Goal: Task Accomplishment & Management: Manage account settings

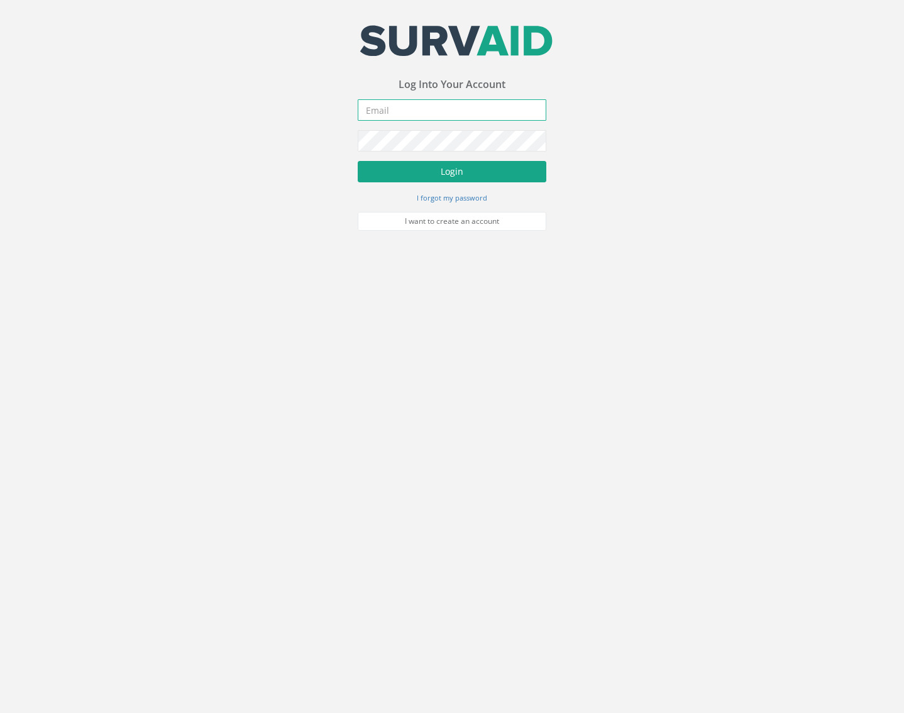
type input "[EMAIL_ADDRESS][DOMAIN_NAME]"
click at [478, 163] on button "Login" at bounding box center [452, 171] width 189 height 21
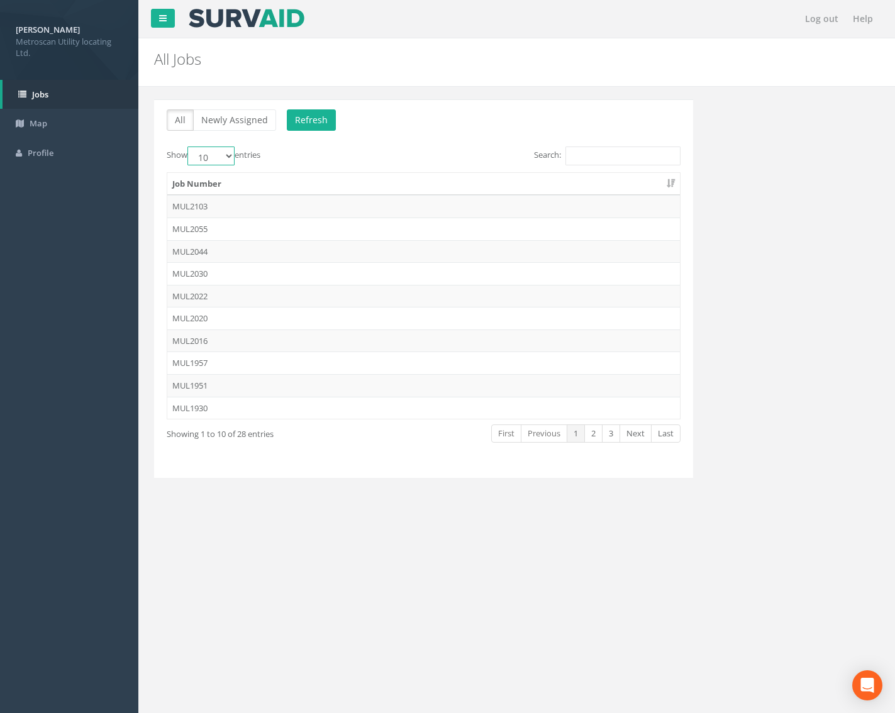
click at [223, 162] on select "10 25 50 100" at bounding box center [210, 156] width 47 height 19
select select "100"
click at [189, 147] on select "10 25 50 100" at bounding box center [210, 156] width 47 height 19
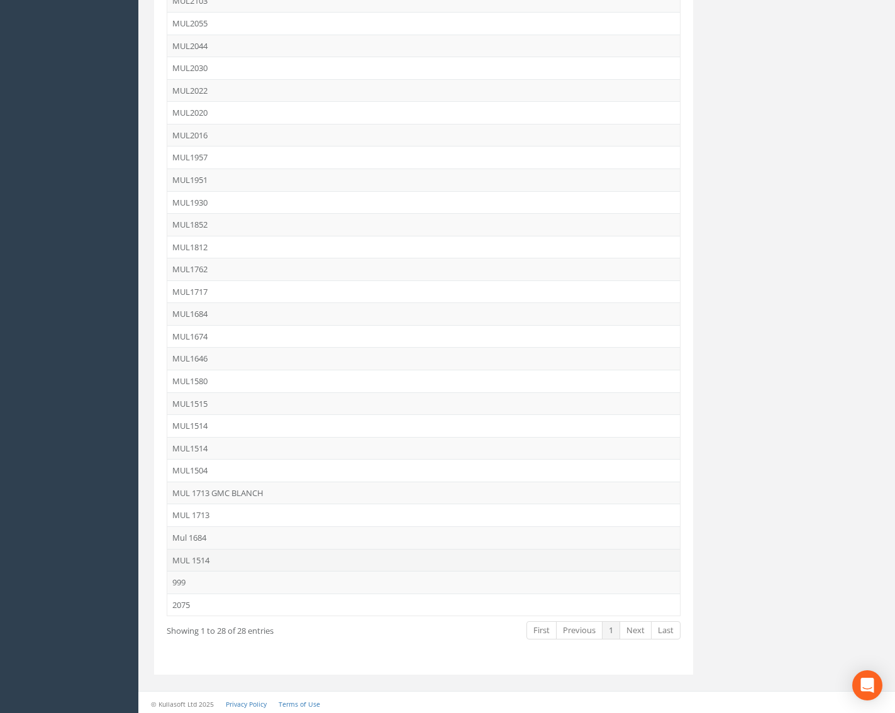
scroll to position [208, 0]
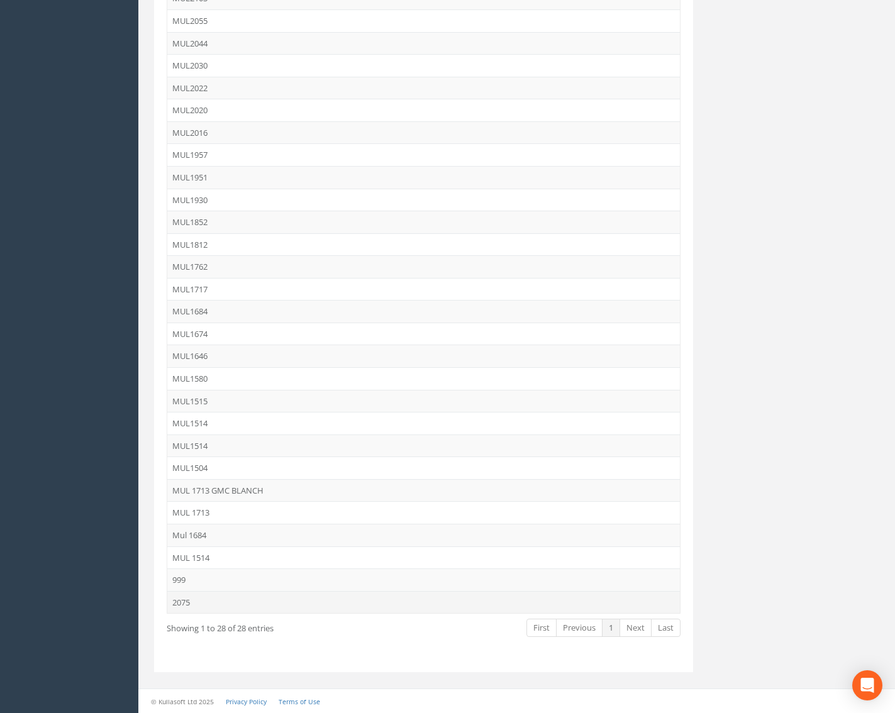
click at [197, 607] on td "2075" at bounding box center [423, 602] width 512 height 23
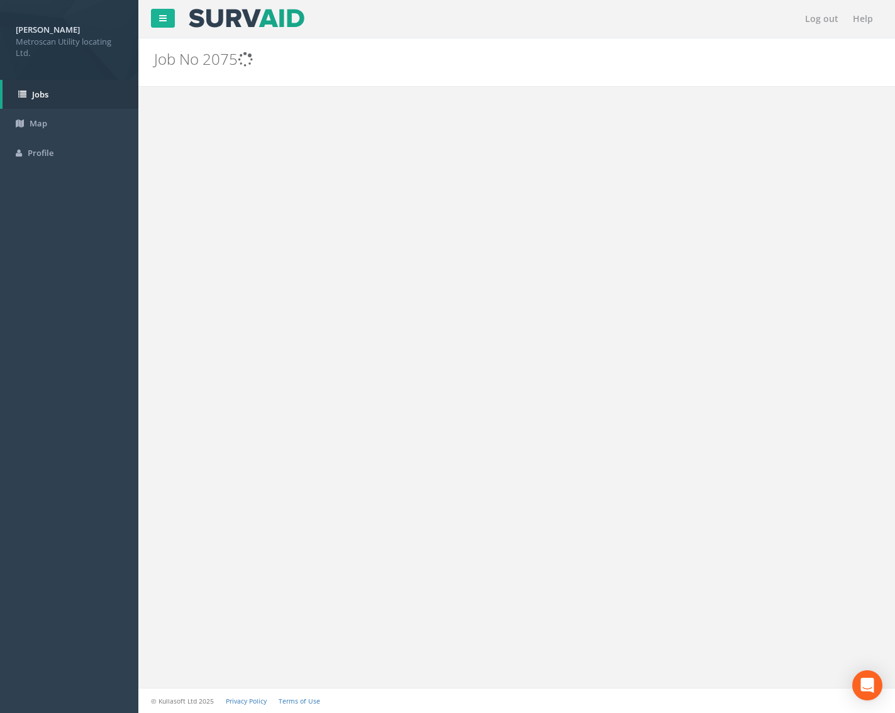
scroll to position [0, 0]
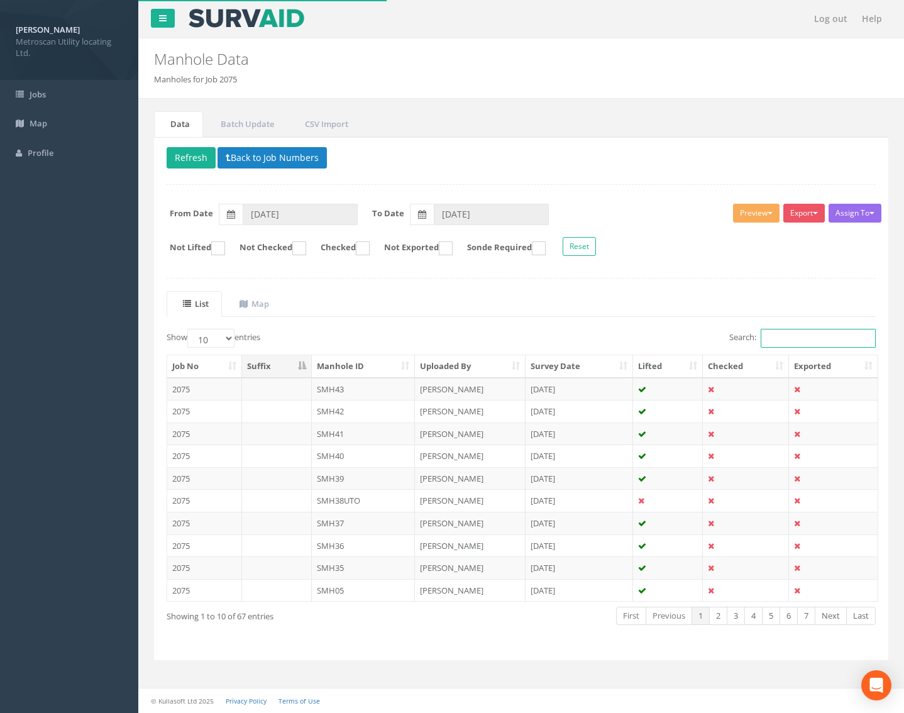
click at [812, 342] on input "Search:" at bounding box center [818, 338] width 115 height 19
type input "fmh"
click at [225, 338] on select "10 25 50 100" at bounding box center [210, 338] width 47 height 19
select select "100"
click at [189, 329] on select "10 25 50 100" at bounding box center [210, 338] width 47 height 19
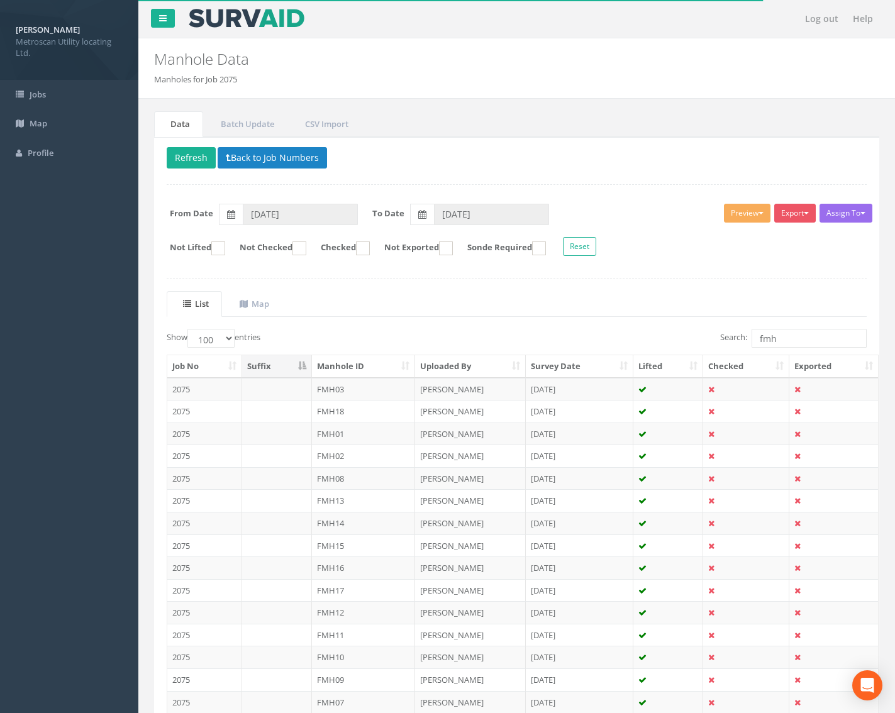
click at [371, 369] on th "Manhole ID" at bounding box center [364, 366] width 104 height 23
click at [350, 389] on td "FMH01" at bounding box center [364, 389] width 104 height 23
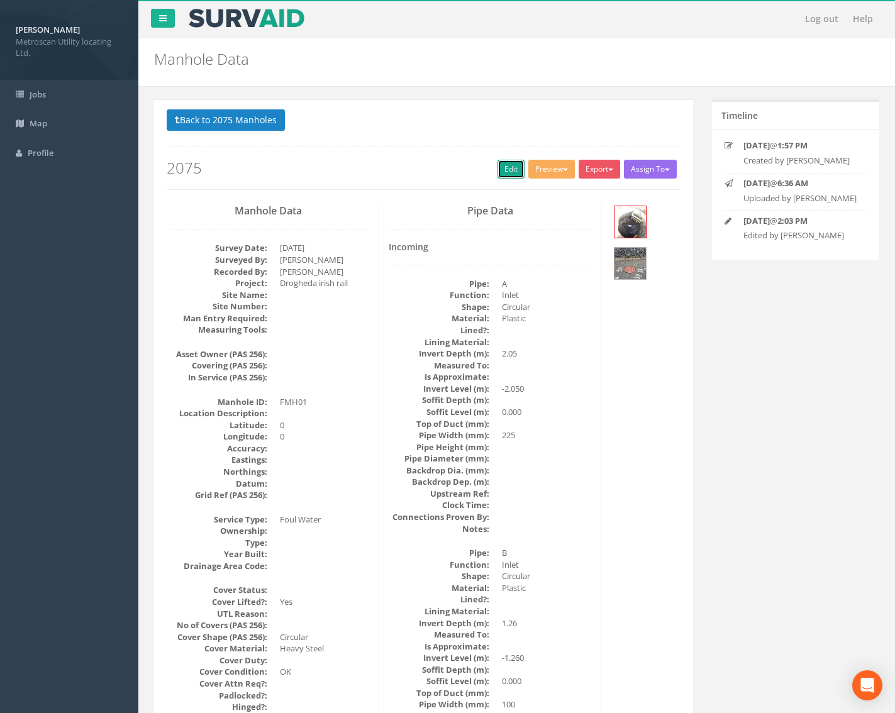
click at [507, 163] on link "Edit" at bounding box center [510, 169] width 27 height 19
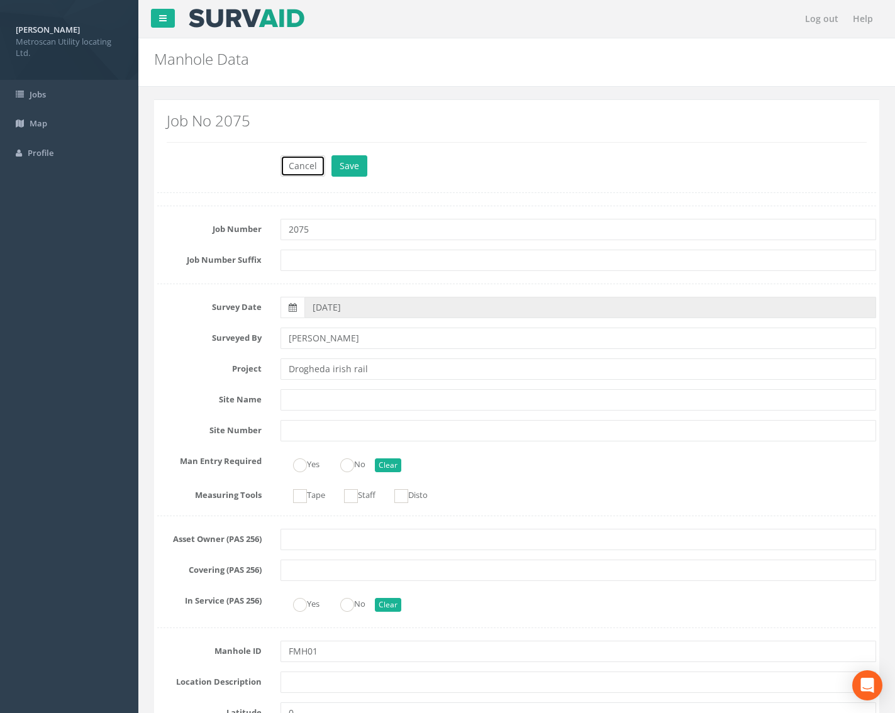
click at [301, 165] on button "Cancel" at bounding box center [302, 165] width 45 height 21
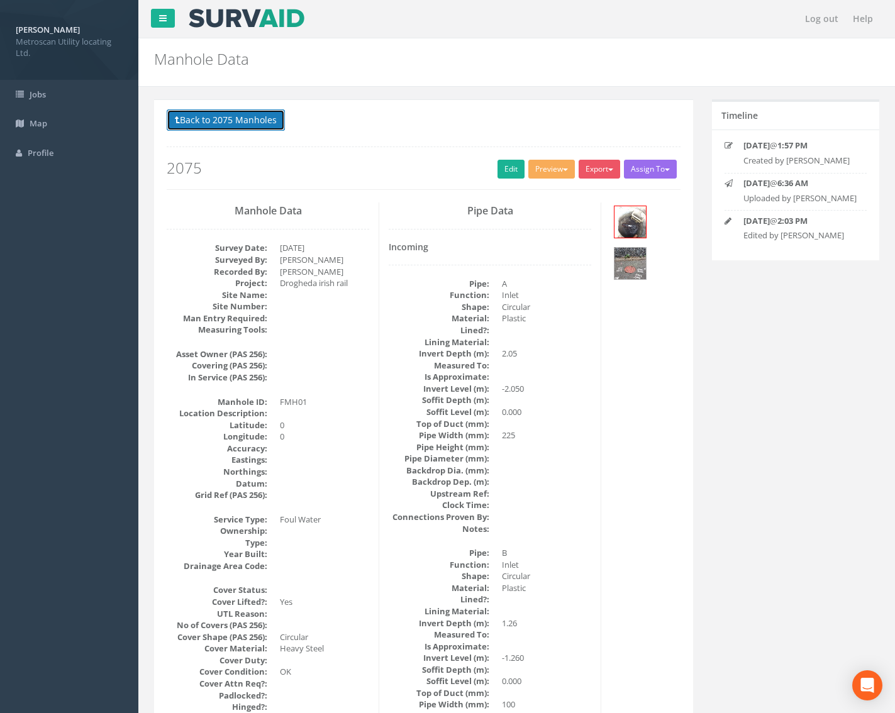
click at [253, 118] on button "Back to 2075 Manholes" at bounding box center [226, 119] width 118 height 21
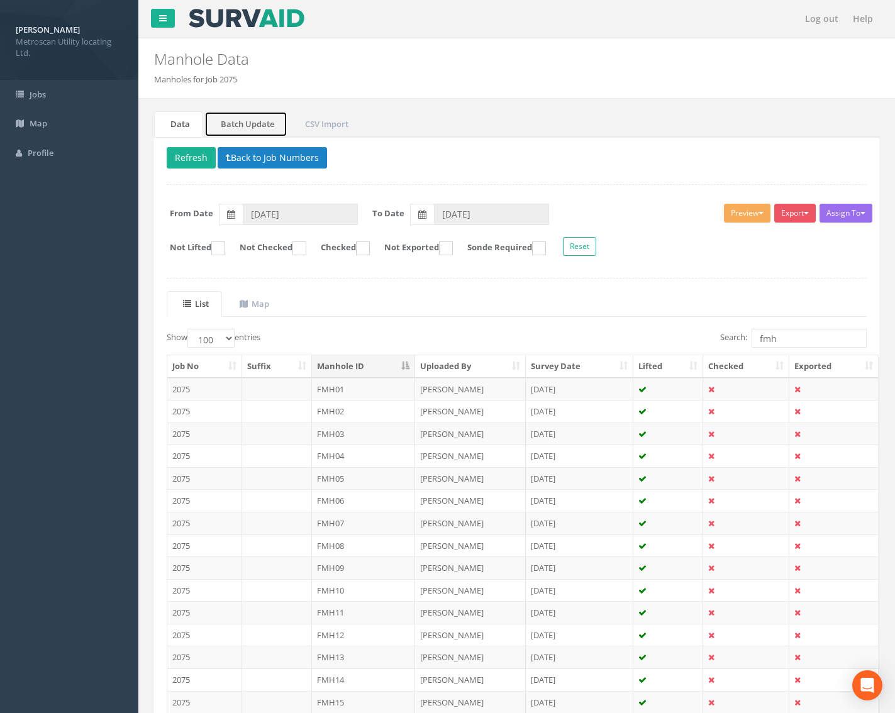
click at [255, 128] on link "Batch Update" at bounding box center [245, 124] width 83 height 26
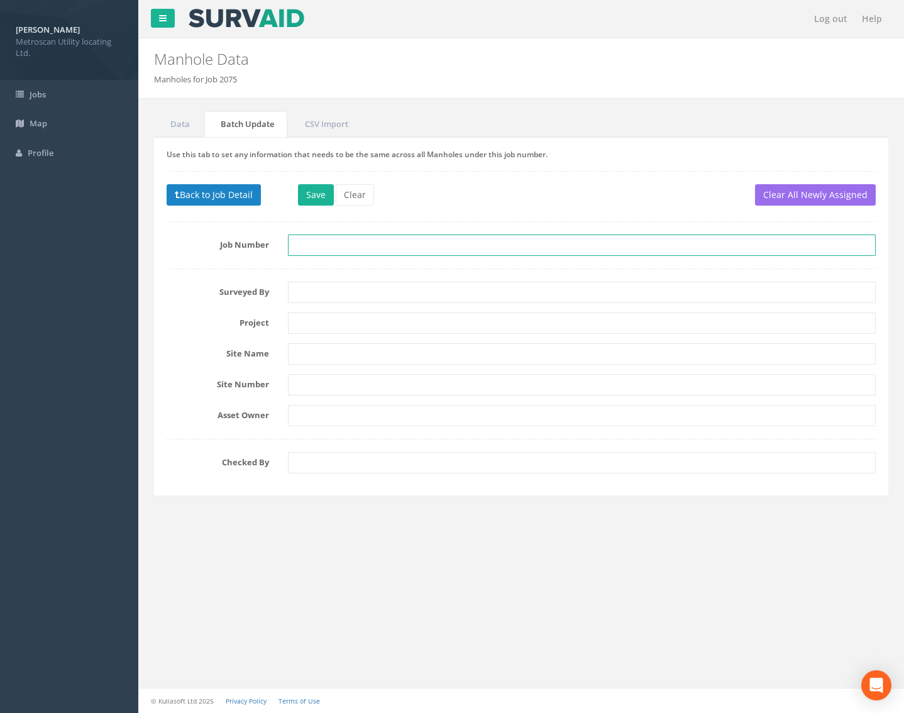
click at [316, 244] on input "text" at bounding box center [582, 245] width 588 height 21
click at [316, 243] on input "MUL1930" at bounding box center [582, 245] width 588 height 21
type input "MUL2075"
click at [277, 558] on div "Log out Help Manhole Data Manholes for Job 2075 × There was an error fetching t…" at bounding box center [521, 356] width 766 height 713
click at [233, 575] on div "Log out Help Manhole Data Manholes for Job 2075 × There was an error fetching t…" at bounding box center [521, 356] width 766 height 713
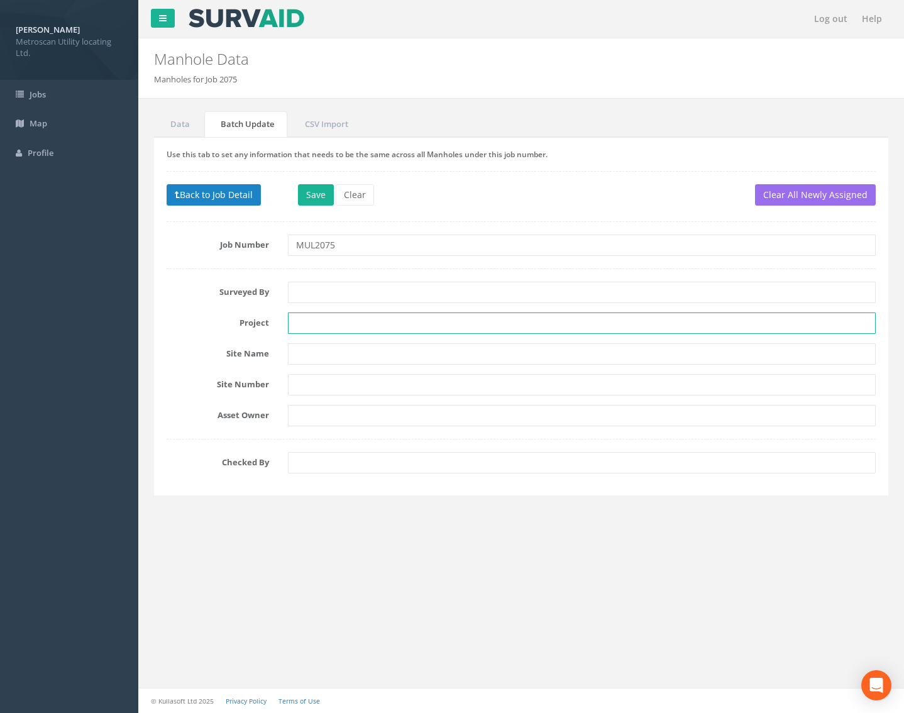
click at [306, 326] on input "text" at bounding box center [582, 322] width 588 height 21
paste input "Irish Rail_Drogheda"
type input "Irish Rail_Drogheda"
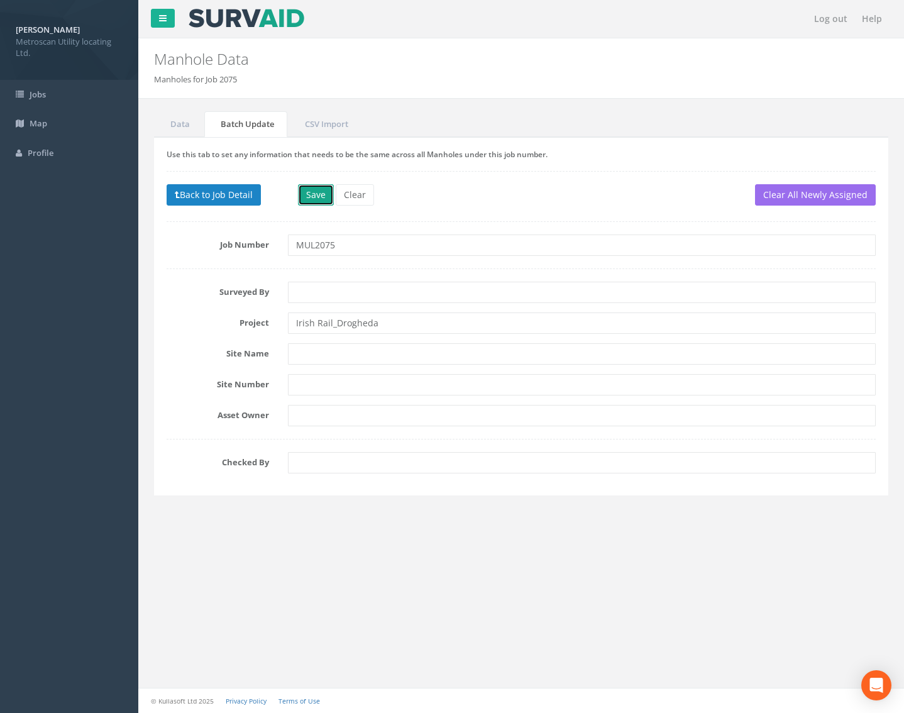
click at [313, 194] on button "Save" at bounding box center [316, 194] width 36 height 21
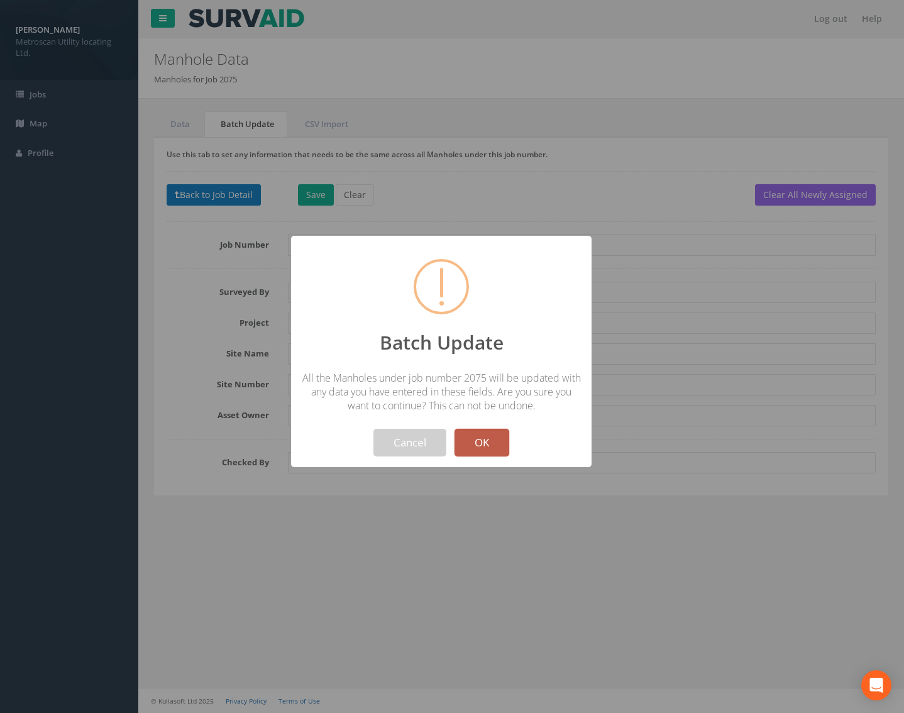
click at [482, 445] on button "OK" at bounding box center [482, 443] width 55 height 28
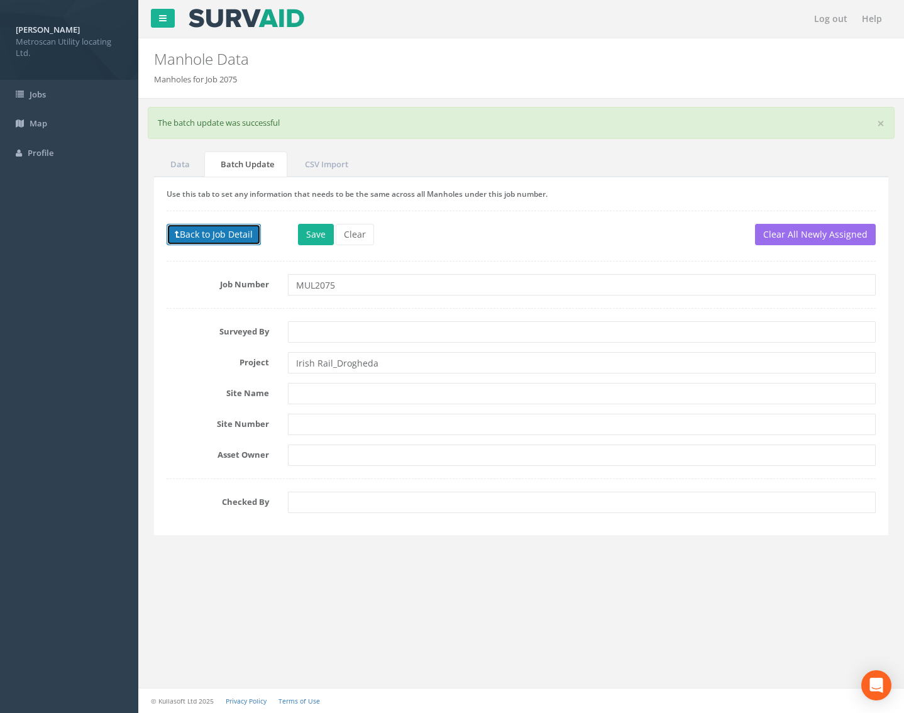
click at [225, 241] on button "Back to Job Detail" at bounding box center [214, 234] width 94 height 21
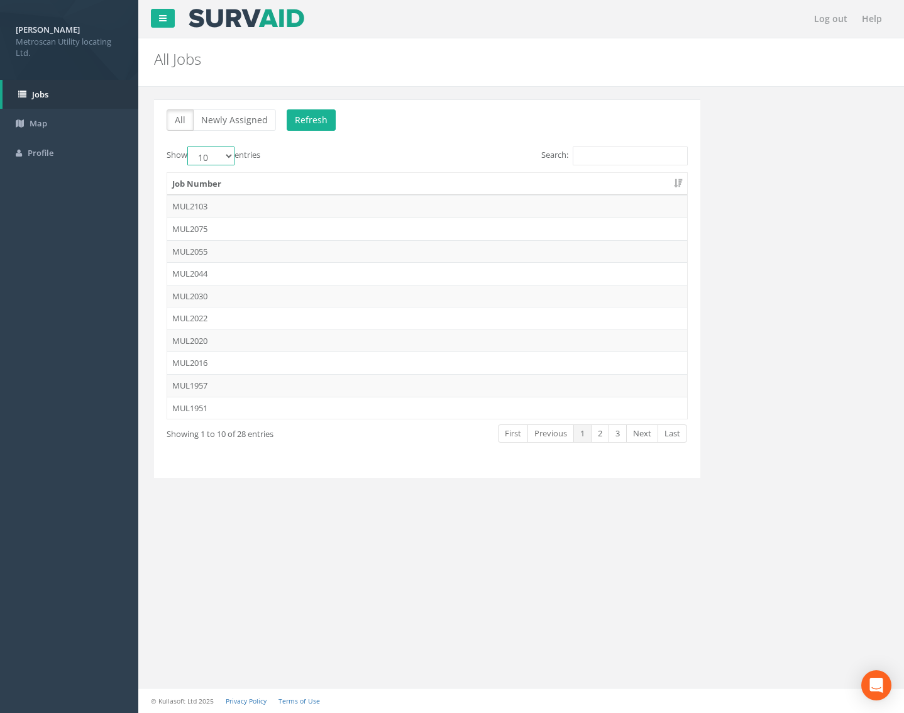
drag, startPoint x: 233, startPoint y: 153, endPoint x: 231, endPoint y: 163, distance: 10.9
click at [233, 153] on select "10 25 50 100" at bounding box center [210, 156] width 47 height 19
select select "100"
click at [189, 147] on select "10 25 50 100" at bounding box center [210, 156] width 47 height 19
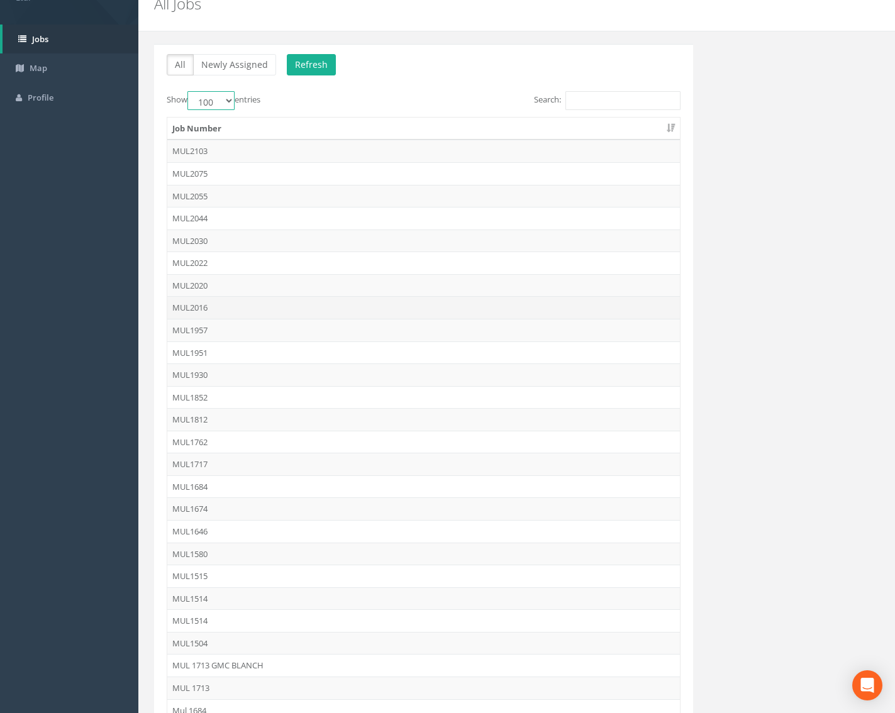
scroll to position [19, 0]
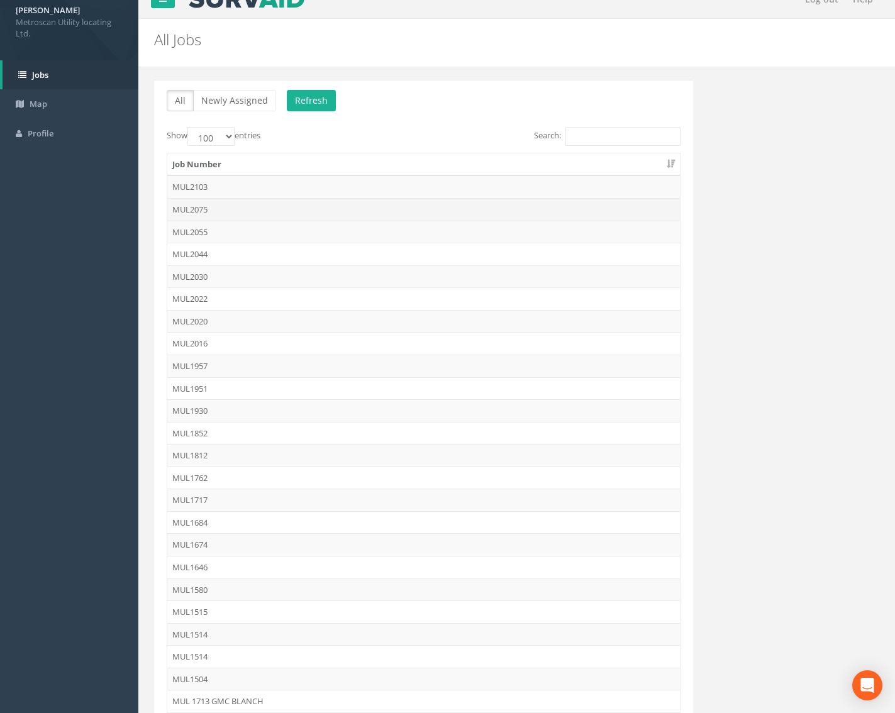
click at [215, 210] on td "MUL2075" at bounding box center [423, 209] width 512 height 23
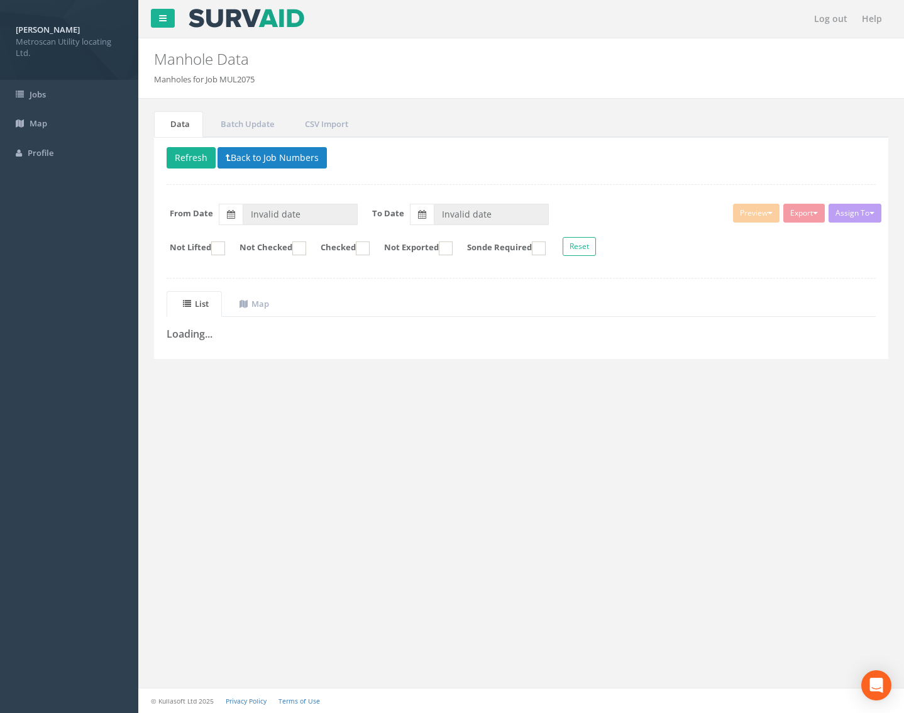
type input "[DATE]"
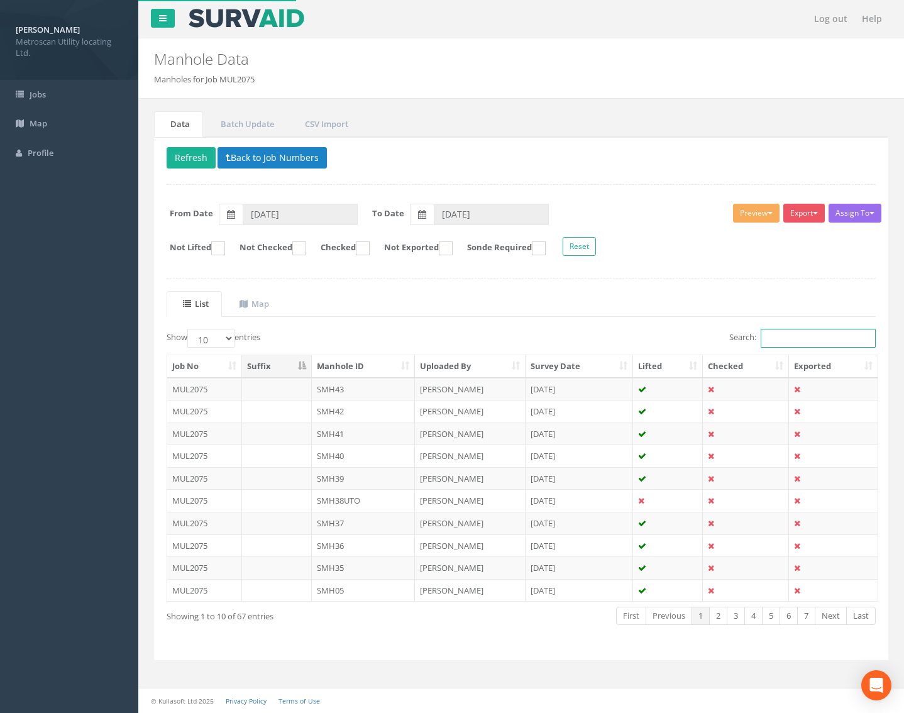
click at [797, 336] on input "Search:" at bounding box center [818, 338] width 115 height 19
click at [228, 340] on select "10 25 50 100" at bounding box center [210, 338] width 47 height 19
select select "100"
click at [189, 329] on select "10 25 50 100" at bounding box center [210, 338] width 47 height 19
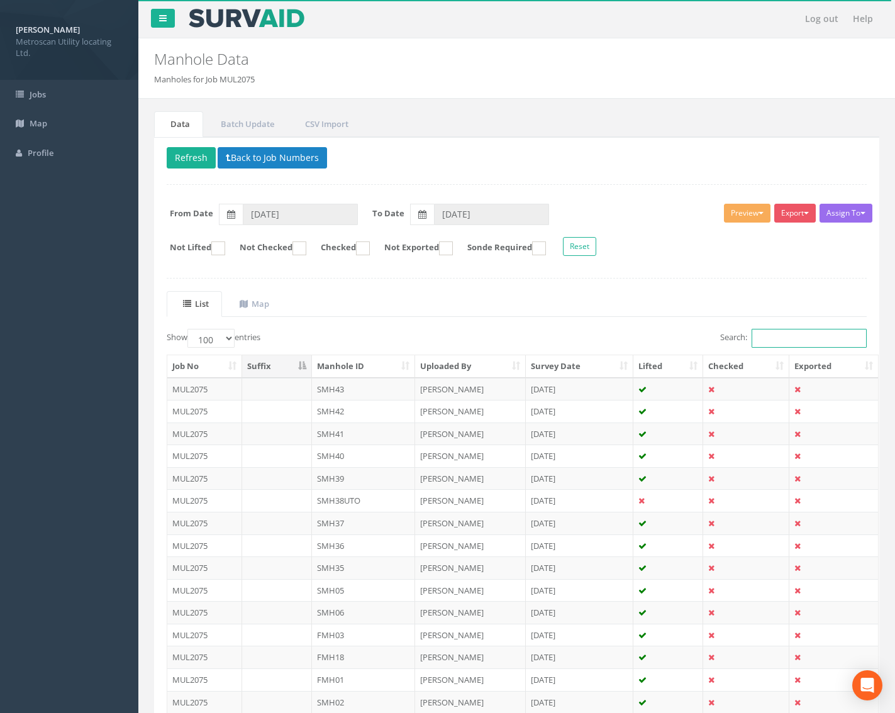
click at [848, 336] on input "Search:" at bounding box center [808, 338] width 115 height 19
type input "fmh"
click at [366, 372] on th "Manhole ID" at bounding box center [364, 366] width 104 height 23
click at [355, 385] on td "FMH01" at bounding box center [364, 389] width 104 height 23
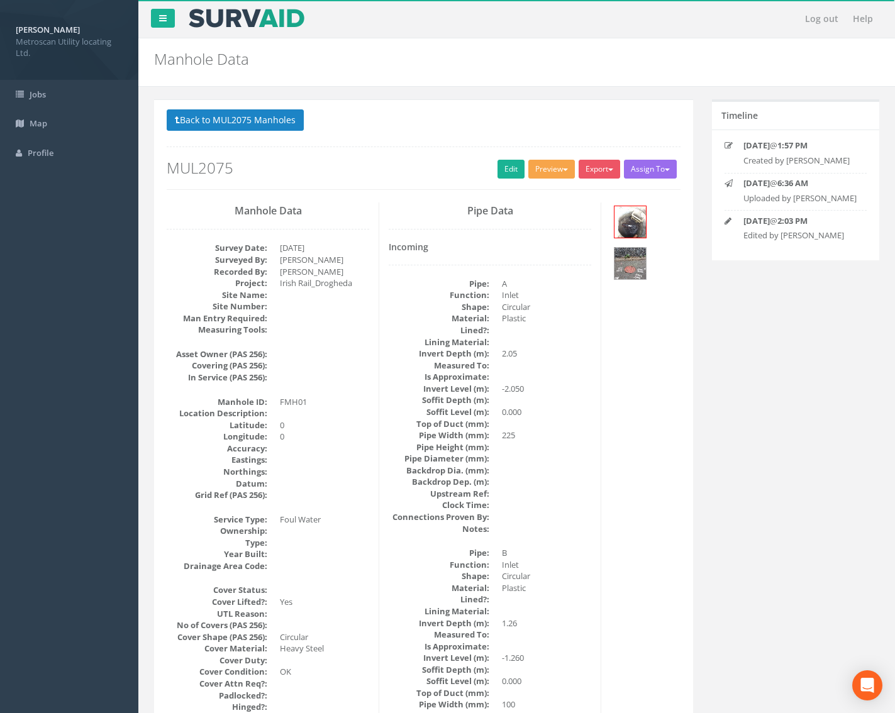
click at [554, 168] on button "Preview" at bounding box center [551, 169] width 47 height 19
click at [530, 194] on link "Metroscan Manhole" at bounding box center [528, 194] width 96 height 19
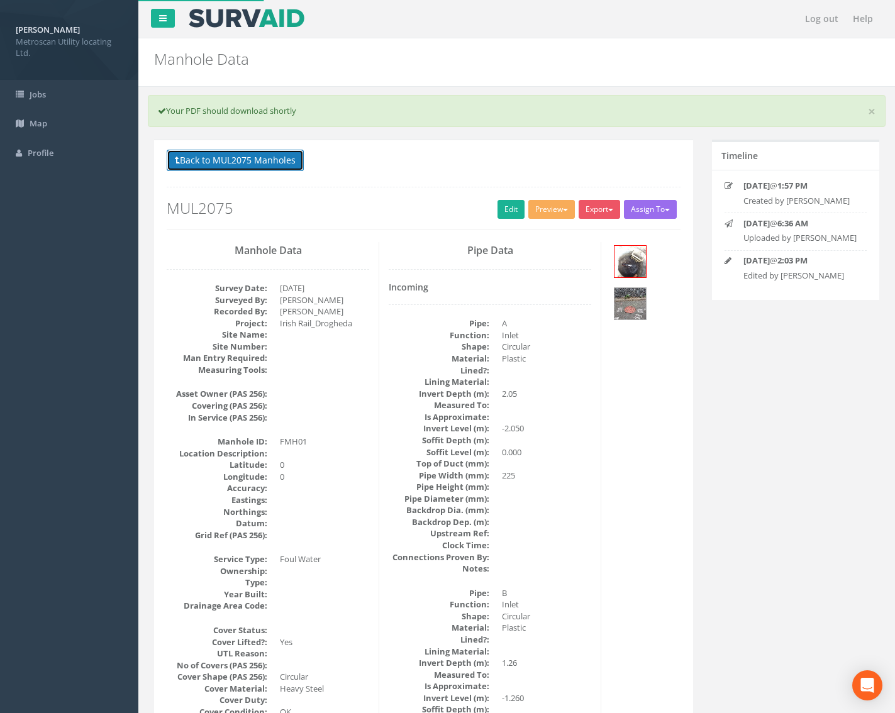
click at [292, 164] on button "Back to MUL2075 Manholes" at bounding box center [235, 160] width 137 height 21
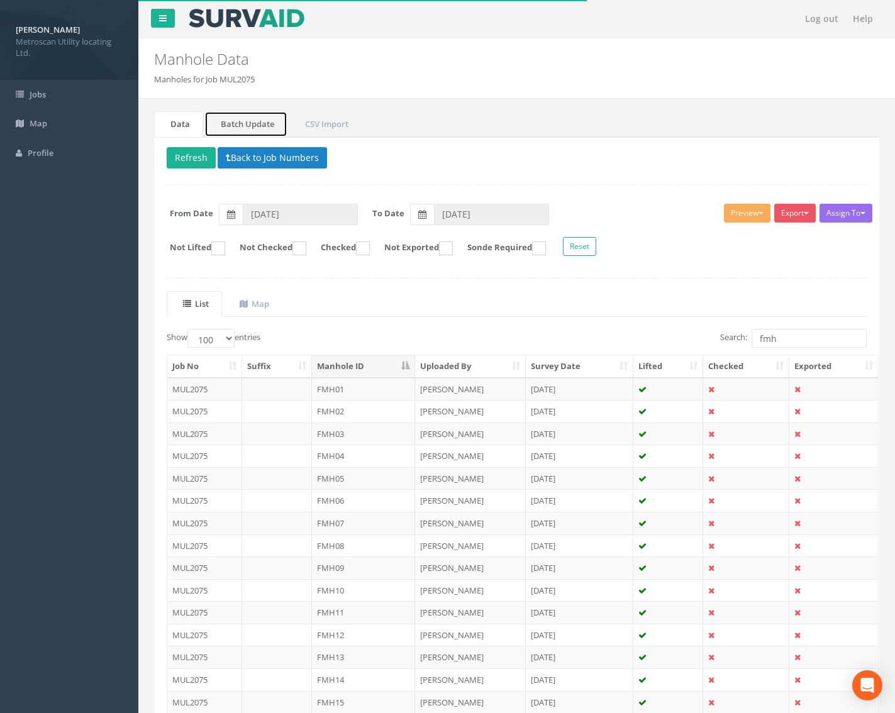
click at [255, 127] on link "Batch Update" at bounding box center [245, 124] width 83 height 26
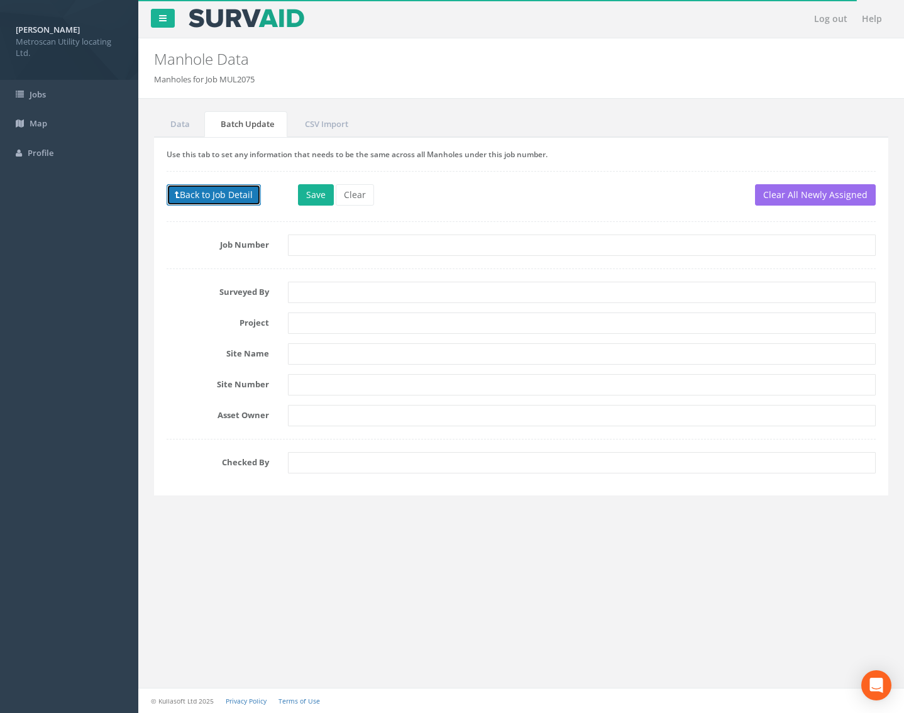
click at [221, 197] on button "Back to Job Detail" at bounding box center [214, 194] width 94 height 21
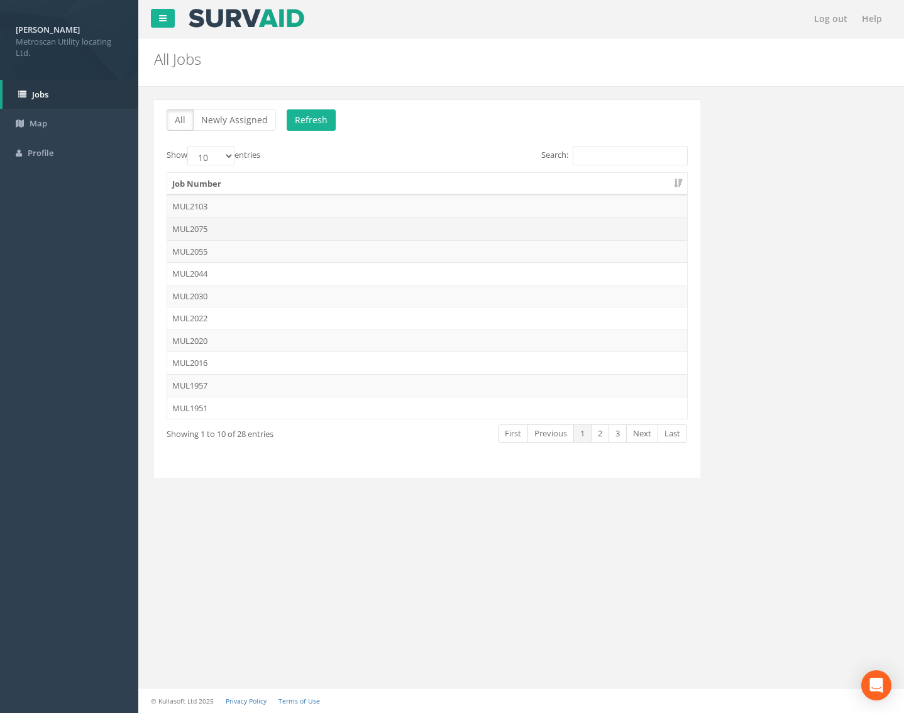
click at [218, 225] on td "MUL2075" at bounding box center [427, 229] width 520 height 23
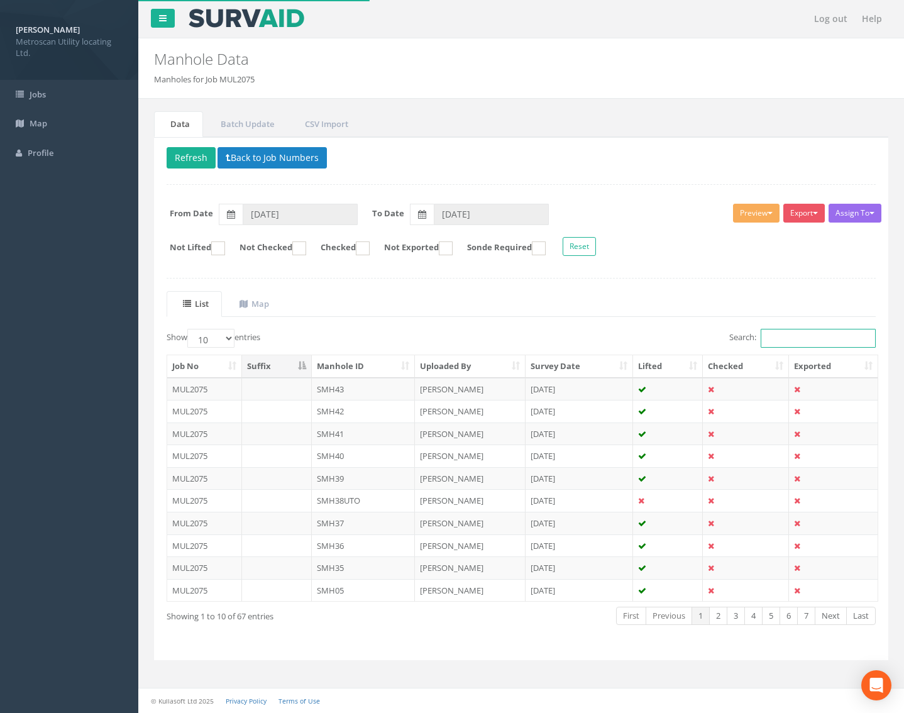
click at [795, 344] on input "Search:" at bounding box center [818, 338] width 115 height 19
type input "fmh"
drag, startPoint x: 229, startPoint y: 336, endPoint x: 224, endPoint y: 348, distance: 13.0
click at [229, 336] on select "10 25 50 100" at bounding box center [210, 338] width 47 height 19
select select "100"
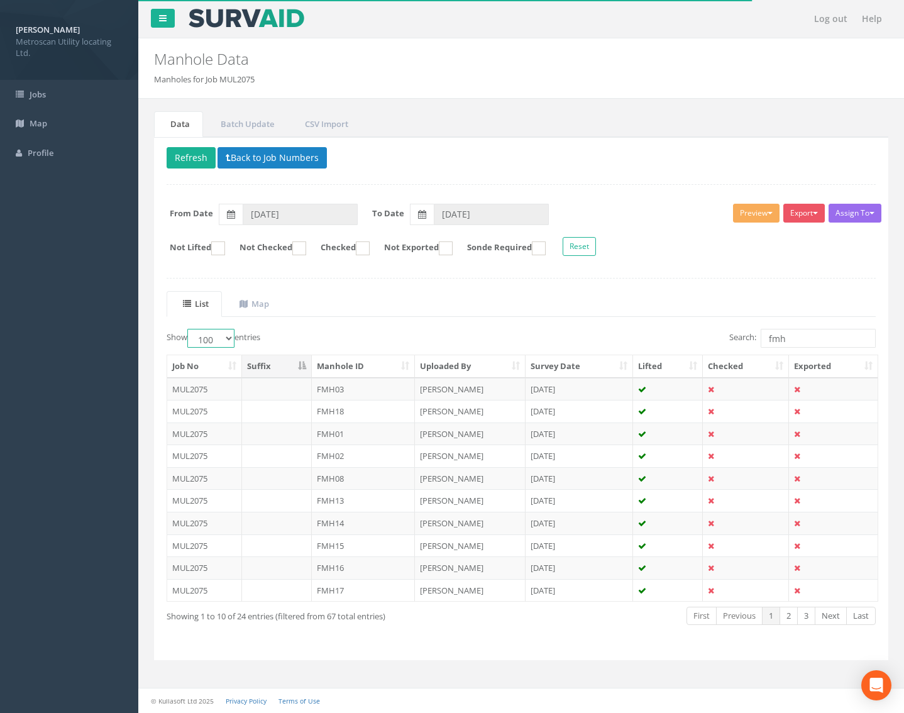
click at [189, 329] on select "10 25 50 100" at bounding box center [210, 338] width 47 height 19
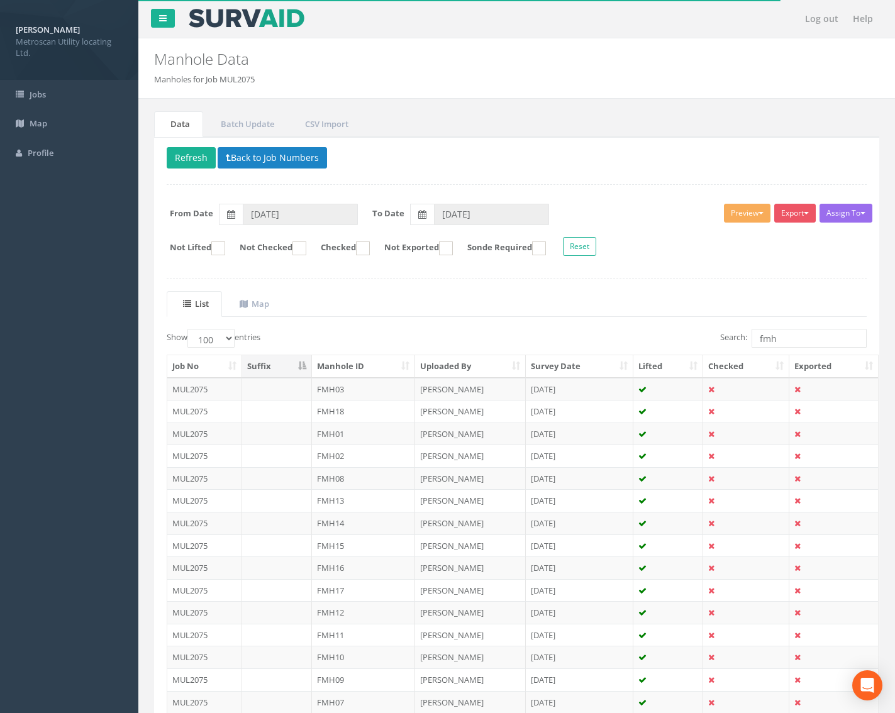
click at [359, 365] on th "Manhole ID" at bounding box center [364, 366] width 104 height 23
click at [353, 387] on td "FMH01" at bounding box center [364, 389] width 104 height 23
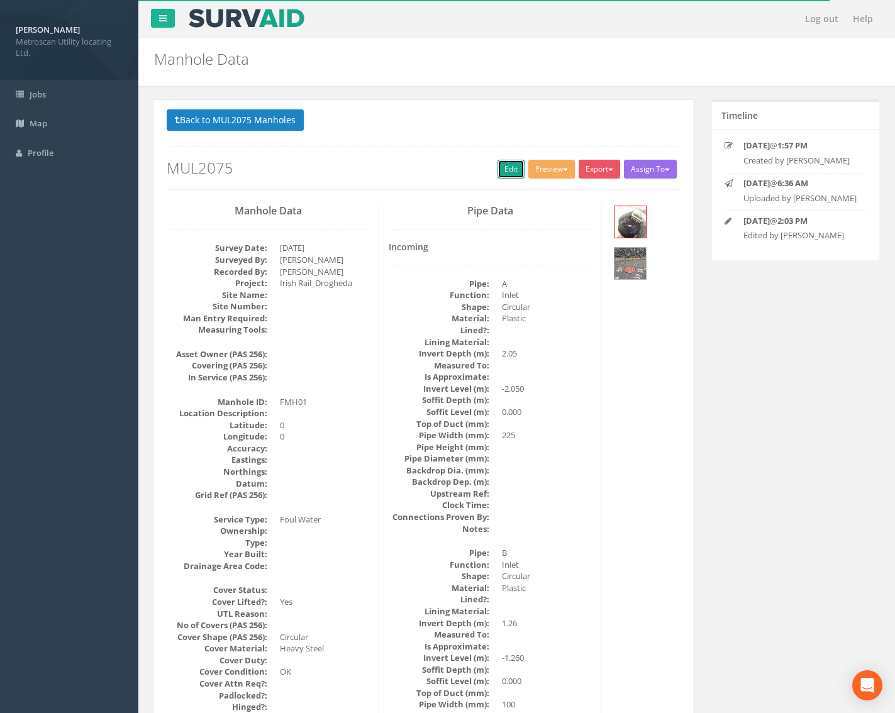
click at [502, 167] on link "Edit" at bounding box center [510, 169] width 27 height 19
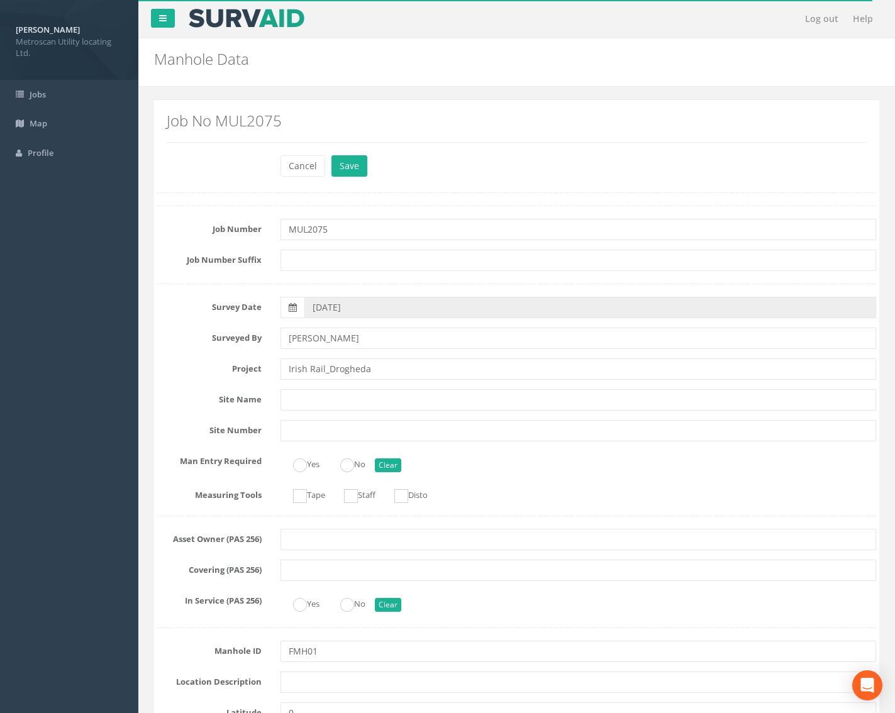
scroll to position [189, 0]
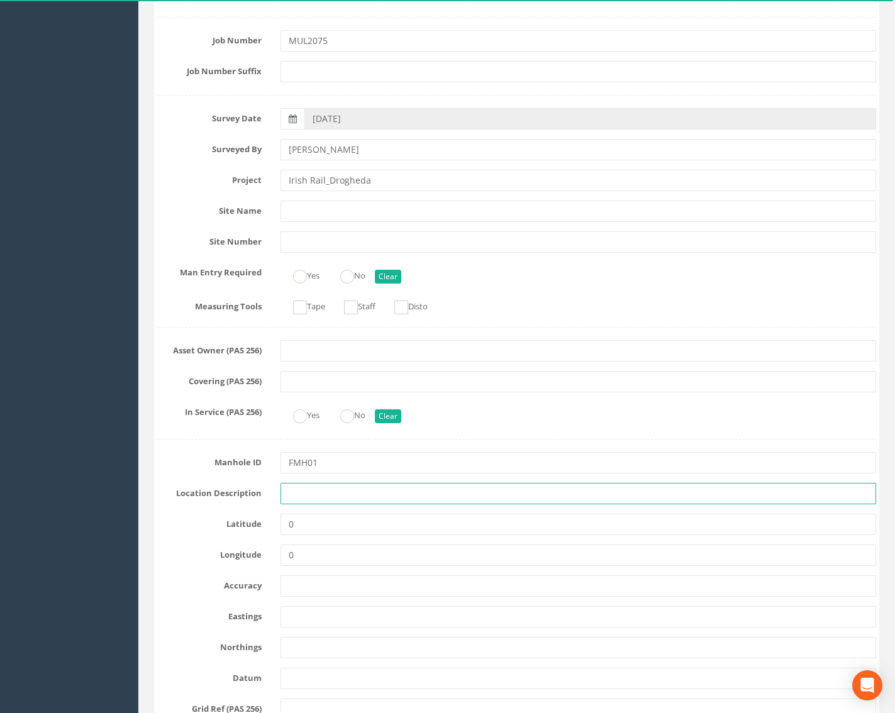
click at [314, 495] on input "text" at bounding box center [578, 493] width 596 height 21
paste input "Drogheda"
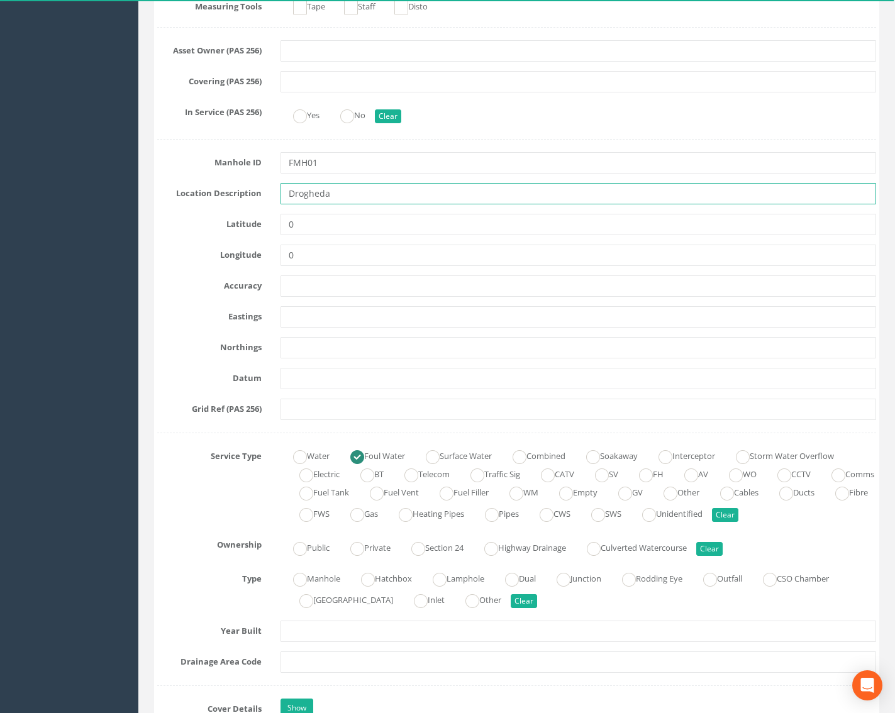
scroll to position [503, 0]
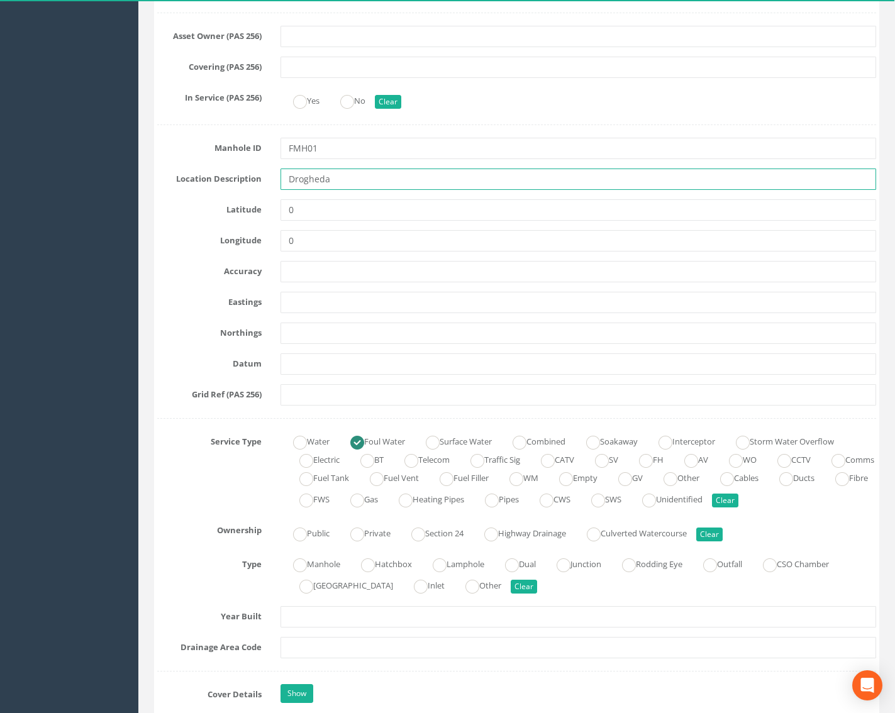
type input "Drogheda"
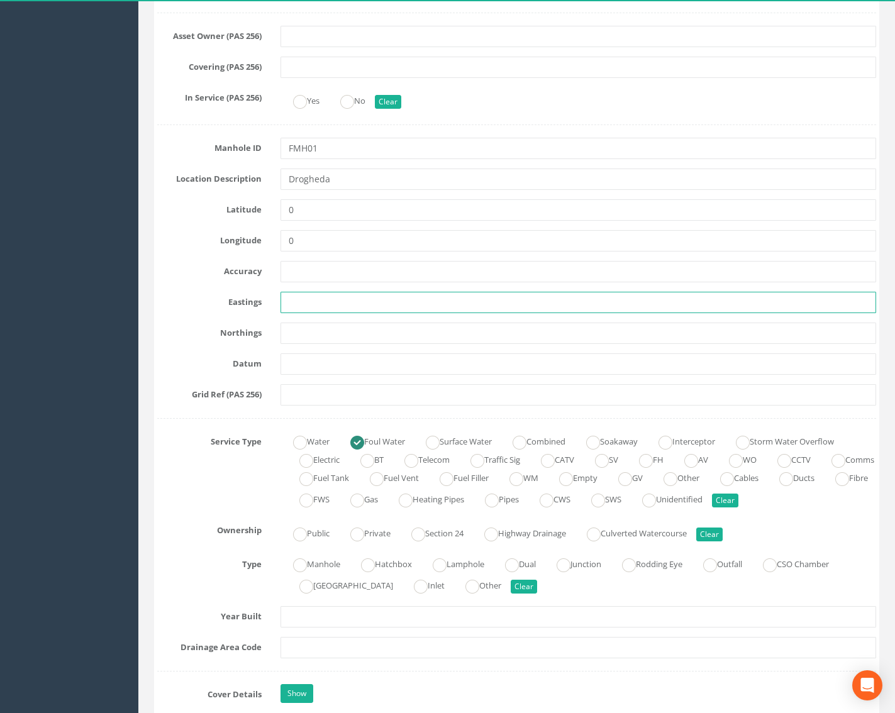
click at [306, 298] on input "text" at bounding box center [578, 302] width 596 height 21
paste input "709976.27"
type input "709976.27"
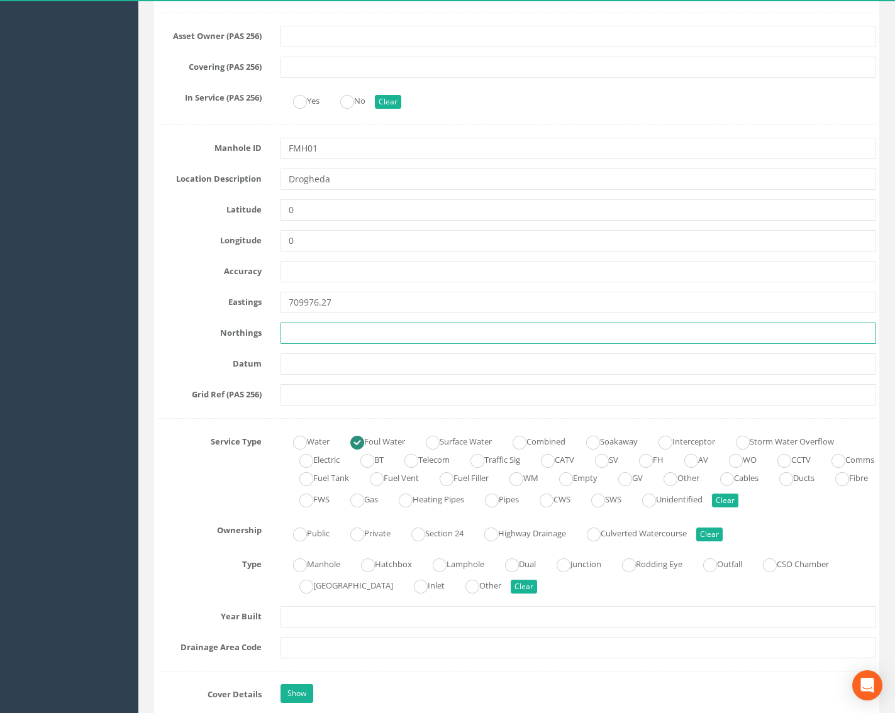
click at [348, 339] on input "text" at bounding box center [578, 333] width 596 height 21
paste input "774933.22"
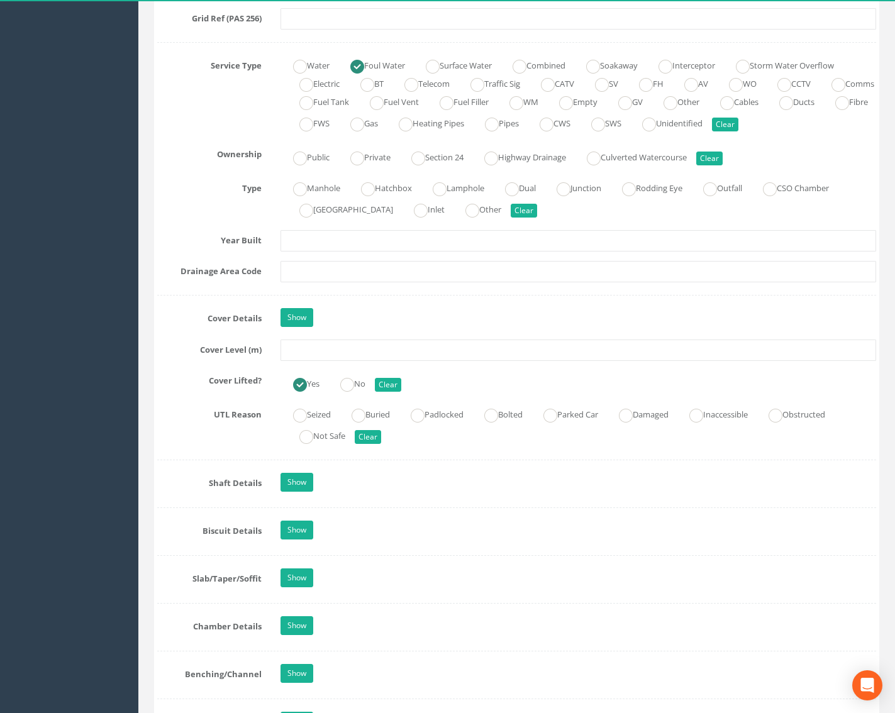
scroll to position [880, 0]
type input "774933.22"
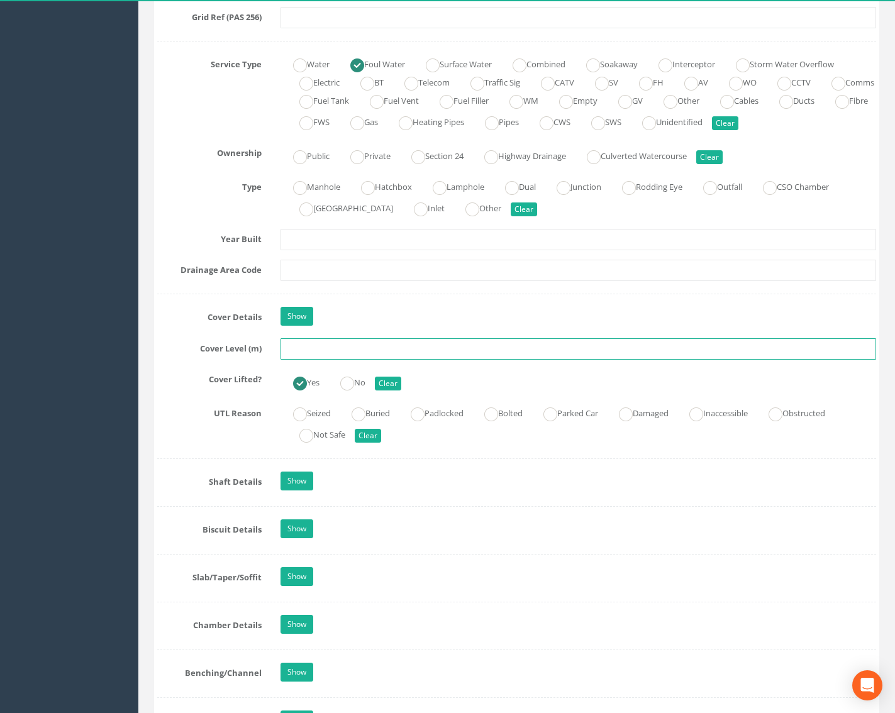
click at [323, 343] on input "text" at bounding box center [578, 348] width 596 height 21
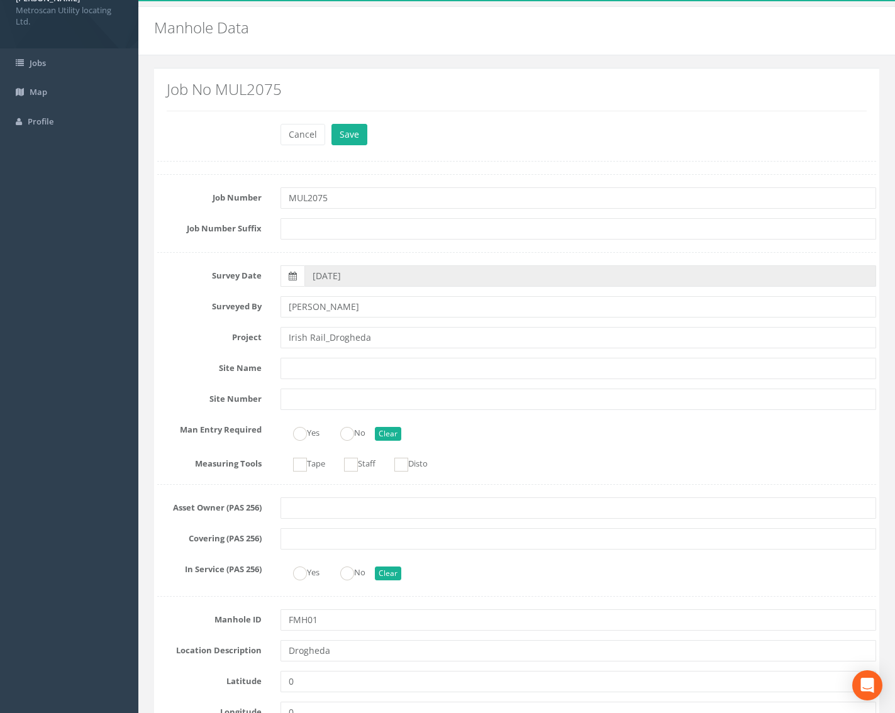
scroll to position [0, 0]
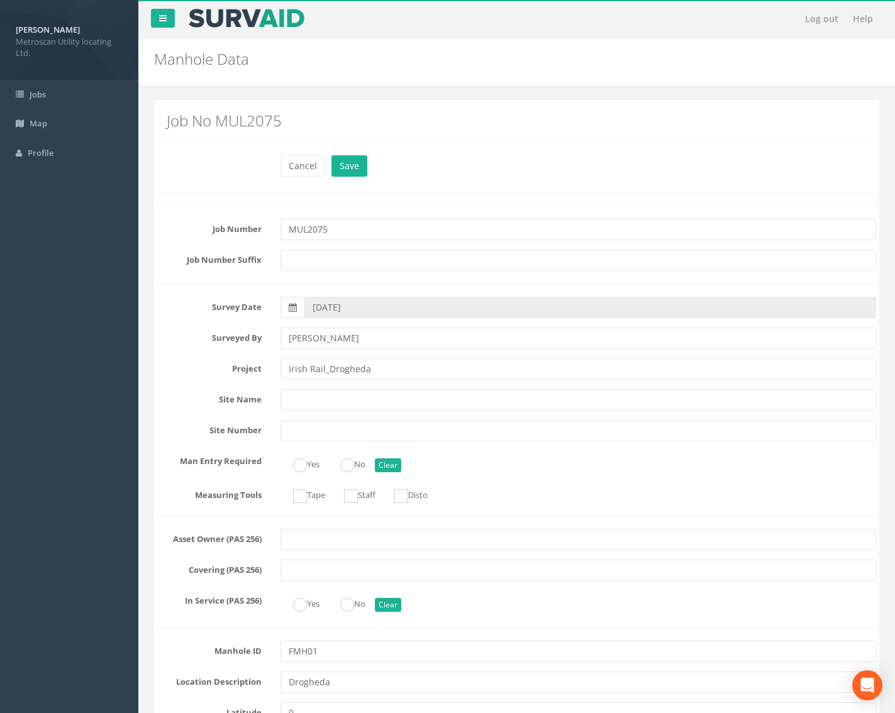
type input "29.74"
click at [344, 179] on div "Cancel Save Delete" at bounding box center [578, 167] width 615 height 25
click at [351, 175] on button "Save" at bounding box center [349, 165] width 36 height 21
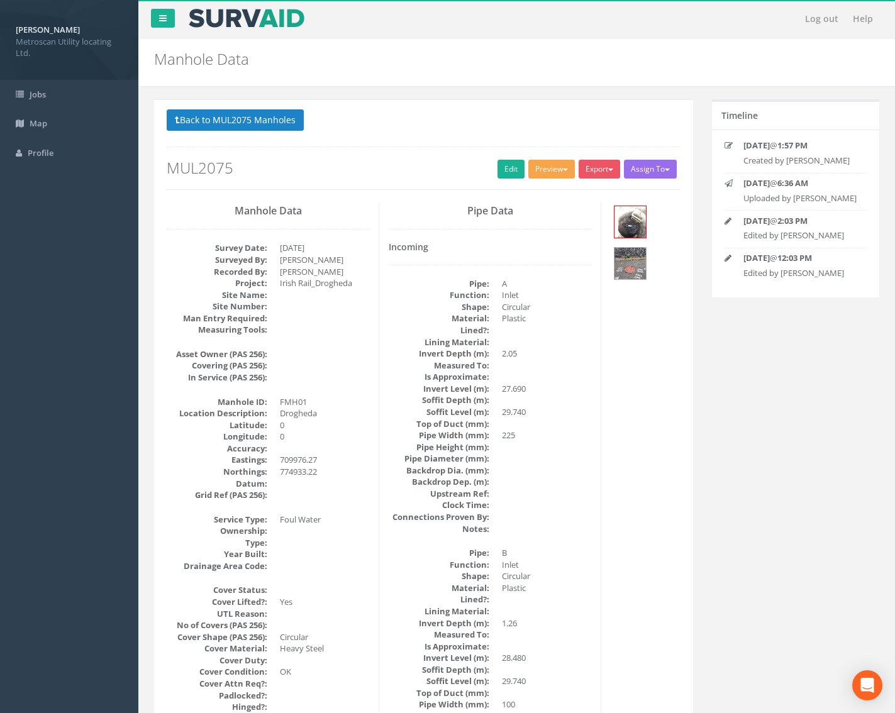
click at [563, 169] on span "button" at bounding box center [565, 170] width 5 height 3
click at [541, 197] on link "Metroscan Manhole" at bounding box center [528, 194] width 96 height 19
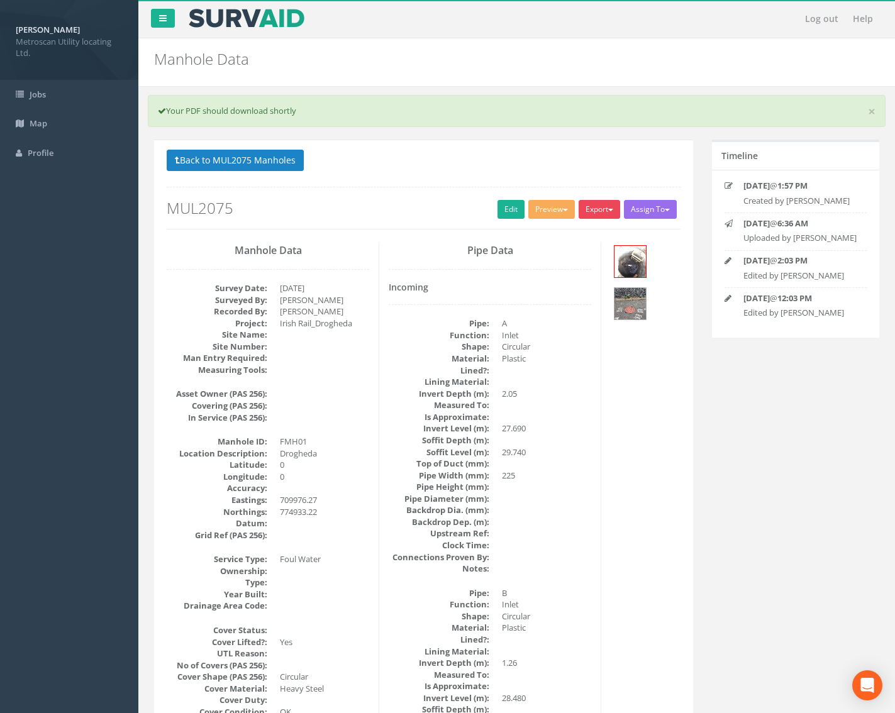
click at [592, 212] on button "Export" at bounding box center [598, 209] width 41 height 19
click at [587, 236] on link "Metroscan Manhole" at bounding box center [574, 235] width 96 height 19
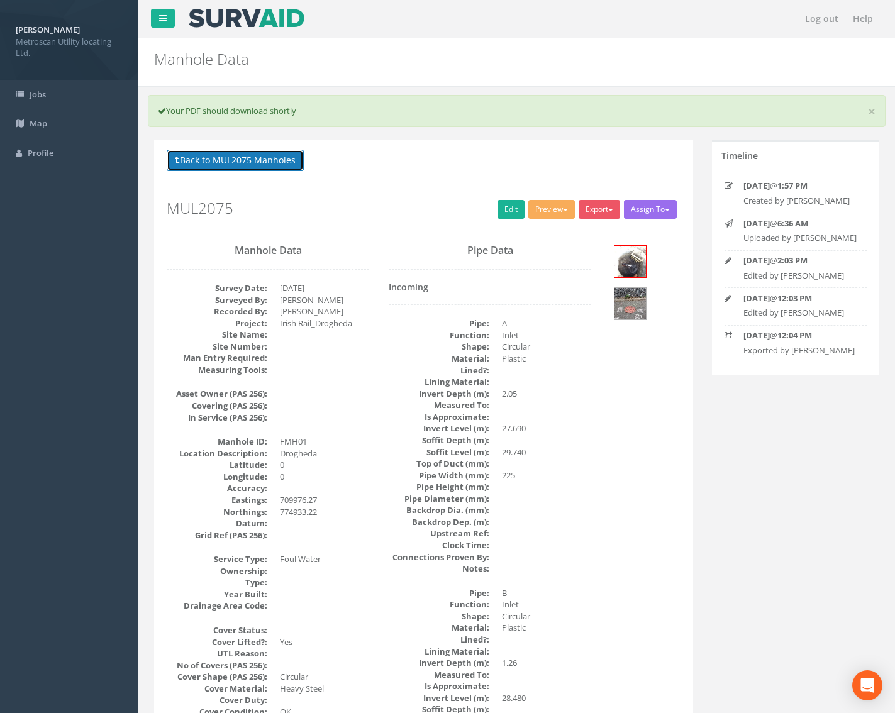
click at [252, 157] on button "Back to MUL2075 Manholes" at bounding box center [235, 160] width 137 height 21
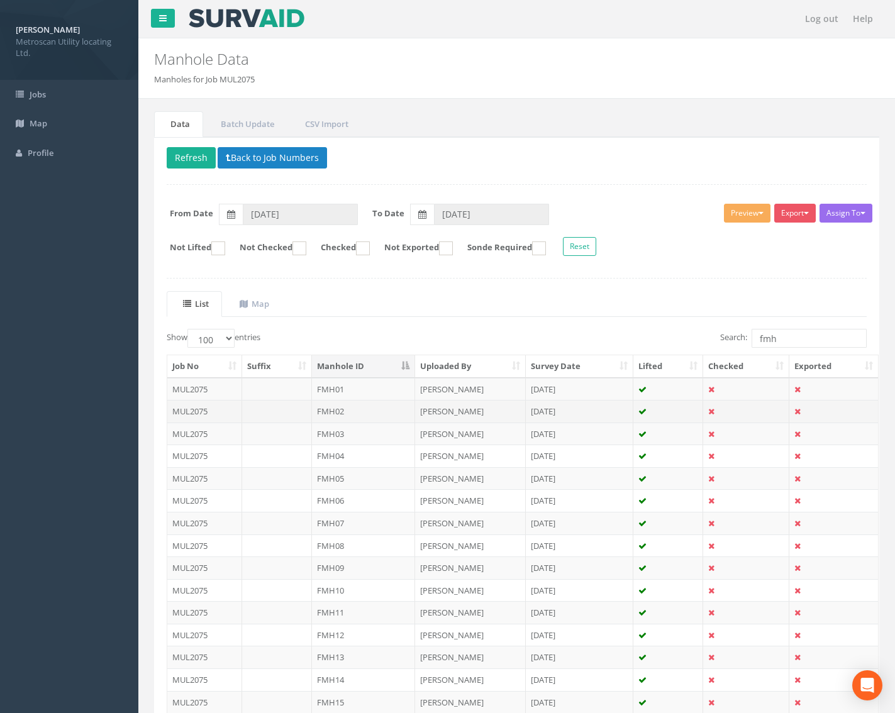
click at [369, 412] on td "FMH02" at bounding box center [364, 411] width 104 height 23
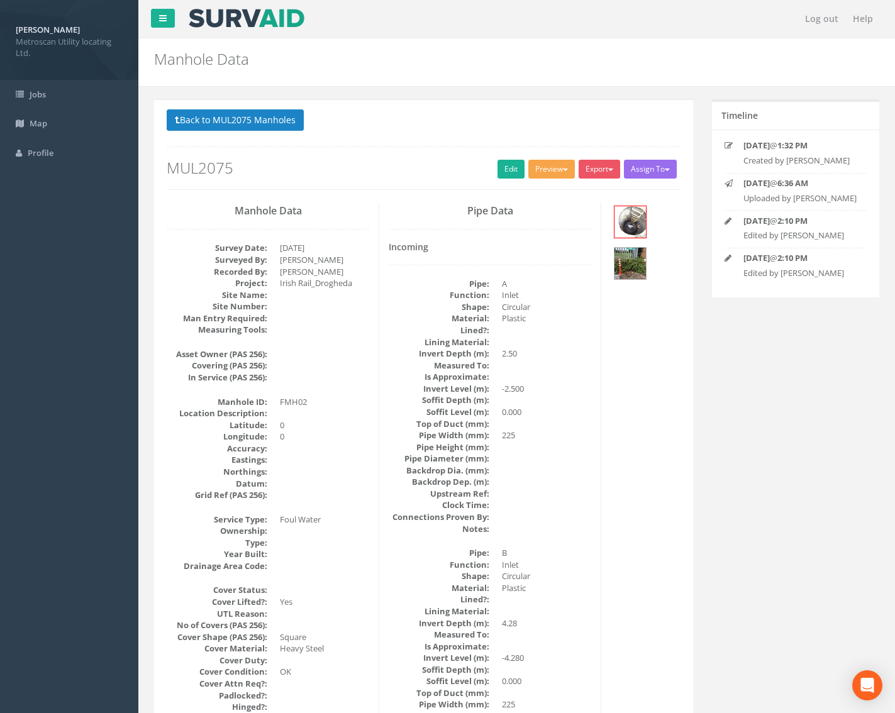
click at [537, 169] on button "Preview" at bounding box center [551, 169] width 47 height 19
click at [547, 190] on link "Metroscan Manhole" at bounding box center [528, 194] width 96 height 19
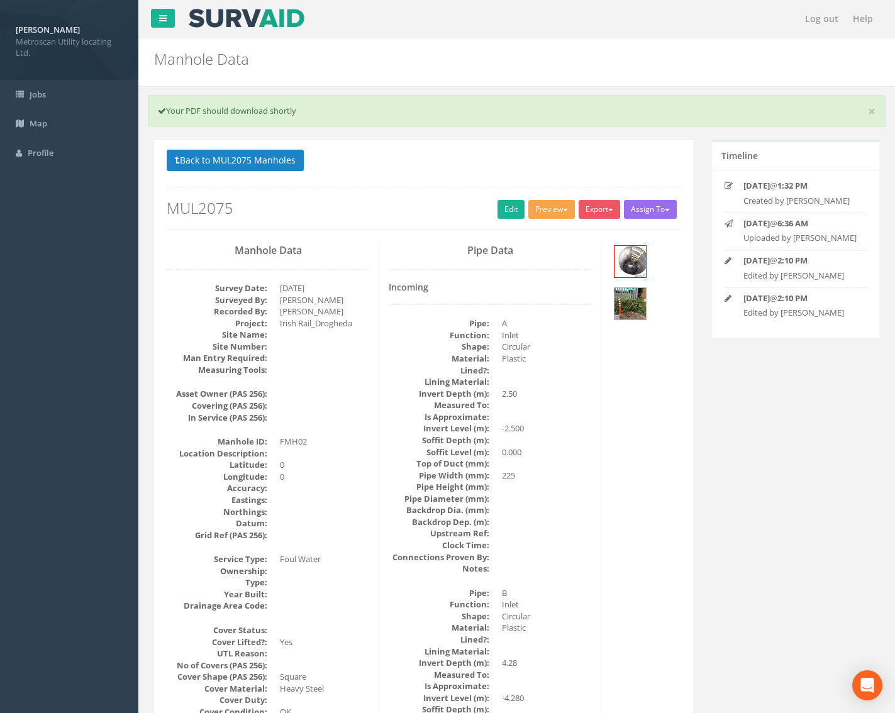
click at [550, 214] on button "Preview" at bounding box center [551, 209] width 47 height 19
click at [543, 241] on link "Metroscan Manhole" at bounding box center [528, 235] width 96 height 19
click at [505, 206] on link "Edit" at bounding box center [510, 209] width 27 height 19
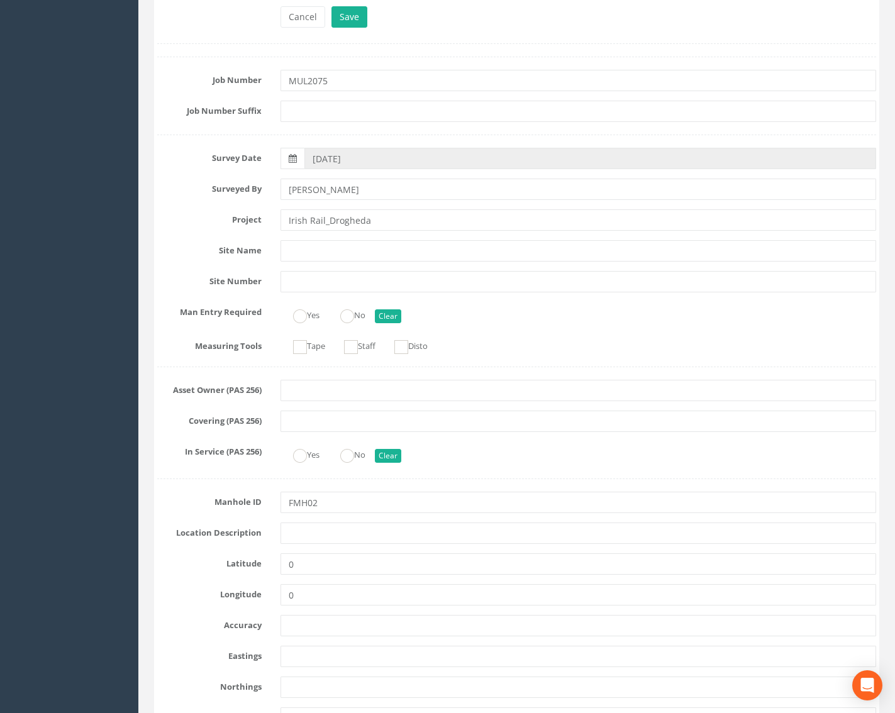
scroll to position [252, 0]
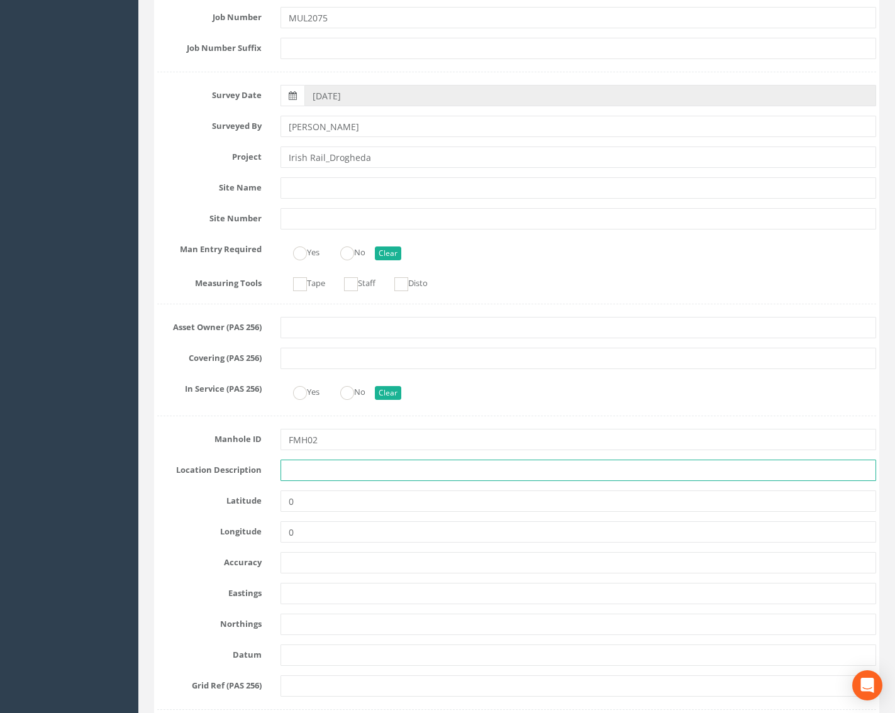
click at [304, 475] on input "text" at bounding box center [578, 470] width 596 height 21
click at [295, 472] on input "text" at bounding box center [578, 470] width 596 height 21
paste input "Drogheda"
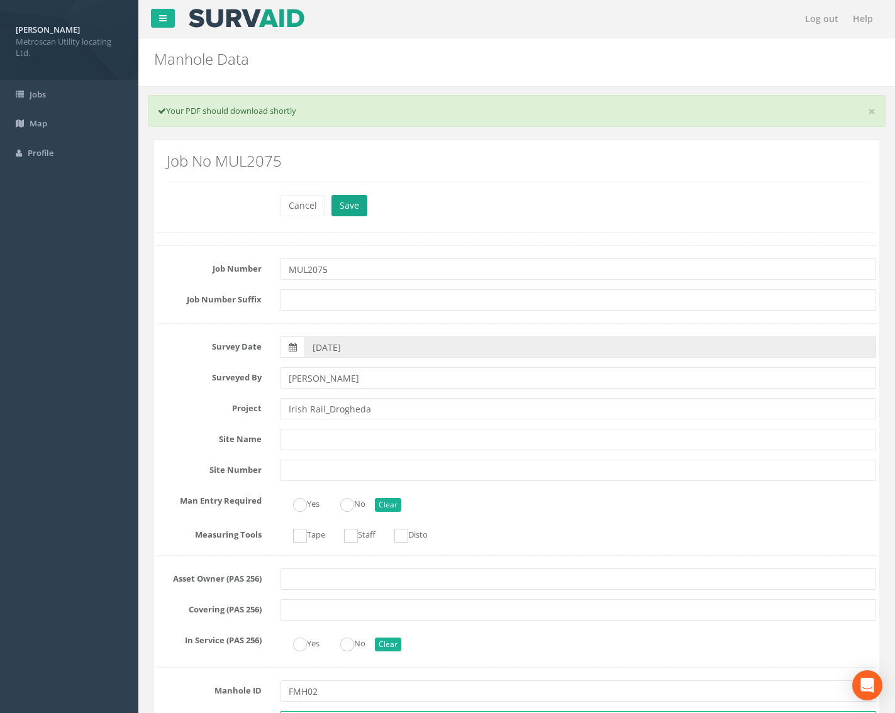
type input "Drogheda"
click at [353, 207] on button "Save" at bounding box center [349, 205] width 36 height 21
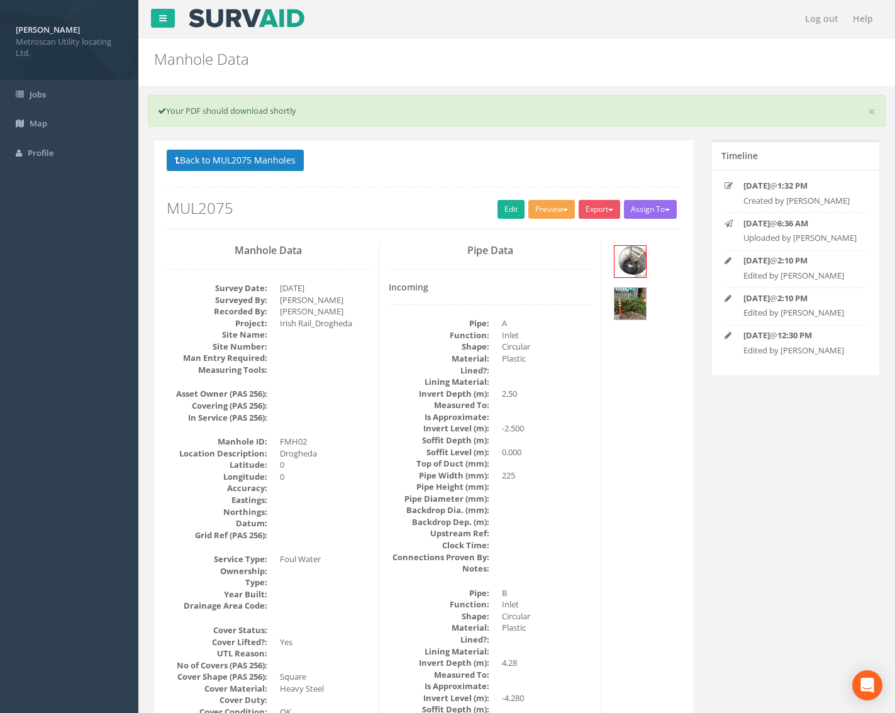
click at [545, 207] on button "Preview" at bounding box center [551, 209] width 47 height 19
click at [536, 230] on link "Metroscan Manhole" at bounding box center [528, 235] width 96 height 19
click at [502, 209] on link "Edit" at bounding box center [510, 209] width 27 height 19
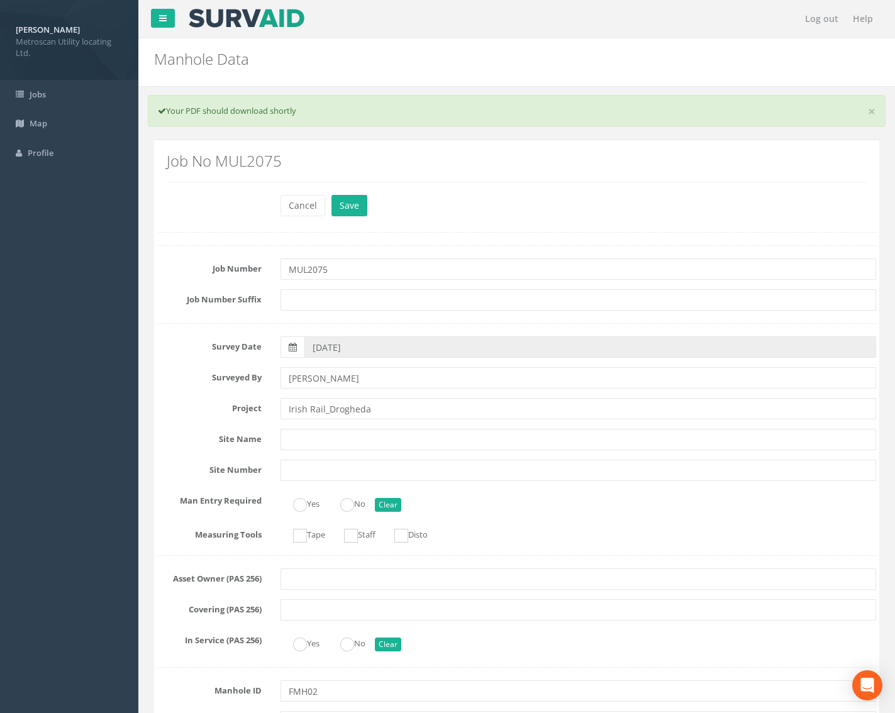
scroll to position [566, 0]
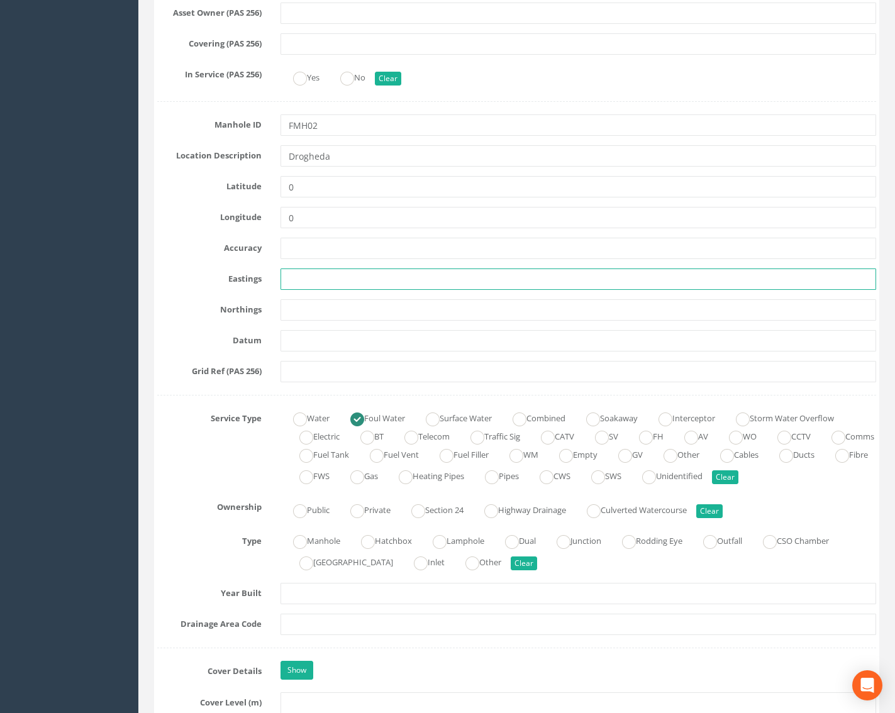
click at [303, 282] on input "text" at bounding box center [578, 278] width 596 height 21
paste input "709900.14"
type input "709900.14"
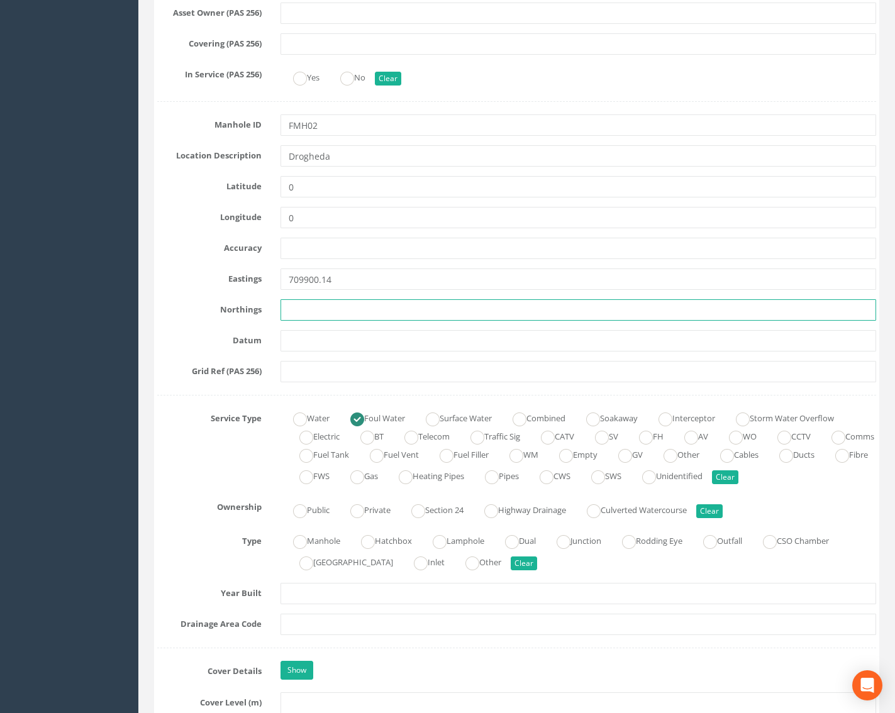
click at [301, 309] on input "text" at bounding box center [578, 309] width 596 height 21
paste input "774948.95"
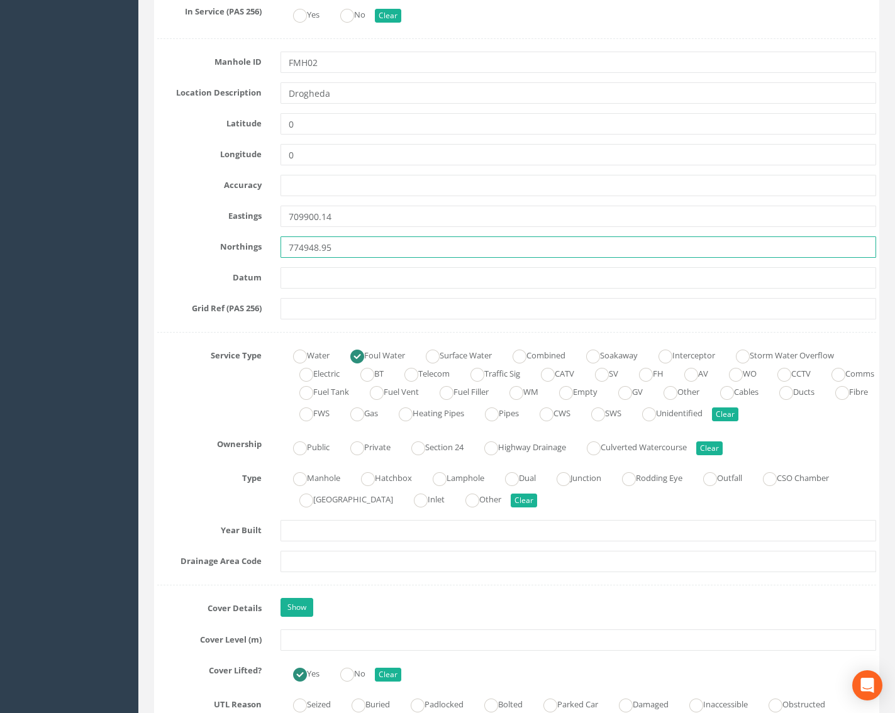
type input "774948.95"
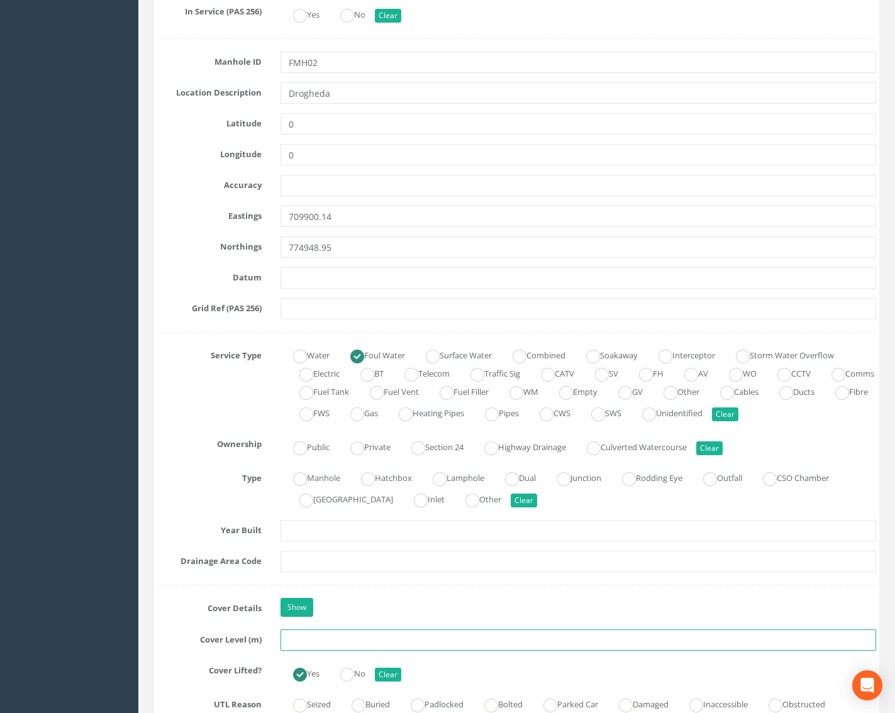
click at [307, 631] on input "text" at bounding box center [578, 639] width 596 height 21
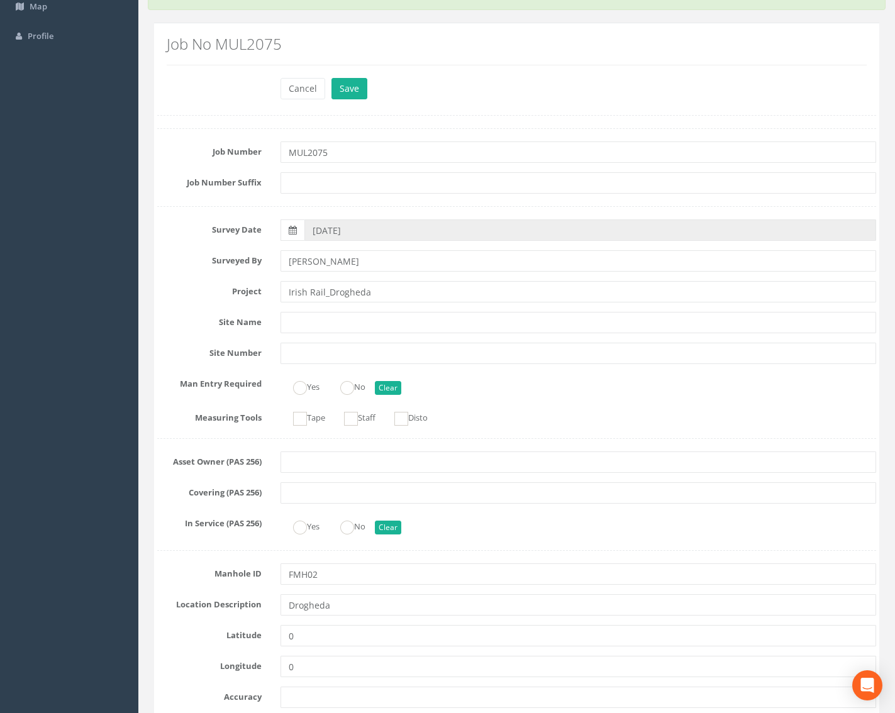
scroll to position [0, 0]
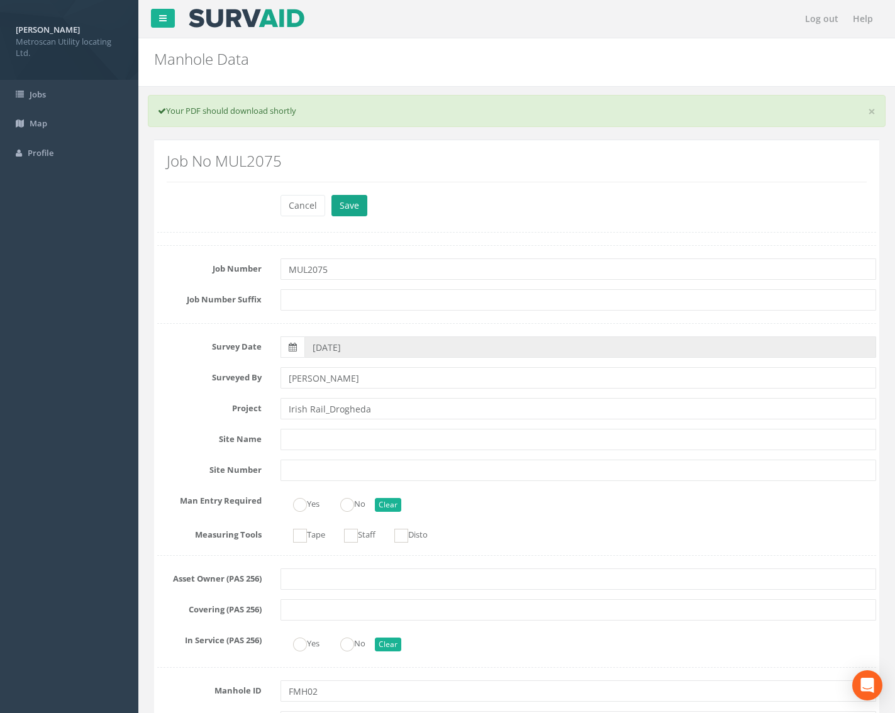
type input "29.73"
click at [350, 210] on button "Save" at bounding box center [349, 205] width 36 height 21
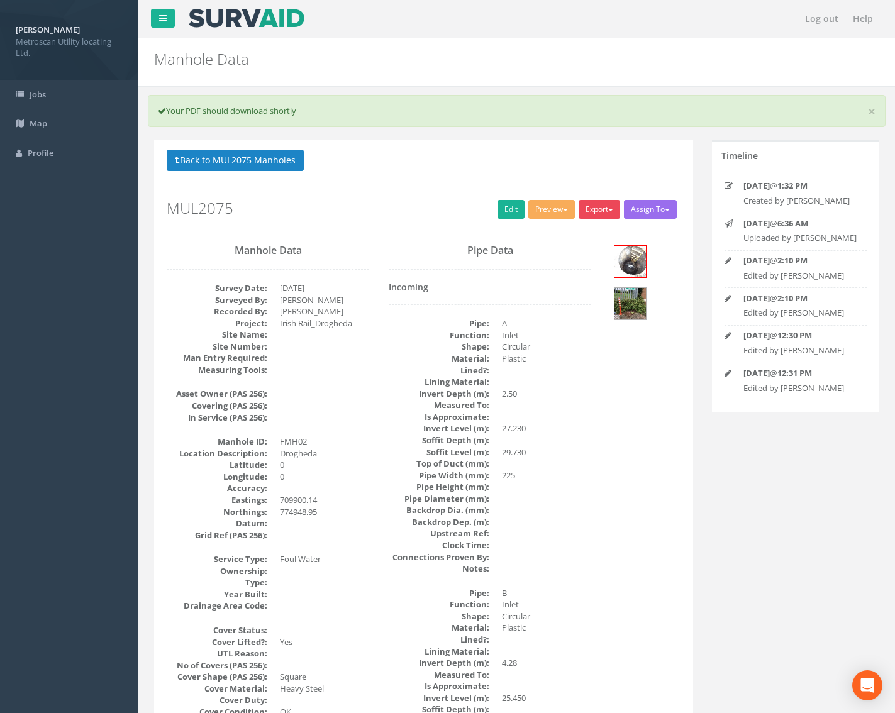
click at [594, 204] on button "Export" at bounding box center [598, 209] width 41 height 19
click at [585, 231] on link "Metroscan Manhole" at bounding box center [574, 235] width 96 height 19
click at [265, 161] on button "Back to MUL2075 Manholes" at bounding box center [235, 160] width 137 height 21
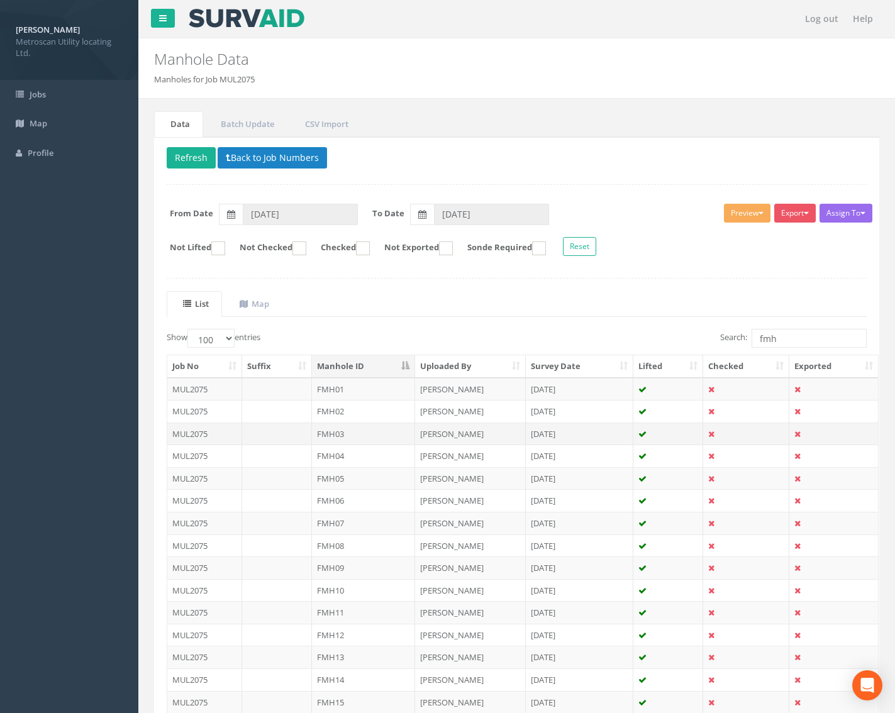
click at [323, 435] on td "FMH03" at bounding box center [364, 434] width 104 height 23
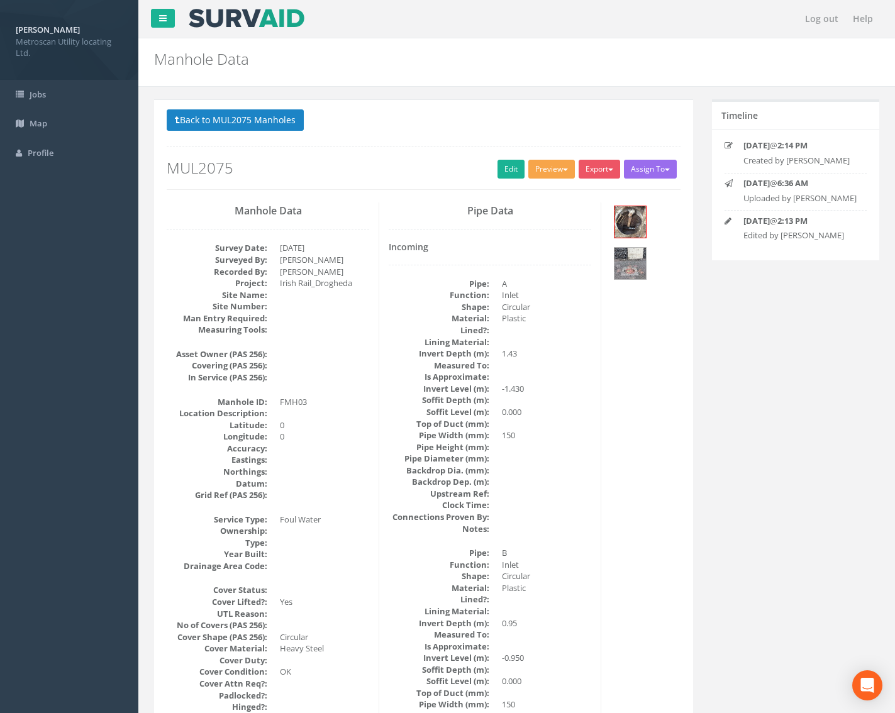
click at [550, 175] on button "Preview" at bounding box center [551, 169] width 47 height 19
click at [534, 192] on link "Metroscan Manhole" at bounding box center [528, 194] width 96 height 19
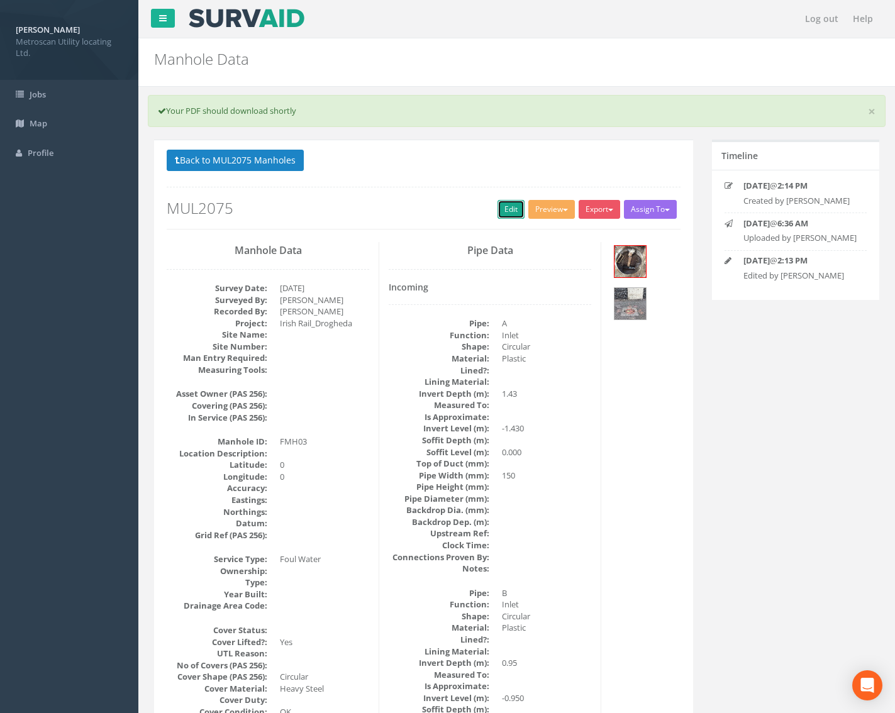
click at [505, 204] on link "Edit" at bounding box center [510, 209] width 27 height 19
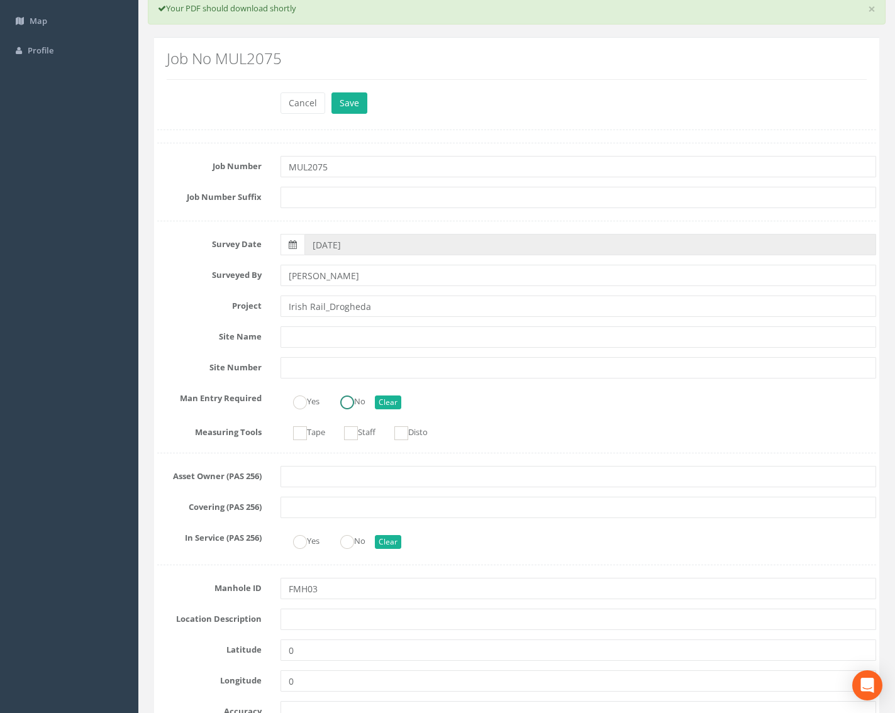
scroll to position [189, 0]
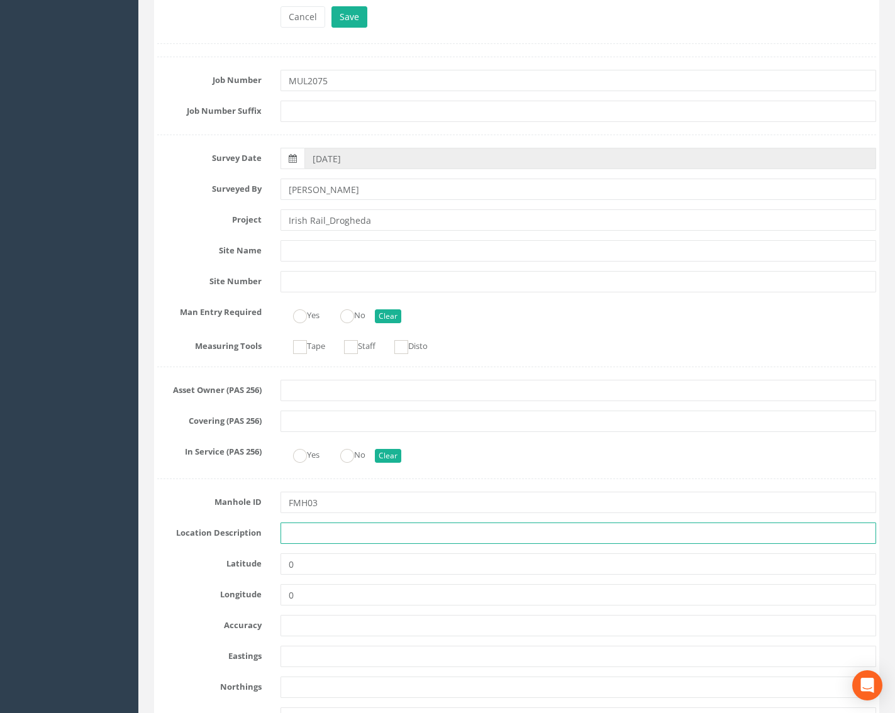
click at [289, 531] on input "text" at bounding box center [578, 533] width 596 height 21
click at [305, 535] on input "Droheda" at bounding box center [578, 533] width 596 height 21
type input "Drogheda"
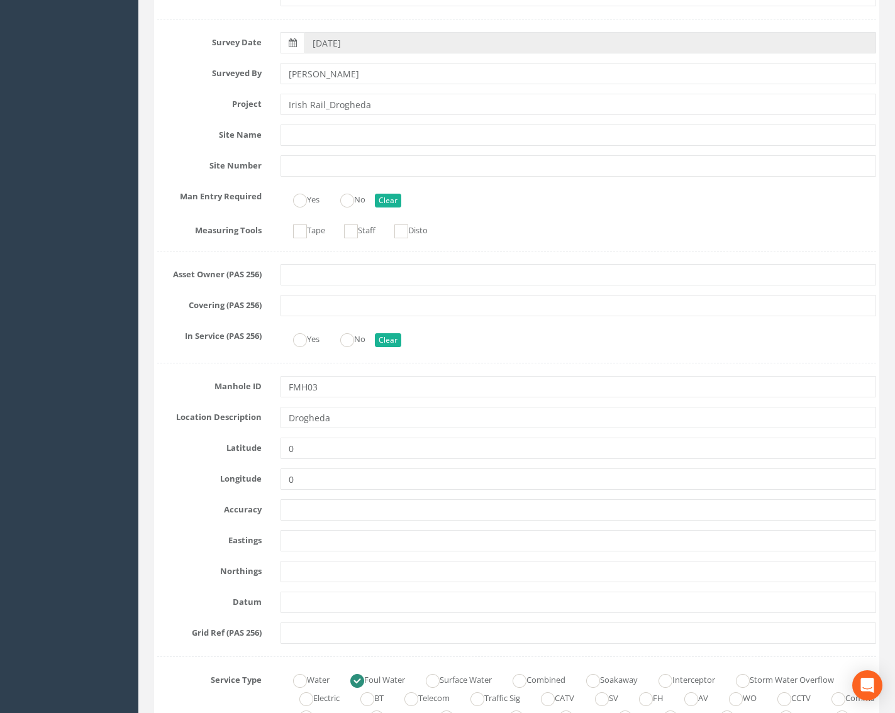
scroll to position [314, 0]
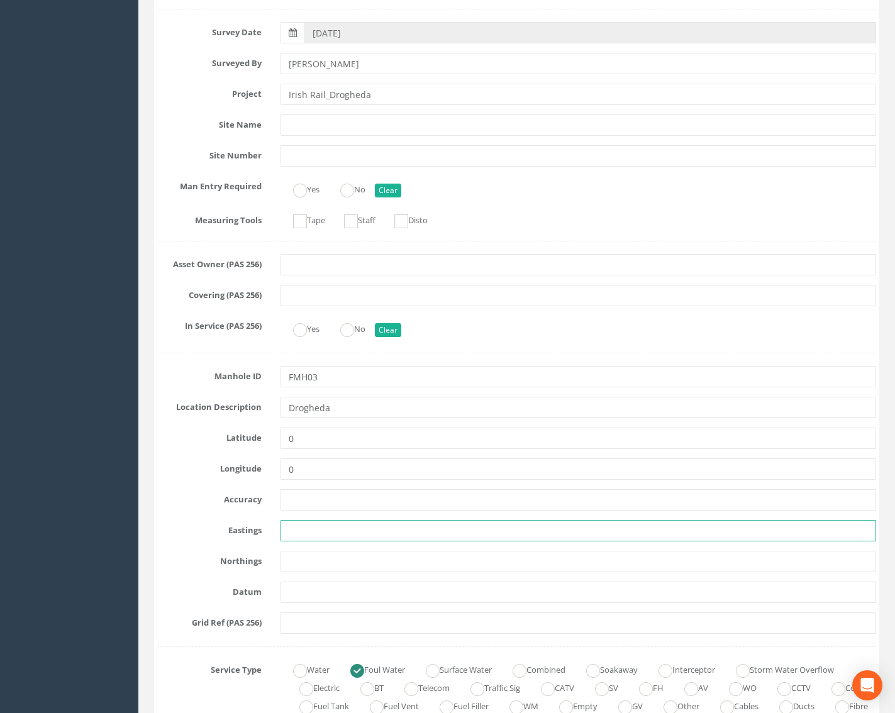
click at [309, 531] on input "text" at bounding box center [578, 530] width 596 height 21
paste input "710048.49"
type input "710048.49"
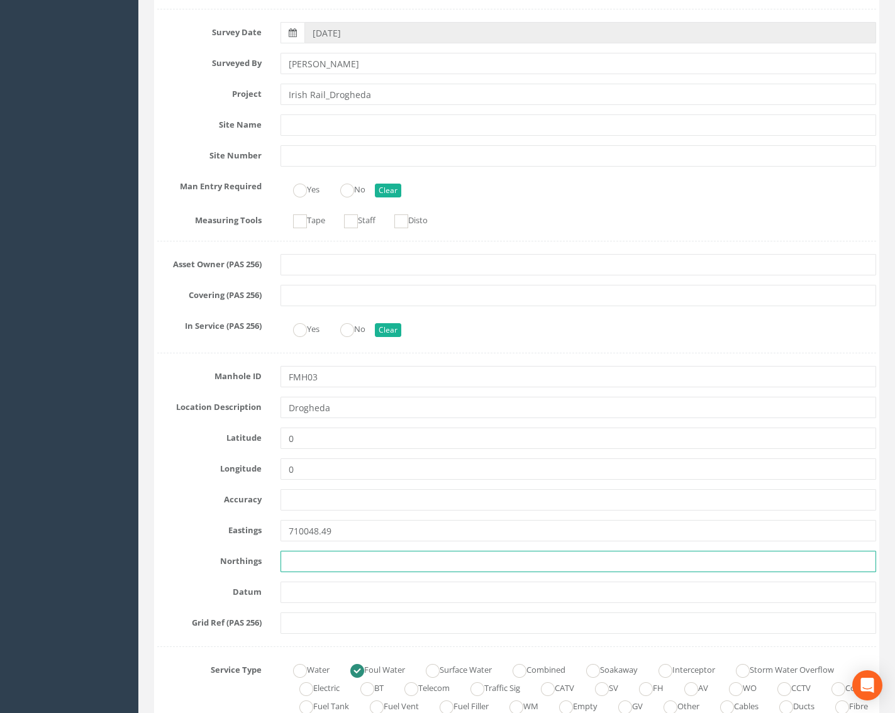
click at [315, 558] on input "text" at bounding box center [578, 561] width 596 height 21
paste input "774918.95"
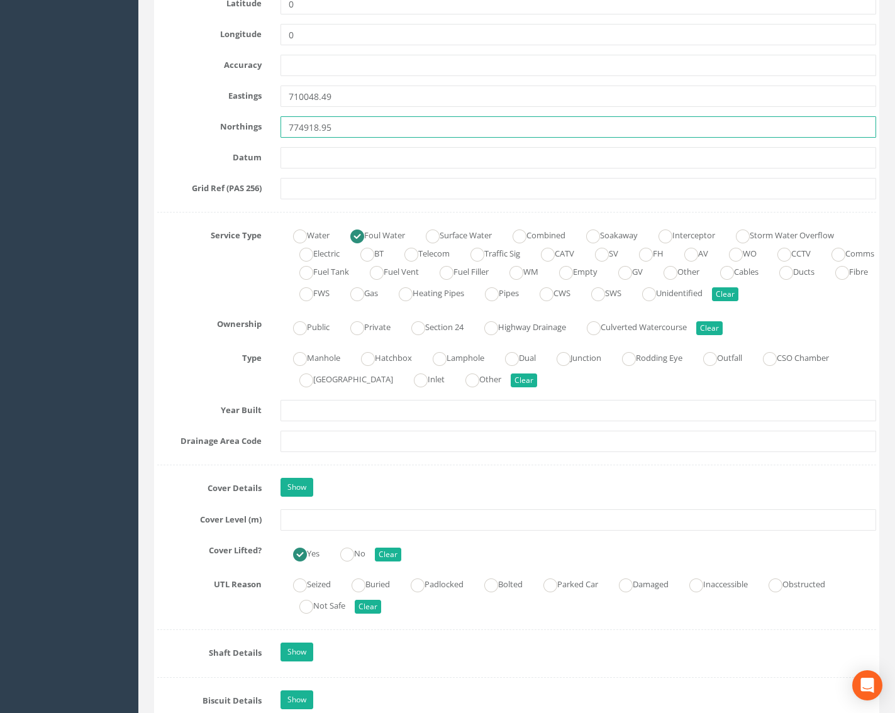
scroll to position [755, 0]
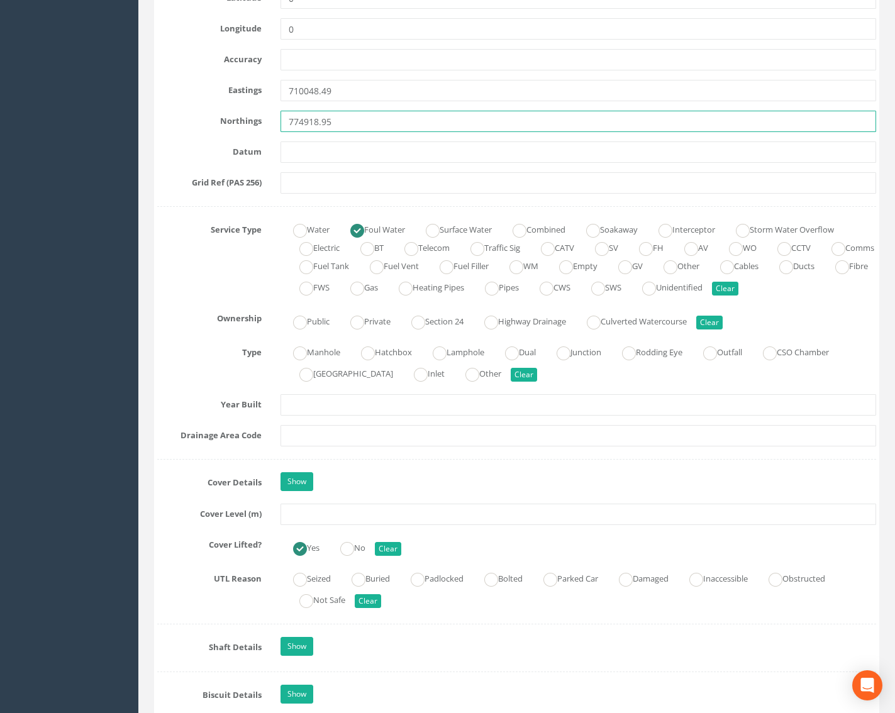
type input "774918.95"
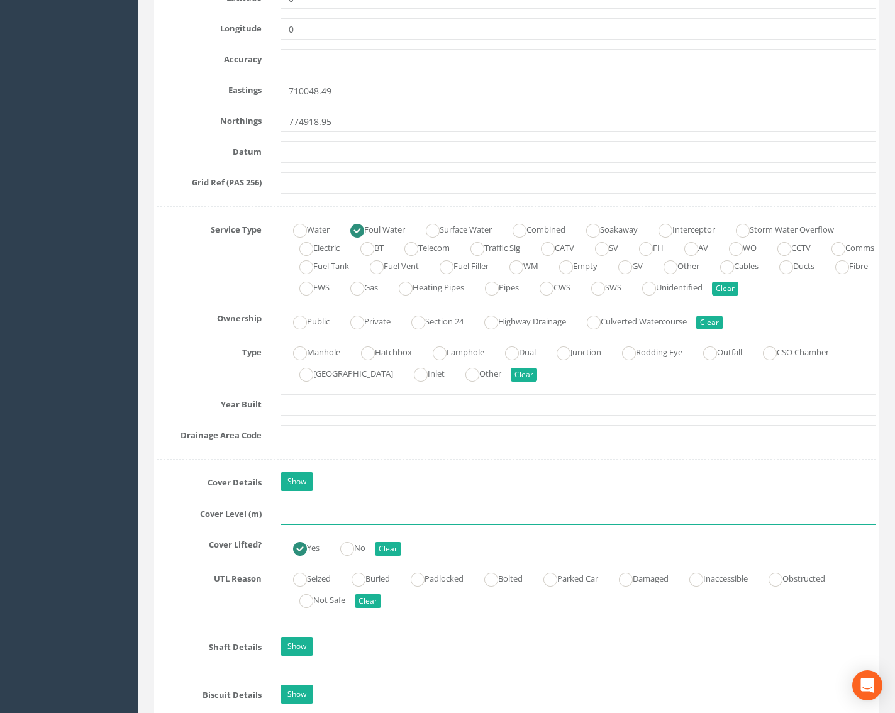
click at [312, 514] on input "text" at bounding box center [578, 514] width 596 height 21
type input "29.72"
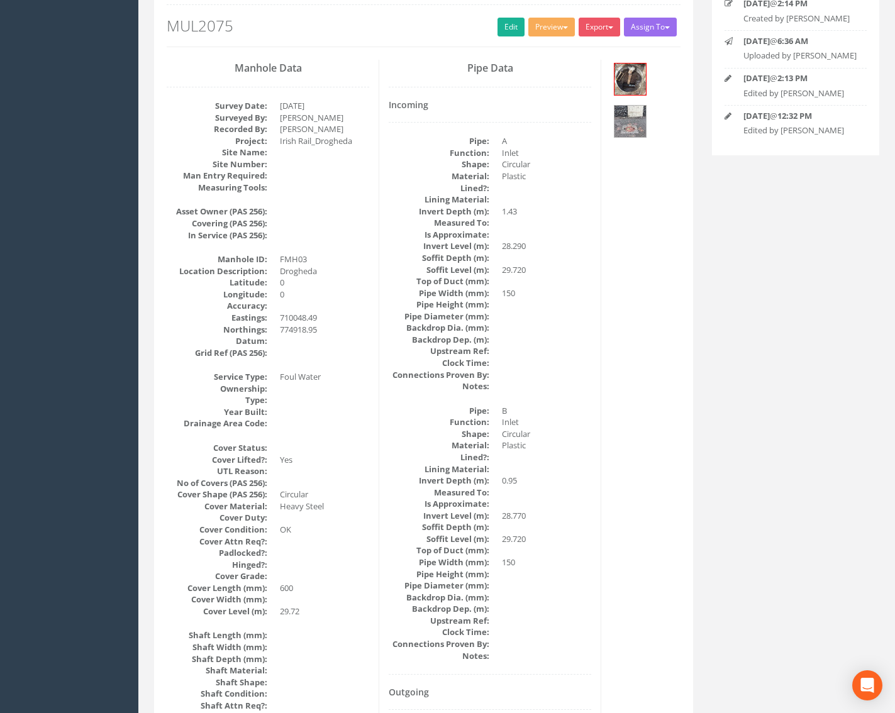
scroll to position [0, 0]
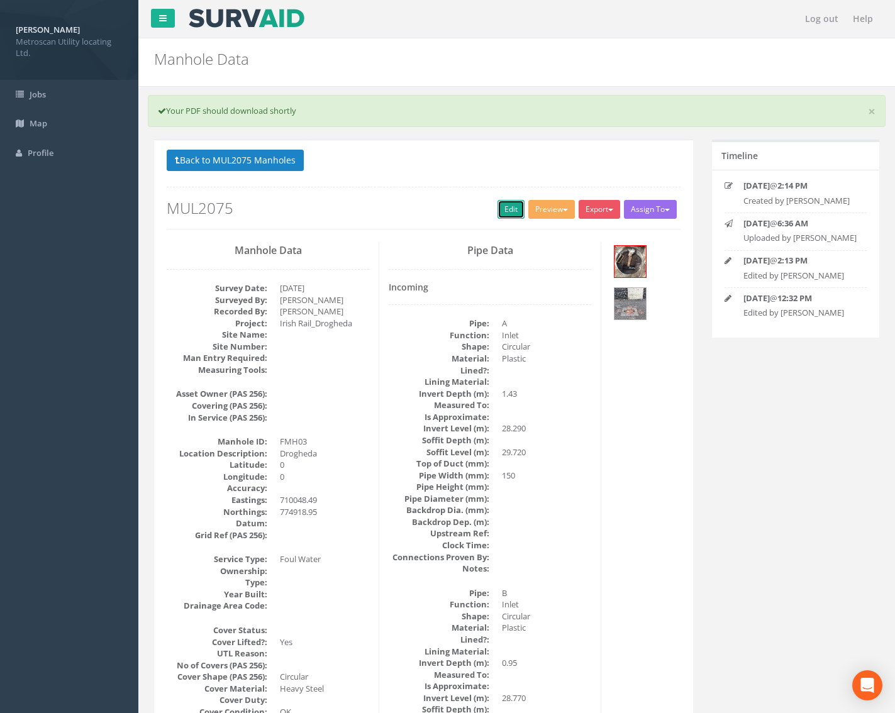
click at [516, 203] on link "Edit" at bounding box center [510, 209] width 27 height 19
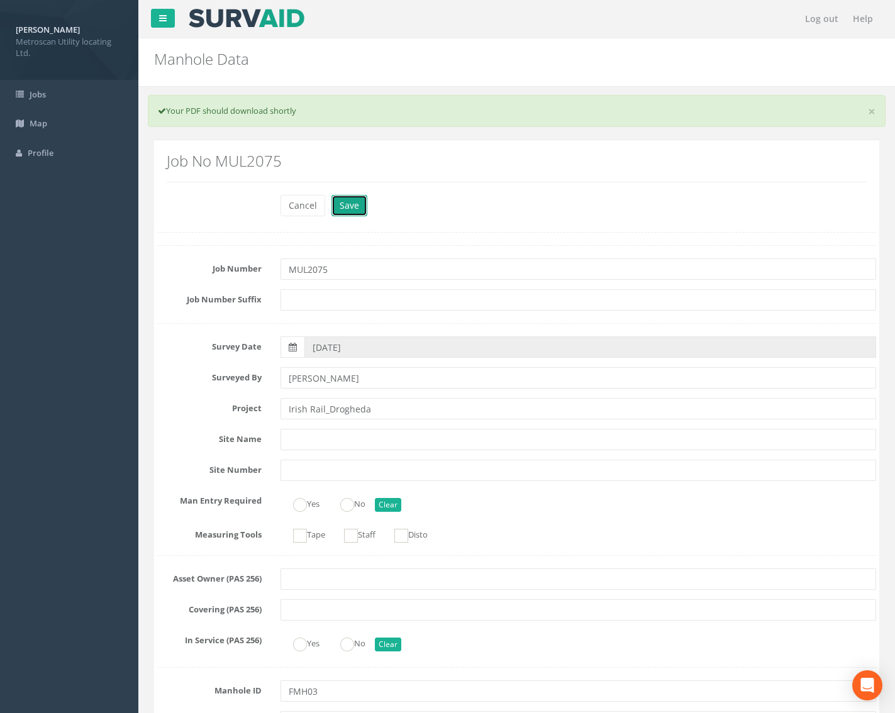
click at [362, 204] on button "Save" at bounding box center [349, 205] width 36 height 21
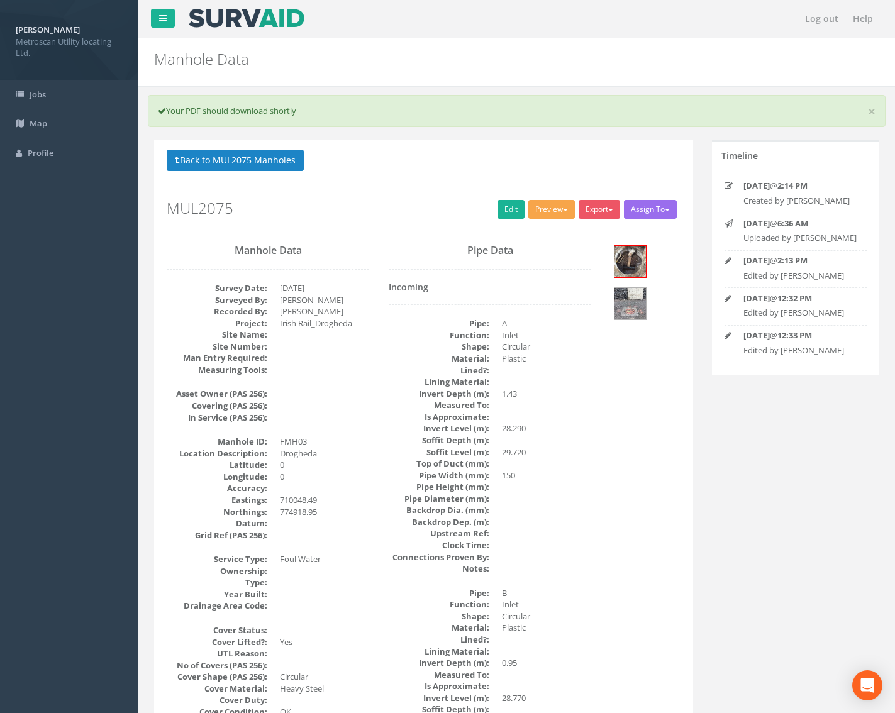
click at [535, 201] on button "Preview" at bounding box center [551, 209] width 47 height 19
click at [543, 238] on link "Metroscan Manhole" at bounding box center [528, 235] width 96 height 19
click at [551, 205] on button "Preview" at bounding box center [551, 209] width 47 height 19
click at [538, 235] on link "Metroscan Manhole" at bounding box center [528, 235] width 96 height 19
click at [606, 202] on button "Export" at bounding box center [598, 209] width 41 height 19
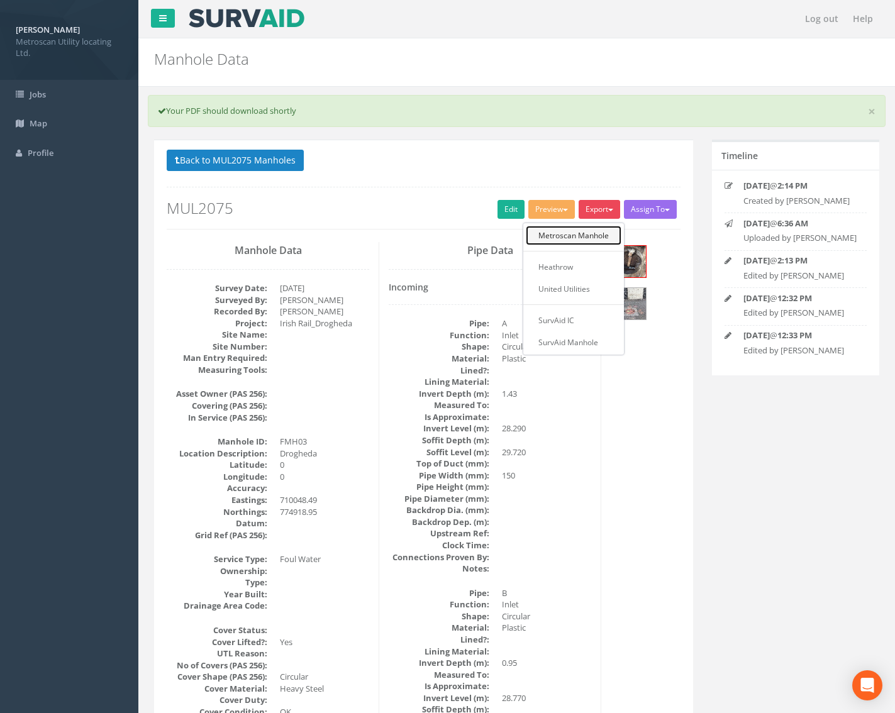
click at [595, 233] on link "Metroscan Manhole" at bounding box center [574, 235] width 96 height 19
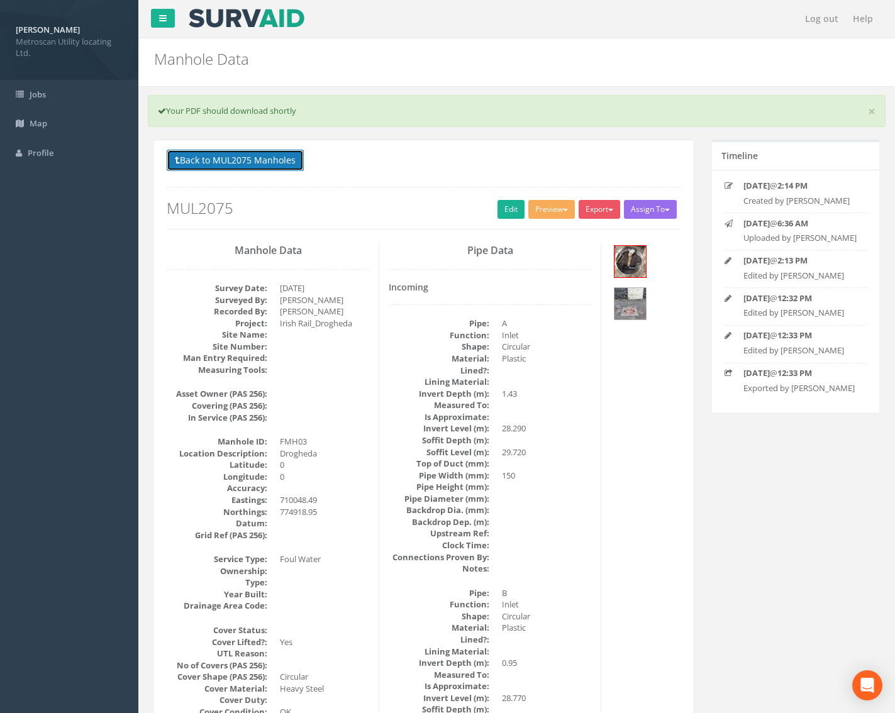
click at [228, 158] on button "Back to MUL2075 Manholes" at bounding box center [235, 160] width 137 height 21
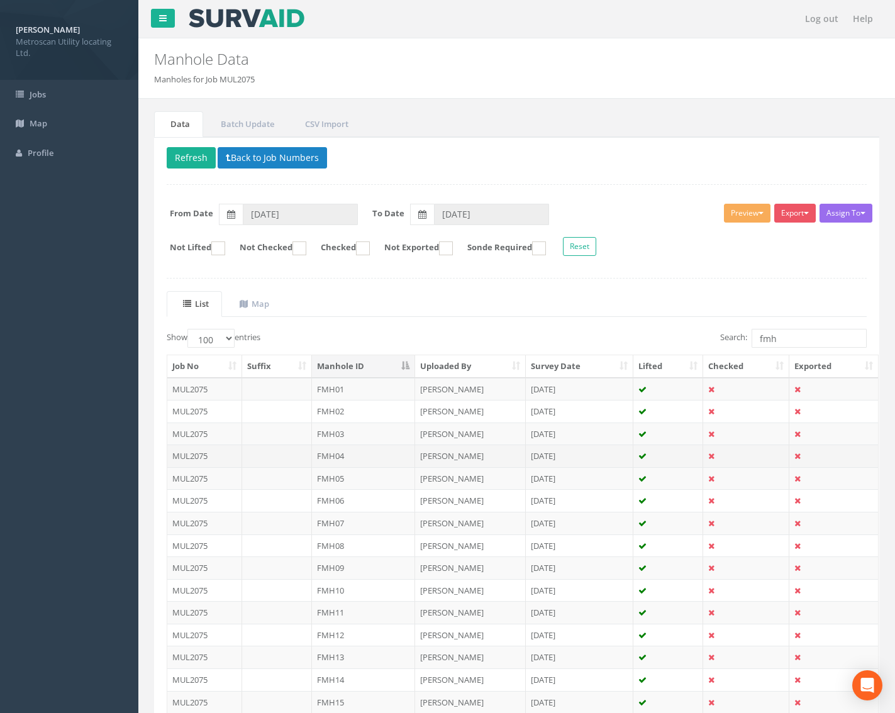
click at [351, 455] on td "FMH04" at bounding box center [364, 456] width 104 height 23
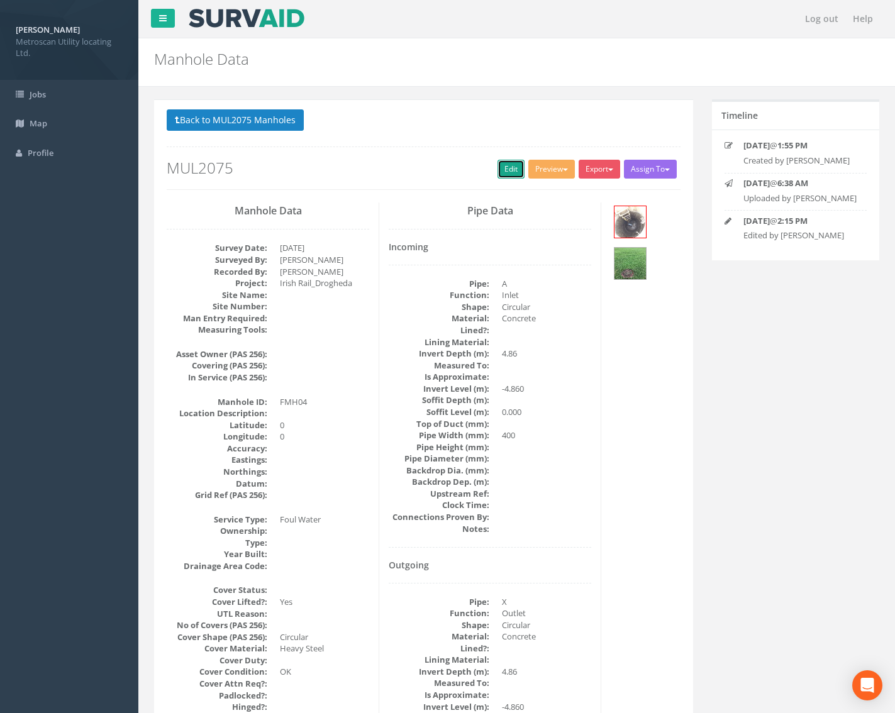
click at [506, 175] on link "Edit" at bounding box center [510, 169] width 27 height 19
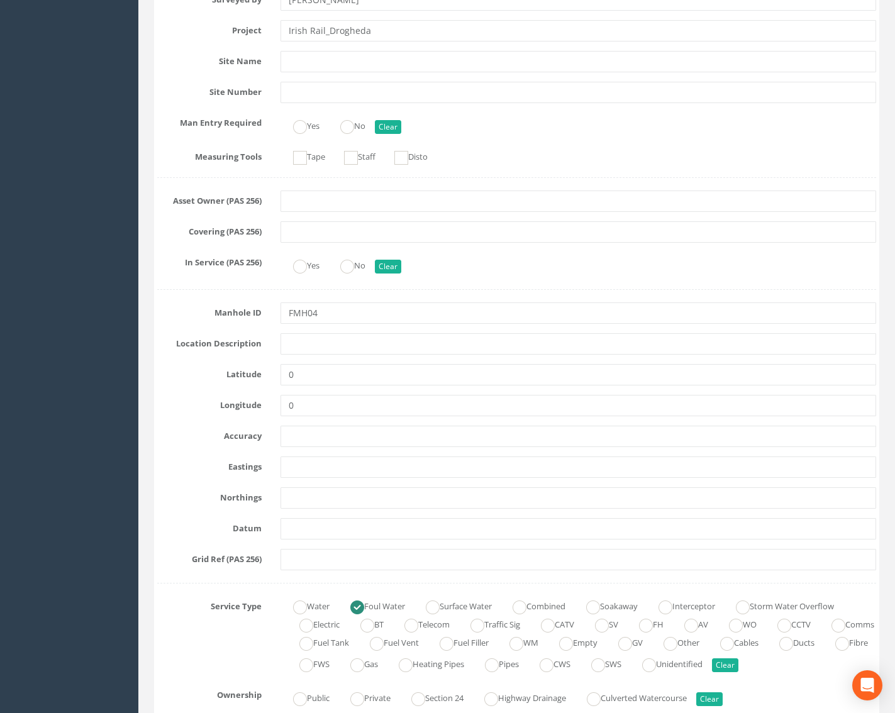
scroll to position [377, 0]
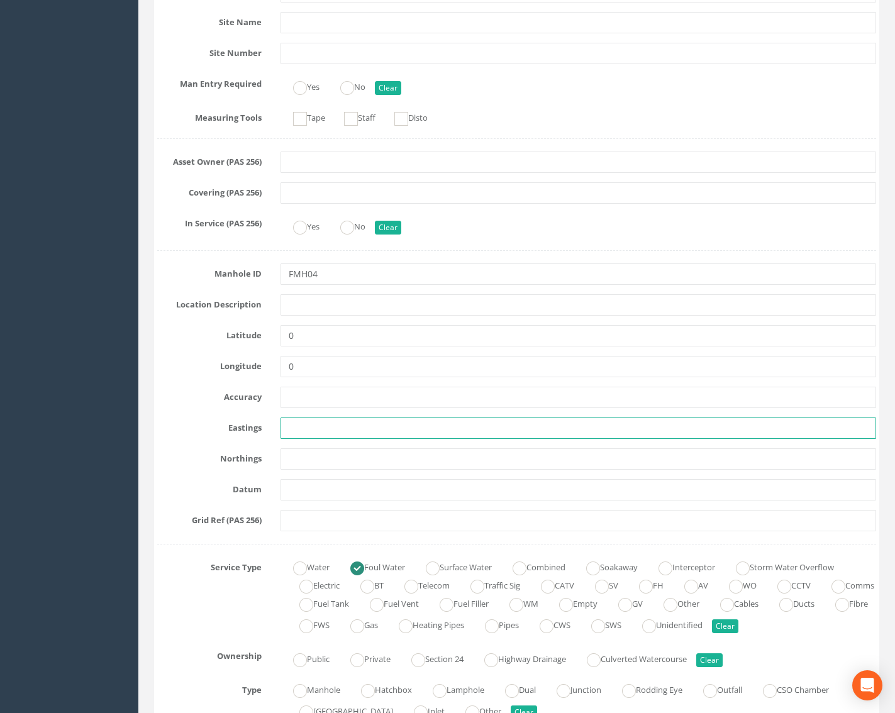
click at [311, 430] on input "text" at bounding box center [578, 428] width 596 height 21
paste input "709894.35"
type input "709894.35"
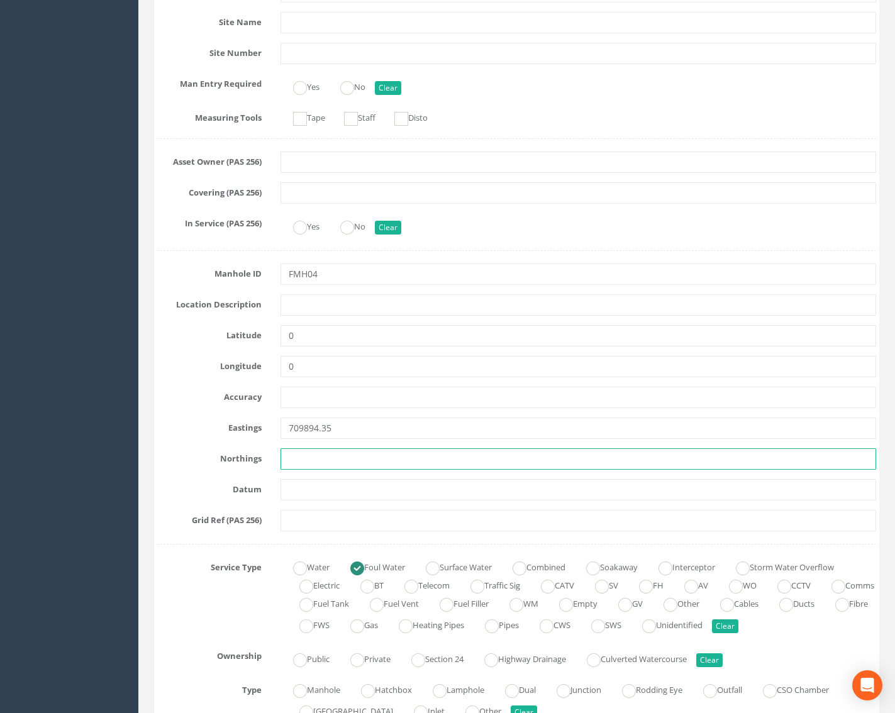
click at [331, 459] on input "text" at bounding box center [578, 458] width 596 height 21
paste input "774957.86"
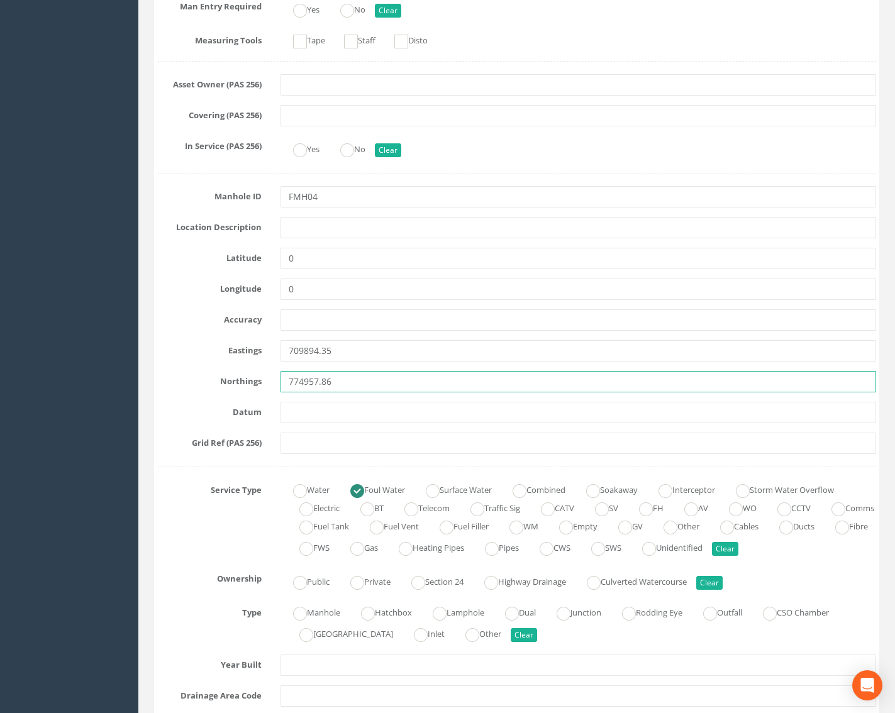
scroll to position [566, 0]
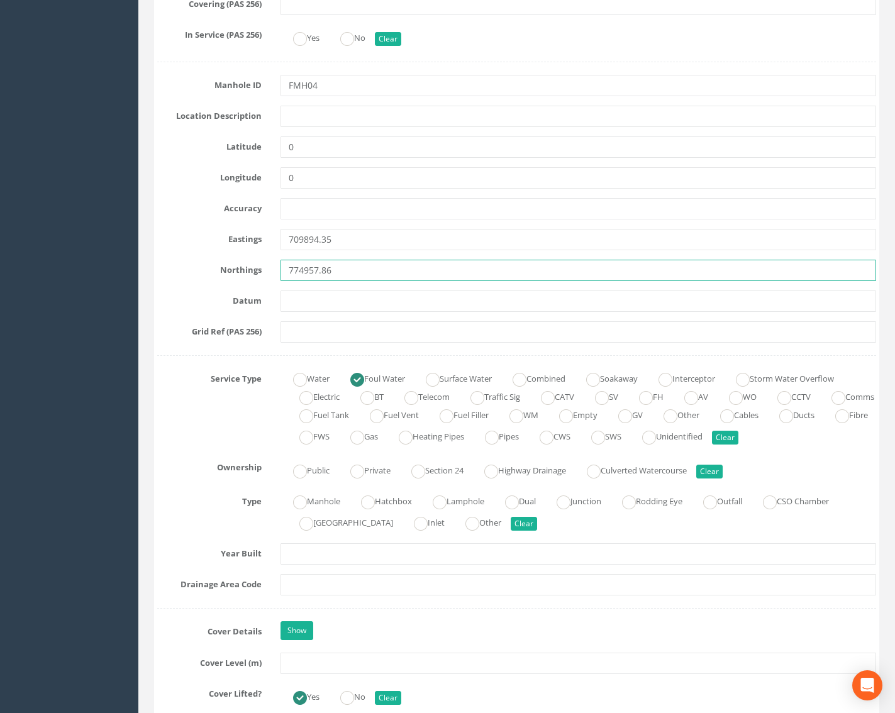
type input "774957.86"
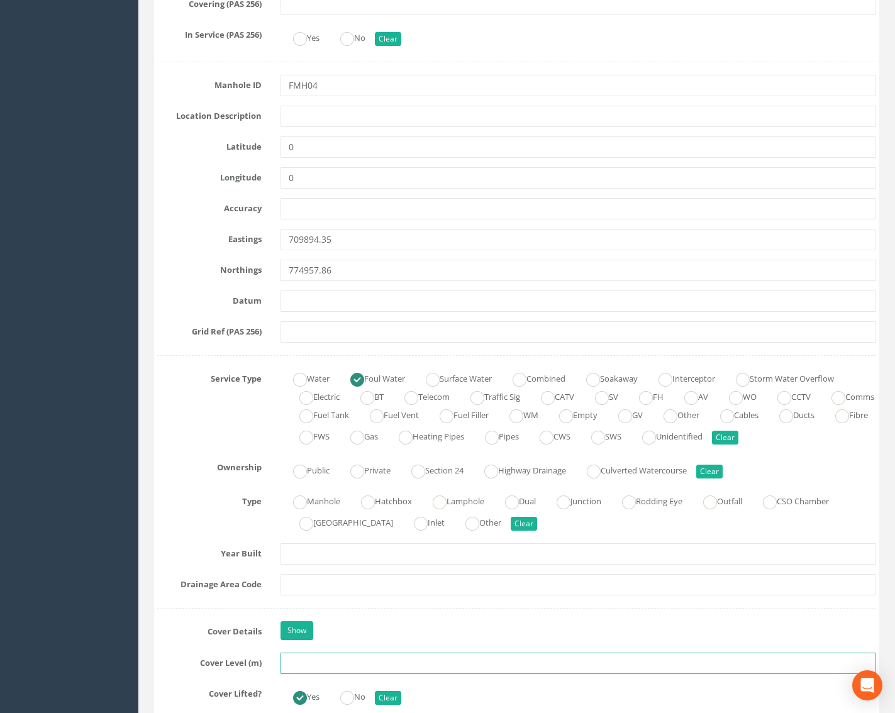
click at [307, 665] on input "text" at bounding box center [578, 663] width 596 height 21
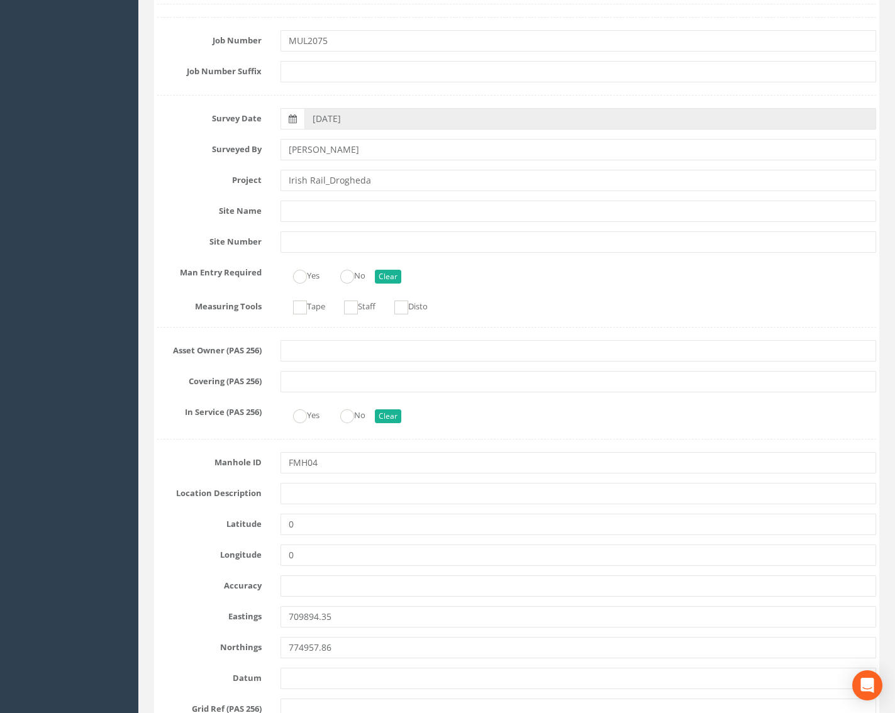
scroll to position [0, 0]
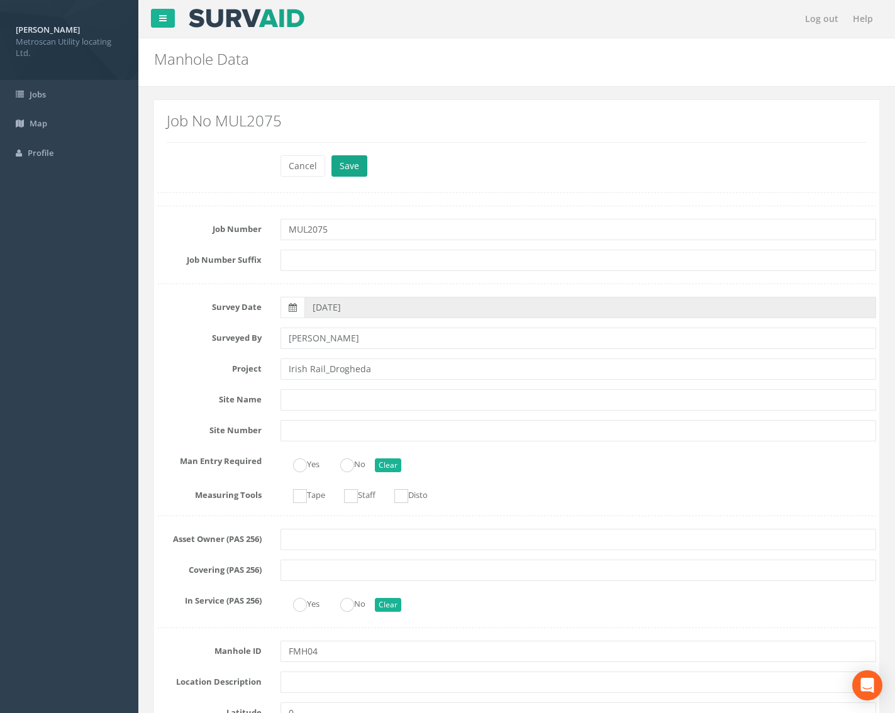
type input "30.08"
click at [350, 171] on button "Save" at bounding box center [349, 165] width 36 height 21
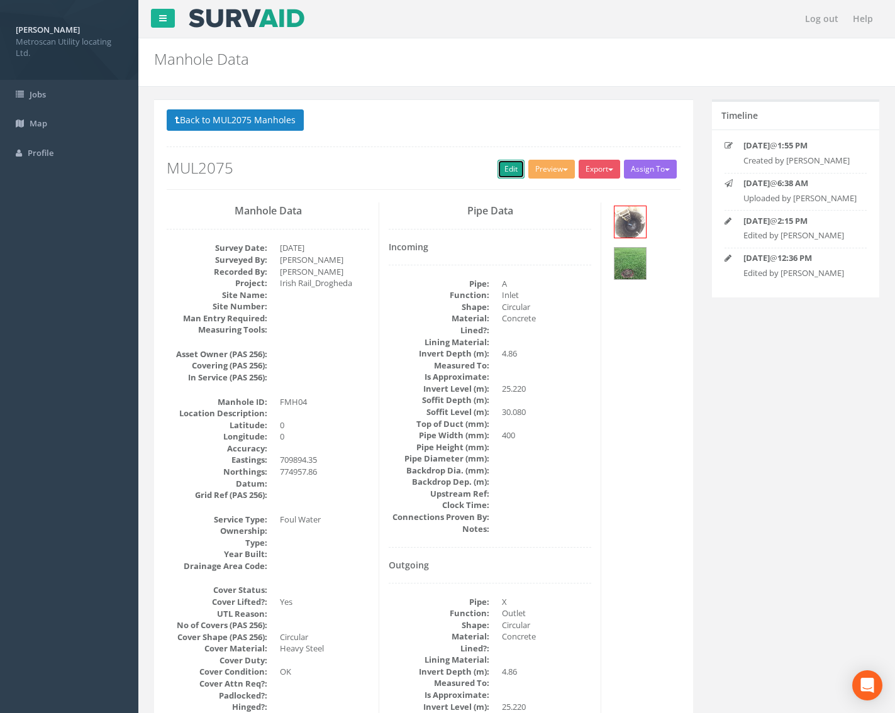
click at [503, 170] on link "Edit" at bounding box center [510, 169] width 27 height 19
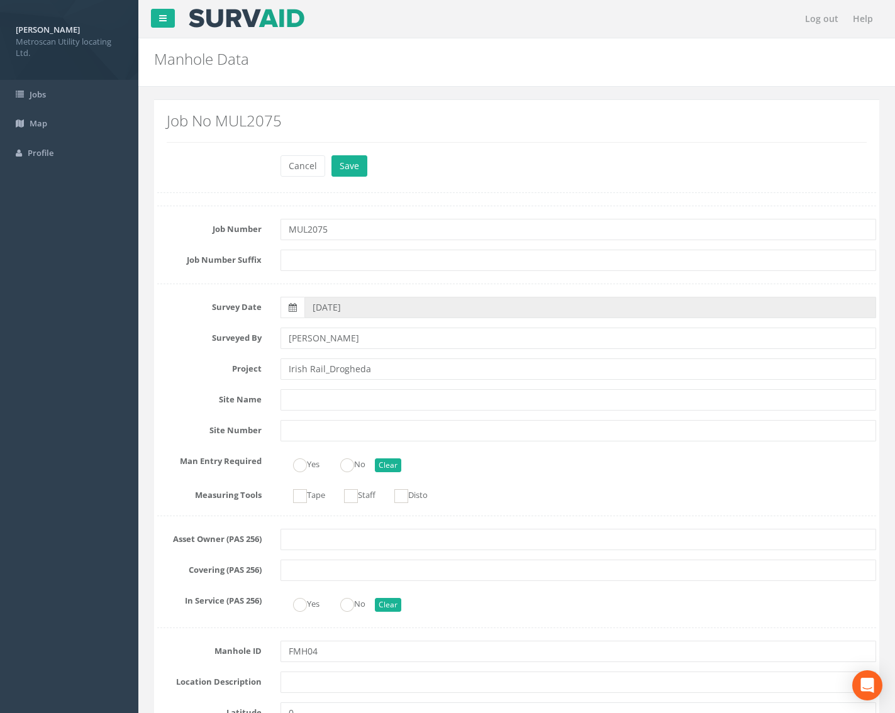
scroll to position [252, 0]
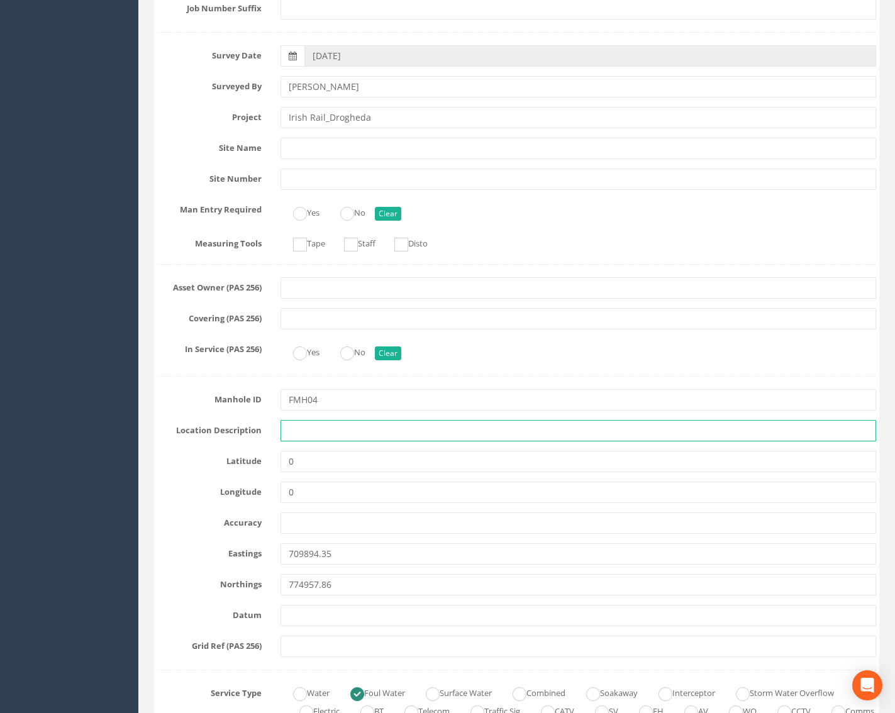
click at [309, 431] on input "text" at bounding box center [578, 430] width 596 height 21
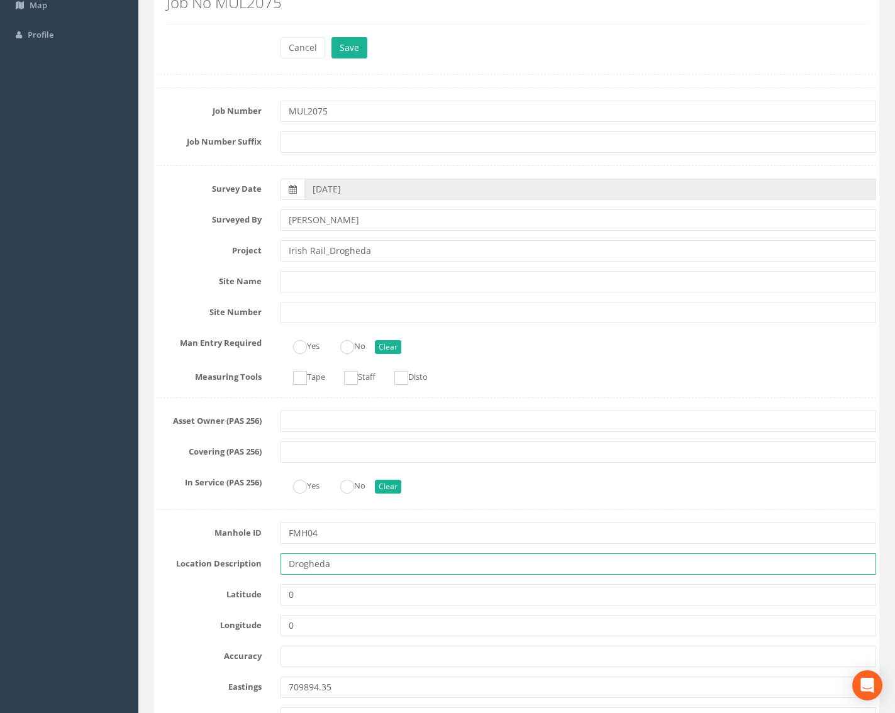
scroll to position [0, 0]
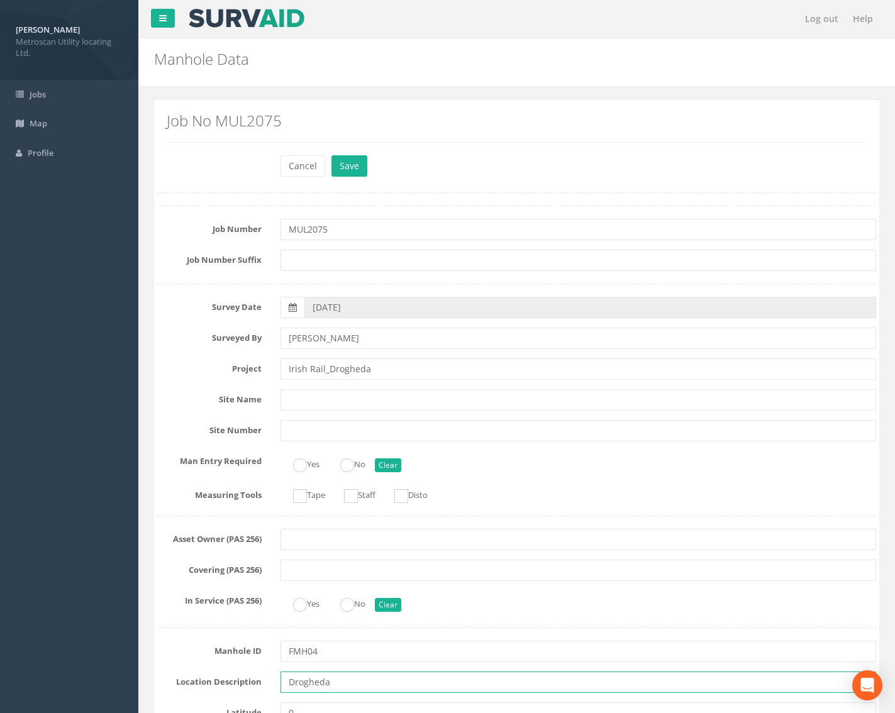
type input "Drogheda"
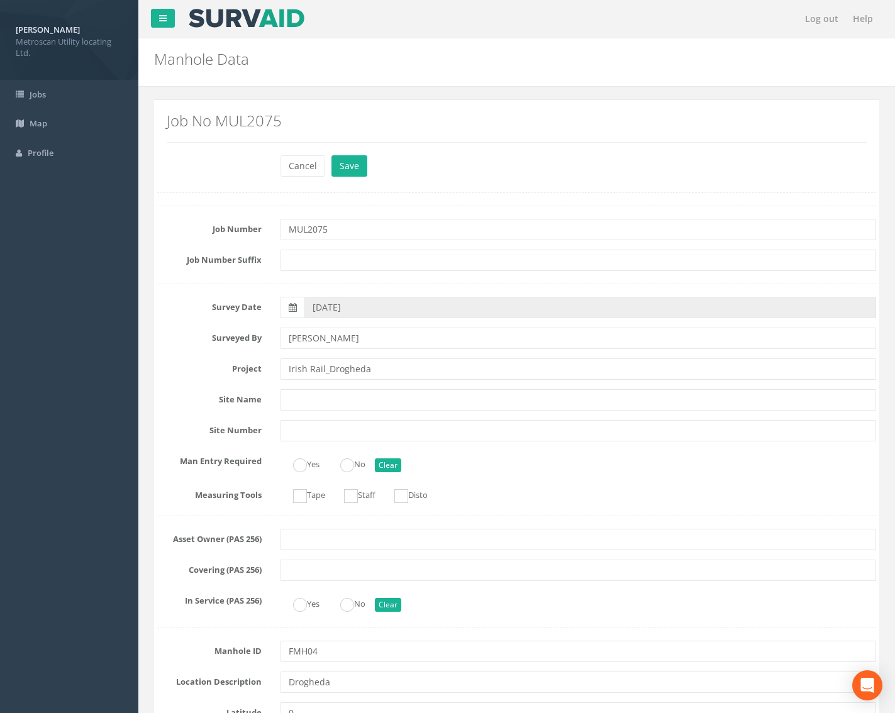
click at [348, 154] on div "Job No MUL2075" at bounding box center [516, 131] width 719 height 45
click at [348, 164] on button "Save" at bounding box center [349, 165] width 36 height 21
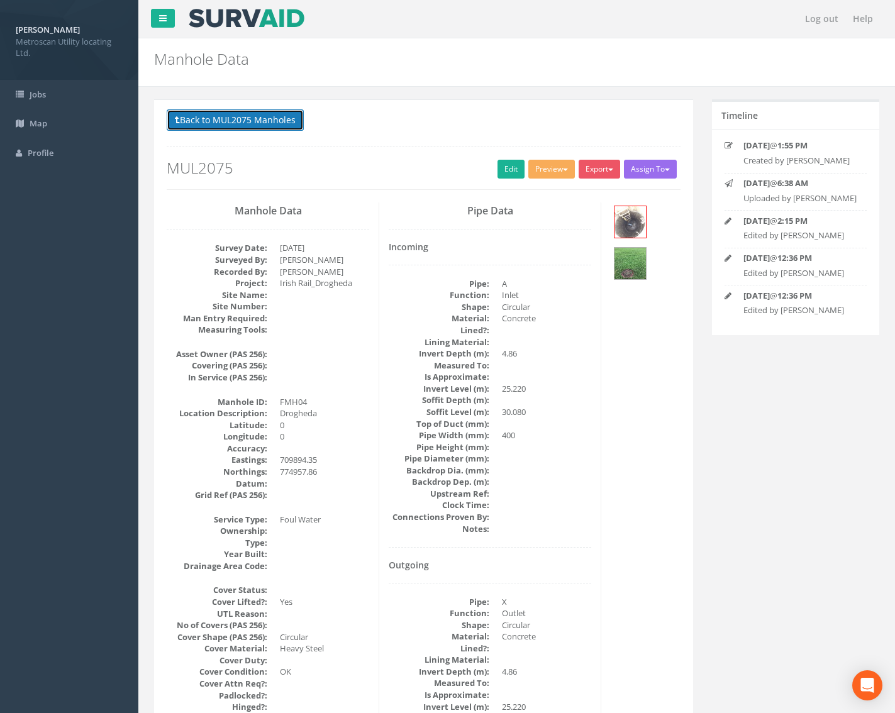
click at [238, 115] on button "Back to MUL2075 Manholes" at bounding box center [235, 119] width 137 height 21
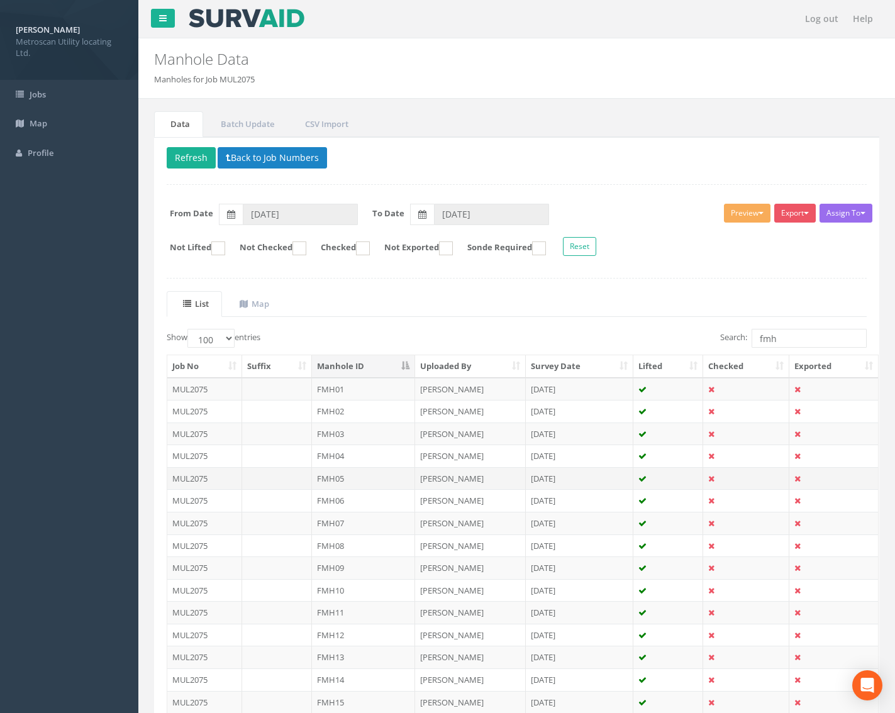
click at [363, 474] on td "FMH05" at bounding box center [364, 478] width 104 height 23
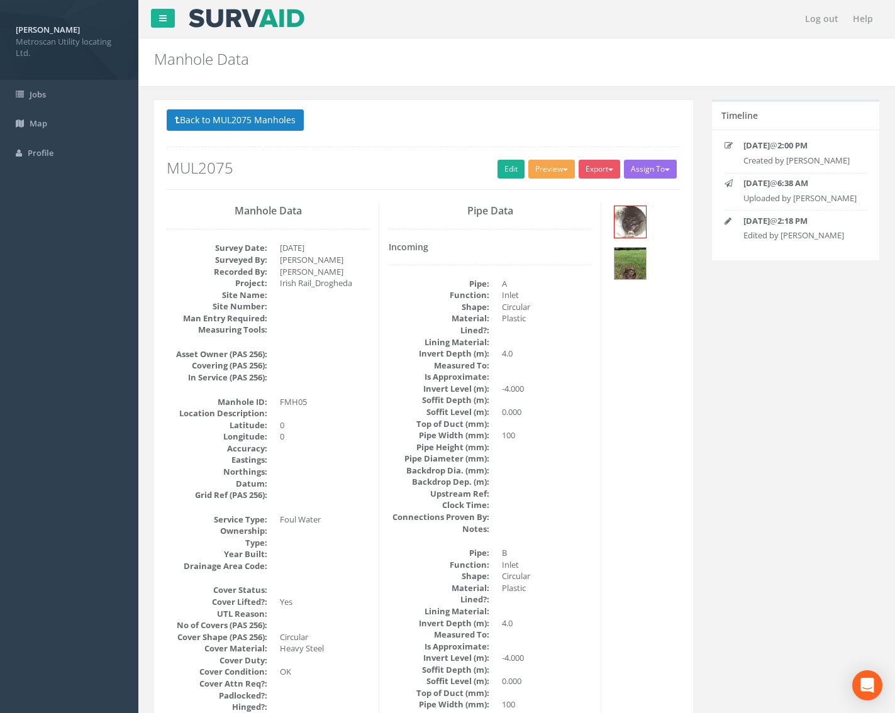
click at [553, 172] on button "Preview" at bounding box center [551, 169] width 47 height 19
click at [543, 192] on link "Metroscan Manhole" at bounding box center [528, 194] width 96 height 19
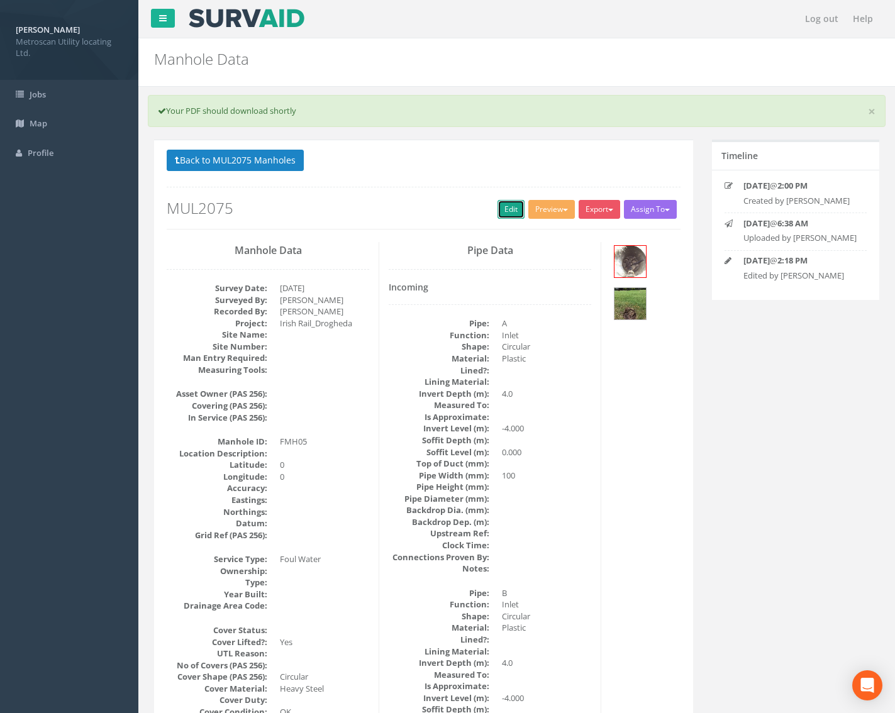
click at [510, 212] on link "Edit" at bounding box center [510, 209] width 27 height 19
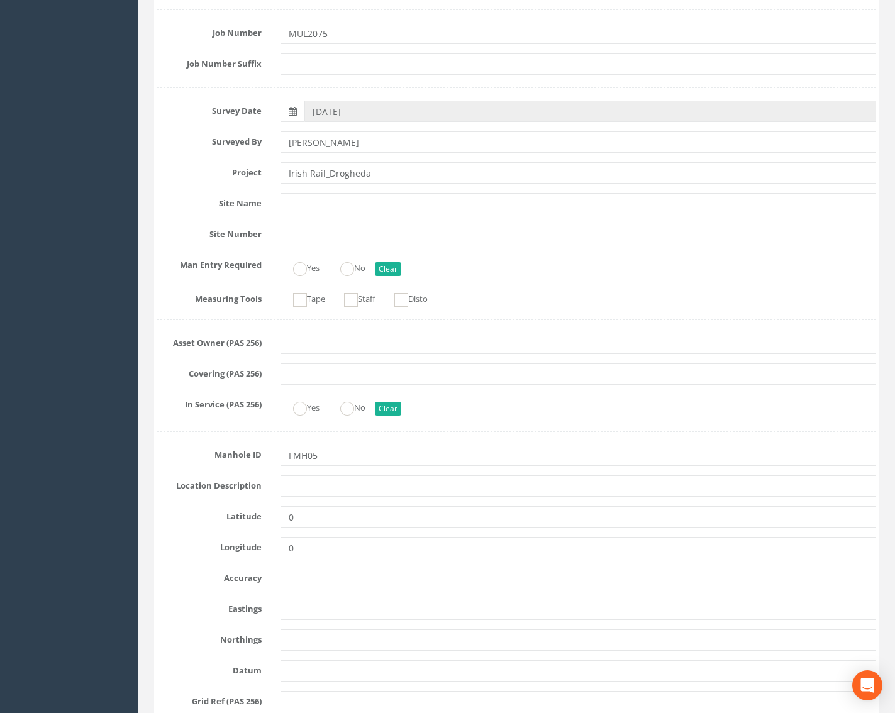
scroll to position [252, 0]
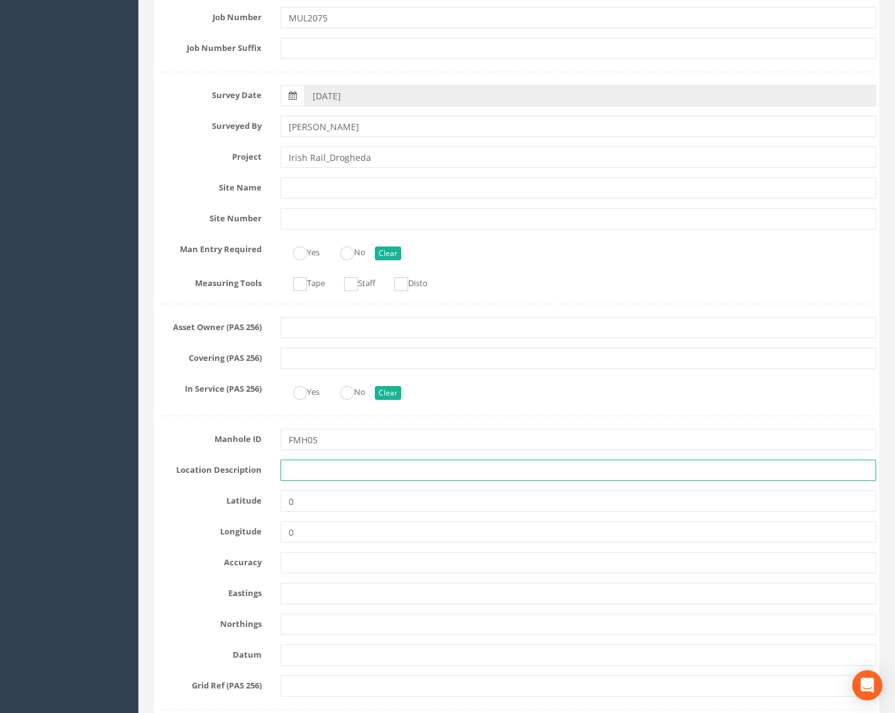
click at [299, 480] on input "text" at bounding box center [578, 470] width 596 height 21
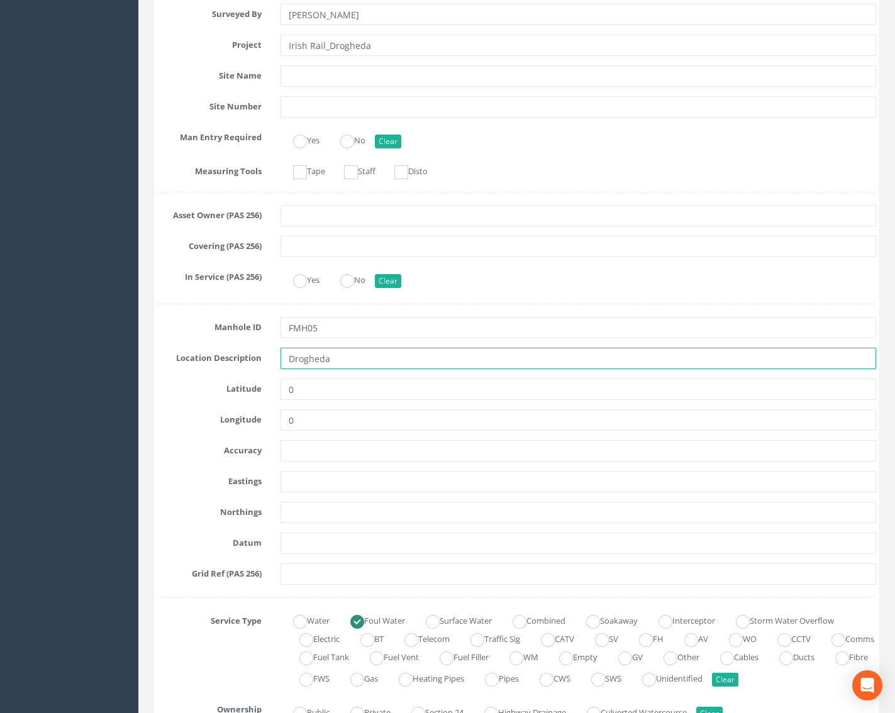
scroll to position [377, 0]
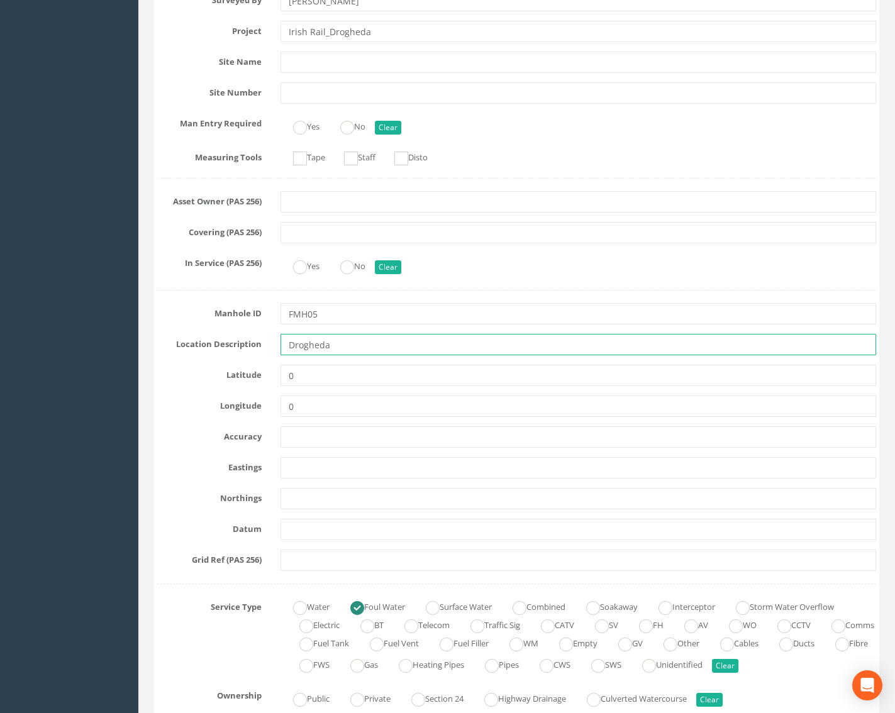
type input "Drogheda"
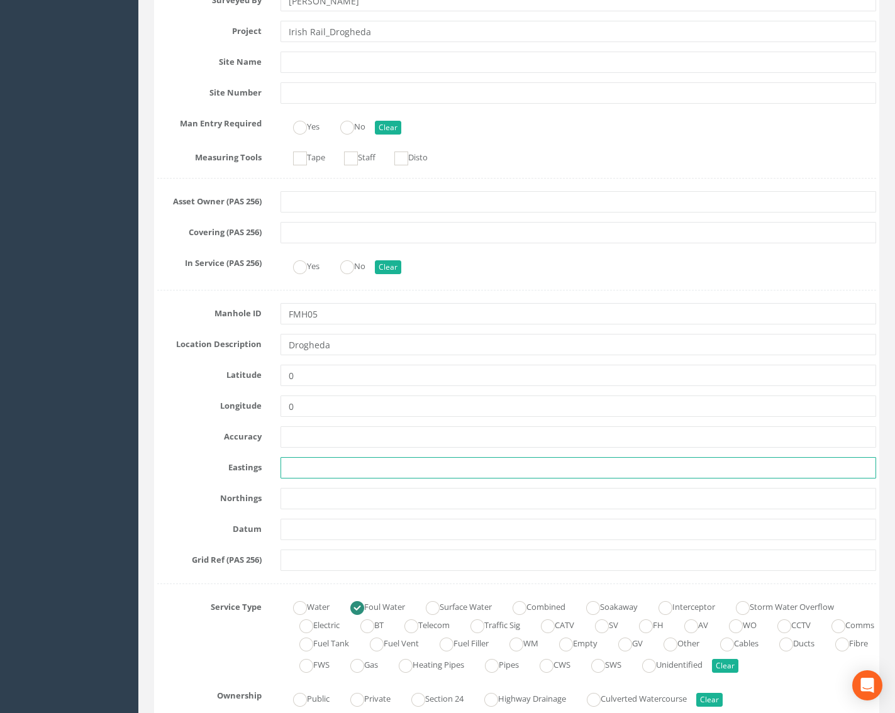
click at [300, 465] on input "text" at bounding box center [578, 467] width 596 height 21
paste input "709884.56"
type input "709884.56"
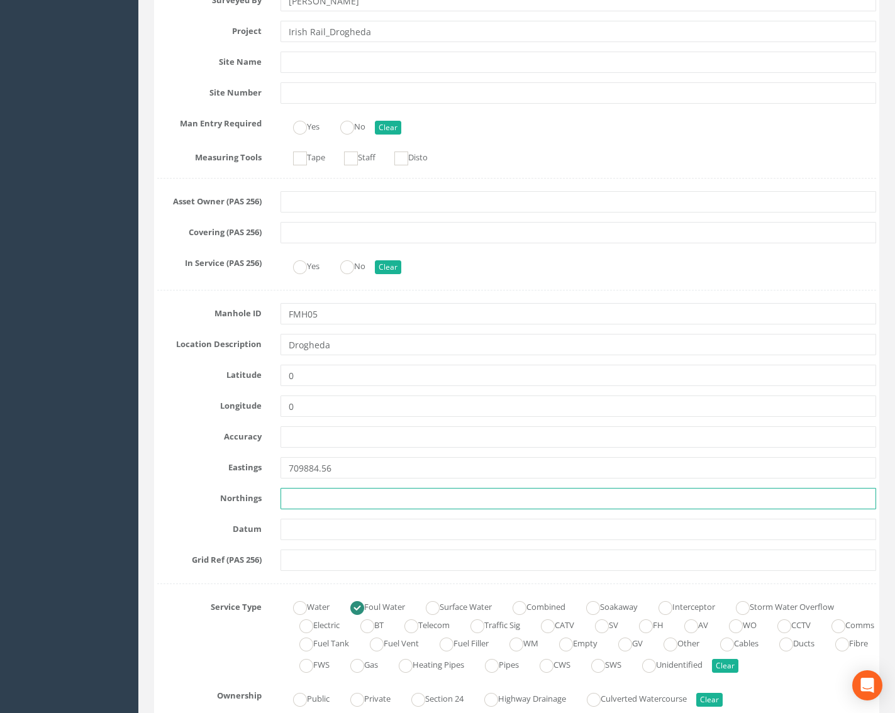
click at [304, 505] on input "text" at bounding box center [578, 498] width 596 height 21
paste input "774957.79"
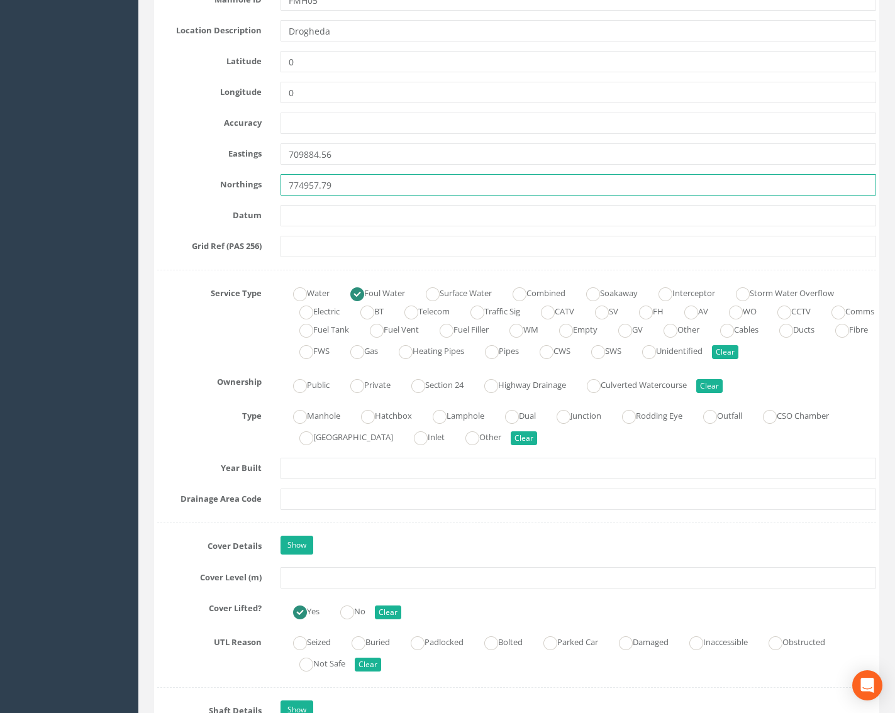
scroll to position [692, 0]
type input "774957.79"
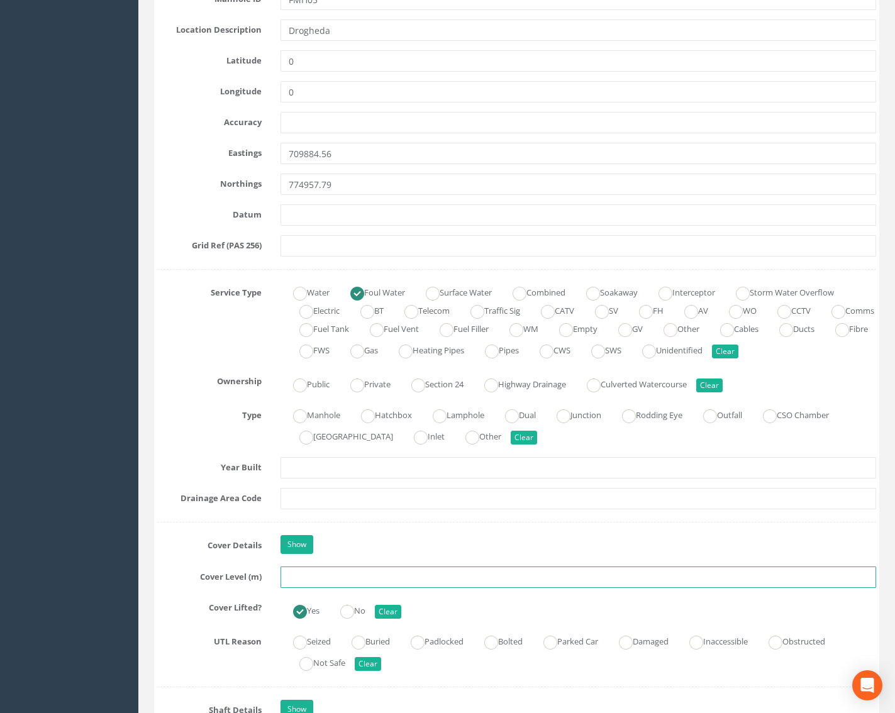
click at [315, 571] on input "text" at bounding box center [578, 577] width 596 height 21
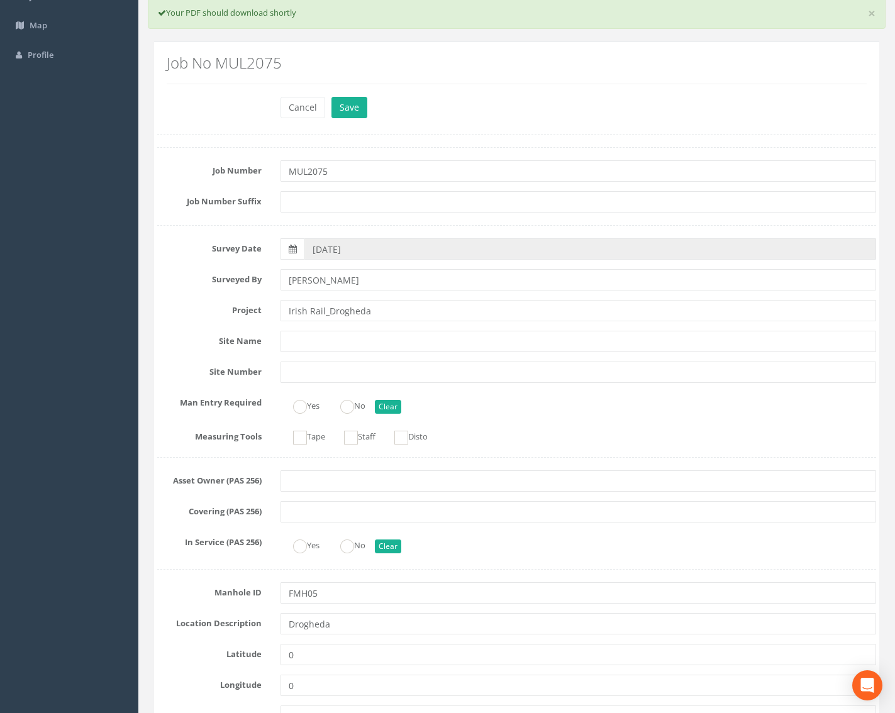
scroll to position [0, 0]
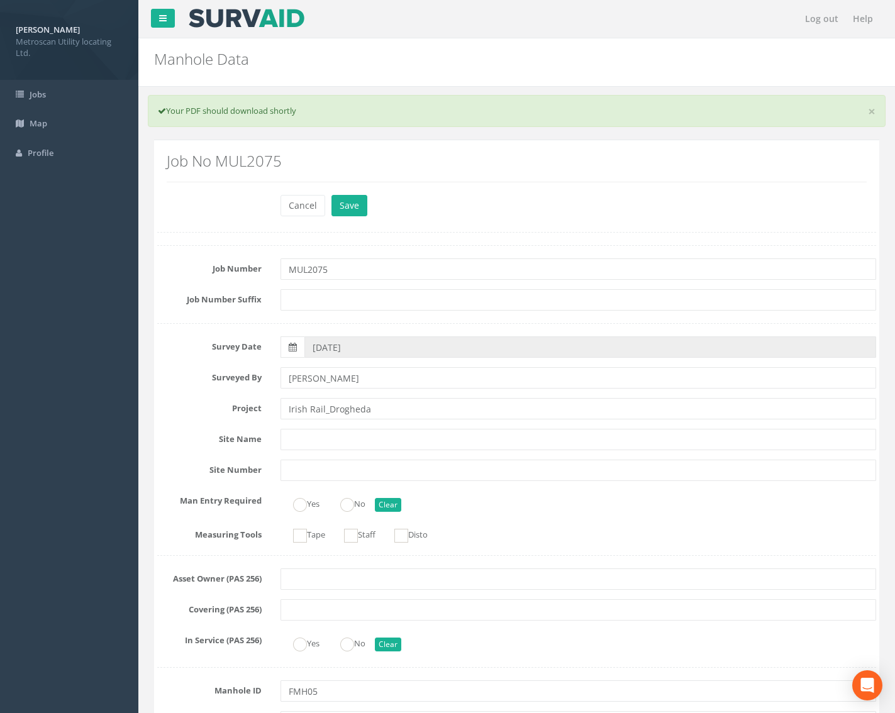
type input "29.69"
click at [341, 217] on div "Cancel Save Delete" at bounding box center [578, 207] width 615 height 25
click at [350, 204] on button "Save" at bounding box center [349, 205] width 36 height 21
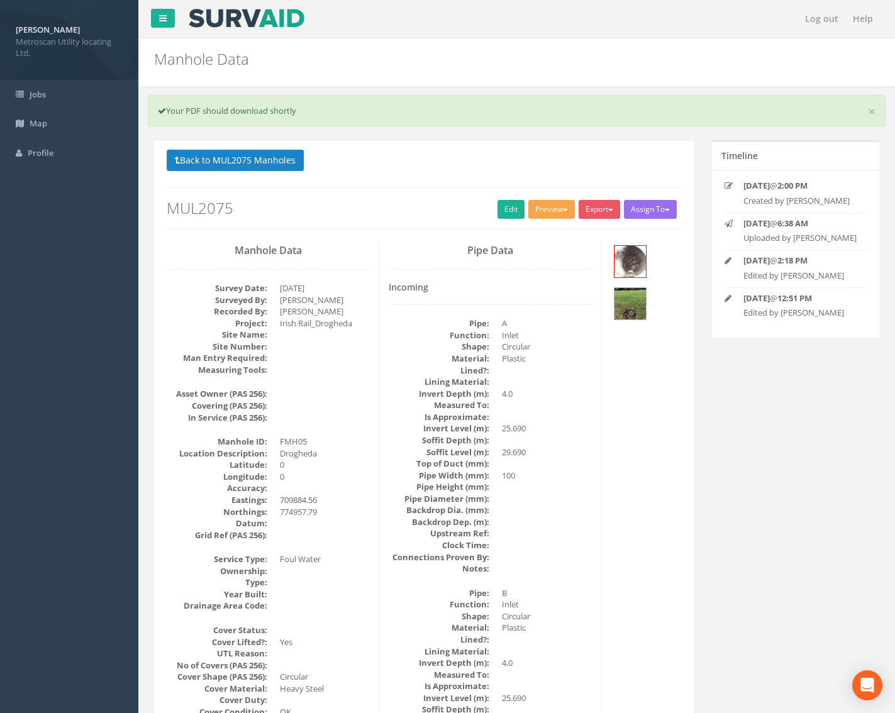
click at [548, 205] on button "Preview" at bounding box center [551, 209] width 47 height 19
click at [524, 232] on link "Metroscan Manhole" at bounding box center [528, 235] width 96 height 19
click at [246, 153] on button "Back to MUL2075 Manholes" at bounding box center [235, 160] width 137 height 21
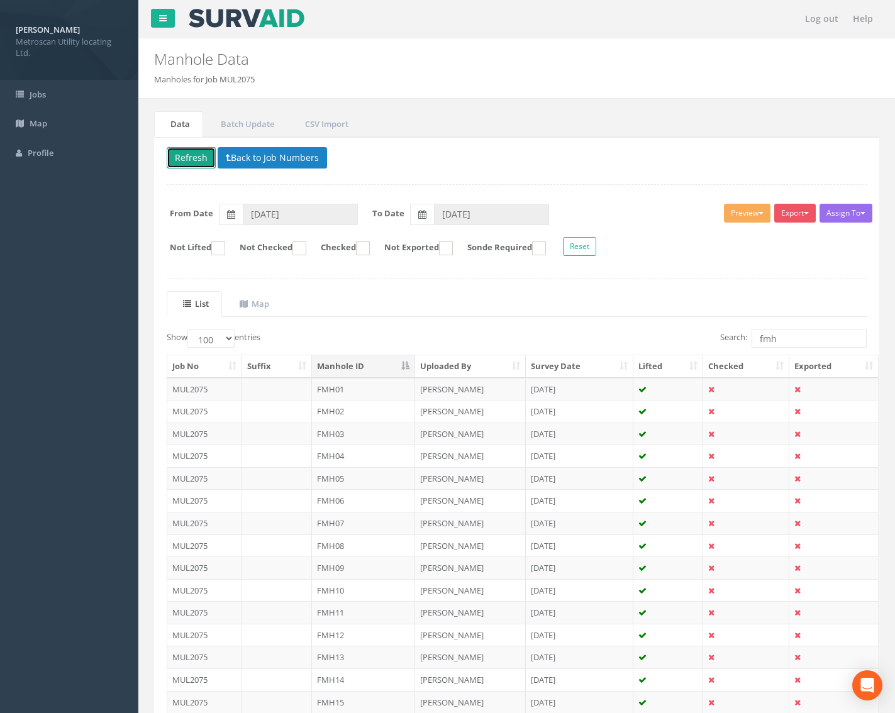
click at [195, 155] on button "Refresh" at bounding box center [191, 157] width 49 height 21
click at [383, 480] on td "FMH05" at bounding box center [364, 478] width 104 height 23
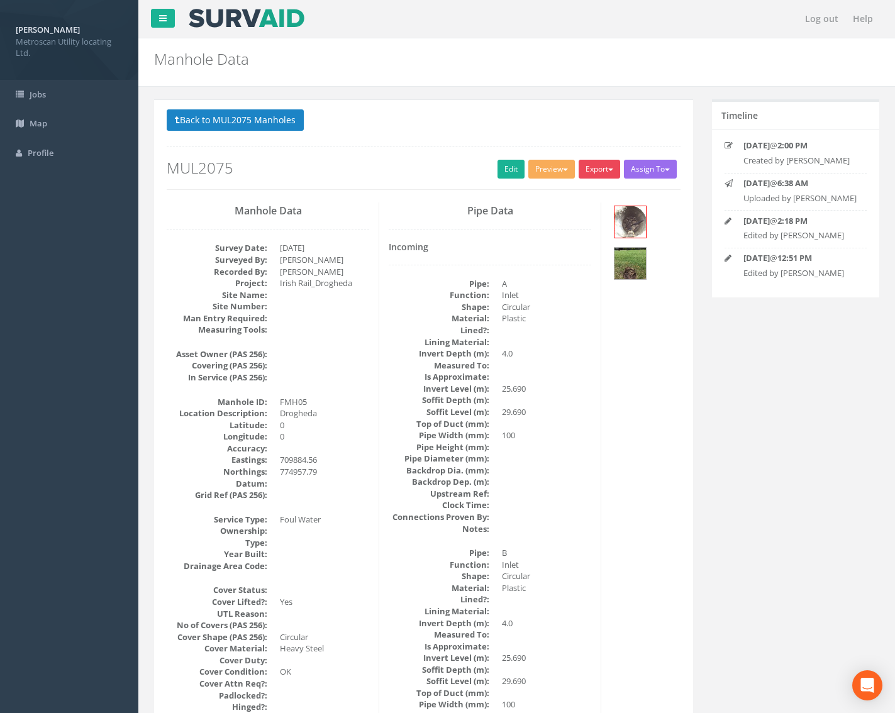
click at [594, 165] on button "Export" at bounding box center [598, 169] width 41 height 19
click at [573, 193] on link "Metroscan Manhole" at bounding box center [574, 194] width 96 height 19
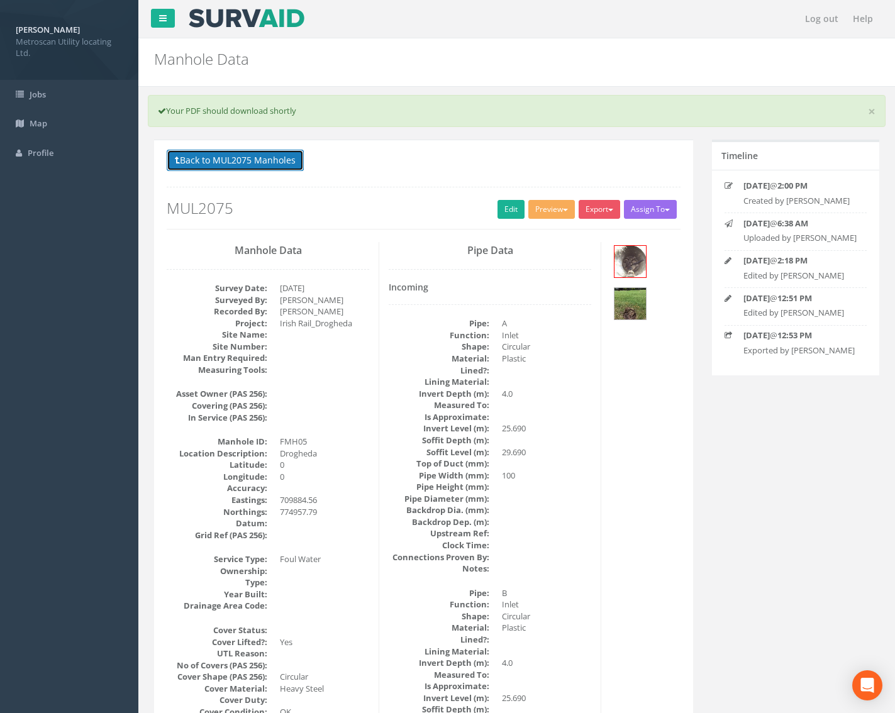
click at [253, 161] on button "Back to MUL2075 Manholes" at bounding box center [235, 160] width 137 height 21
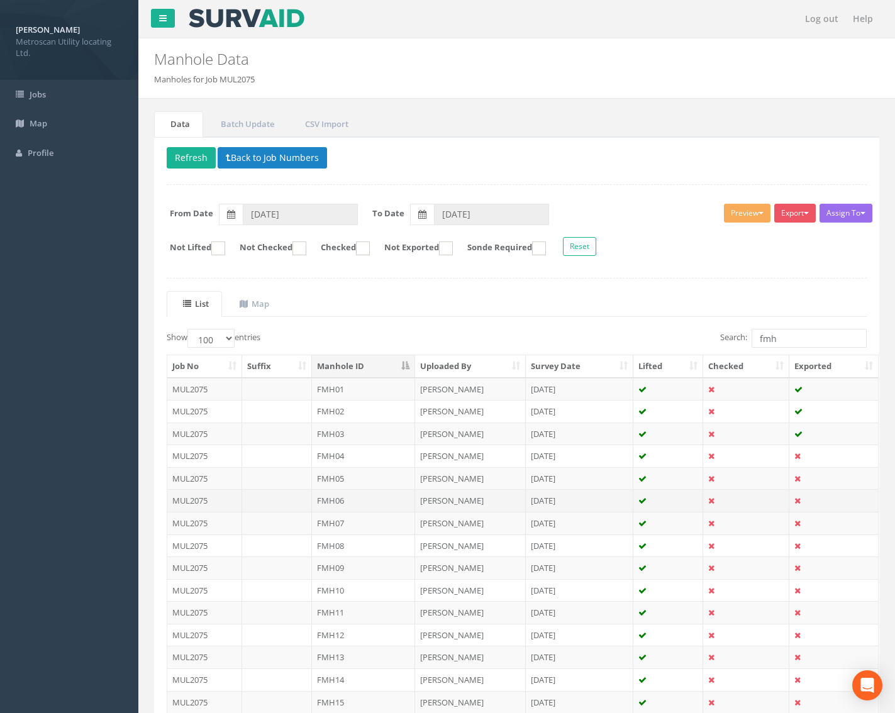
click at [350, 503] on td "FMH06" at bounding box center [364, 500] width 104 height 23
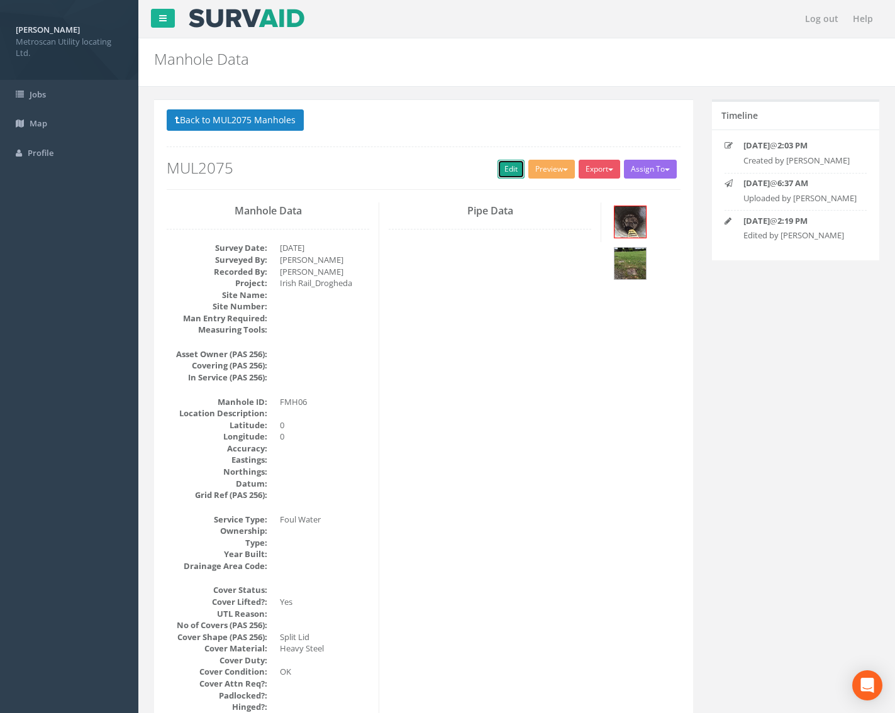
click at [497, 167] on link "Edit" at bounding box center [510, 169] width 27 height 19
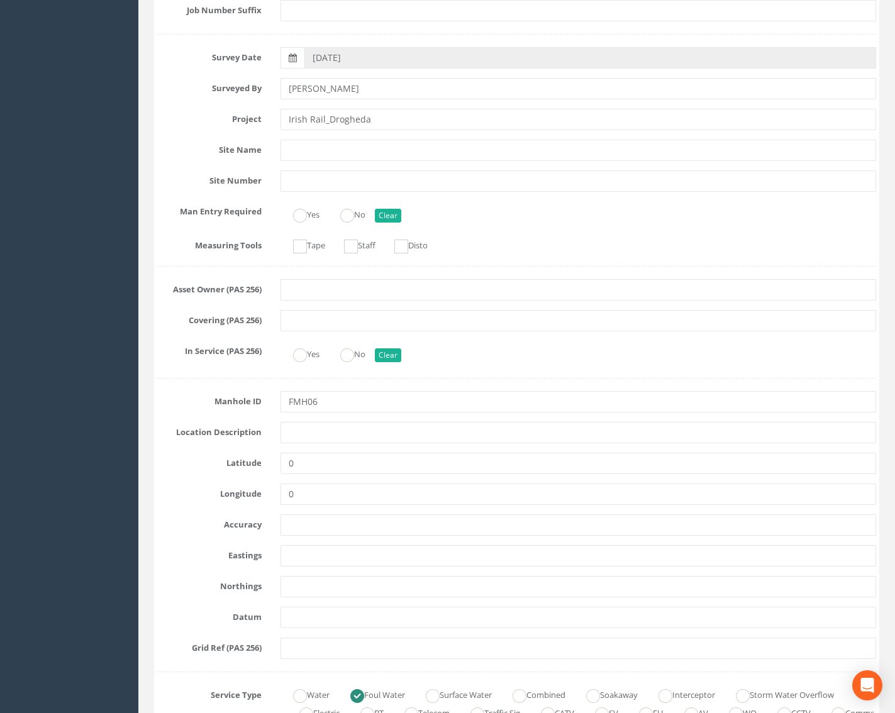
scroll to position [252, 0]
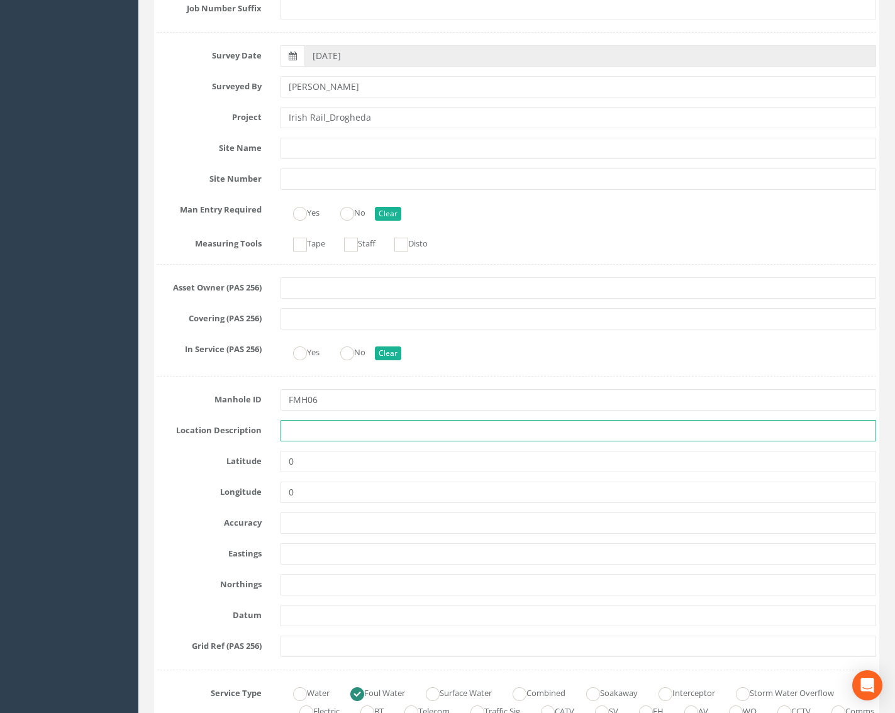
click at [317, 430] on input "text" at bounding box center [578, 430] width 596 height 21
type input "Drogheda"
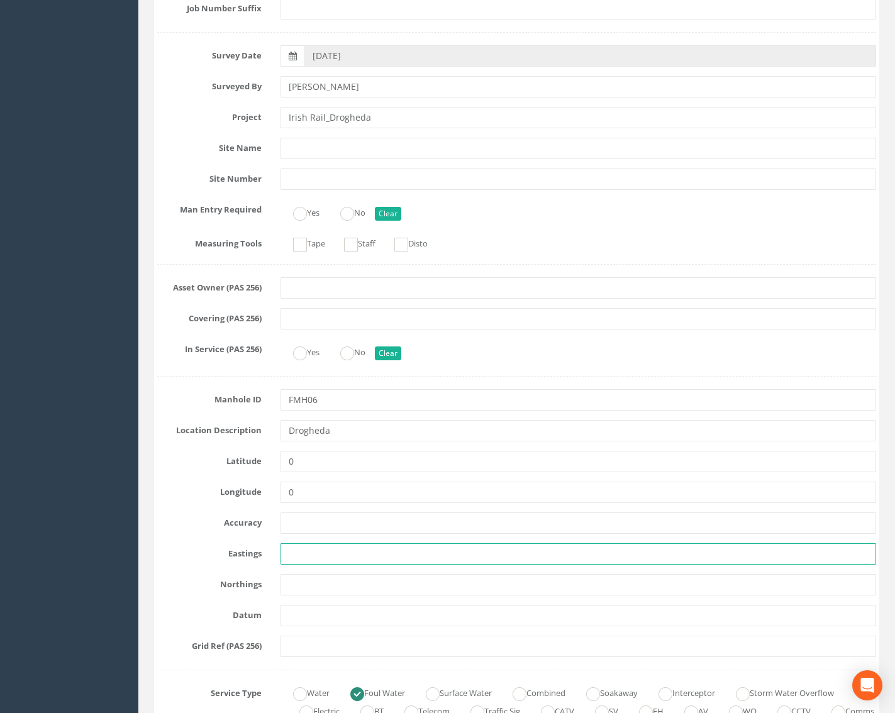
click at [302, 548] on input "text" at bounding box center [578, 553] width 596 height 21
paste input "709882.92"
type input "709882.92"
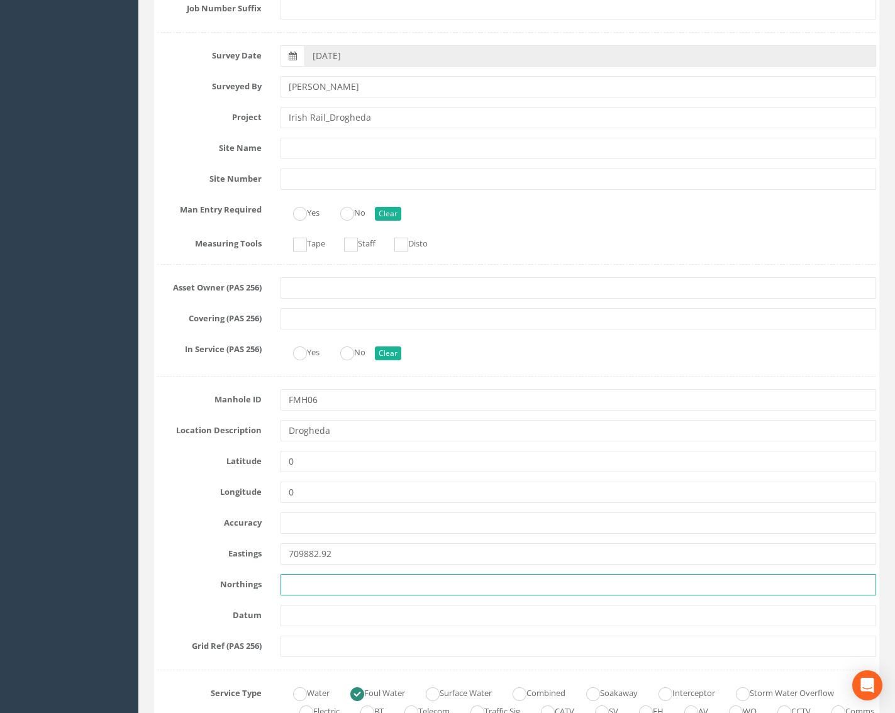
click at [316, 583] on input "text" at bounding box center [578, 584] width 596 height 21
paste input "774958.52"
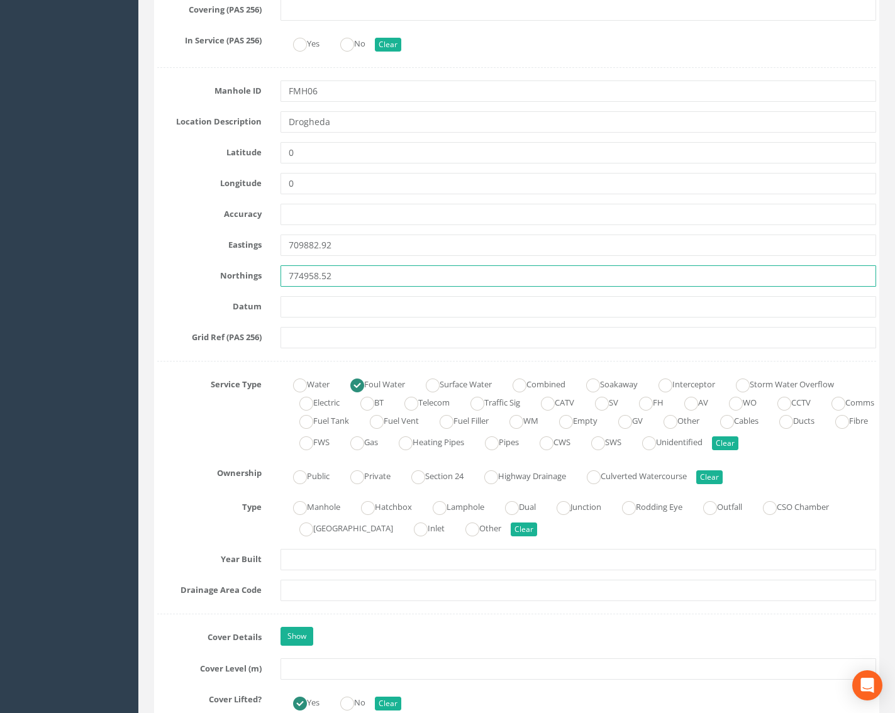
scroll to position [566, 0]
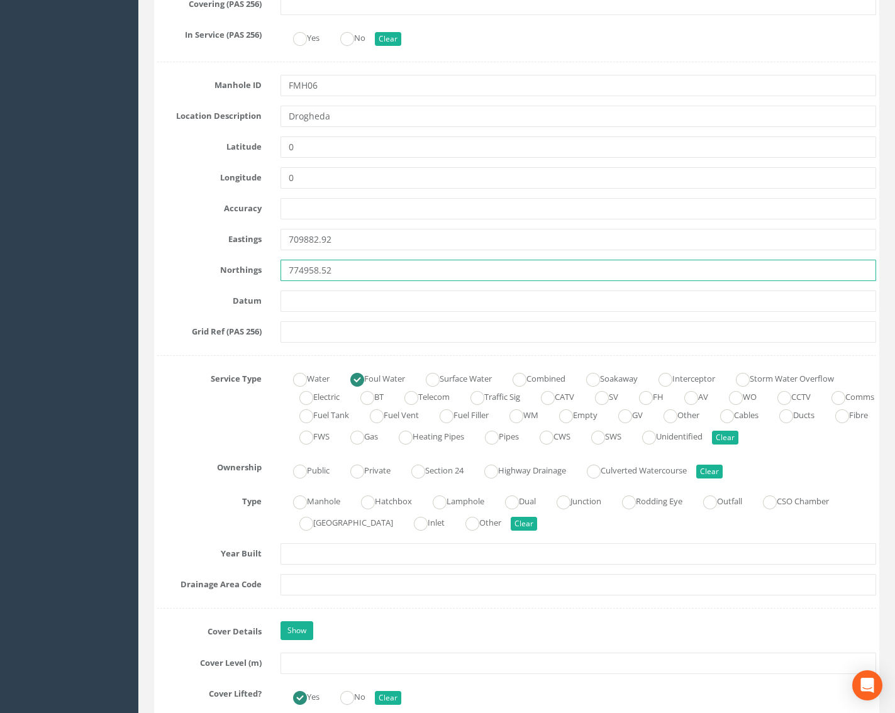
type input "774958.52"
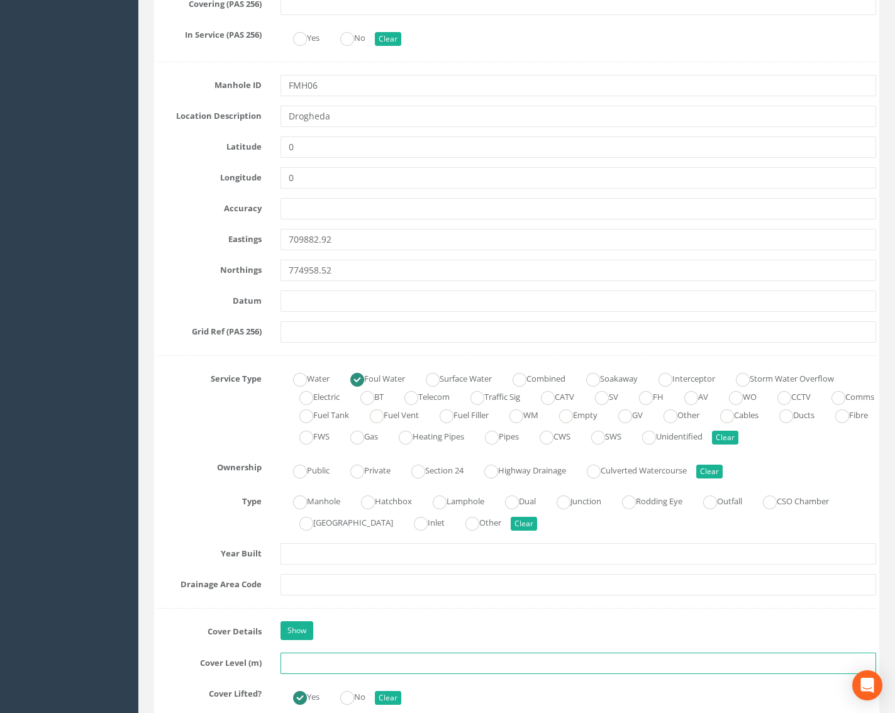
click at [300, 658] on input "text" at bounding box center [578, 663] width 596 height 21
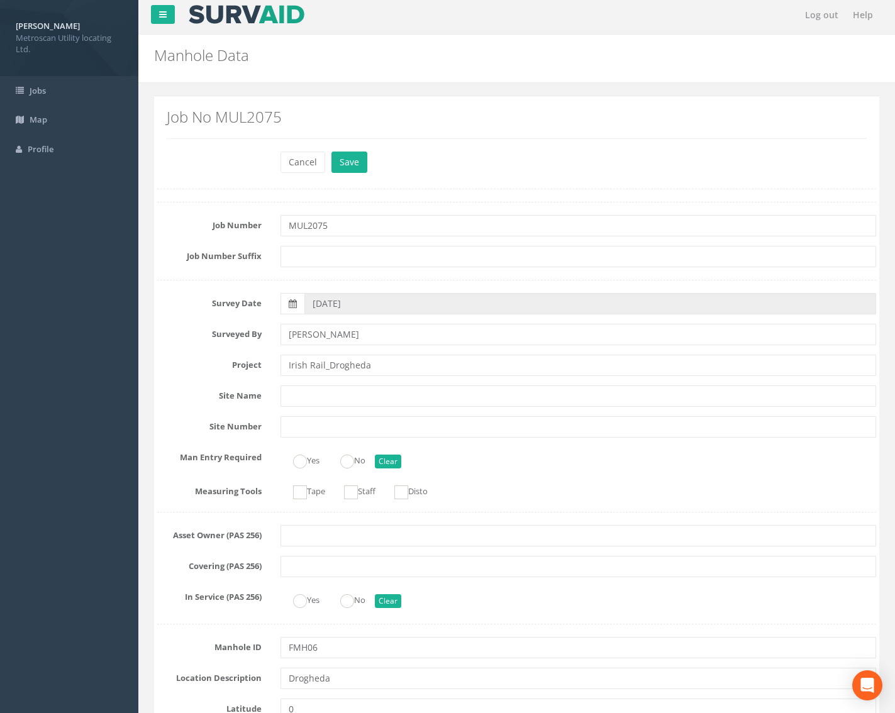
scroll to position [0, 0]
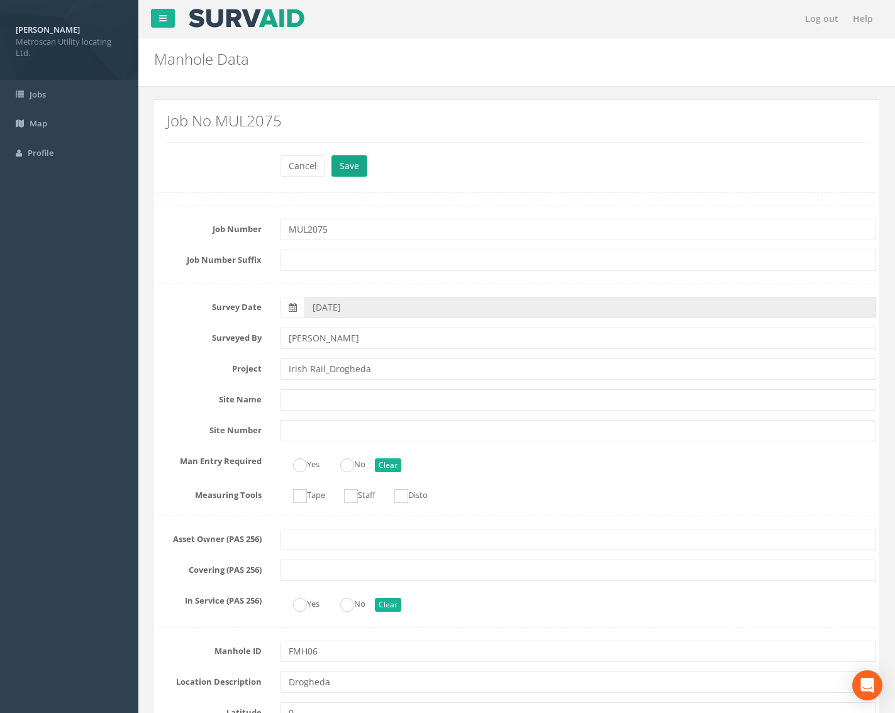
type input "29.66"
click at [361, 167] on button "Save" at bounding box center [349, 165] width 36 height 21
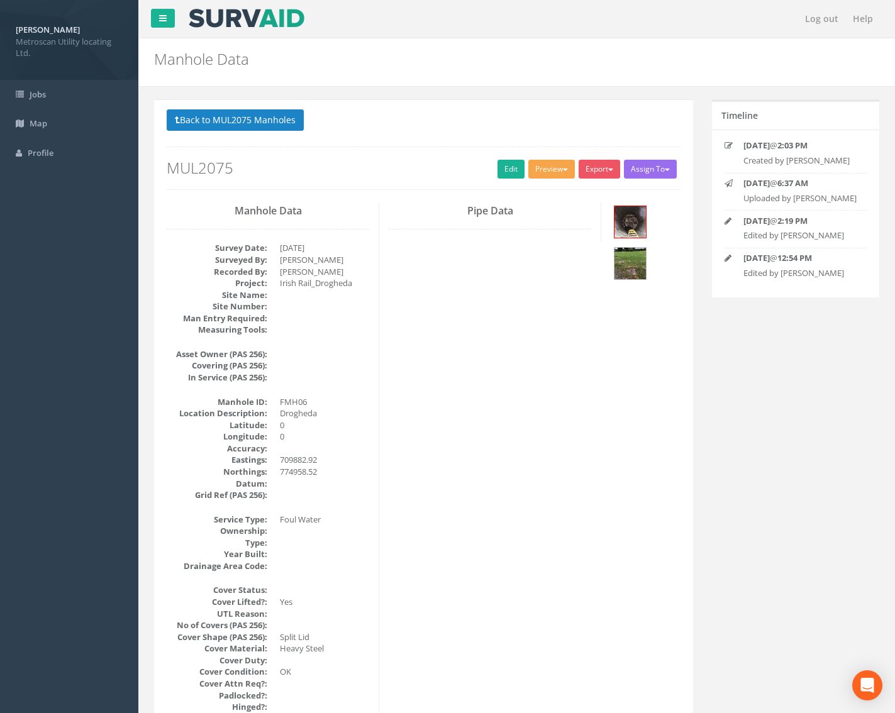
click at [564, 160] on button "Preview" at bounding box center [551, 169] width 47 height 19
click at [540, 197] on link "Metroscan Manhole" at bounding box center [528, 194] width 96 height 19
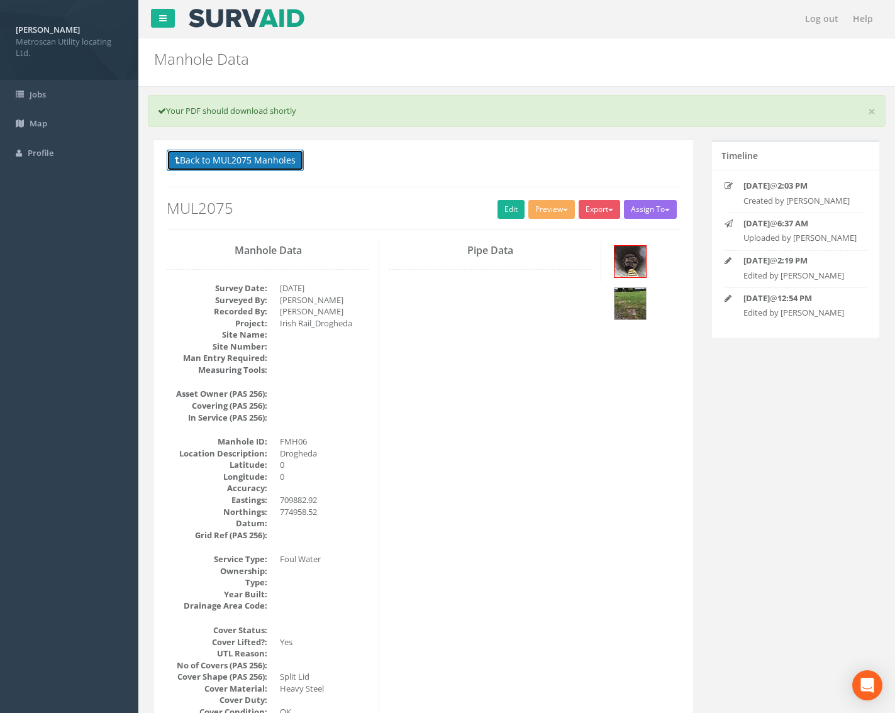
click at [190, 156] on button "Back to MUL2075 Manholes" at bounding box center [235, 160] width 137 height 21
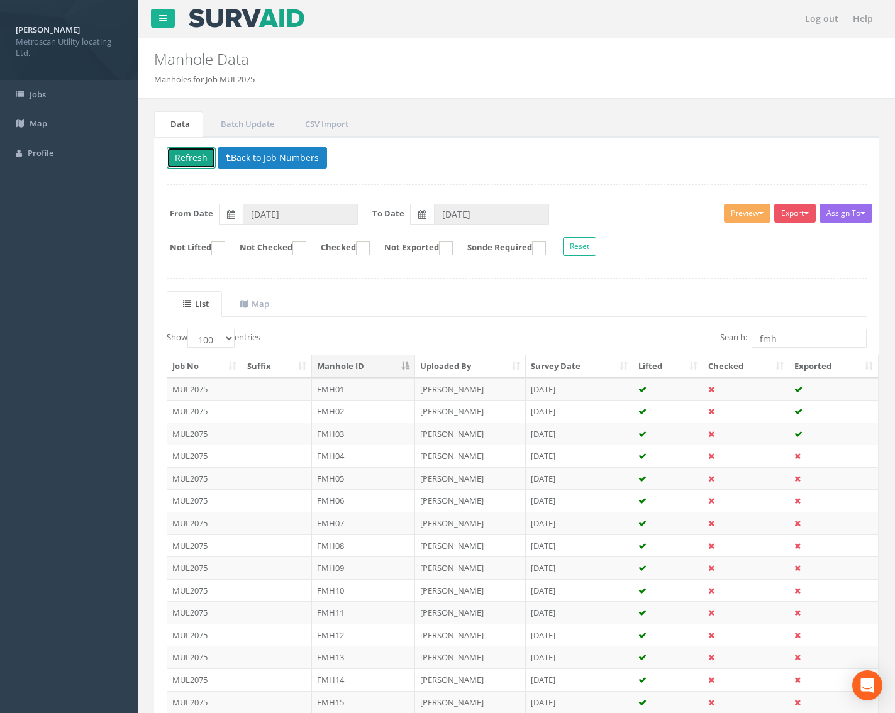
click at [196, 152] on button "Refresh" at bounding box center [191, 157] width 49 height 21
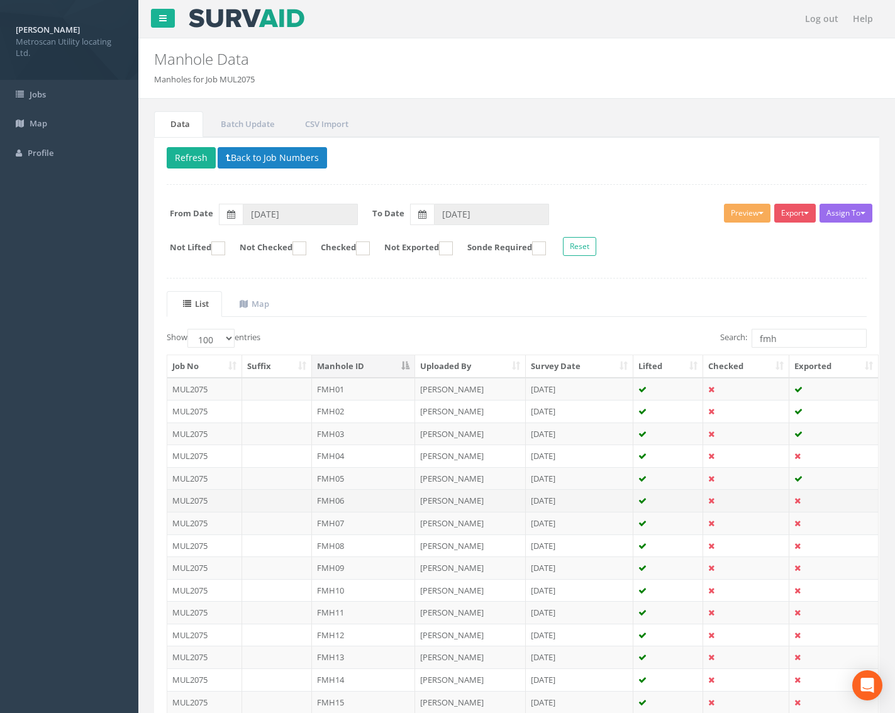
click at [356, 499] on td "FMH06" at bounding box center [364, 500] width 104 height 23
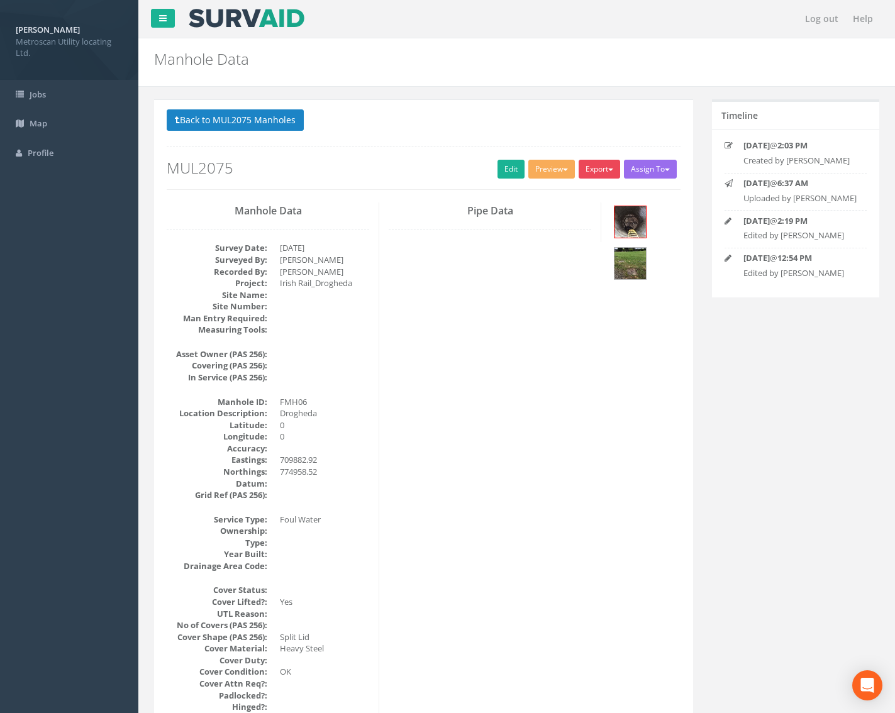
click at [595, 169] on button "Export" at bounding box center [598, 169] width 41 height 19
click at [580, 192] on link "Metroscan Manhole" at bounding box center [574, 194] width 96 height 19
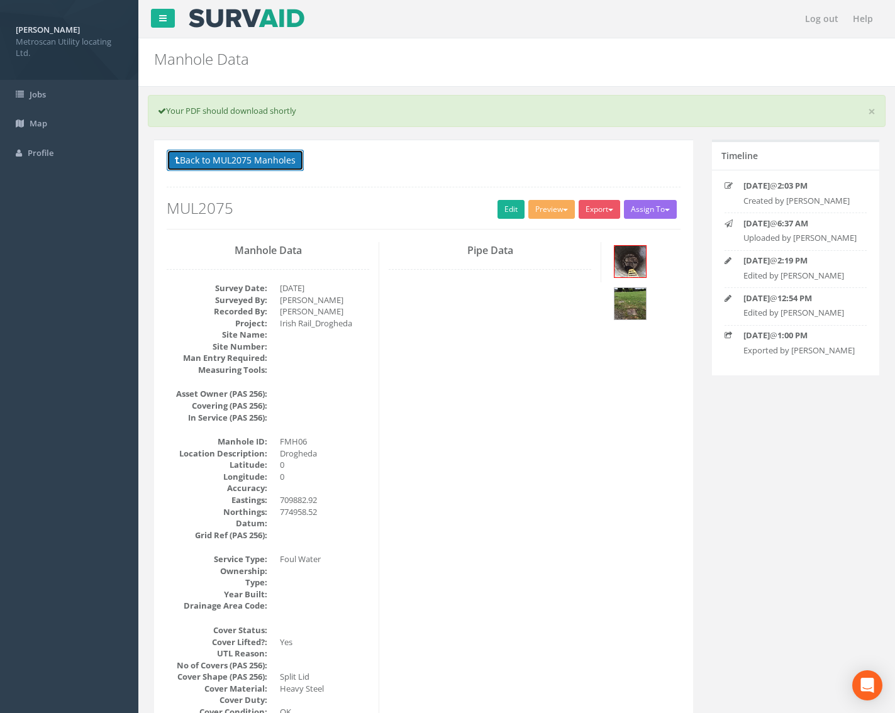
click at [229, 165] on button "Back to MUL2075 Manholes" at bounding box center [235, 160] width 137 height 21
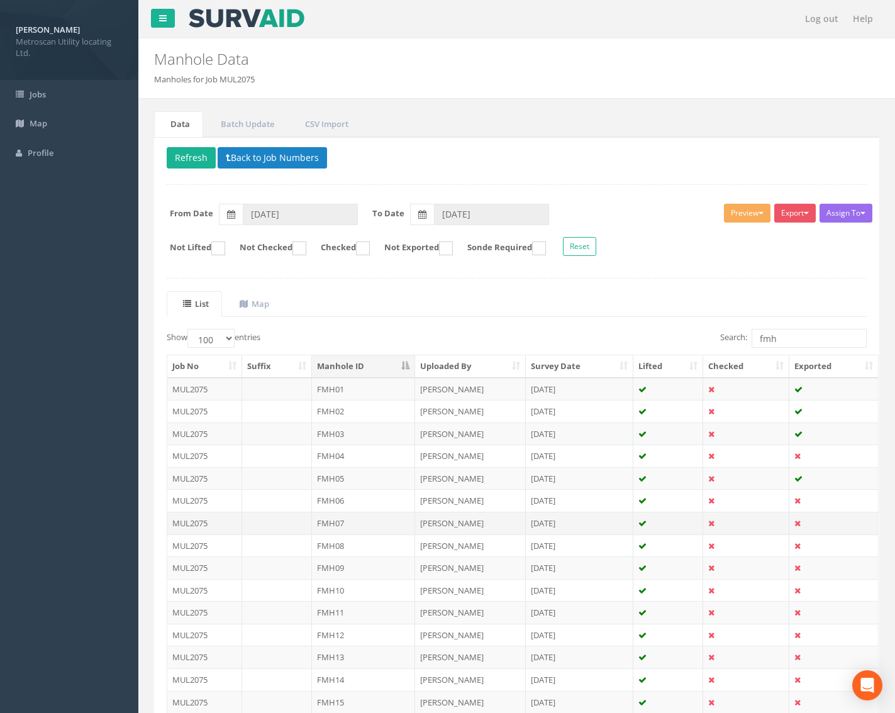
click at [350, 528] on td "FMH07" at bounding box center [364, 523] width 104 height 23
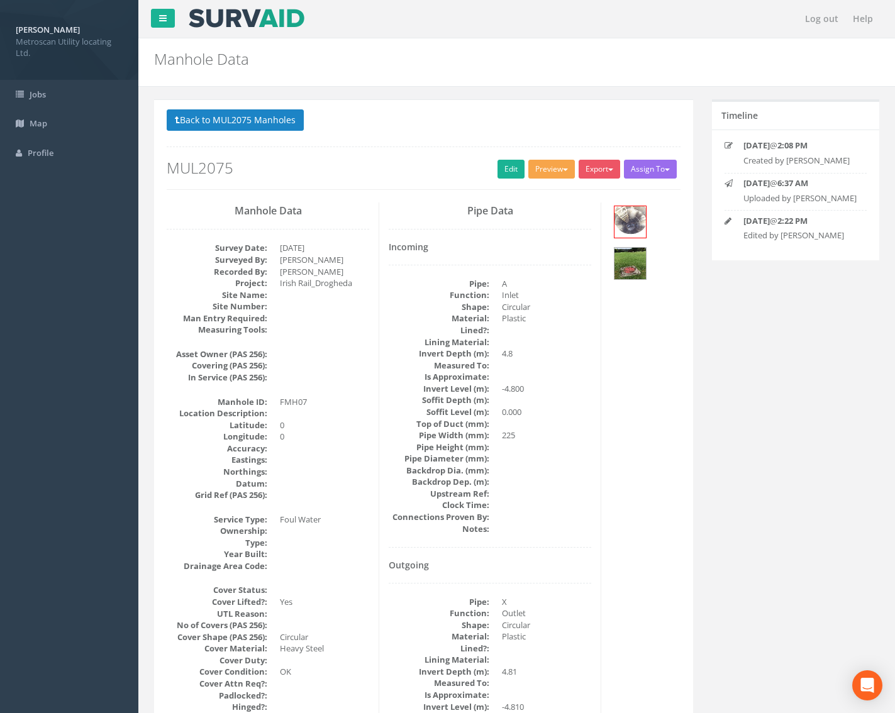
click at [545, 168] on button "Preview" at bounding box center [551, 169] width 47 height 19
click at [539, 182] on div "Back to MUL2075 Manholes Back to Map Assign To No Companies Added Export Metros…" at bounding box center [424, 149] width 514 height 80
click at [548, 175] on button "Preview" at bounding box center [551, 169] width 47 height 19
click at [544, 196] on link "Metroscan Manhole" at bounding box center [528, 194] width 96 height 19
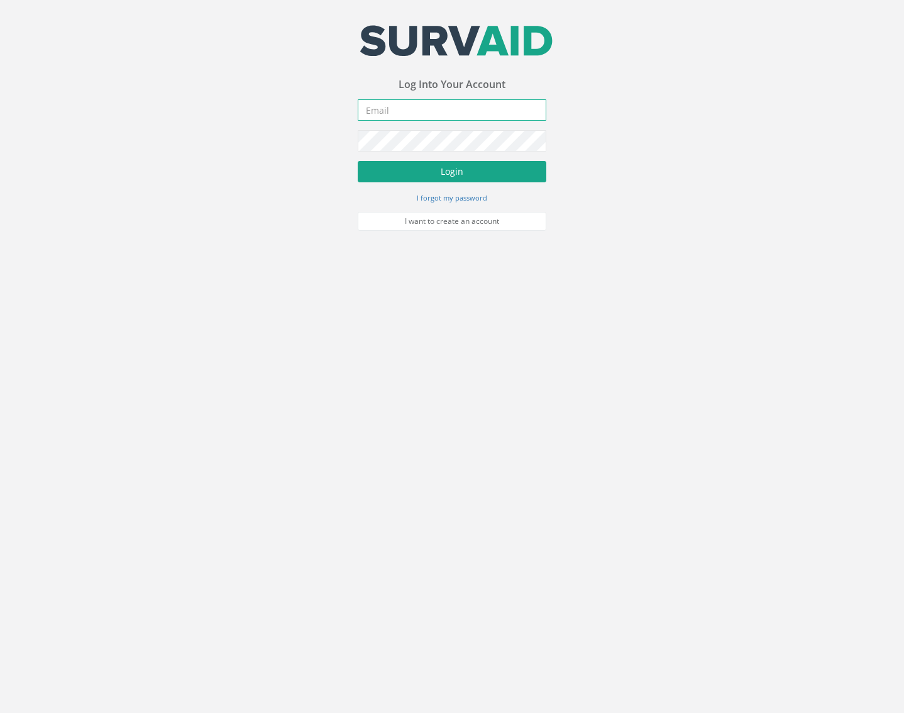
type input "[EMAIL_ADDRESS][DOMAIN_NAME]"
click at [478, 175] on button "Login" at bounding box center [452, 171] width 189 height 21
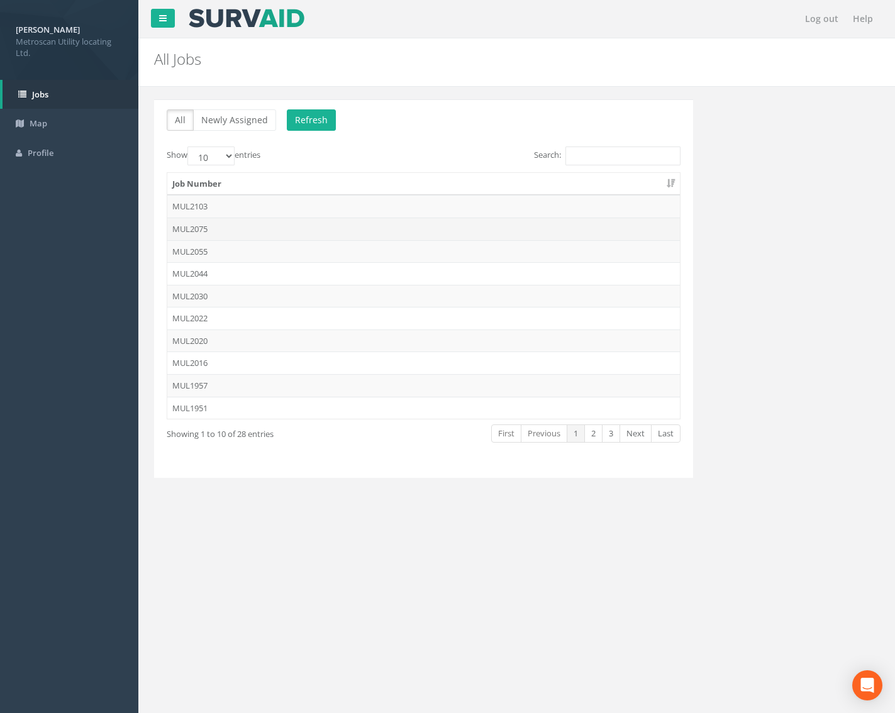
click at [267, 232] on td "MUL2075" at bounding box center [423, 229] width 512 height 23
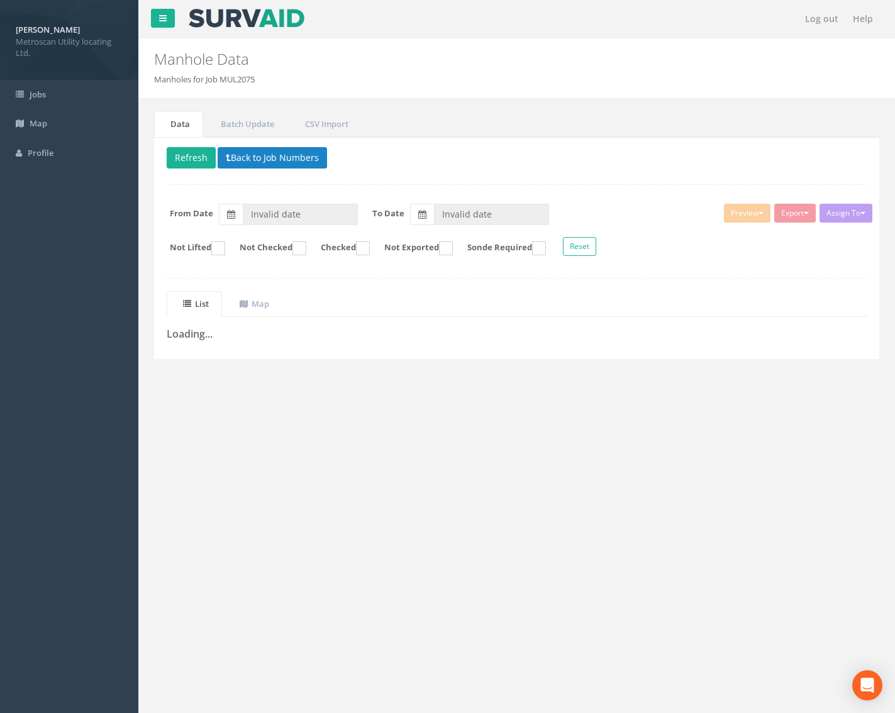
type input "[DATE]"
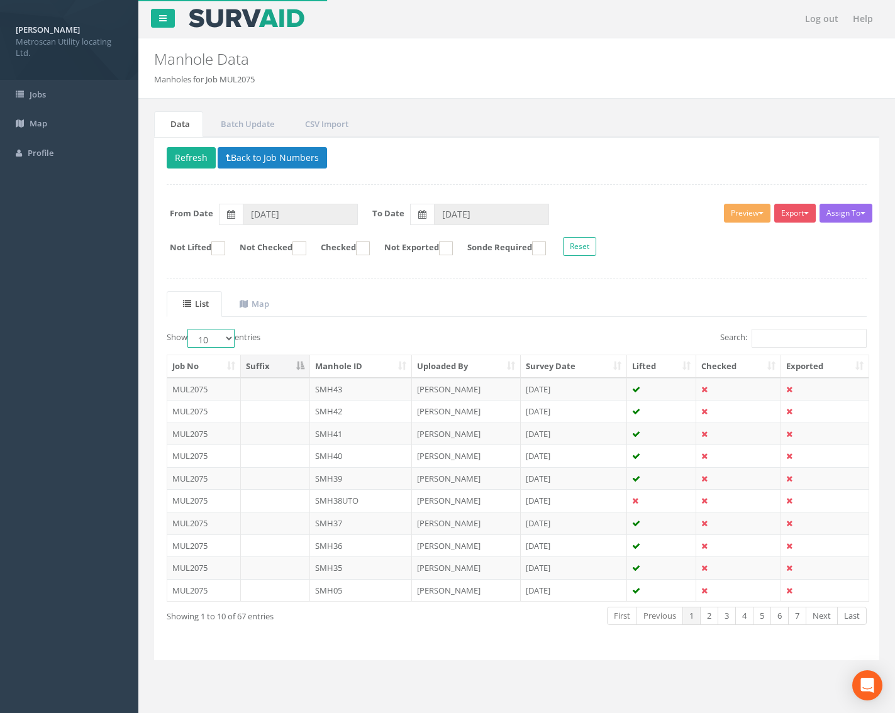
click at [216, 338] on select "10 25 50 100" at bounding box center [210, 338] width 47 height 19
select select "100"
click at [189, 329] on select "10 25 50 100" at bounding box center [210, 338] width 47 height 19
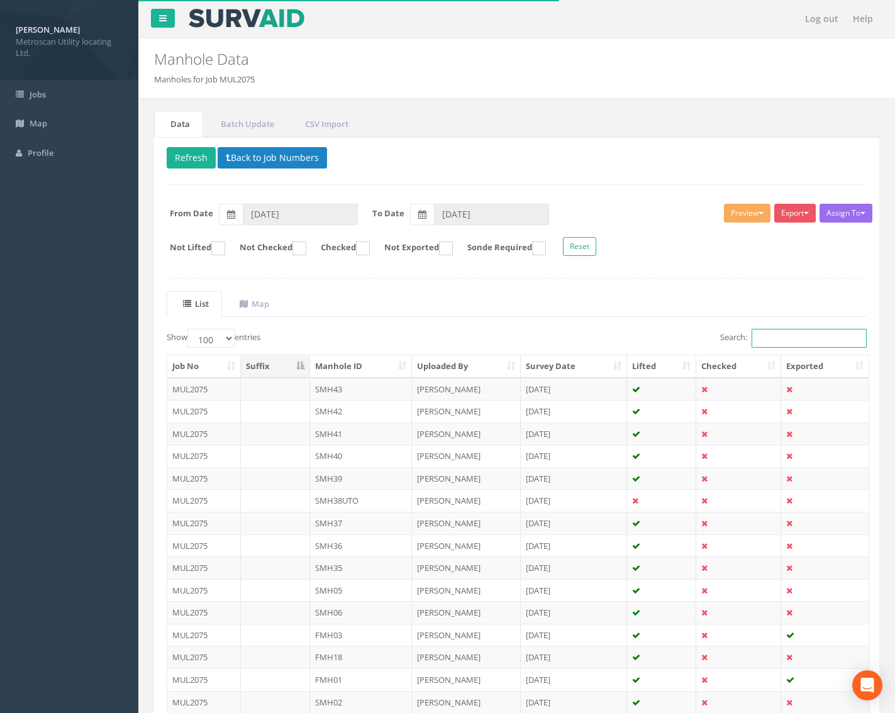
click at [771, 340] on input "Search:" at bounding box center [808, 338] width 115 height 19
type input "fmh"
click at [367, 368] on th "Manhole ID" at bounding box center [361, 366] width 102 height 23
click at [723, 395] on td at bounding box center [738, 389] width 85 height 23
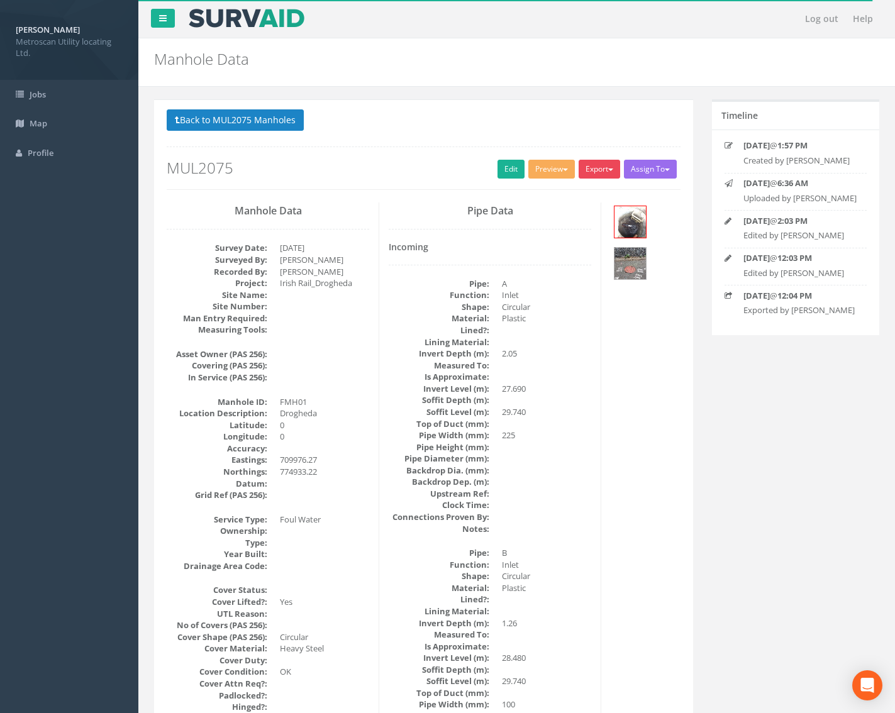
click at [589, 169] on button "Export" at bounding box center [598, 169] width 41 height 19
click at [591, 192] on link "Metroscan Manhole" at bounding box center [574, 194] width 96 height 19
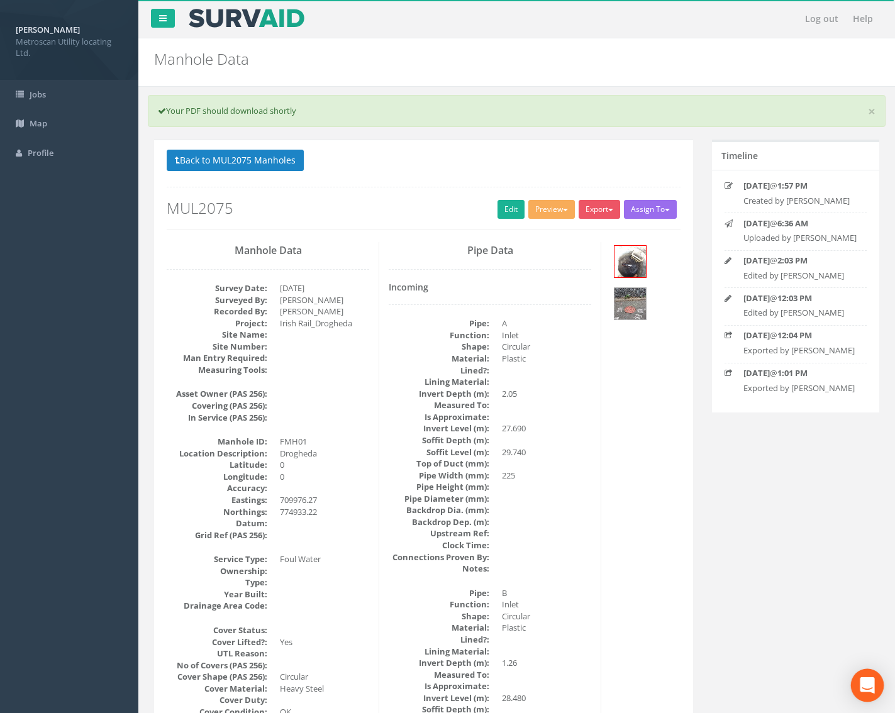
click at [864, 680] on icon "Open Intercom Messenger" at bounding box center [867, 685] width 14 height 16
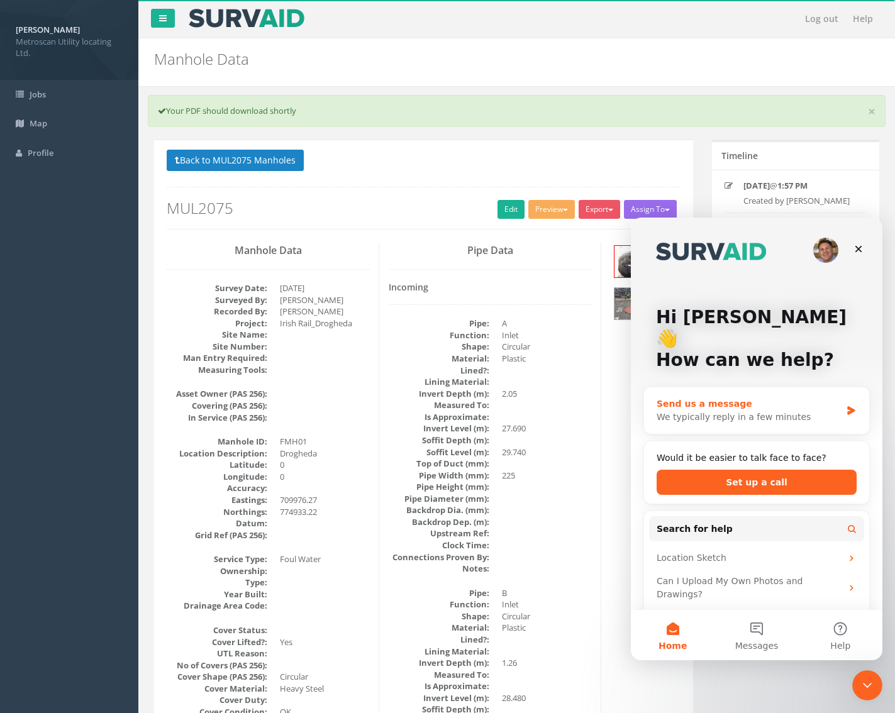
click at [799, 411] on div "We typically reply in a few minutes" at bounding box center [748, 417] width 184 height 13
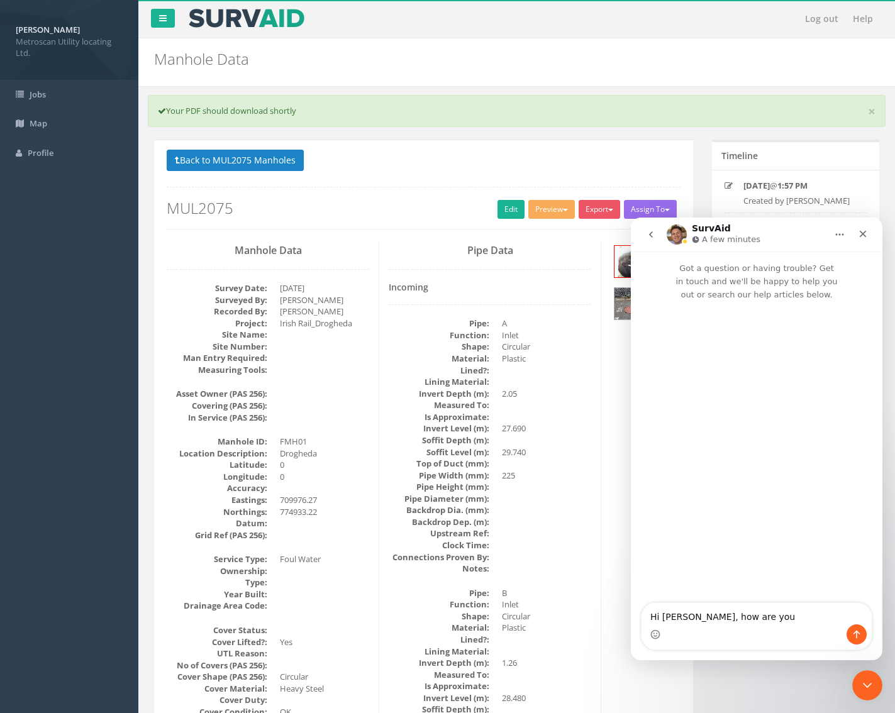
type textarea "Hi Jimmy, how are you?"
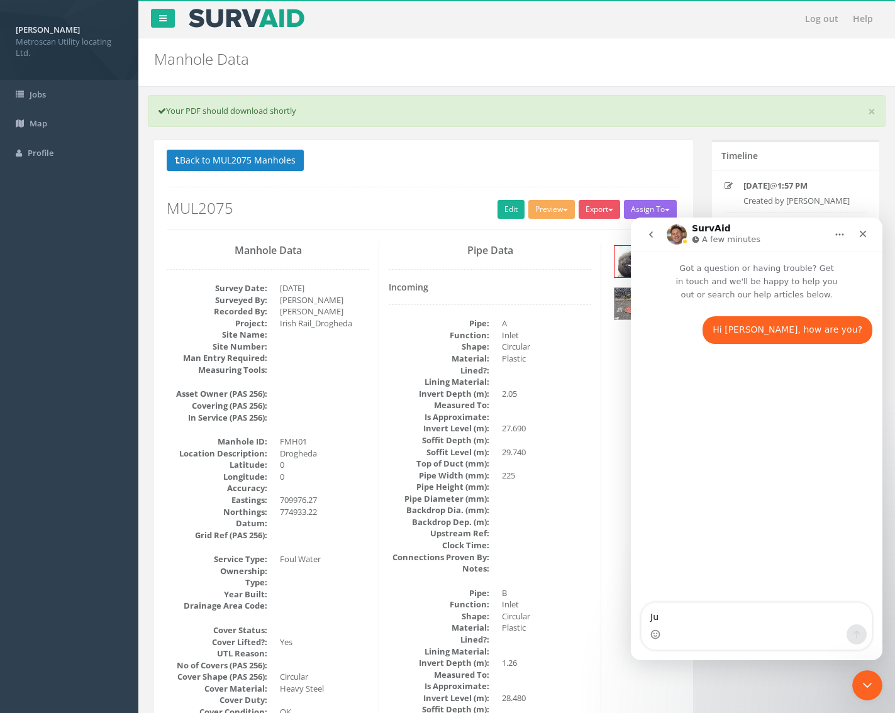
type textarea "Jus"
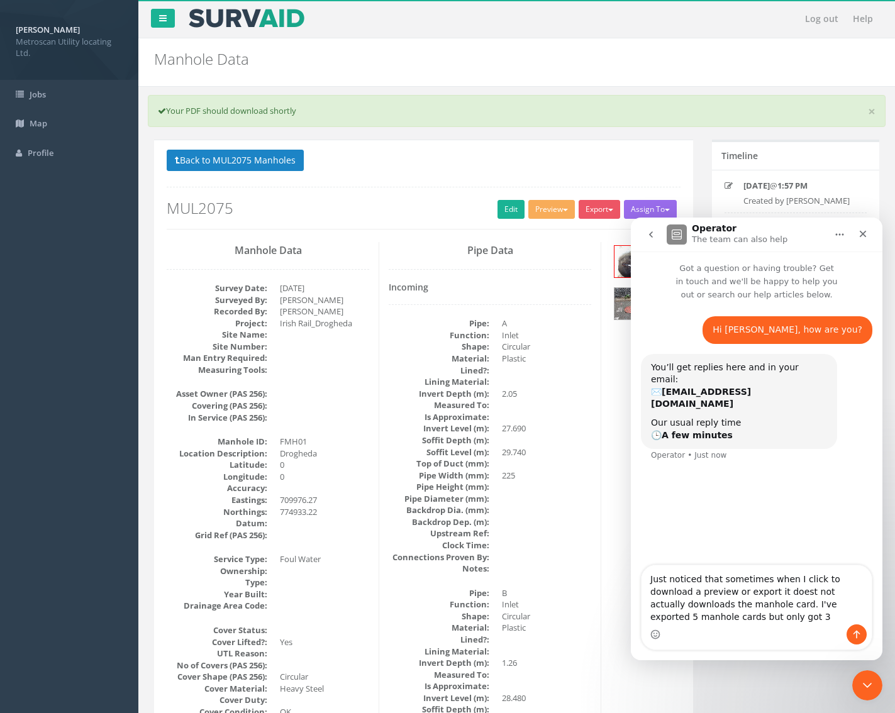
type textarea "Just noticed that sometimes when I click to download a preview or export it doe…"
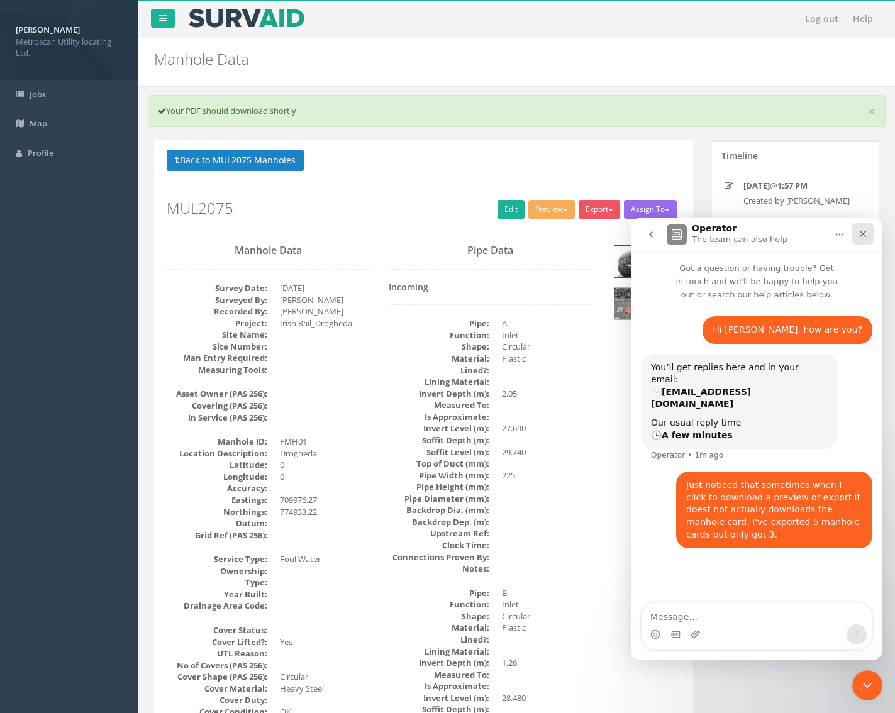
click at [861, 237] on icon "Close" at bounding box center [863, 234] width 10 height 10
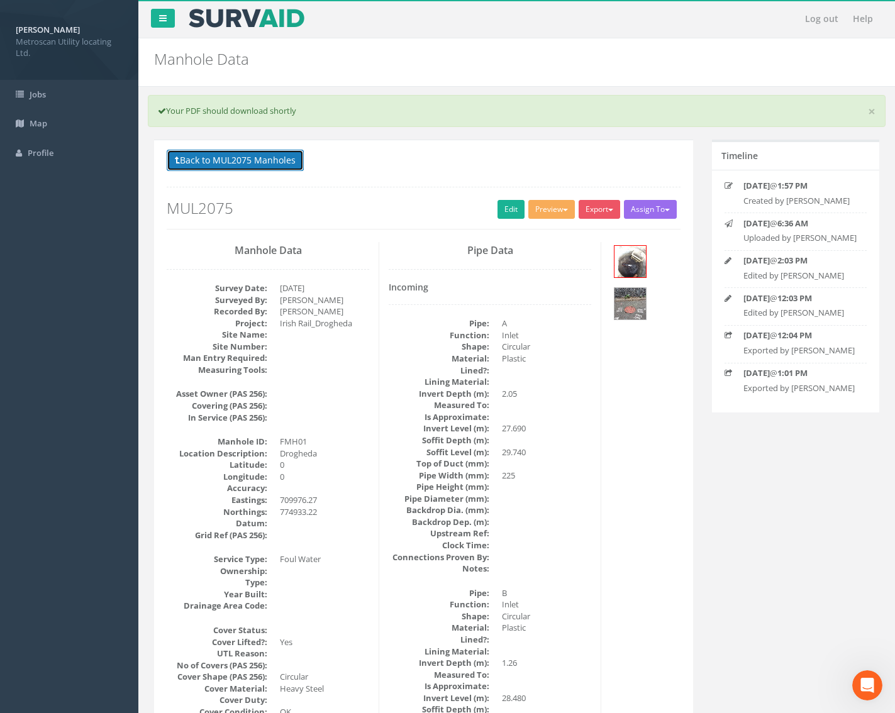
click at [262, 158] on button "Back to MUL2075 Manholes" at bounding box center [235, 160] width 137 height 21
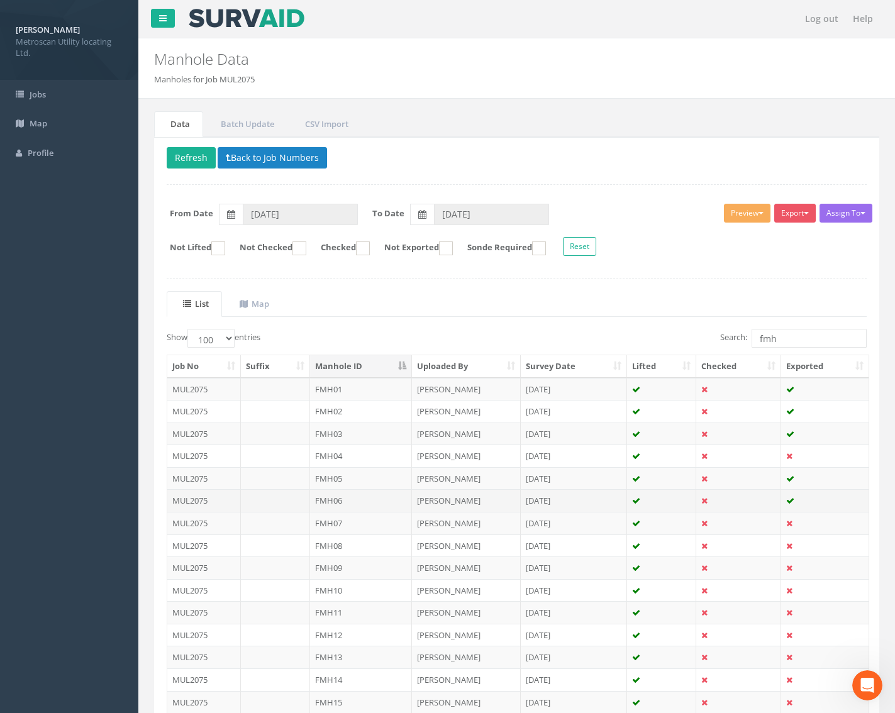
click at [362, 501] on td "FMH06" at bounding box center [361, 500] width 102 height 23
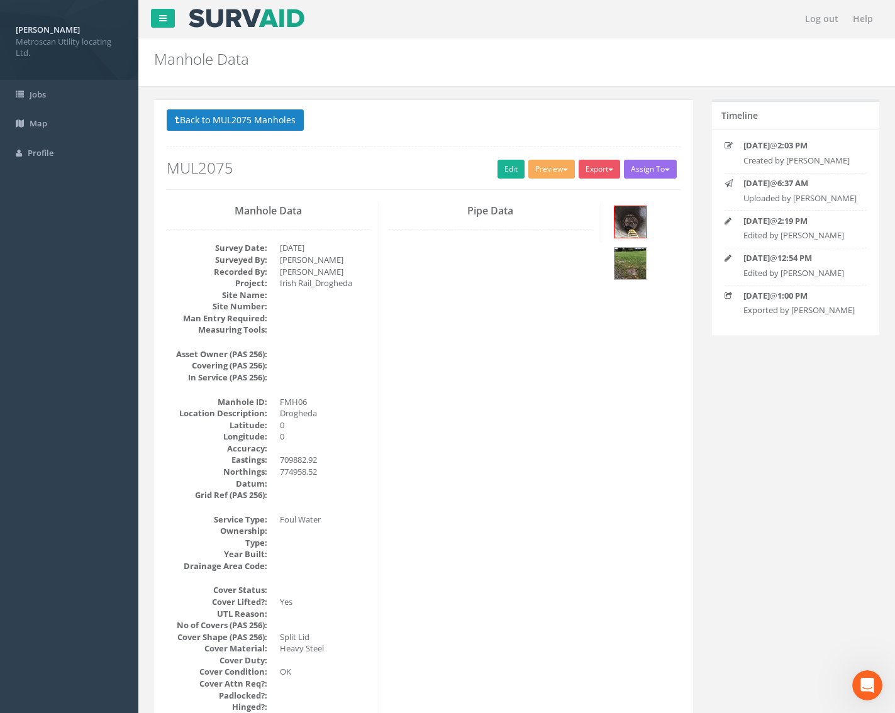
click at [603, 176] on button "Export" at bounding box center [598, 169] width 41 height 19
click at [595, 191] on link "Metroscan Manhole" at bounding box center [574, 194] width 96 height 19
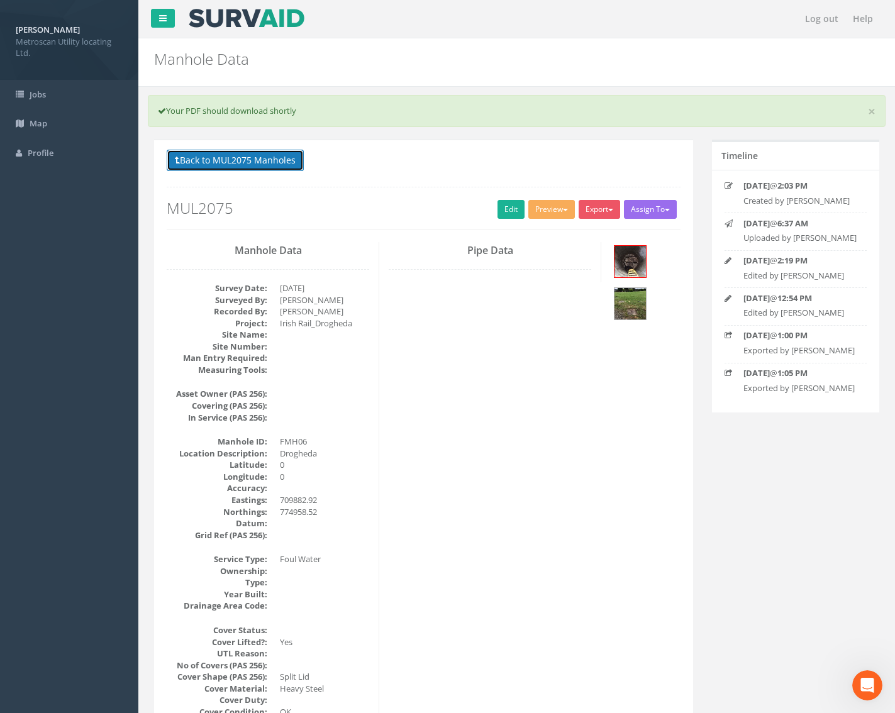
click at [263, 167] on button "Back to MUL2075 Manholes" at bounding box center [235, 160] width 137 height 21
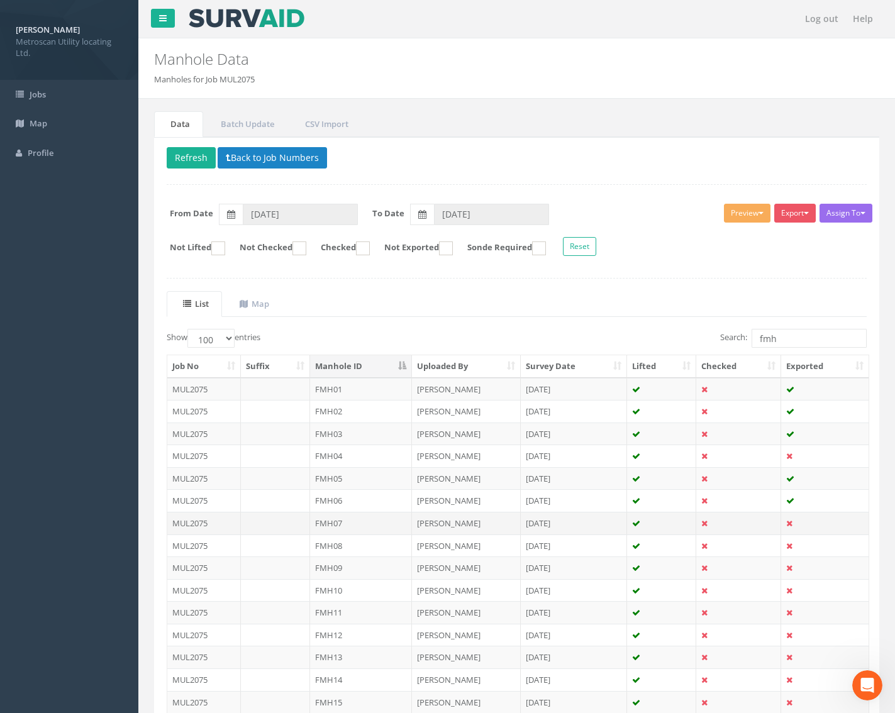
click at [349, 521] on td "FMH07" at bounding box center [361, 523] width 102 height 23
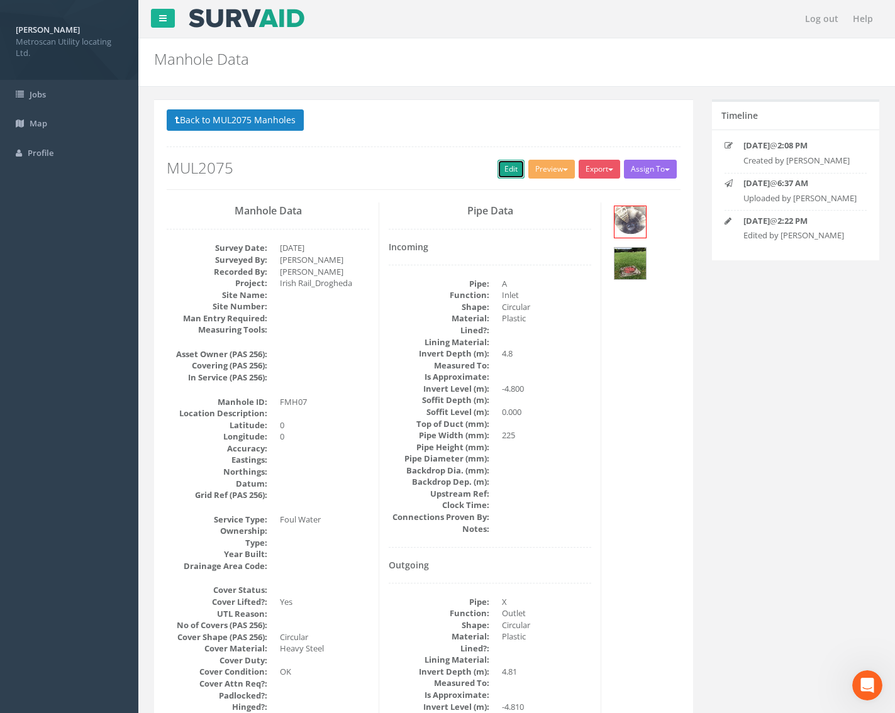
drag, startPoint x: 510, startPoint y: 169, endPoint x: 11, endPoint y: 579, distance: 646.4
click at [510, 168] on link "Edit" at bounding box center [510, 169] width 27 height 19
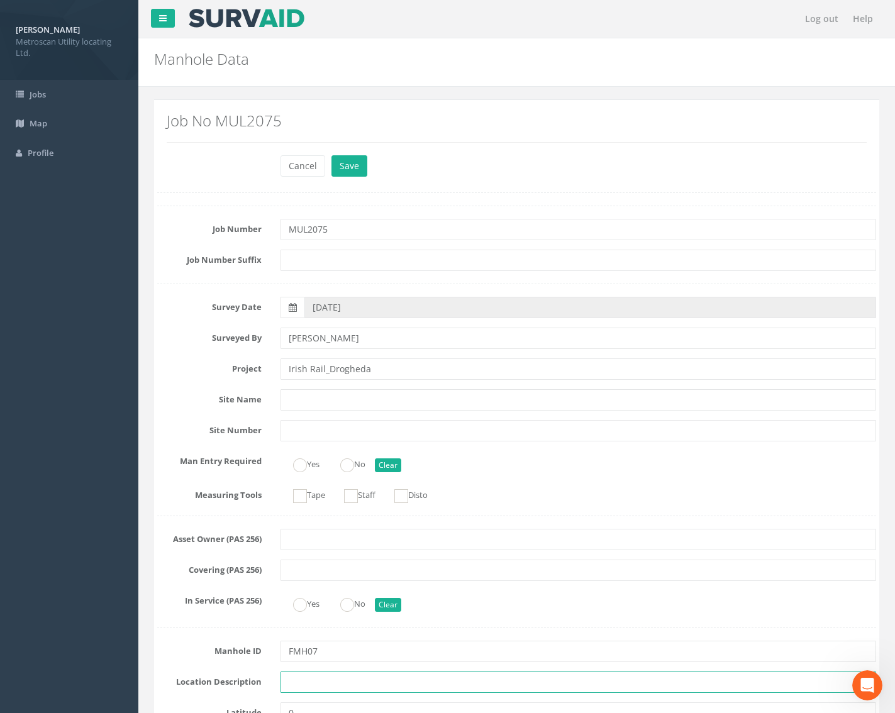
click at [296, 689] on input "text" at bounding box center [578, 682] width 596 height 21
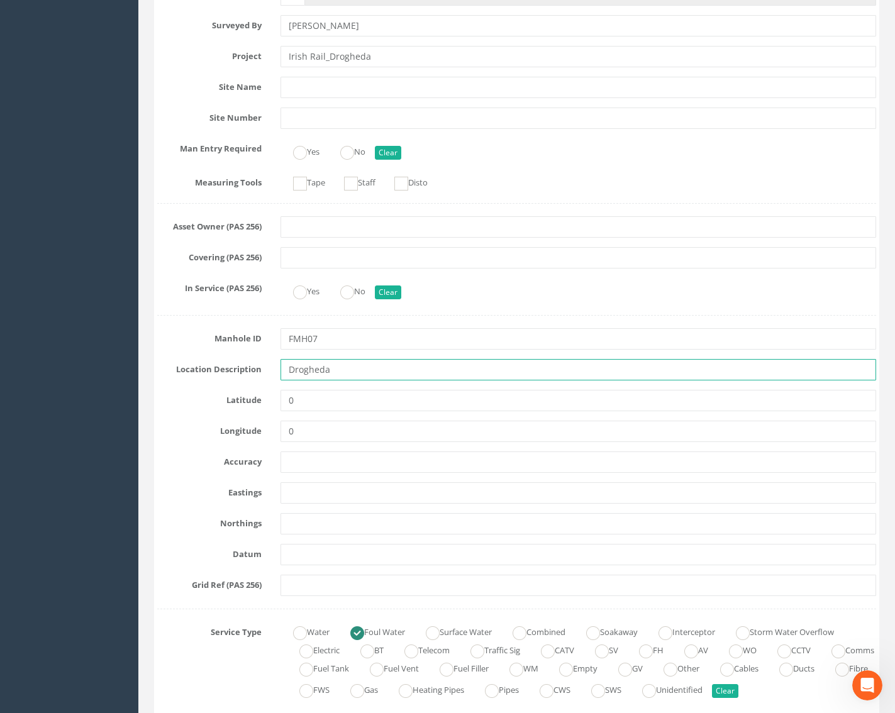
scroll to position [314, 0]
type input "Drogheda"
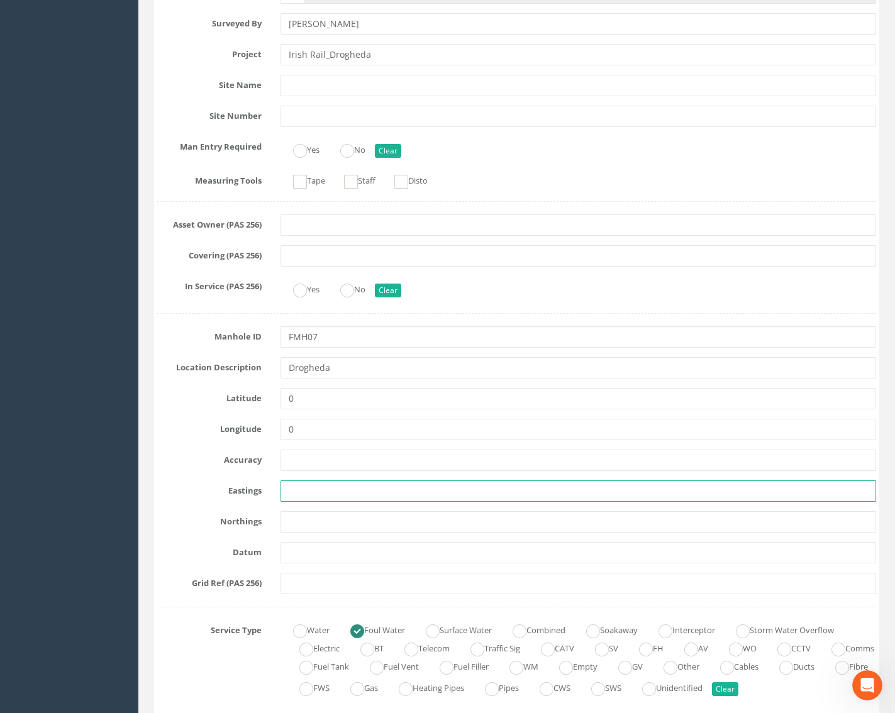
click at [309, 487] on input "text" at bounding box center [578, 490] width 596 height 21
paste input "709879.48"
type input "709879.48"
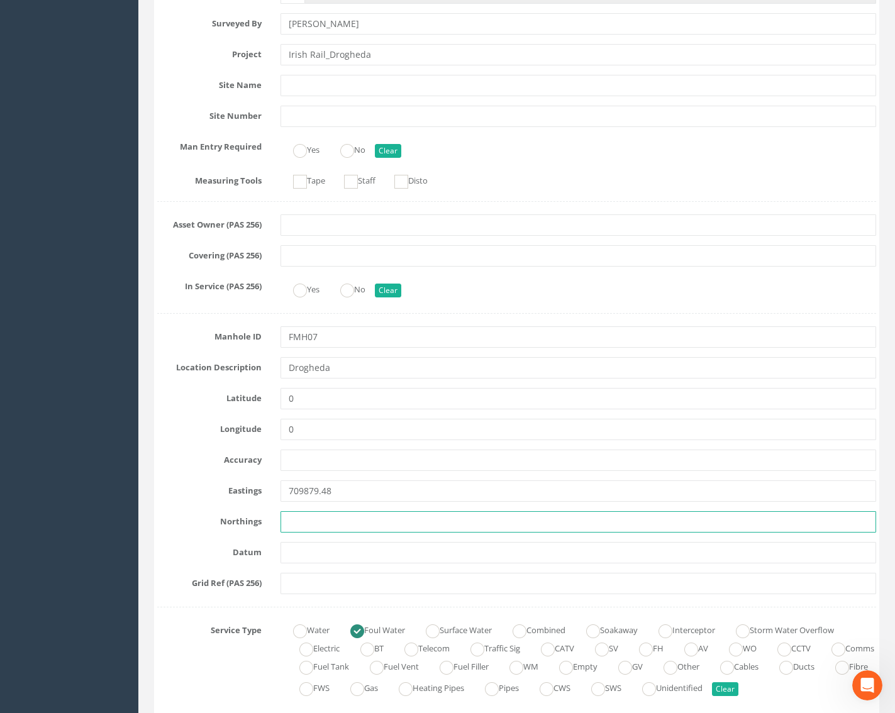
click at [331, 517] on input "text" at bounding box center [578, 521] width 596 height 21
paste input "774965.29"
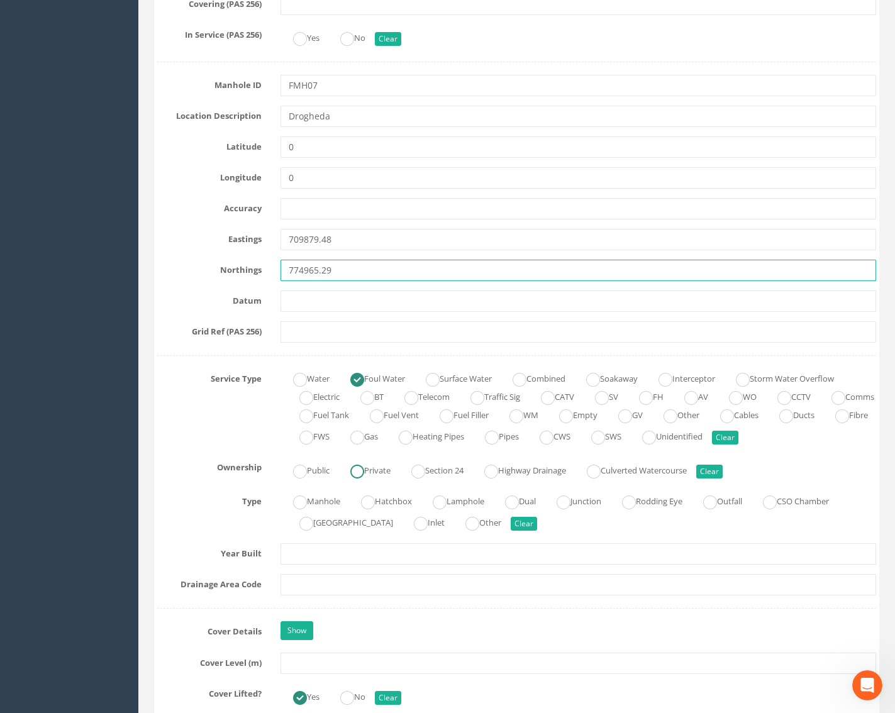
scroll to position [692, 0]
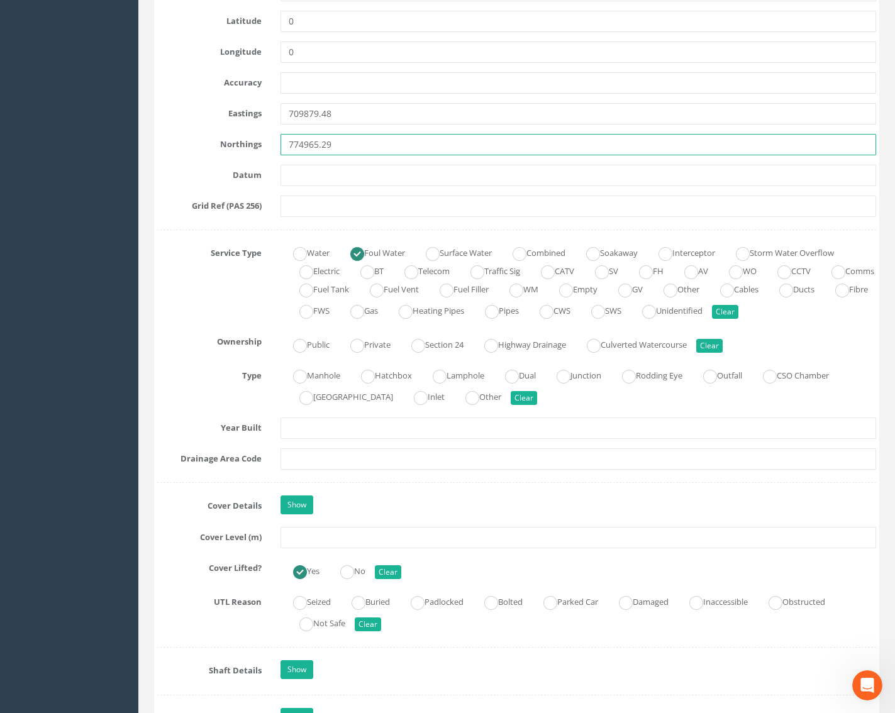
type input "774965.29"
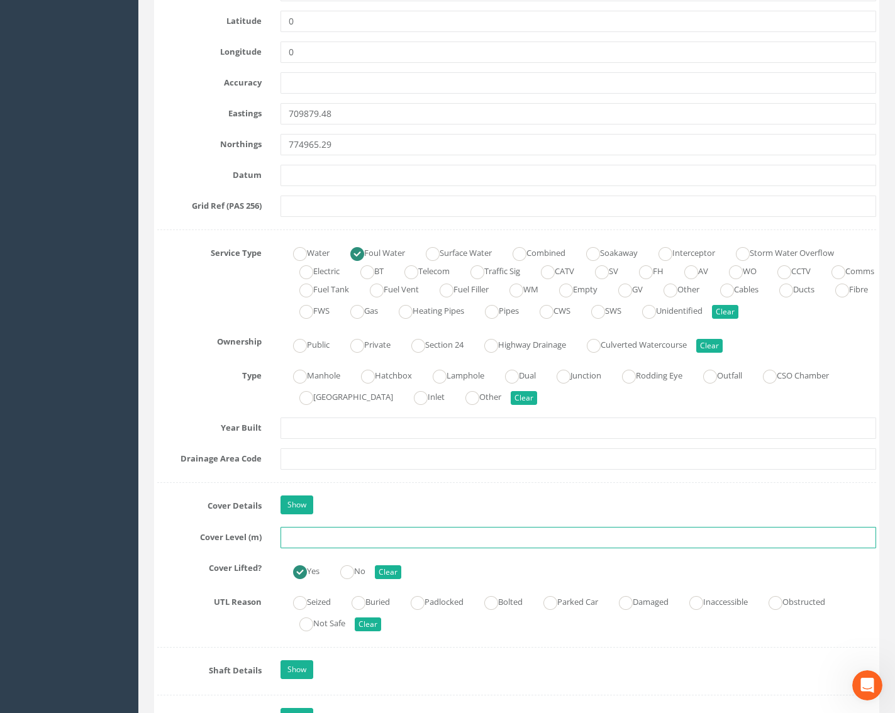
click at [292, 537] on input "text" at bounding box center [578, 537] width 596 height 21
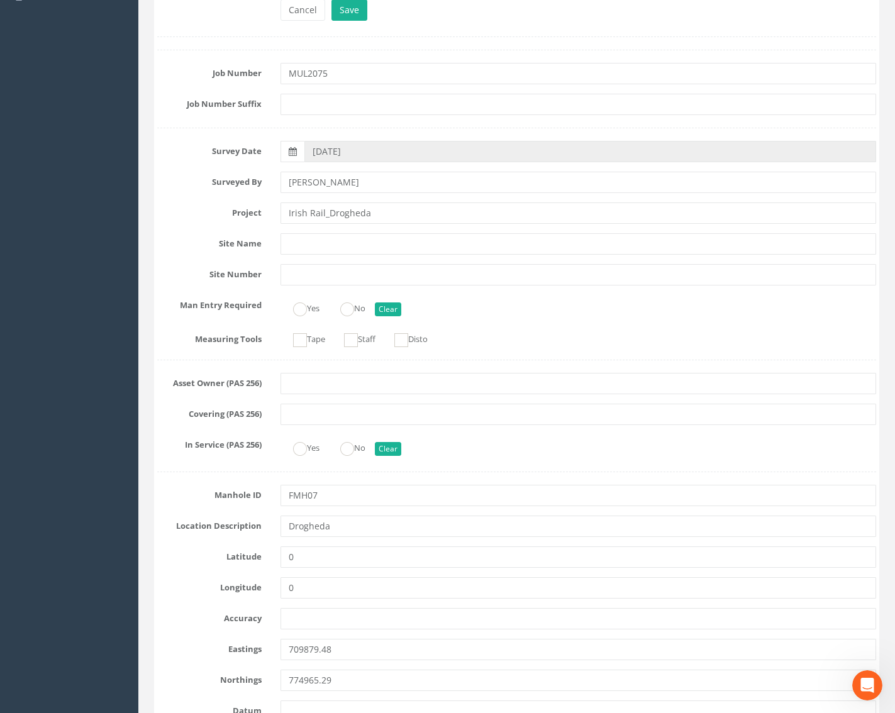
scroll to position [0, 0]
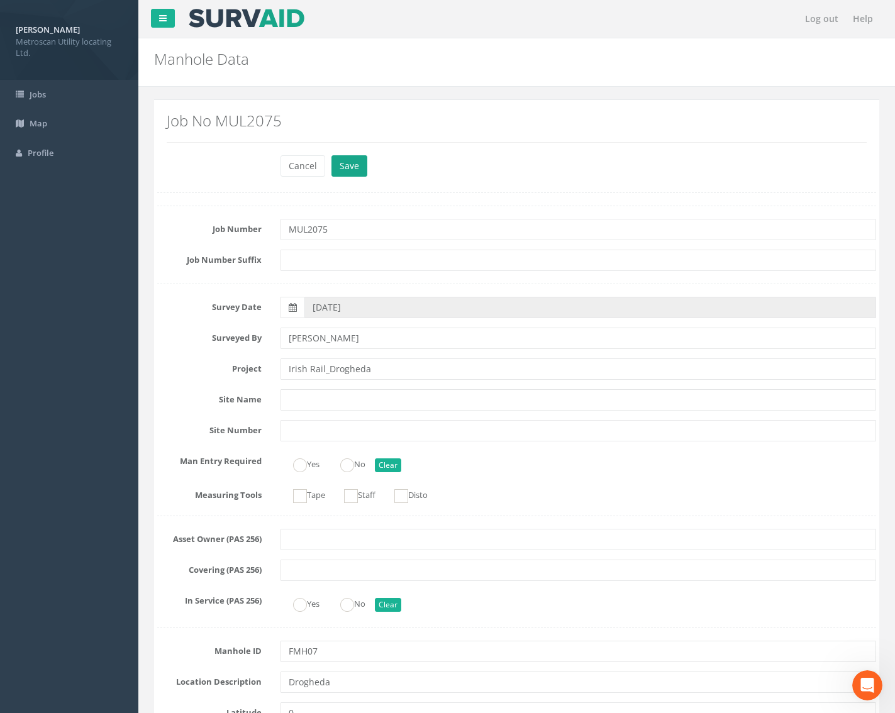
type input "29.89"
click at [347, 171] on button "Save" at bounding box center [349, 165] width 36 height 21
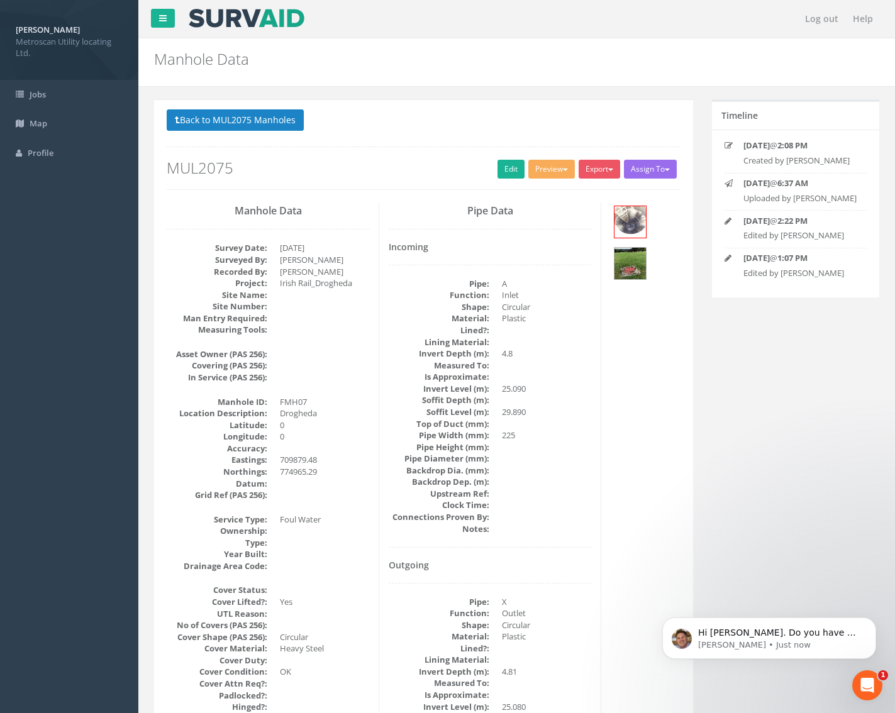
scroll to position [48, 0]
click at [765, 644] on p "Jimmy • Just now" at bounding box center [779, 644] width 162 height 11
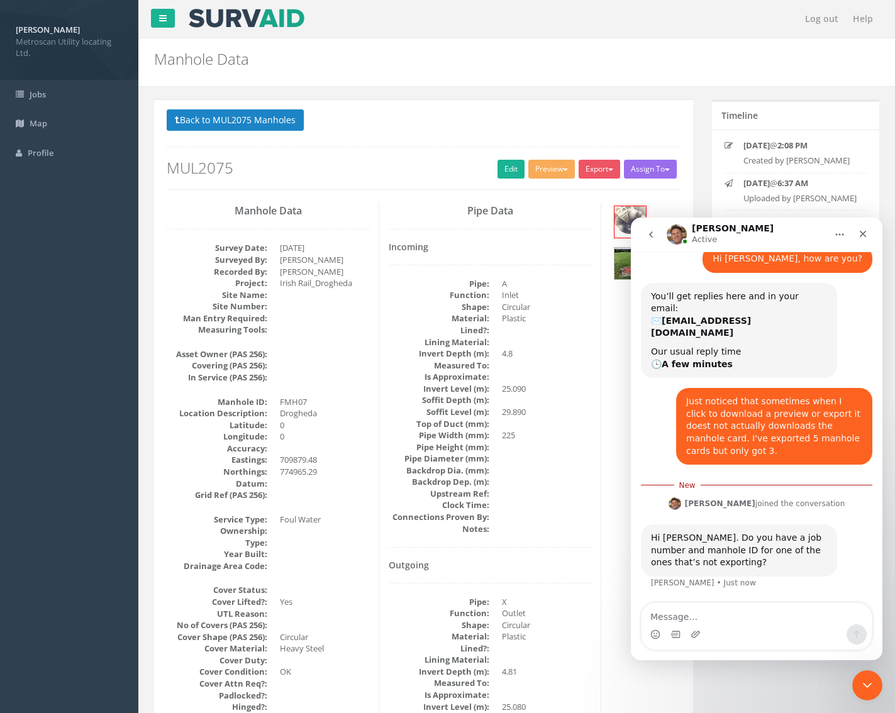
scroll to position [21, 0]
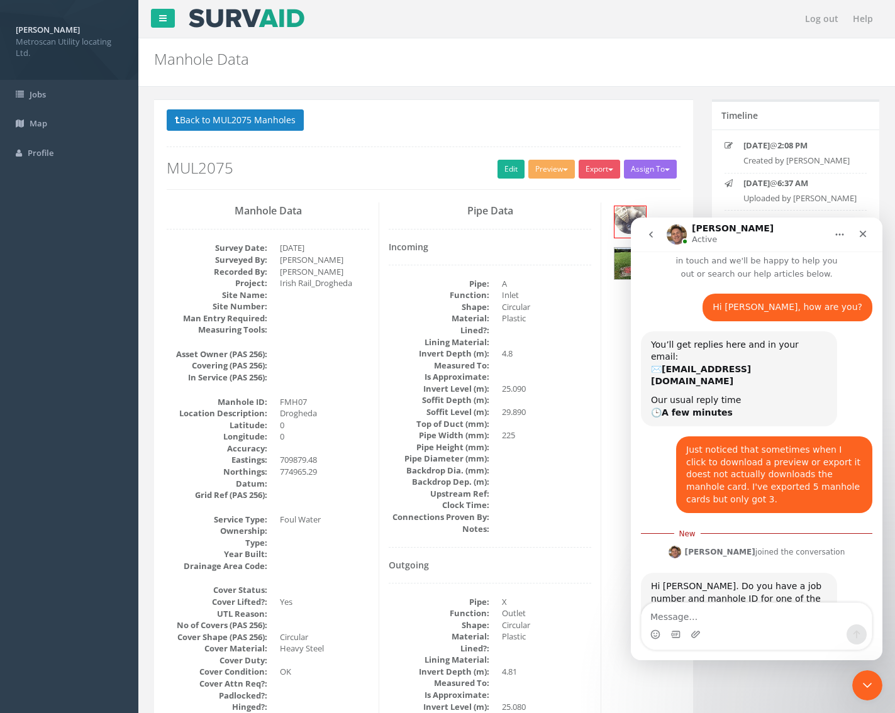
click at [727, 615] on textarea "Message…" at bounding box center [756, 613] width 230 height 21
type textarea "t"
type textarea "MUL2075, FMH01 and 06"
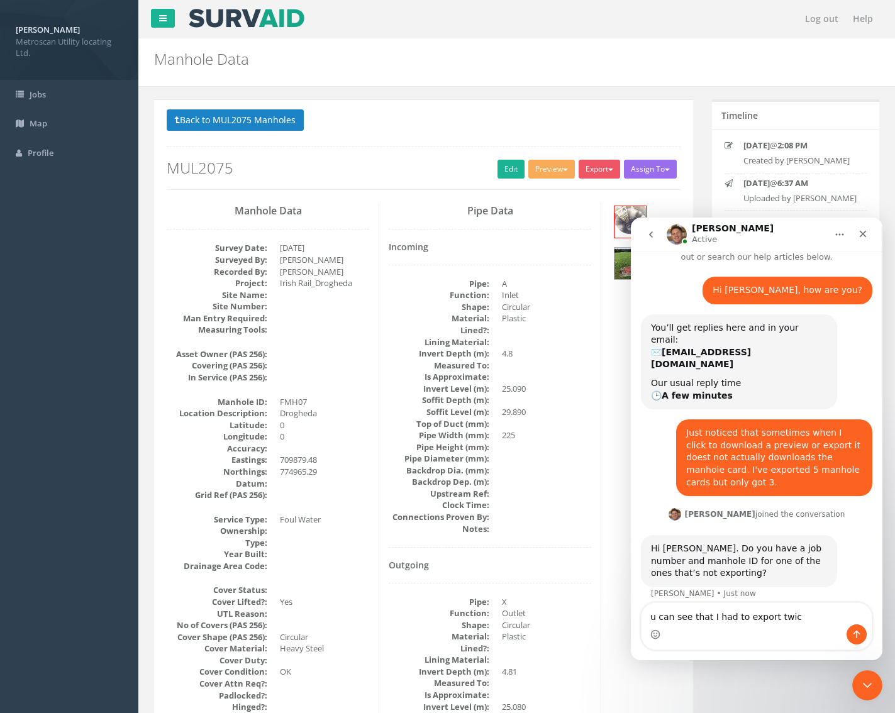
type textarea "u can see that I had to export twice"
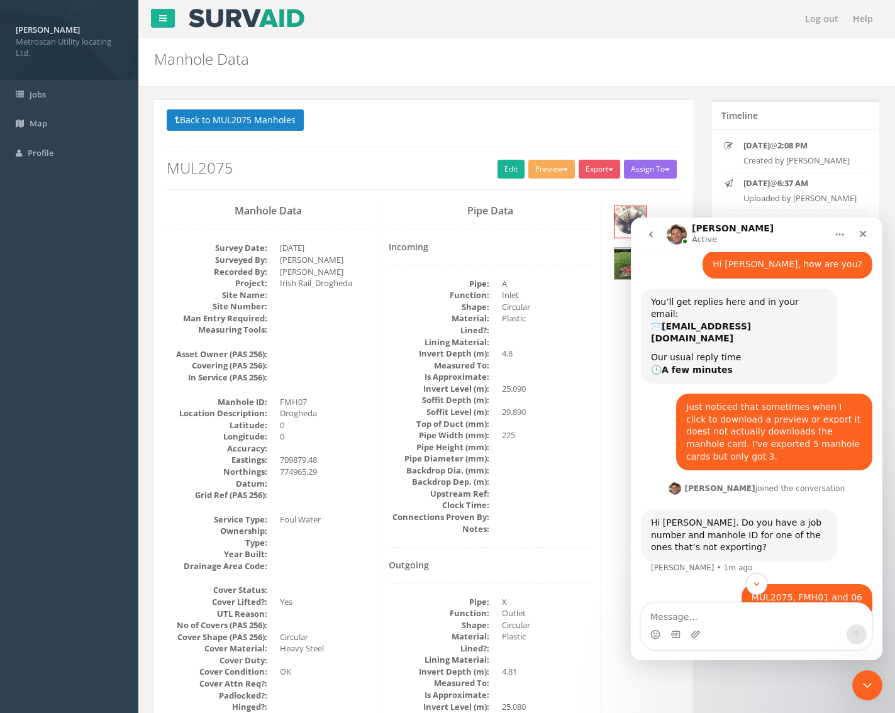
scroll to position [66, 0]
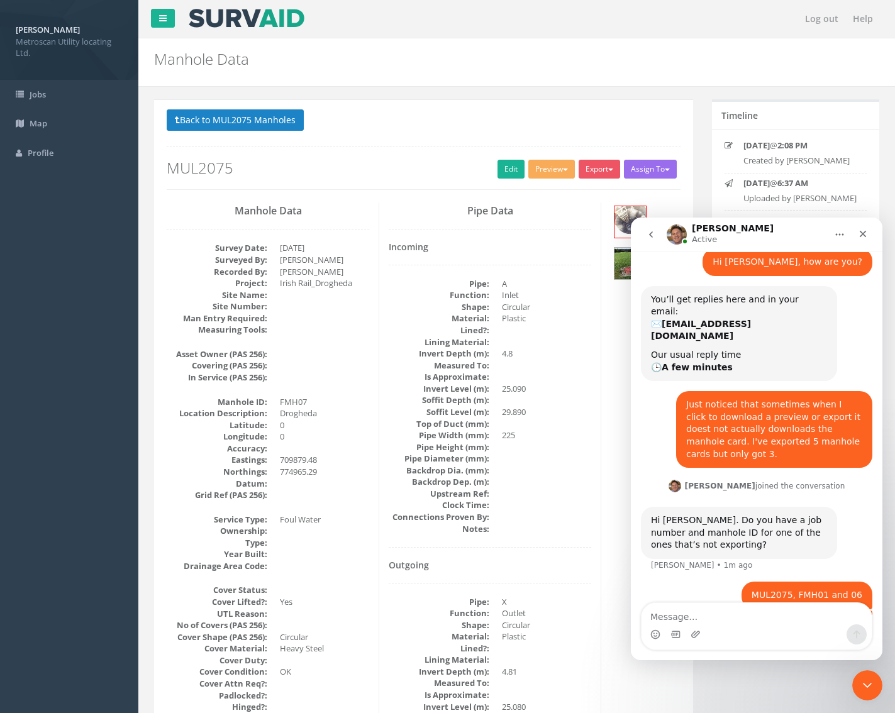
click at [579, 357] on dd "4.8" at bounding box center [546, 354] width 89 height 12
click at [860, 229] on icon "Close" at bounding box center [863, 234] width 10 height 10
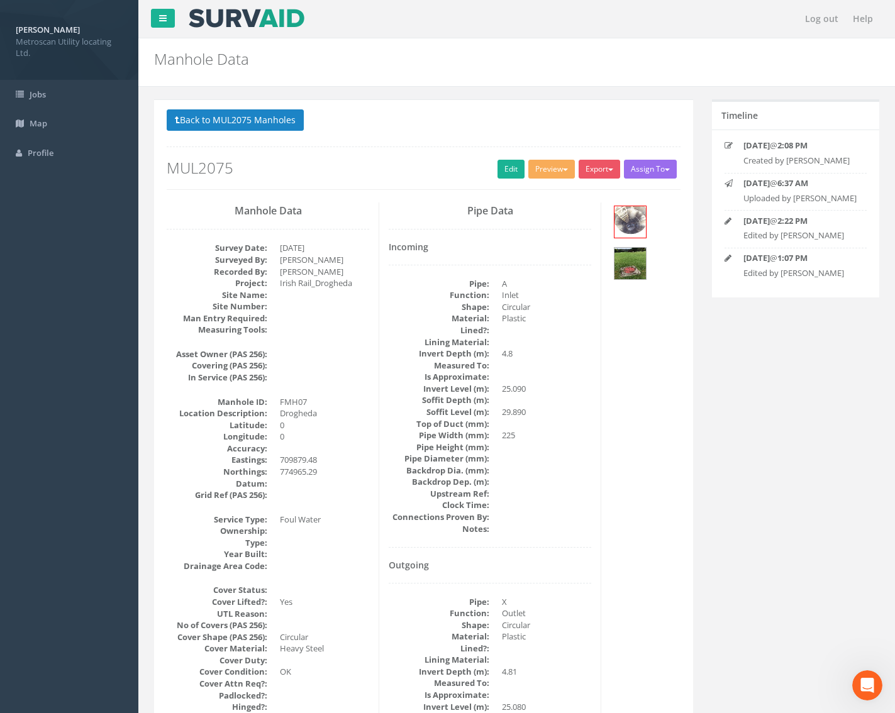
click at [548, 170] on button "Preview" at bounding box center [551, 169] width 47 height 19
click at [545, 189] on link "Metroscan Manhole" at bounding box center [528, 194] width 96 height 19
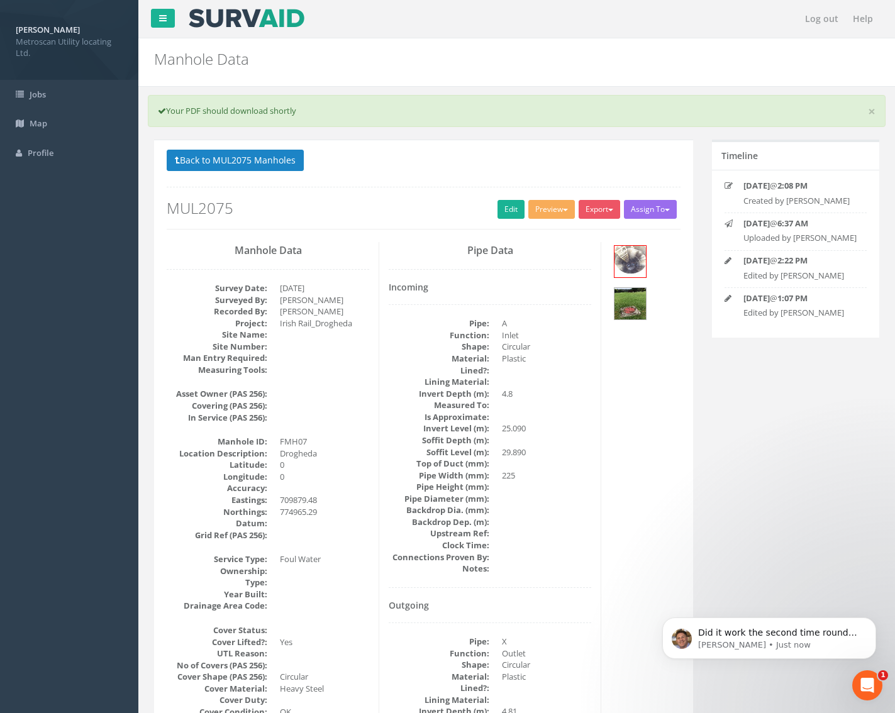
scroll to position [133, 0]
click at [780, 642] on p "Jimmy • Just now" at bounding box center [779, 644] width 162 height 11
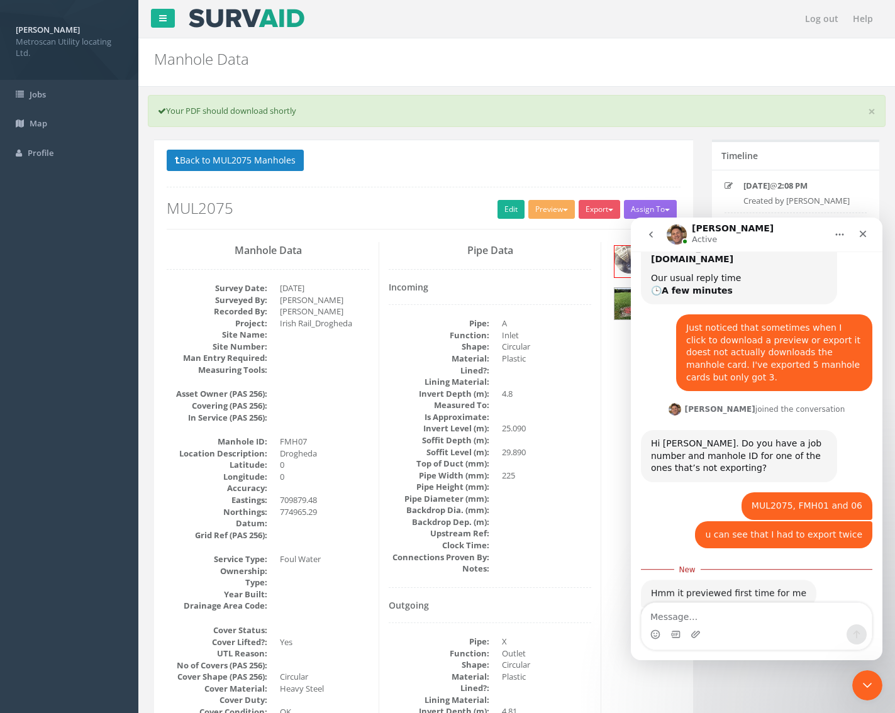
scroll to position [153, 0]
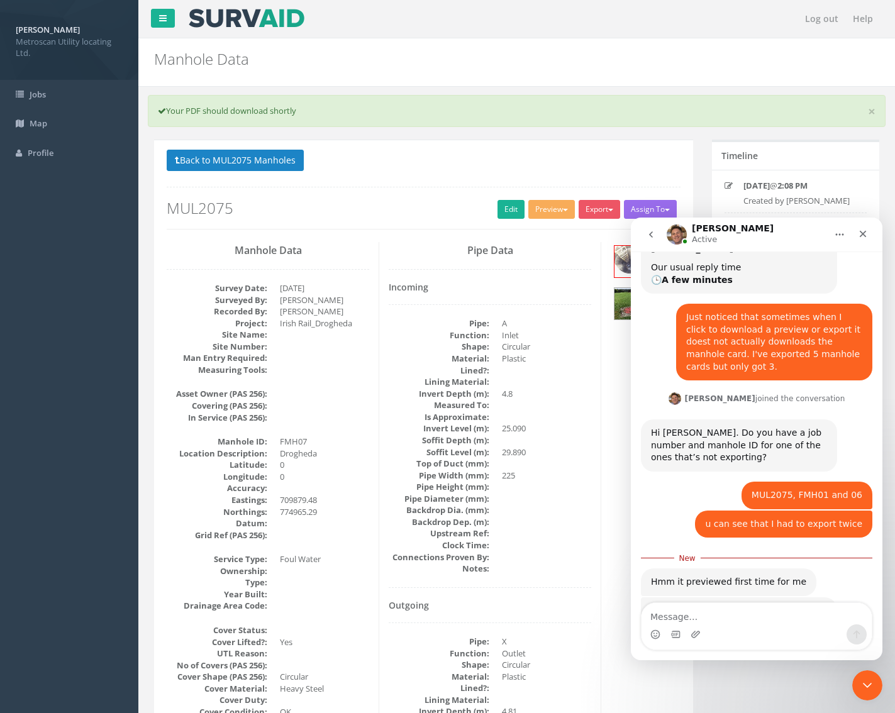
click at [779, 614] on textarea "Message…" at bounding box center [756, 613] width 230 height 21
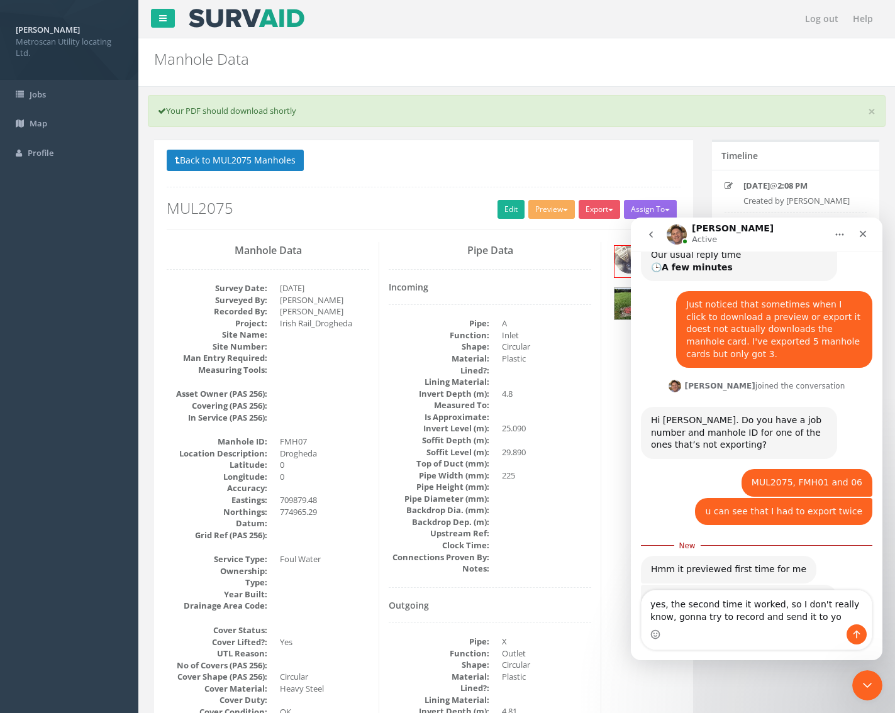
type textarea "yes, the second time it worked, so I don't really know, gonna try to record and…"
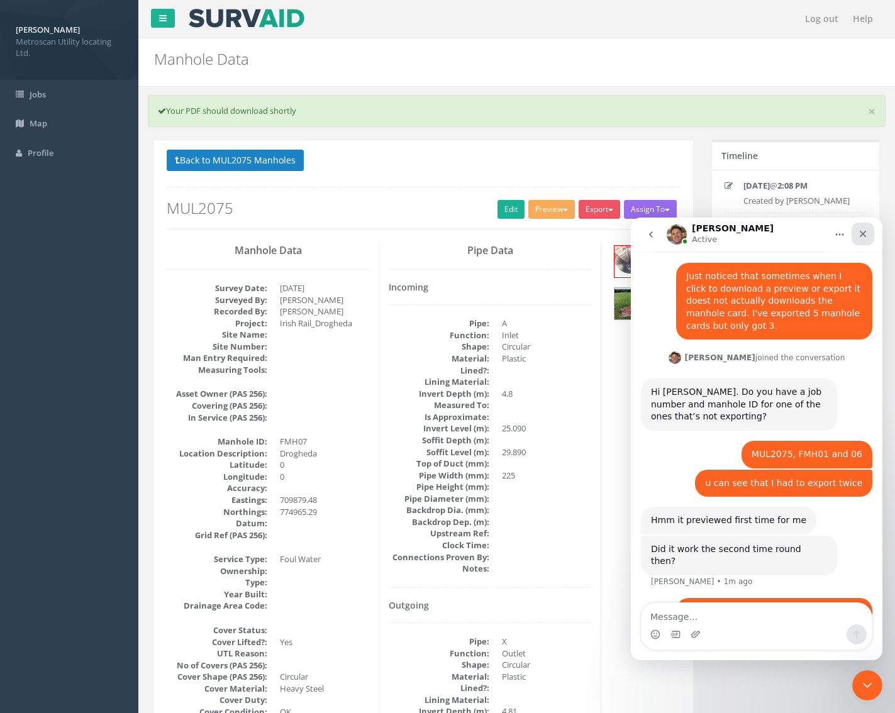
click at [861, 232] on icon "Close" at bounding box center [863, 234] width 7 height 7
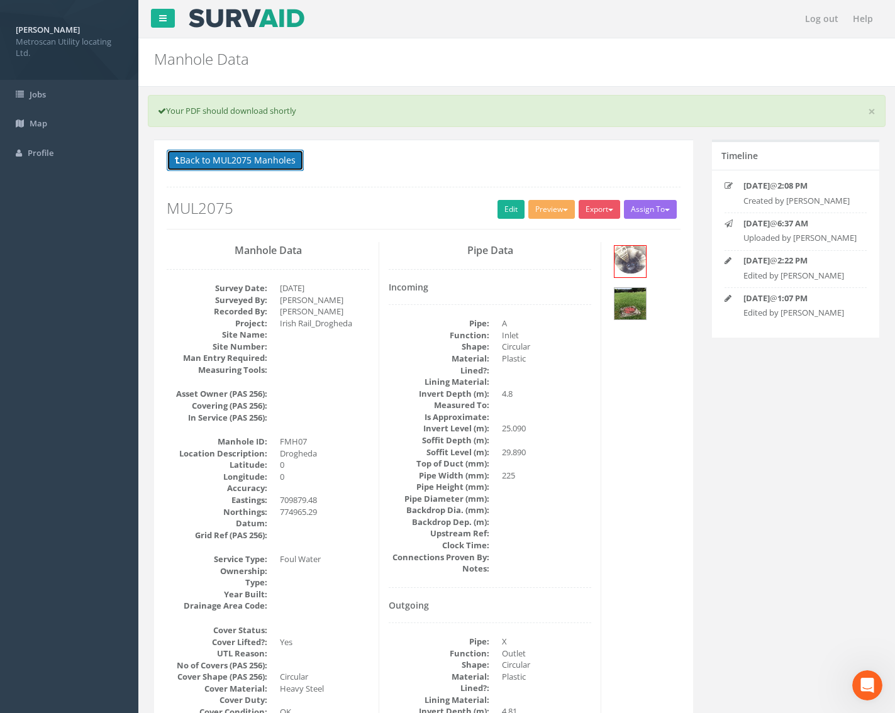
click at [294, 157] on button "Back to MUL2075 Manholes" at bounding box center [235, 160] width 137 height 21
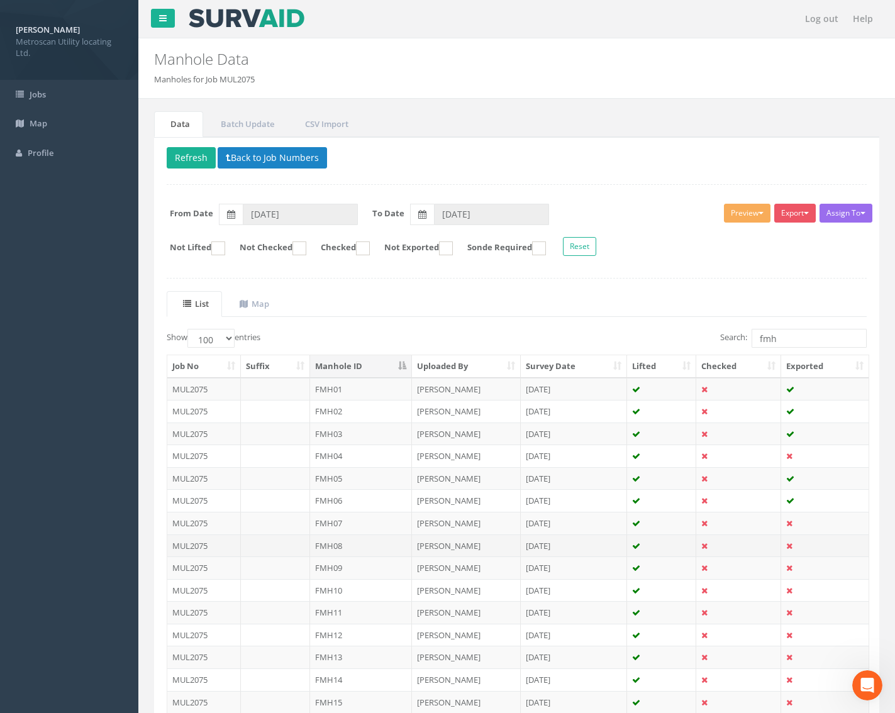
click at [362, 547] on td "FMH08" at bounding box center [361, 545] width 102 height 23
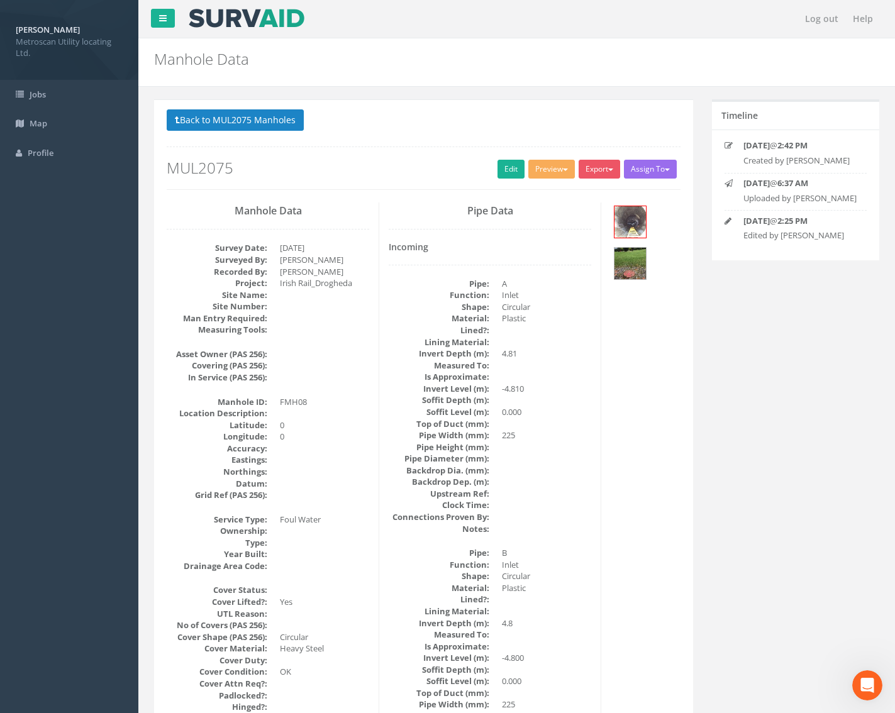
scroll to position [243, 0]
click at [546, 174] on button "Preview" at bounding box center [551, 169] width 47 height 19
click at [544, 194] on link "Metroscan Manhole" at bounding box center [528, 194] width 96 height 19
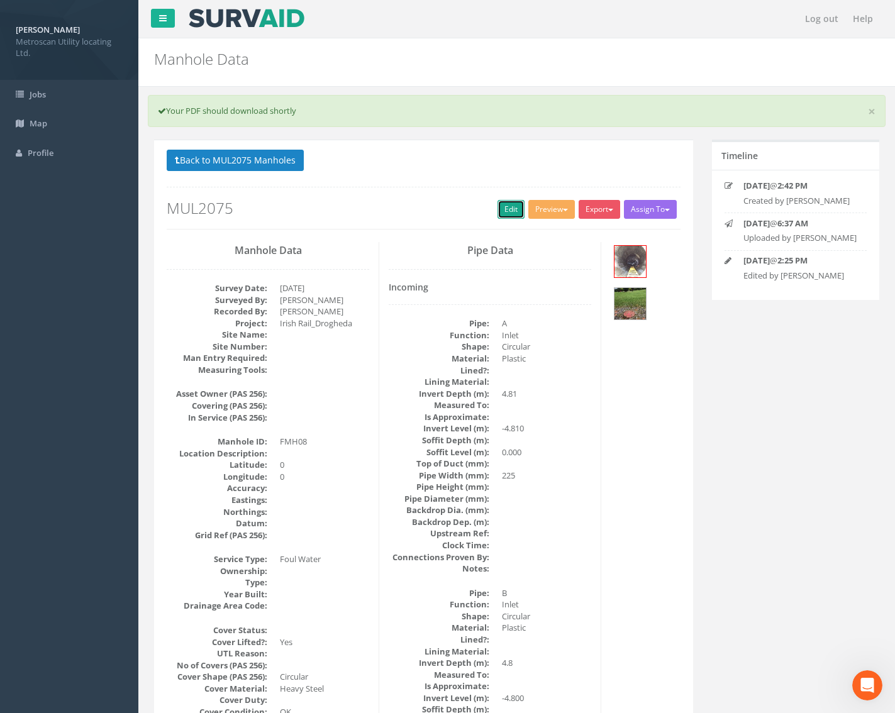
click at [509, 207] on link "Edit" at bounding box center [510, 209] width 27 height 19
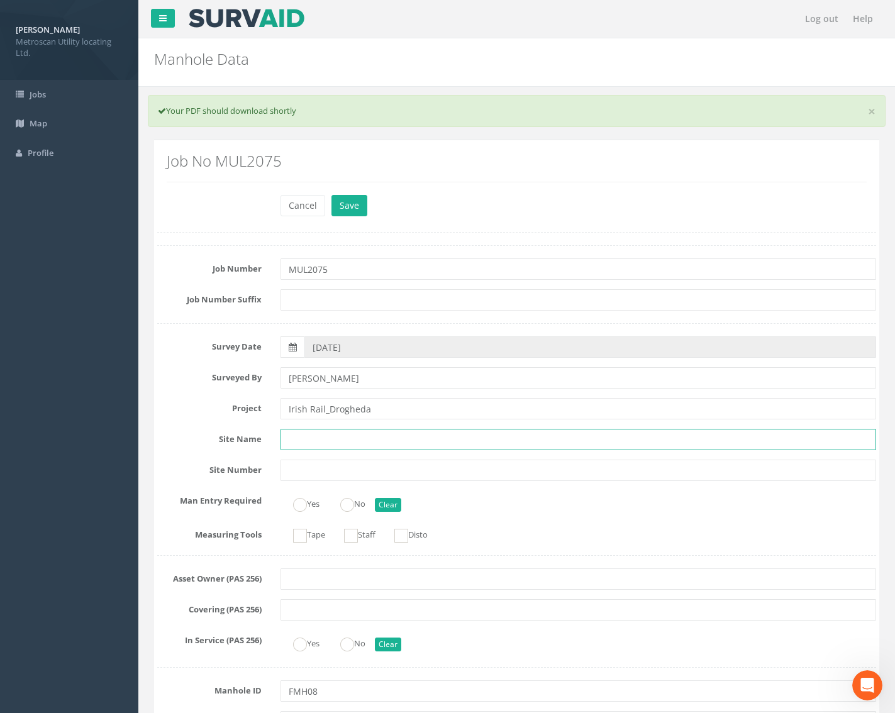
click at [332, 443] on input "text" at bounding box center [578, 439] width 596 height 21
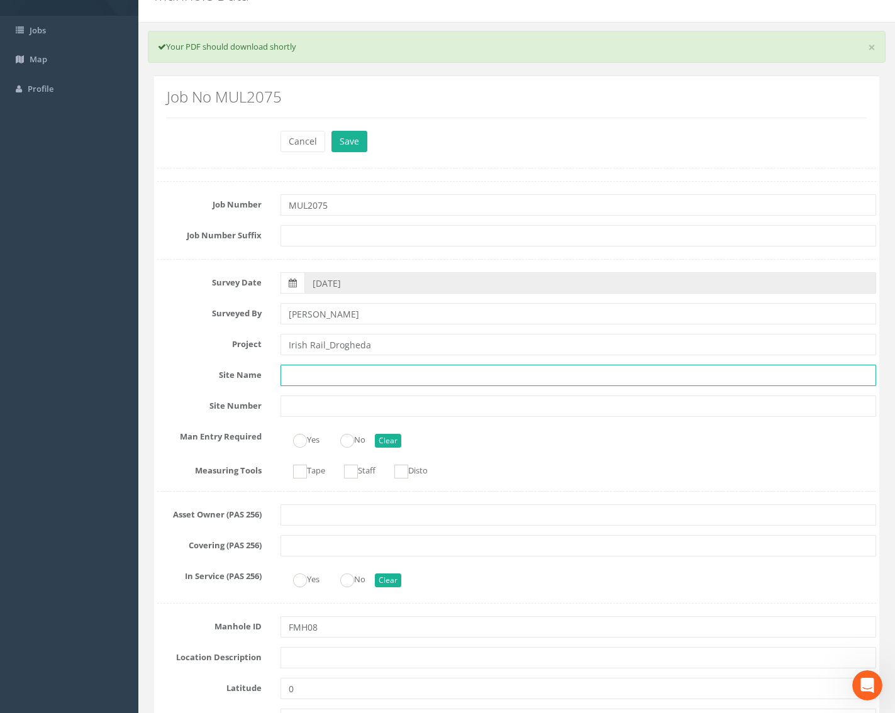
scroll to position [126, 0]
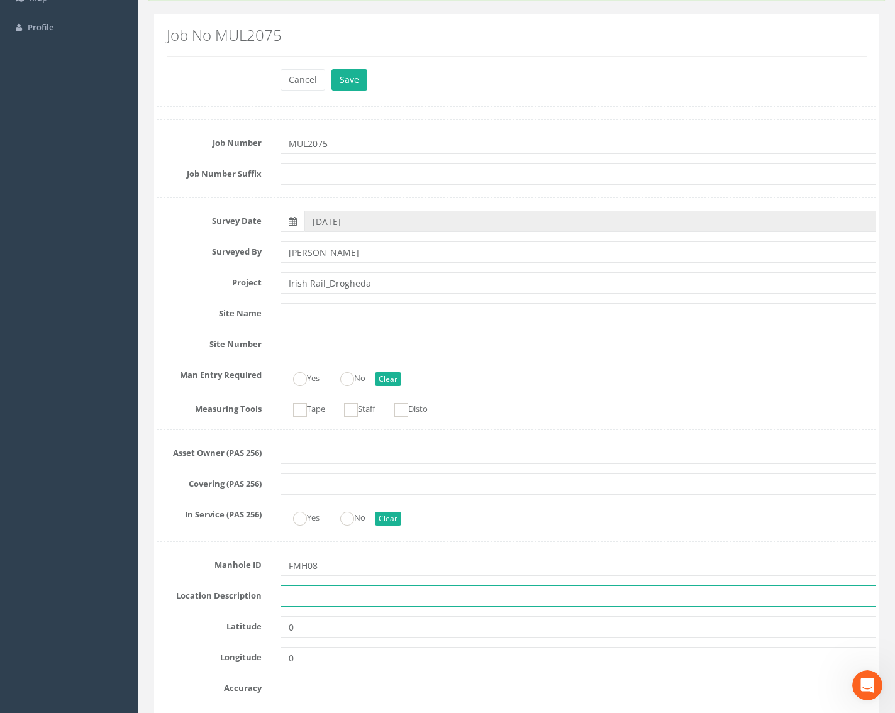
click at [309, 597] on input "text" at bounding box center [578, 595] width 596 height 21
type input "Drogheda"
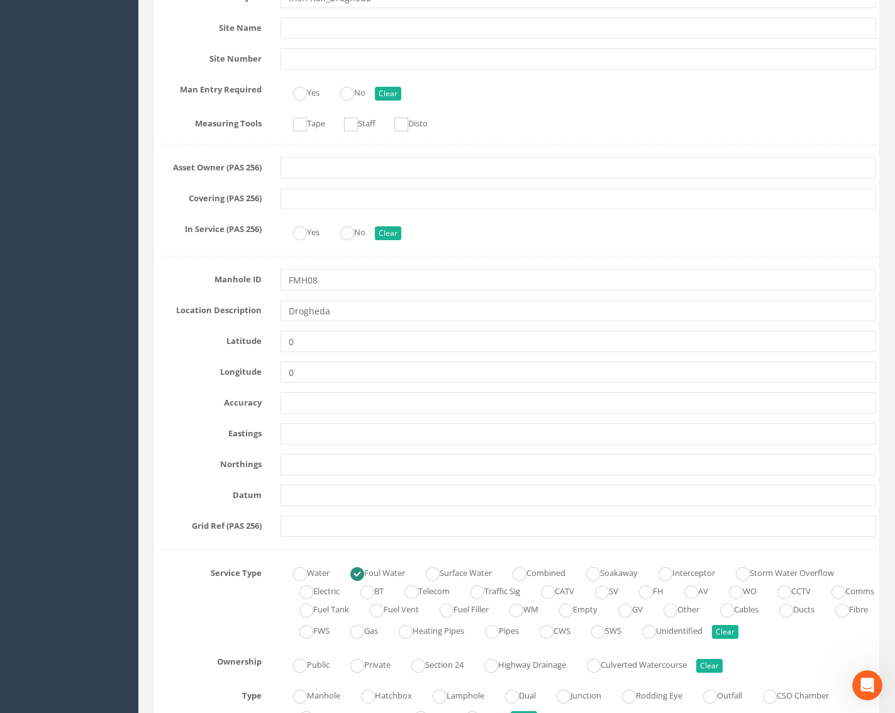
scroll to position [440, 0]
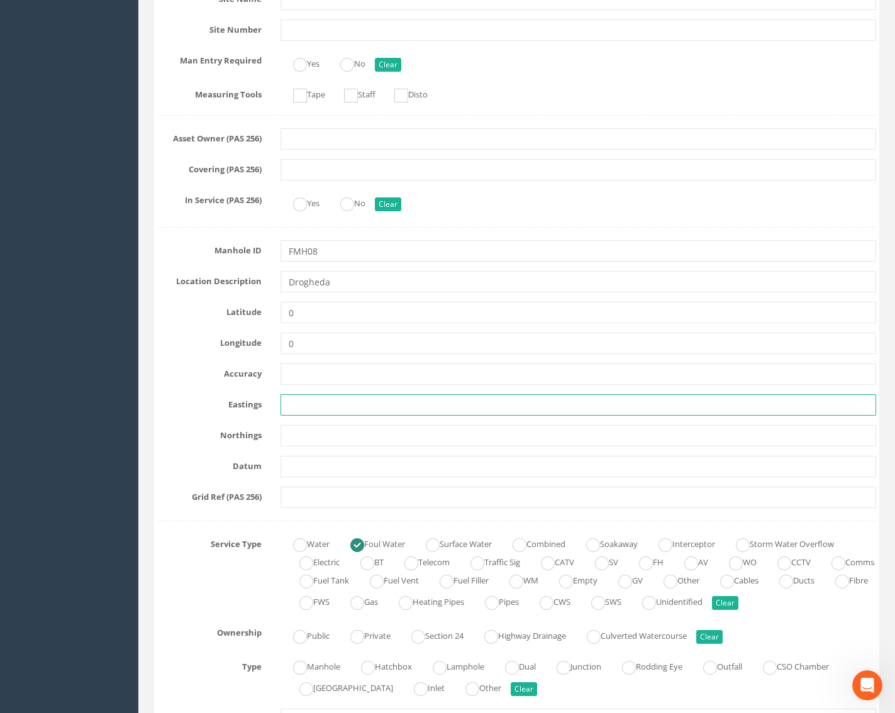
click at [292, 411] on input "text" at bounding box center [578, 404] width 596 height 21
paste input "709875.46"
type input "709875.46"
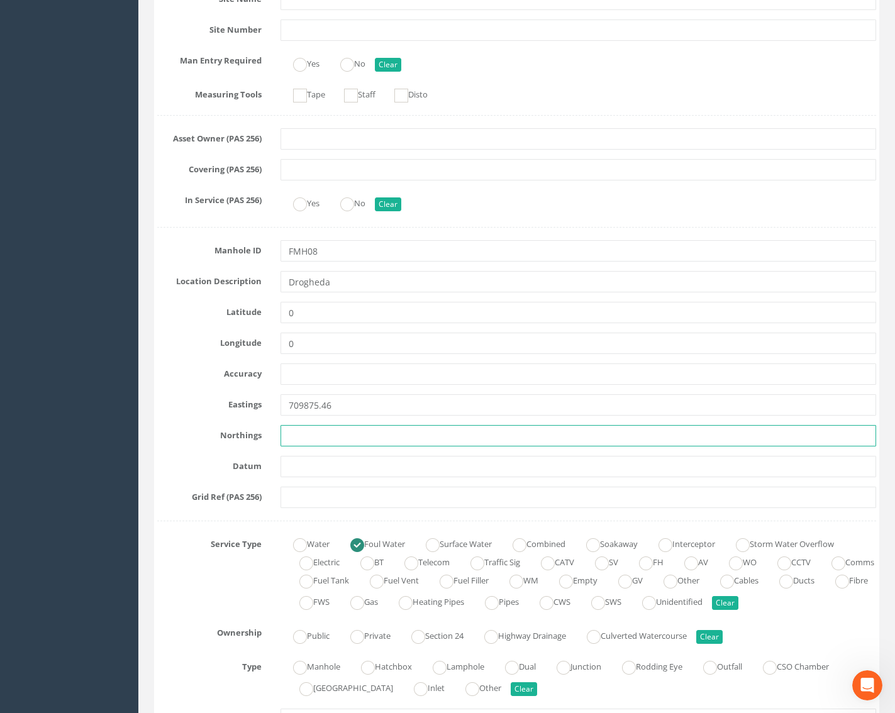
click at [314, 433] on input "text" at bounding box center [578, 435] width 596 height 21
paste input "774964.75"
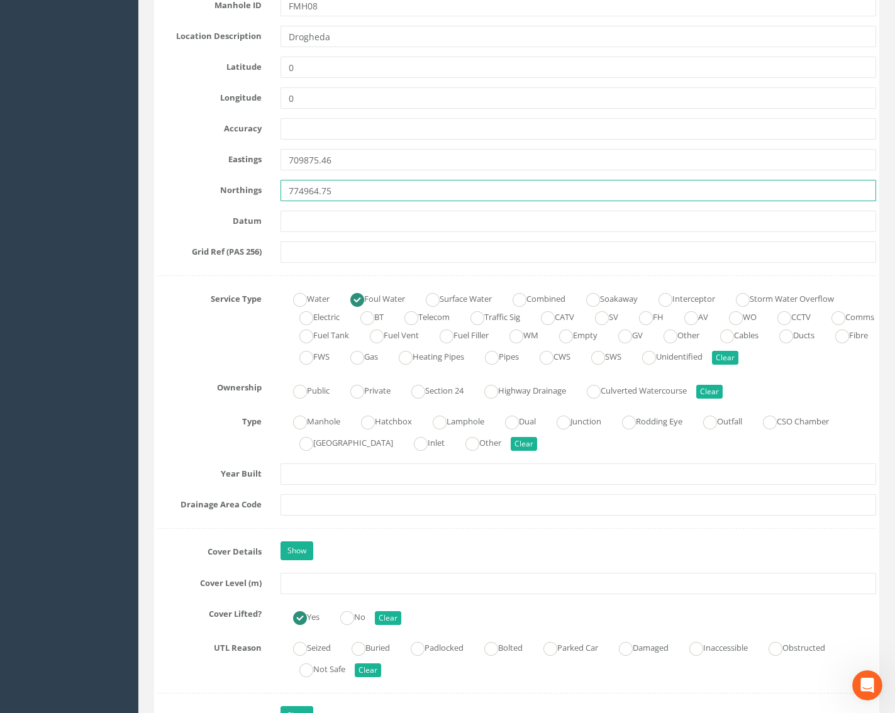
scroll to position [692, 0]
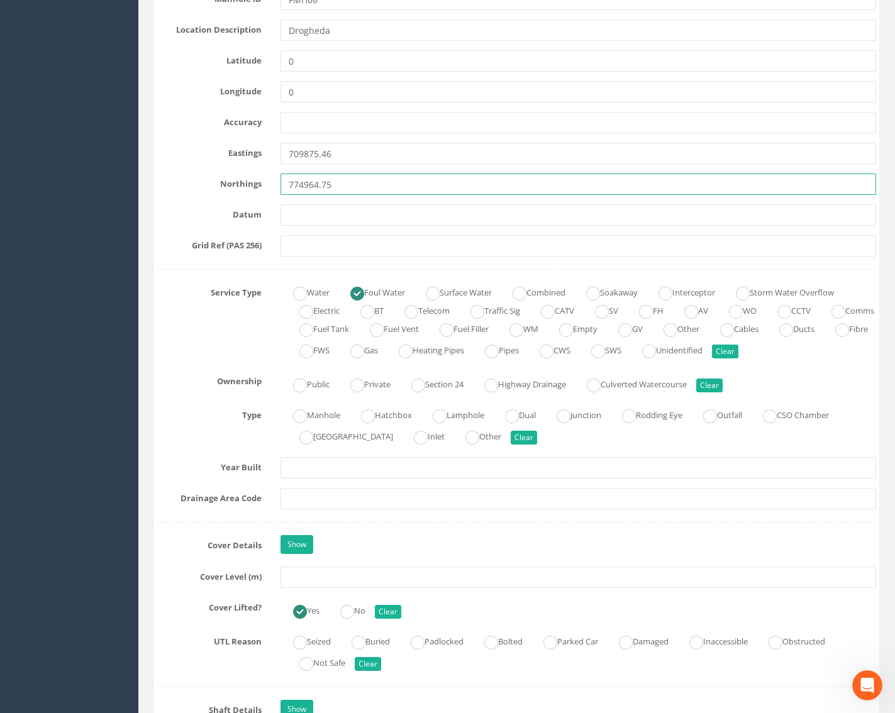
type input "774964.75"
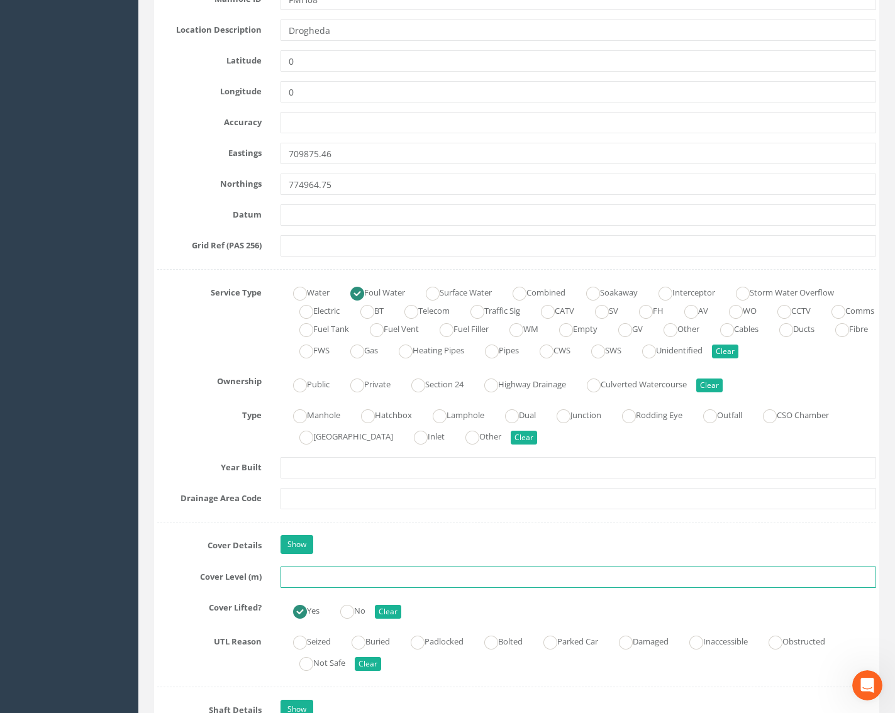
click at [302, 583] on input "text" at bounding box center [578, 577] width 596 height 21
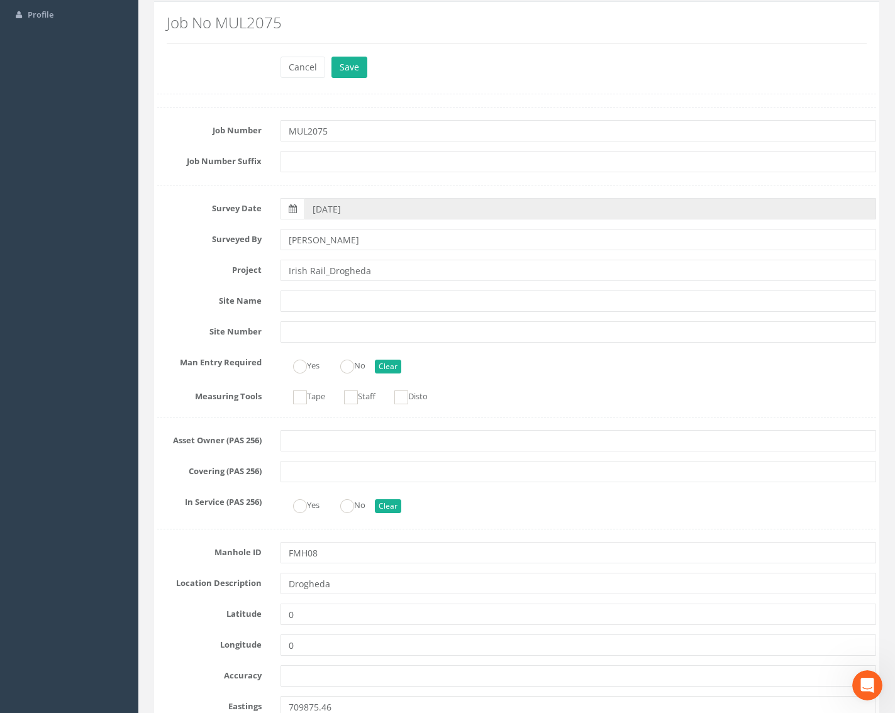
scroll to position [0, 0]
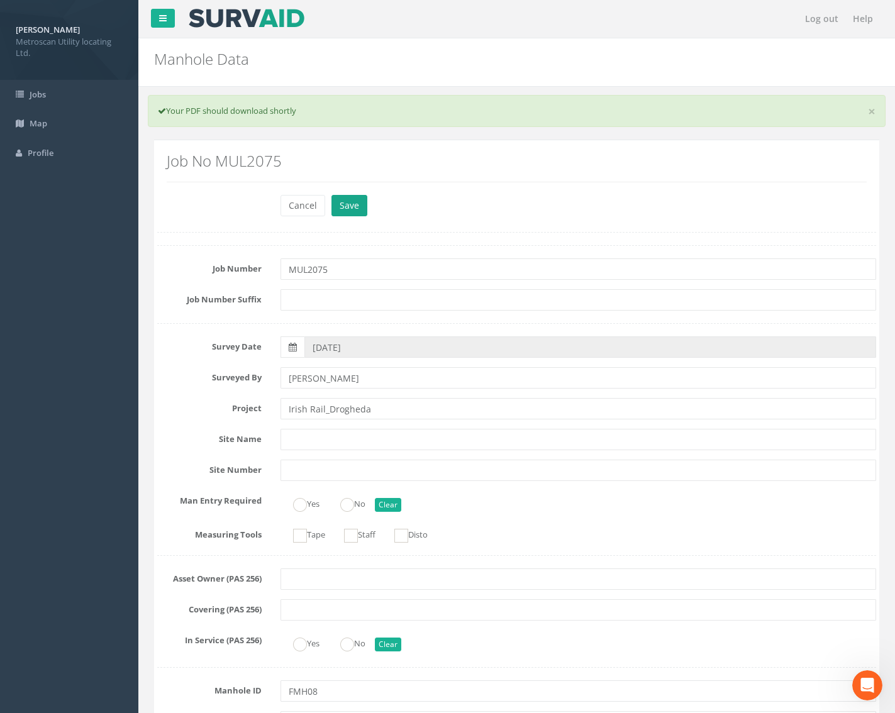
type input "29.74"
click at [353, 202] on button "Save" at bounding box center [349, 205] width 36 height 21
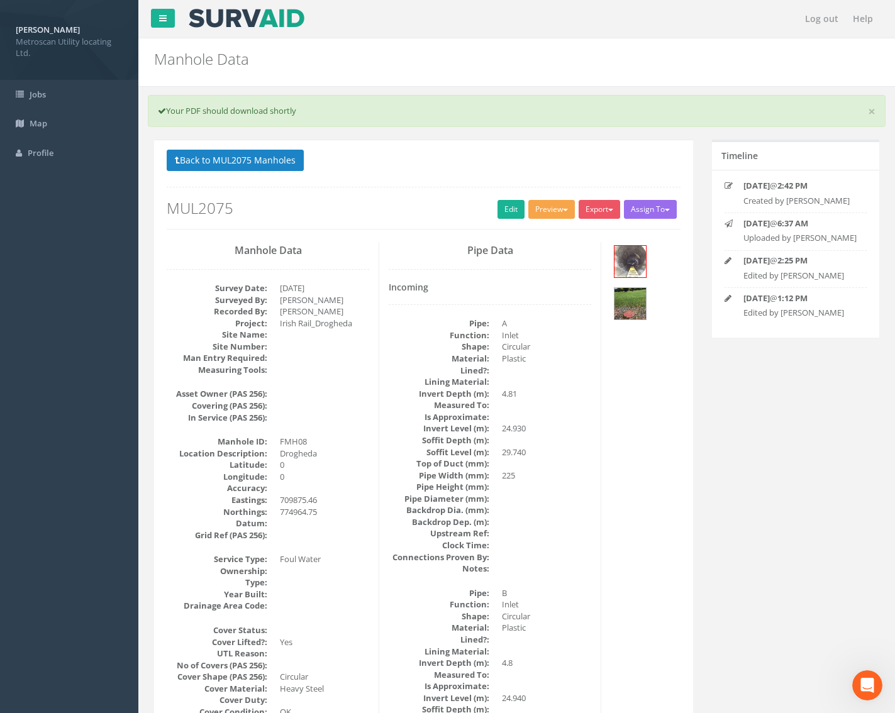
click at [554, 207] on button "Preview" at bounding box center [551, 209] width 47 height 19
click at [543, 235] on link "Metroscan Manhole" at bounding box center [528, 235] width 96 height 19
click at [865, 677] on icon "Open Intercom Messenger" at bounding box center [865, 683] width 21 height 21
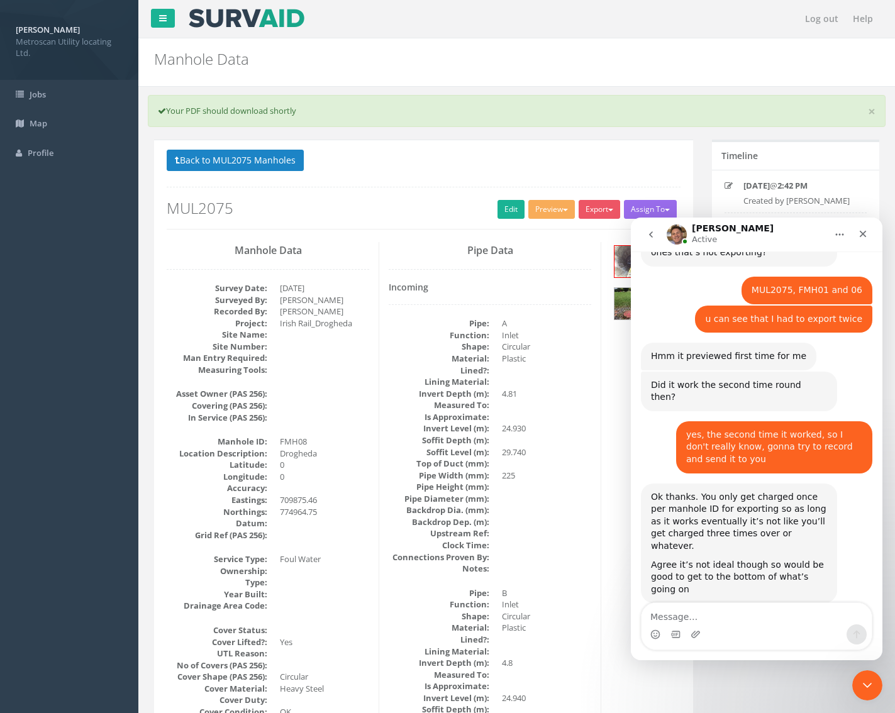
scroll to position [312, 0]
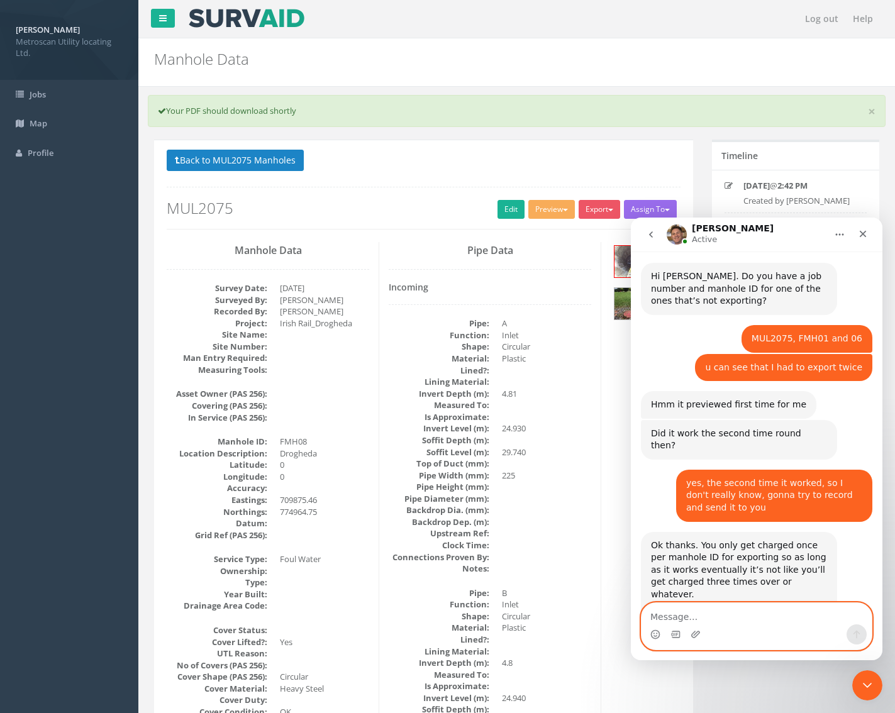
click at [665, 611] on textarea "Message…" at bounding box center [756, 613] width 230 height 21
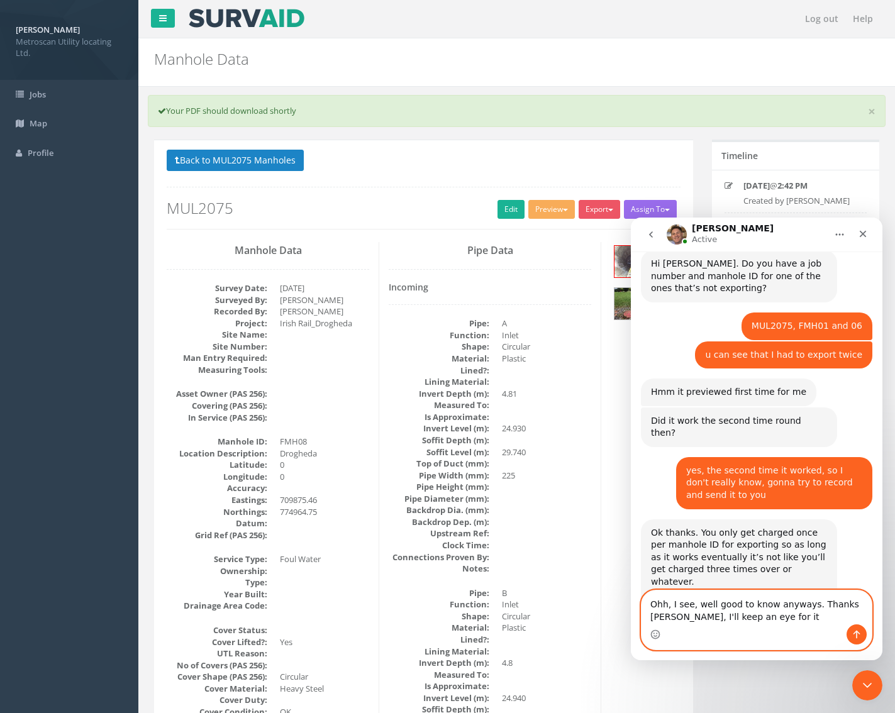
type textarea "Ohh, I see, well good to know anyways. Thanks Jimmy, I'll keep an eye for it."
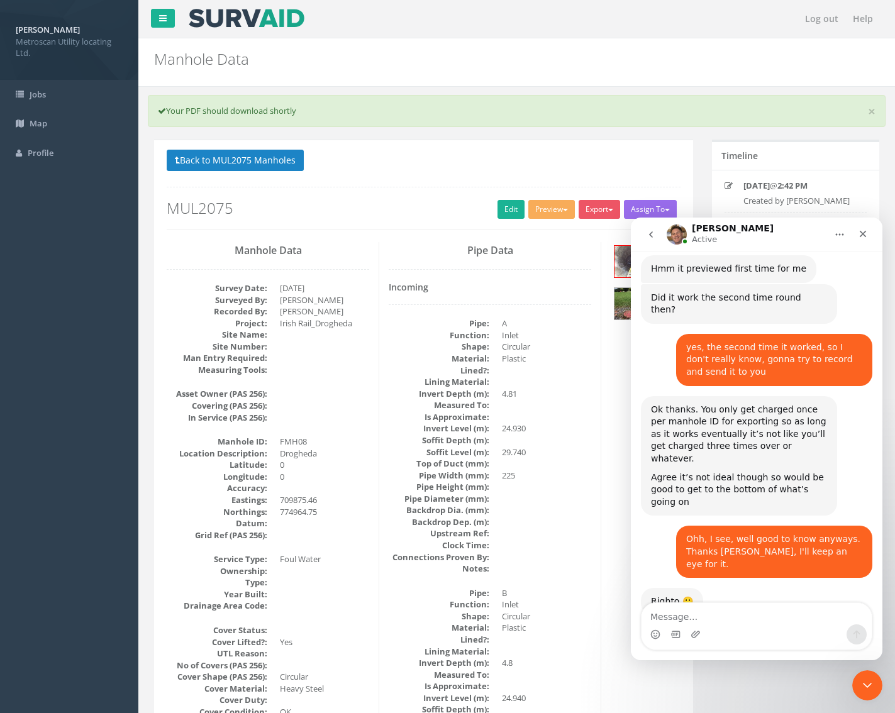
scroll to position [399, 0]
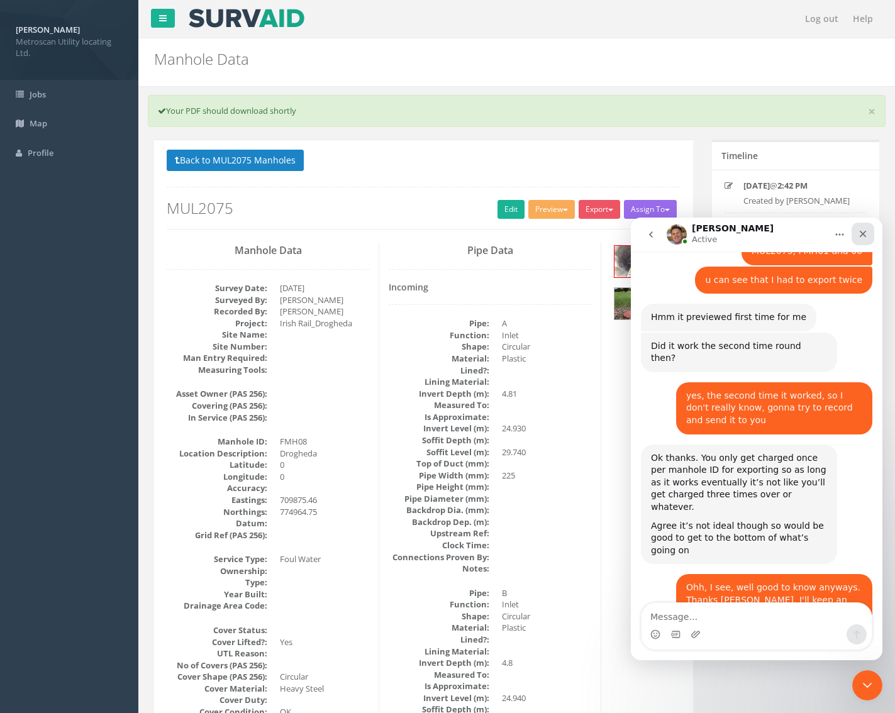
click at [858, 236] on icon "Close" at bounding box center [863, 234] width 10 height 10
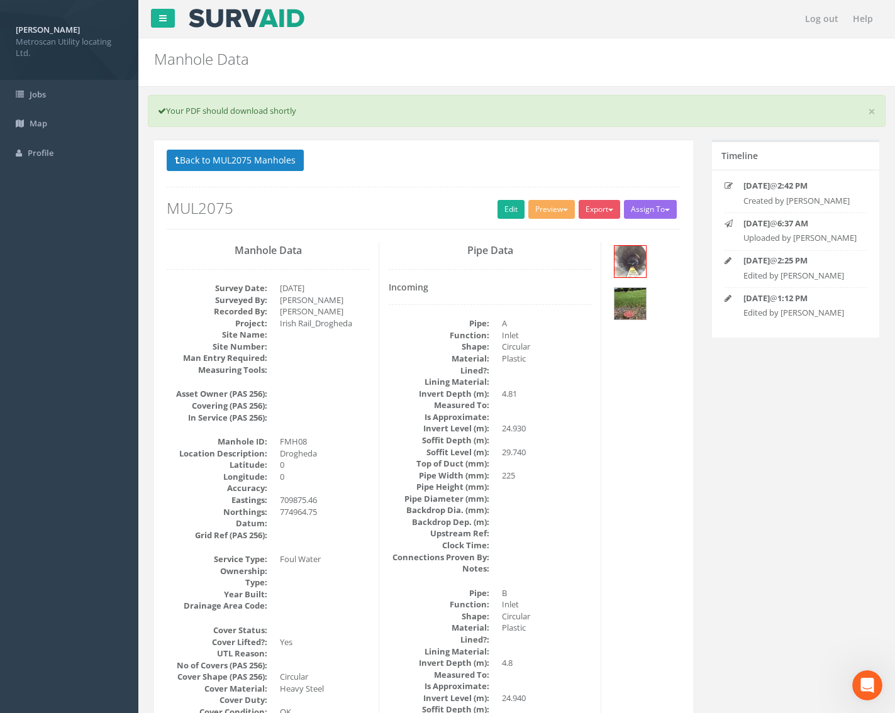
click at [559, 213] on button "Preview" at bounding box center [551, 209] width 47 height 19
click at [548, 232] on link "Metroscan Manhole" at bounding box center [528, 235] width 96 height 19
click at [292, 157] on button "Back to MUL2075 Manholes" at bounding box center [235, 160] width 137 height 21
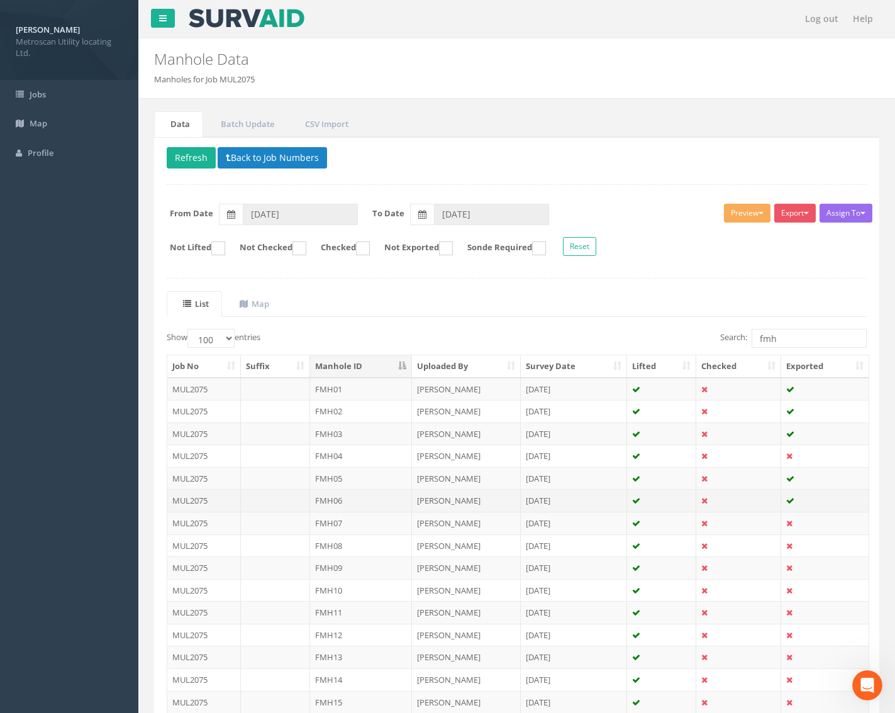
scroll to position [252, 0]
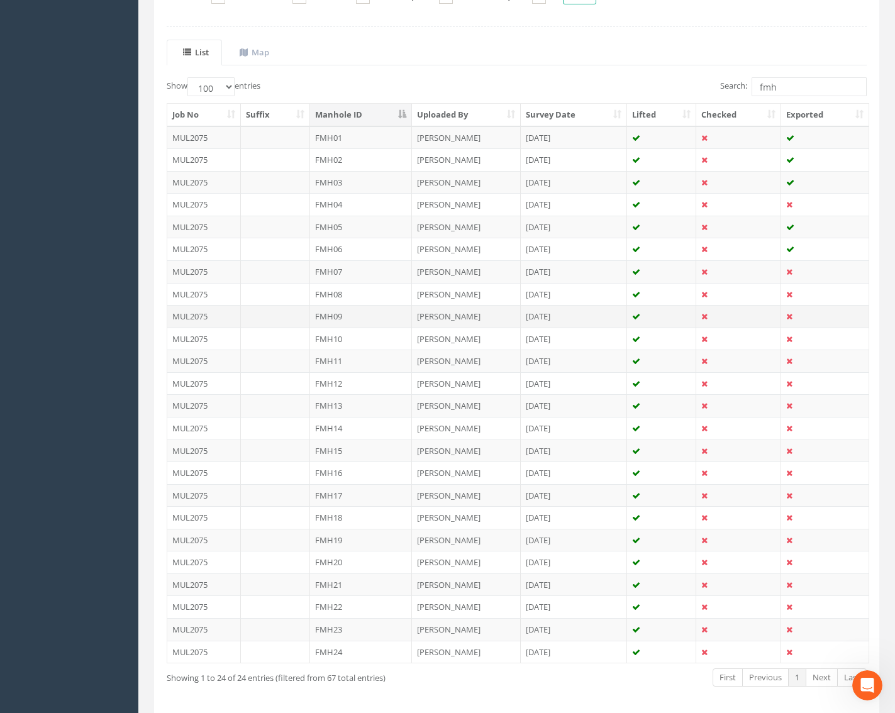
click at [355, 316] on td "FMH09" at bounding box center [361, 316] width 102 height 23
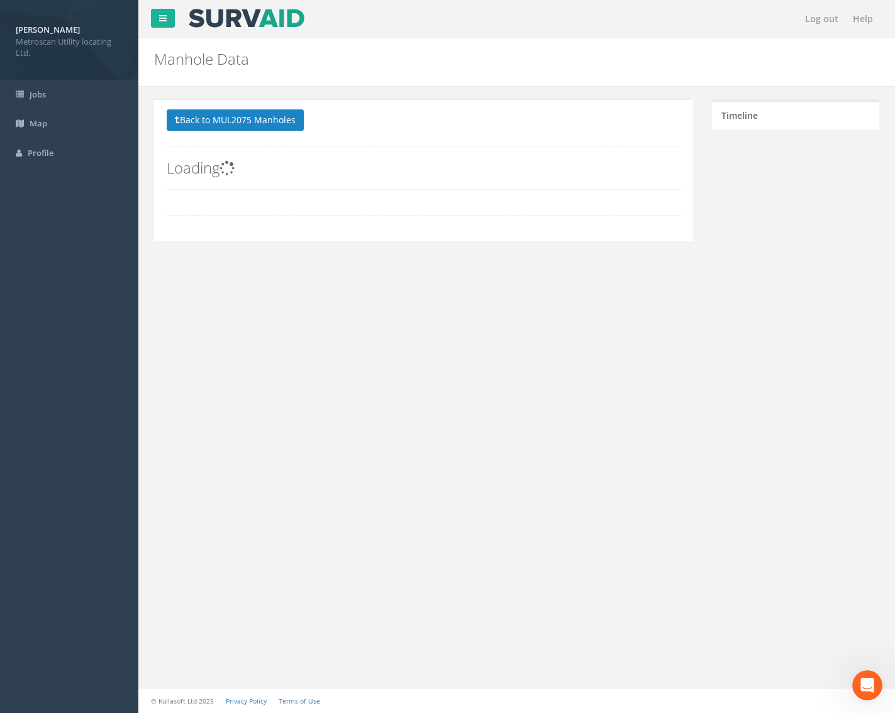
scroll to position [0, 0]
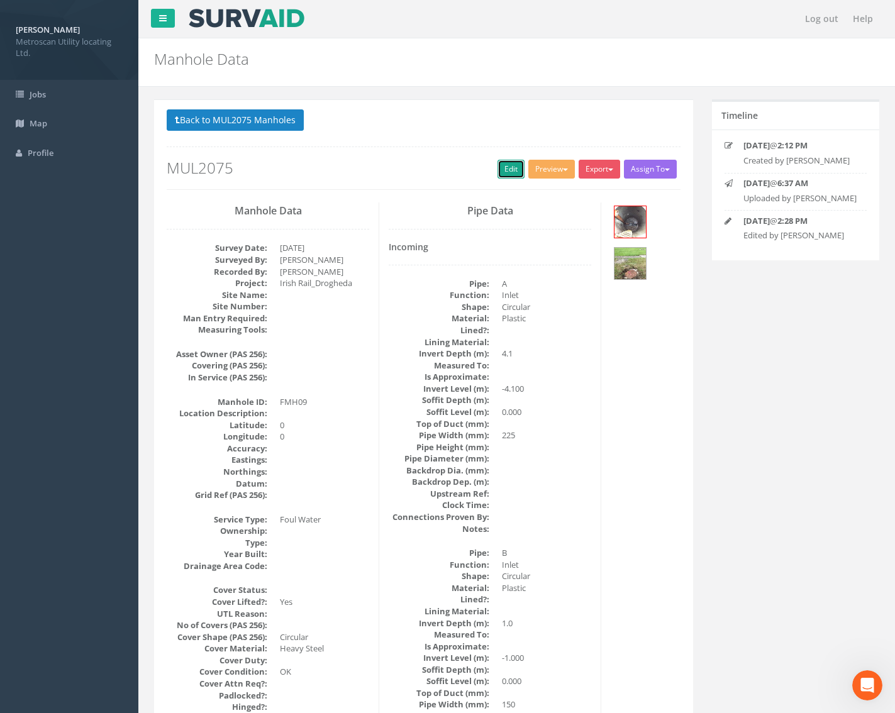
click at [515, 165] on link "Edit" at bounding box center [510, 169] width 27 height 19
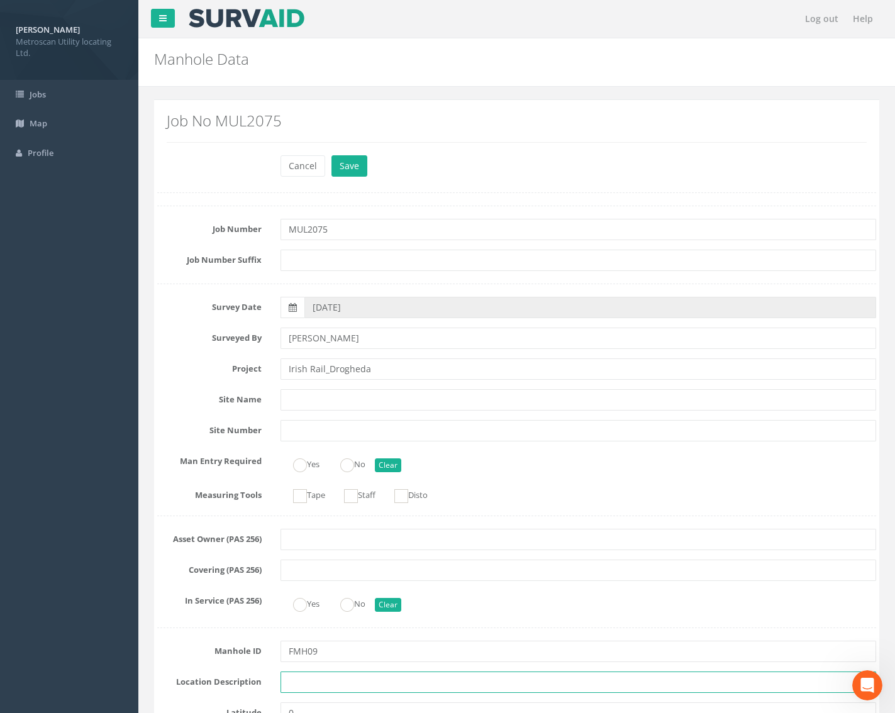
click at [328, 684] on input "text" at bounding box center [578, 682] width 596 height 21
type input "Drogheda"
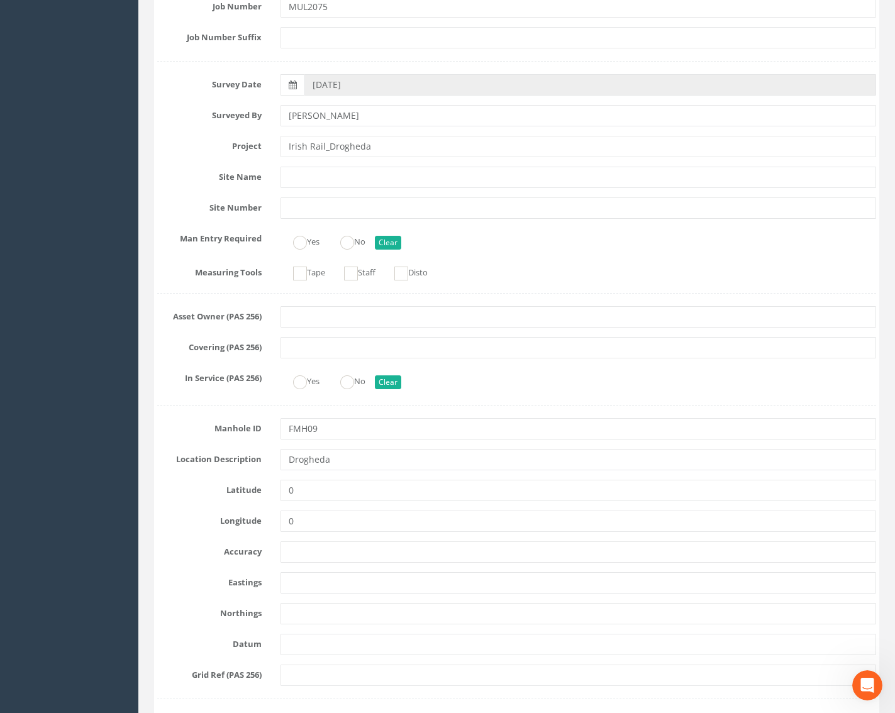
scroll to position [252, 0]
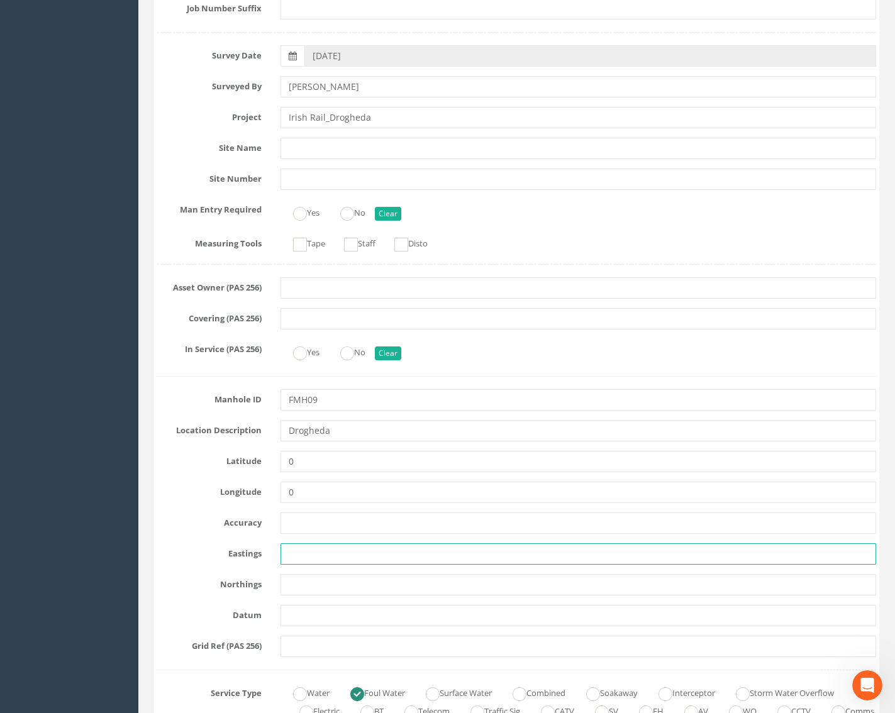
click at [305, 548] on input "text" at bounding box center [578, 553] width 596 height 21
paste input "709846.19"
type input "709846.19"
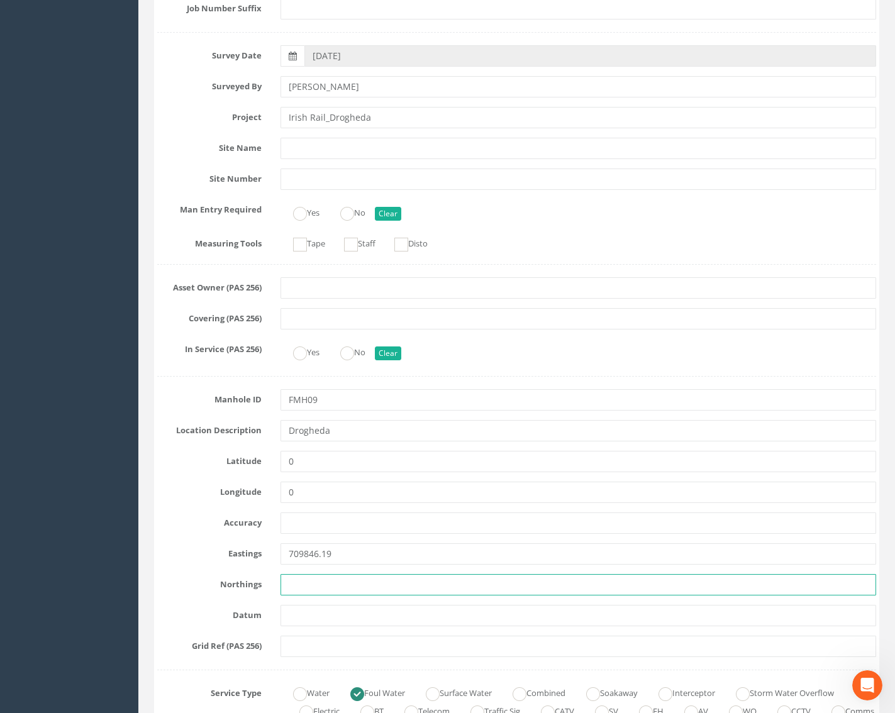
click at [327, 588] on input "text" at bounding box center [578, 584] width 596 height 21
paste input "774986.20"
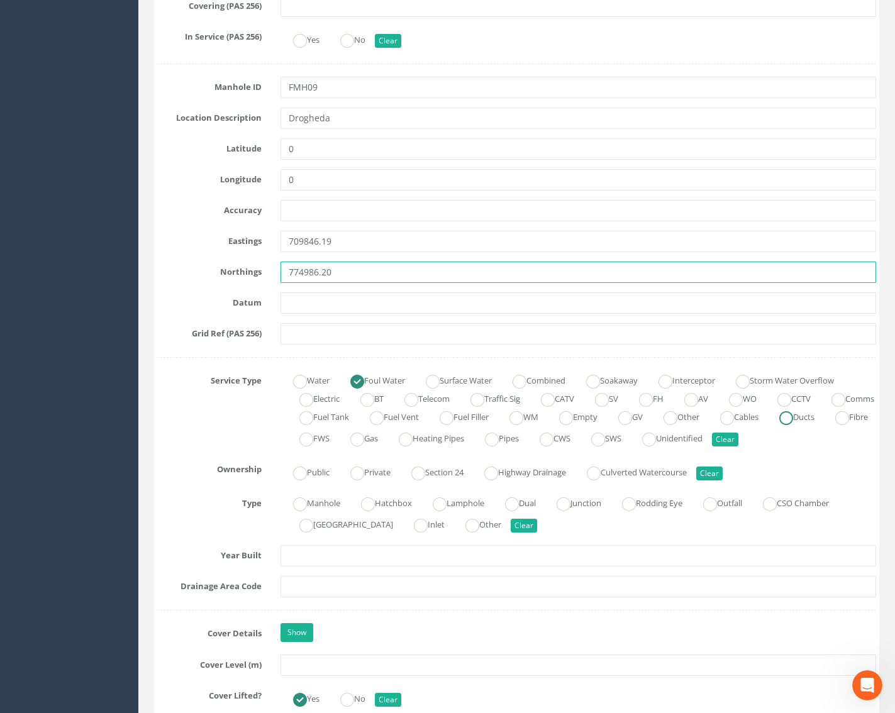
scroll to position [566, 0]
type input "774986.20"
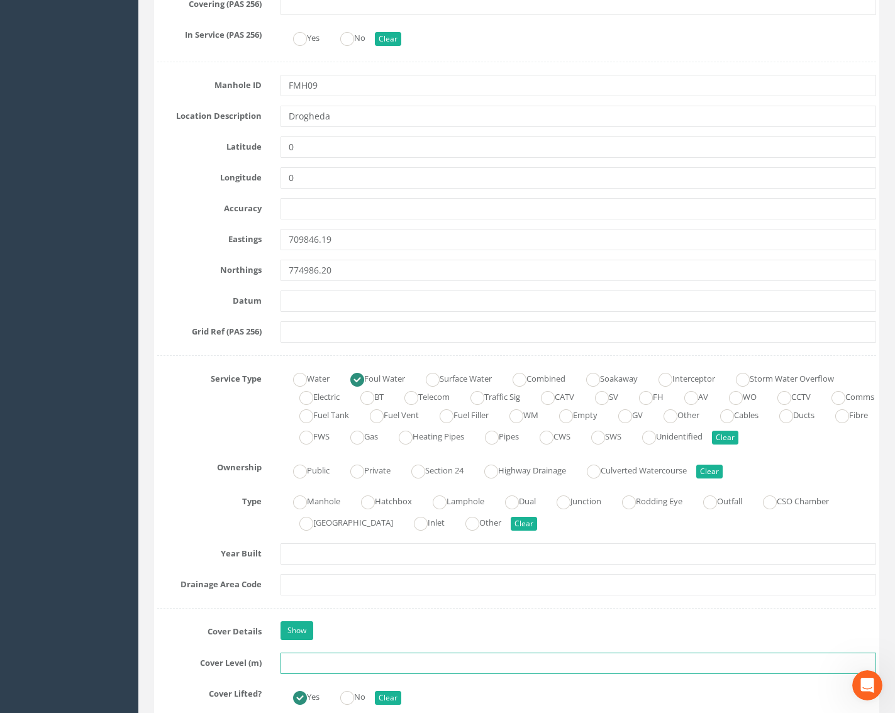
click at [301, 660] on input "text" at bounding box center [578, 663] width 596 height 21
type input "28.59"
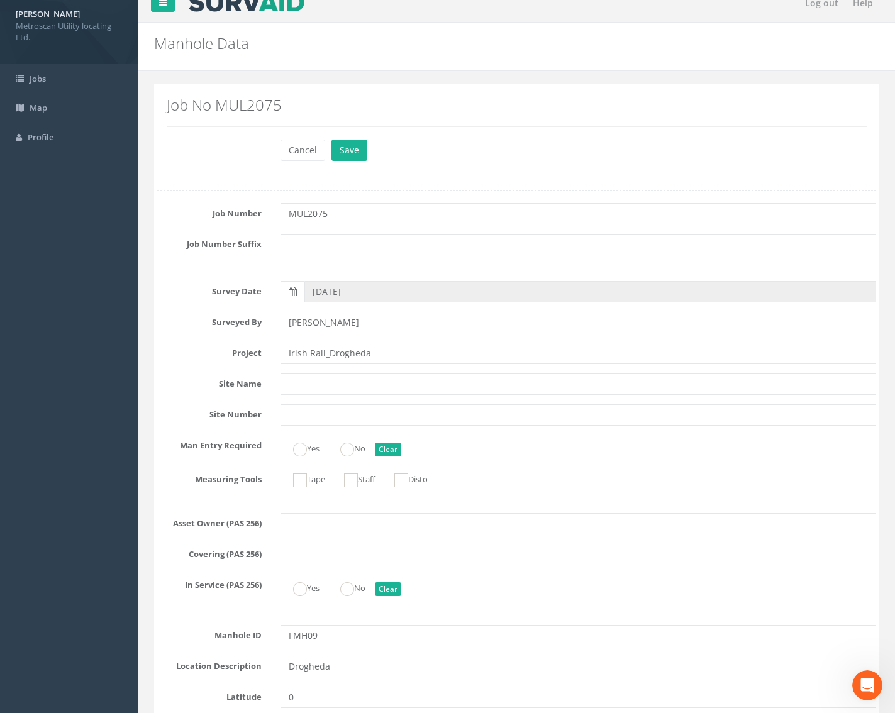
scroll to position [0, 0]
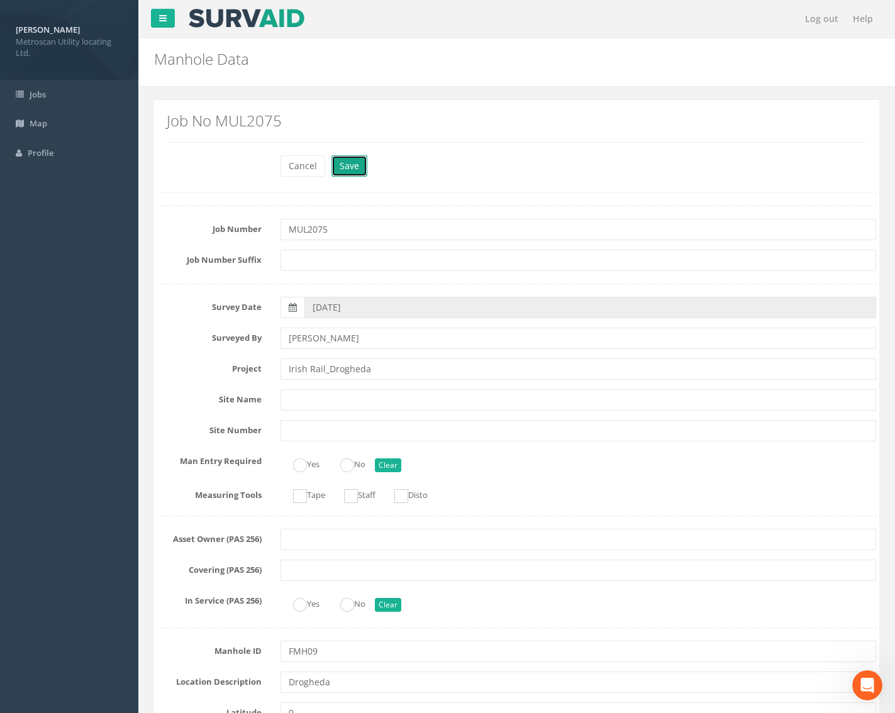
click at [351, 168] on button "Save" at bounding box center [349, 165] width 36 height 21
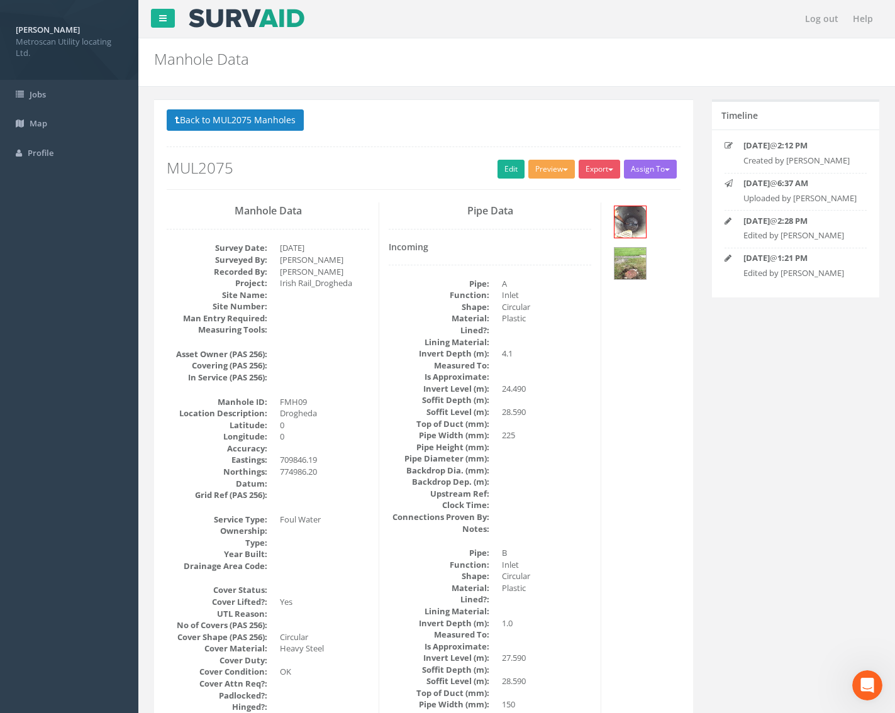
click at [546, 165] on button "Preview" at bounding box center [551, 169] width 47 height 19
click at [541, 196] on link "Metroscan Manhole" at bounding box center [528, 194] width 96 height 19
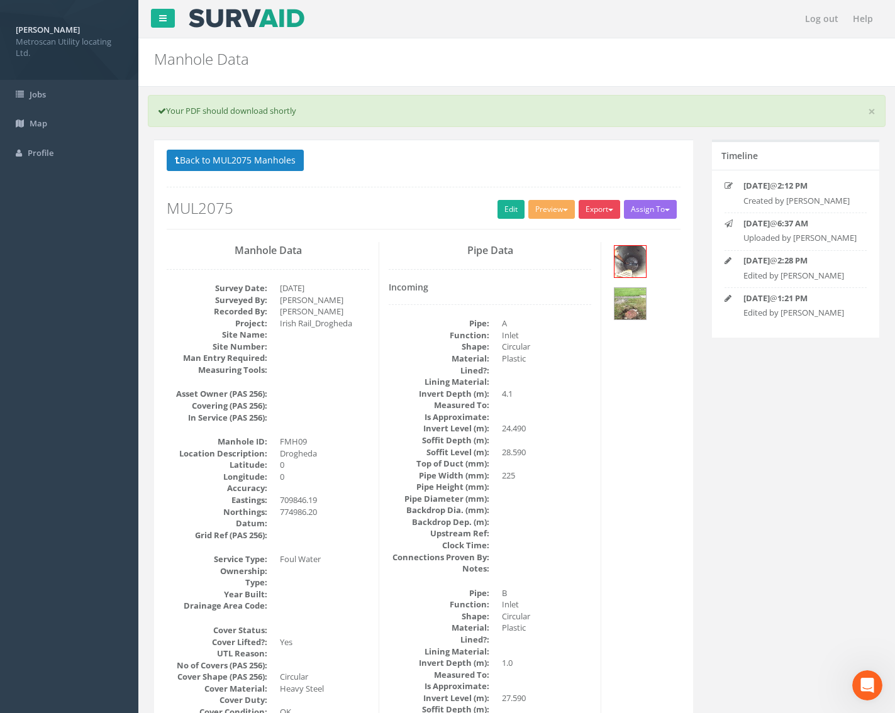
click at [601, 204] on button "Export" at bounding box center [598, 209] width 41 height 19
click at [576, 233] on link "Metroscan Manhole" at bounding box center [574, 235] width 96 height 19
click at [262, 155] on button "Back to MUL2075 Manholes" at bounding box center [235, 160] width 137 height 21
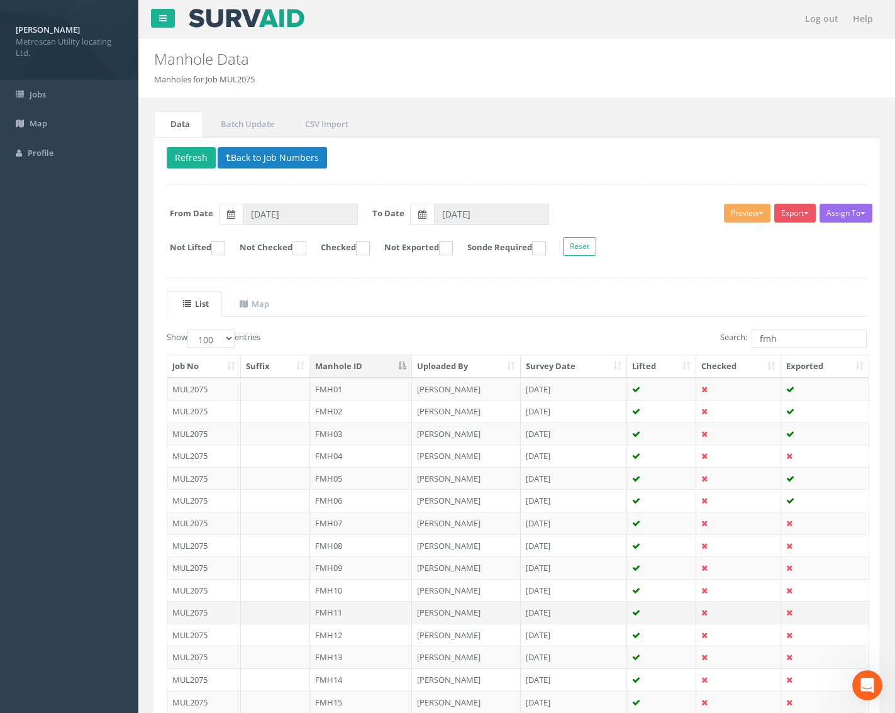
click at [349, 614] on td "FMH11" at bounding box center [361, 612] width 102 height 23
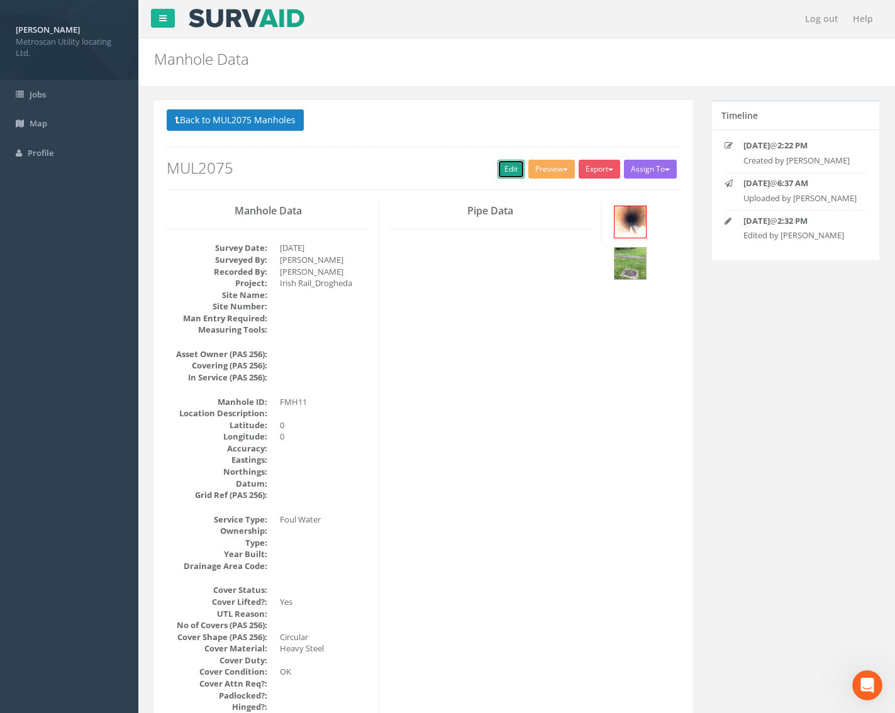
click at [508, 175] on link "Edit" at bounding box center [510, 169] width 27 height 19
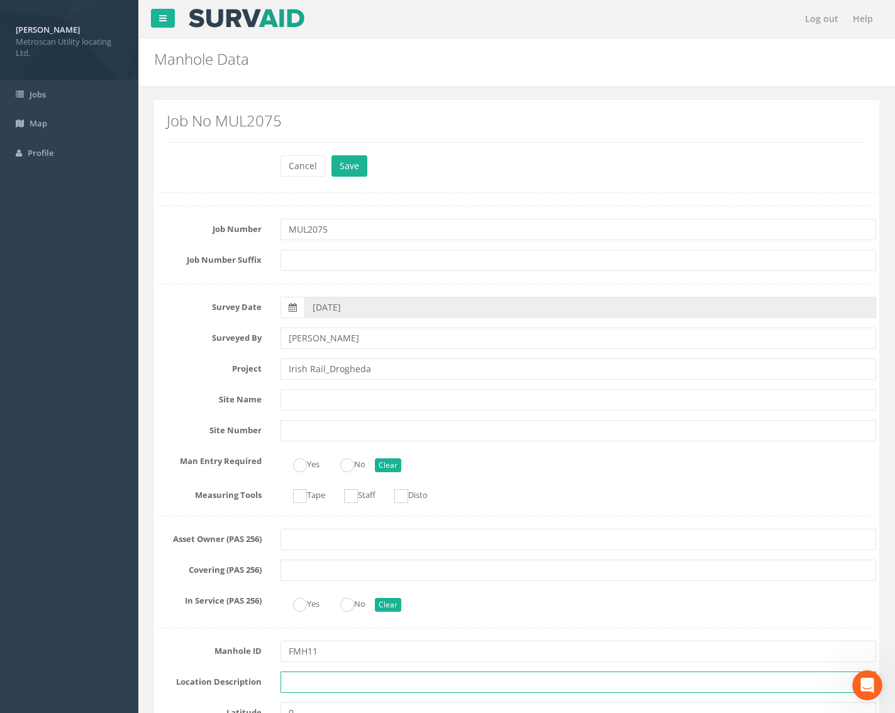
click at [312, 676] on input "text" at bounding box center [578, 682] width 596 height 21
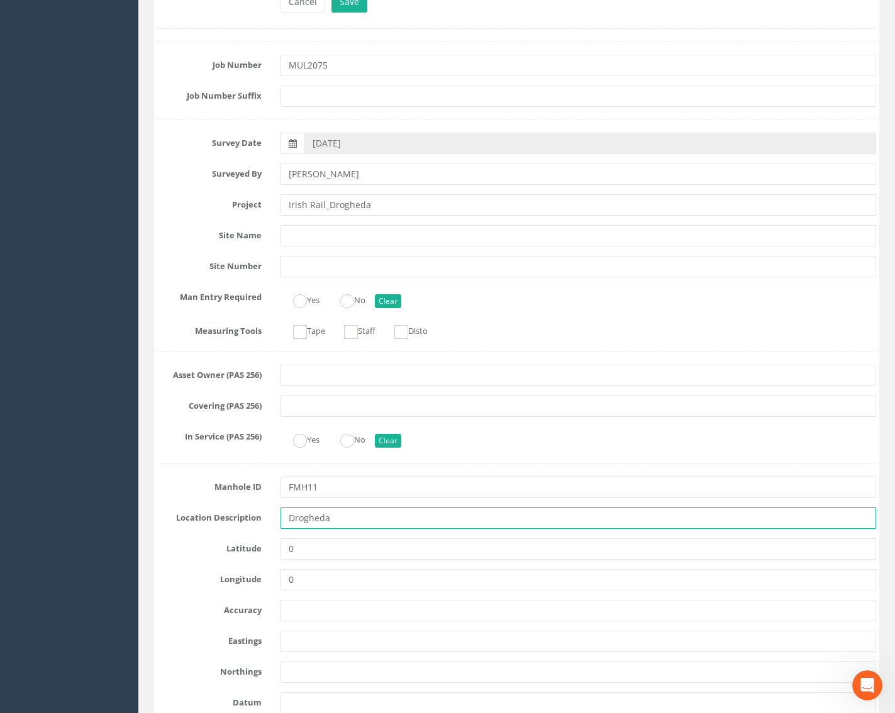
scroll to position [440, 0]
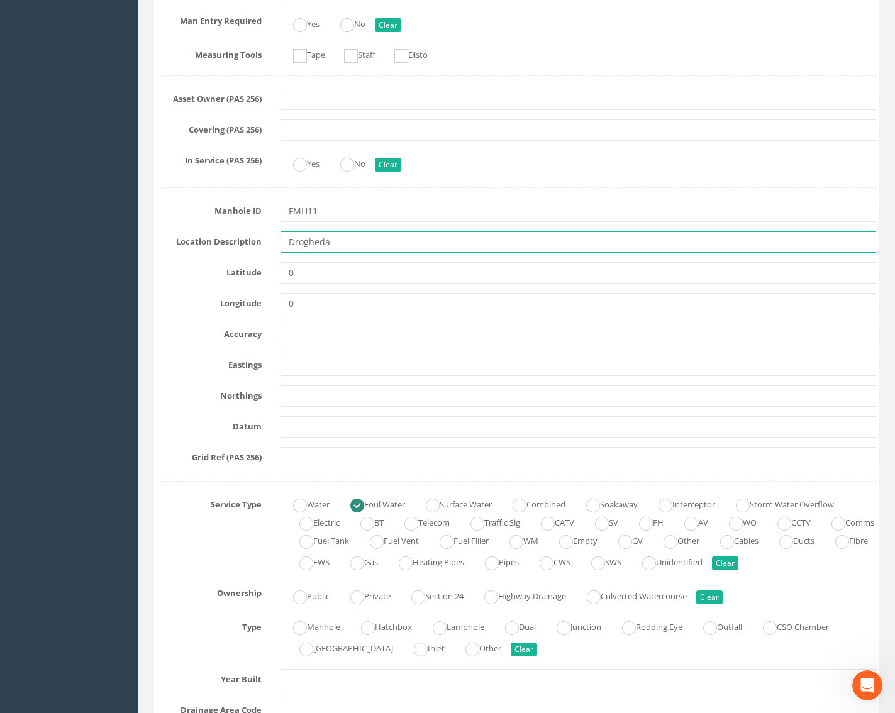
type input "Drogheda"
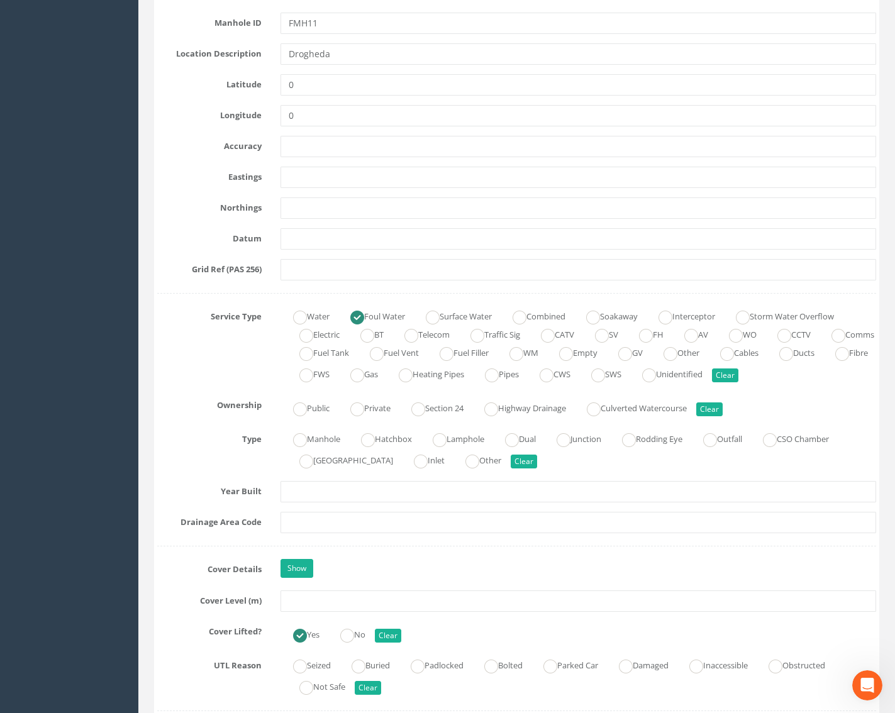
scroll to position [629, 0]
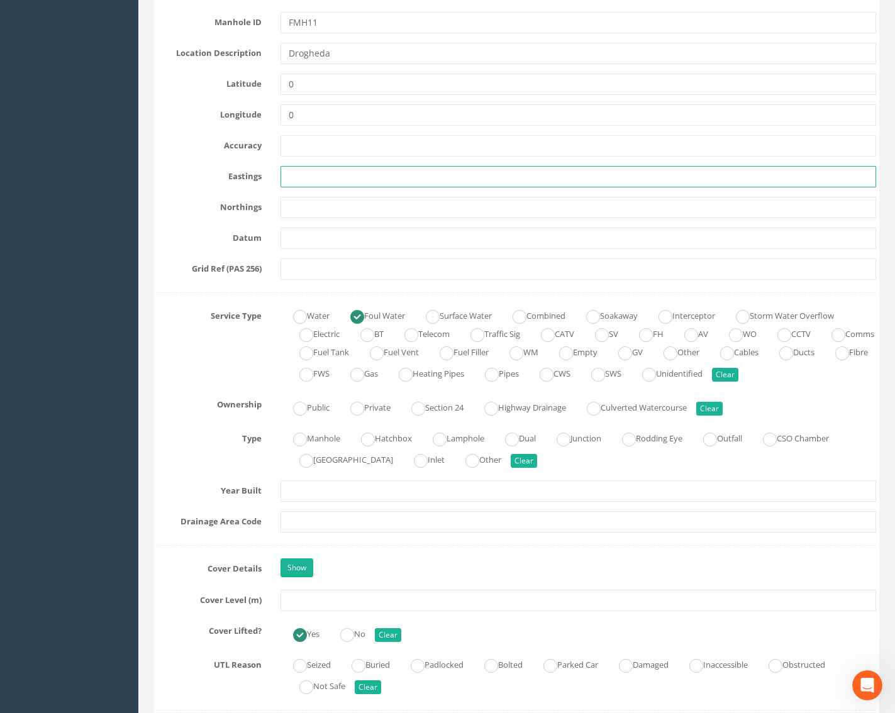
click at [325, 179] on input "text" at bounding box center [578, 176] width 596 height 21
paste input "709818.19"
type input "709818.19"
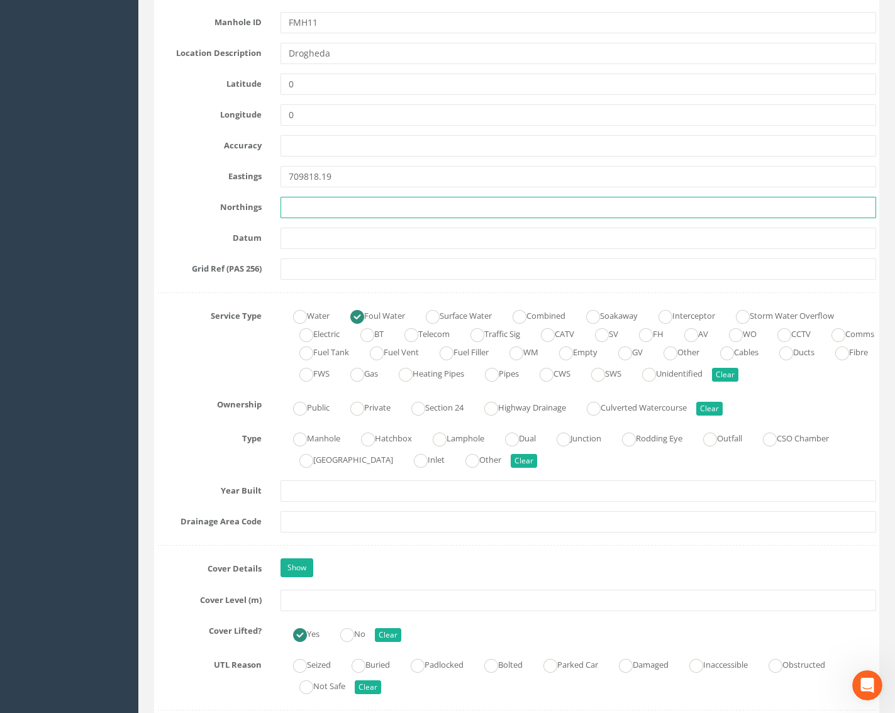
click at [334, 201] on input "text" at bounding box center [578, 207] width 596 height 21
paste input "775023.70"
type input "775023.70"
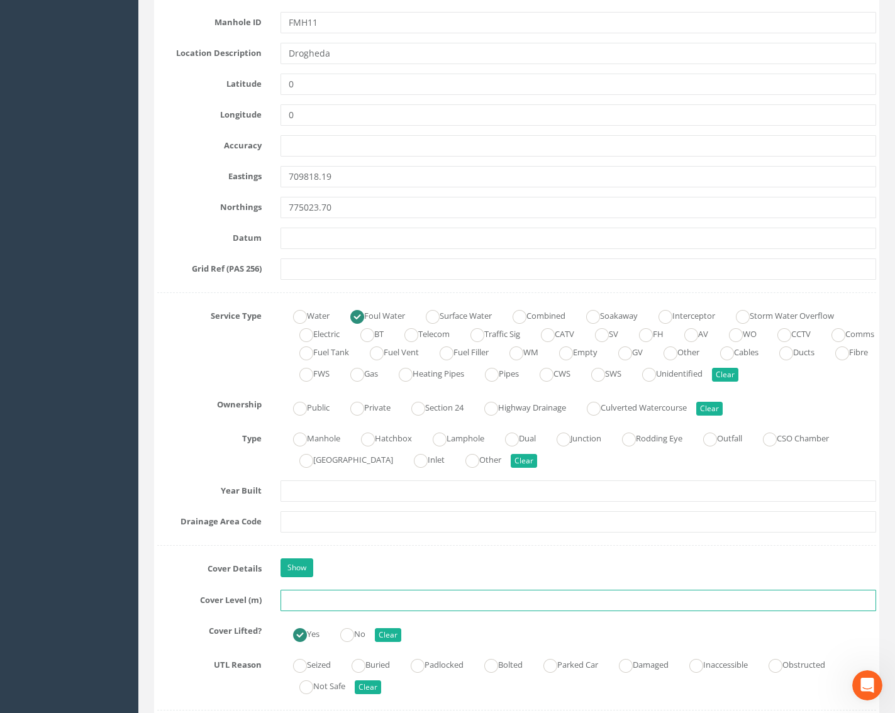
click at [290, 600] on input "text" at bounding box center [578, 600] width 596 height 21
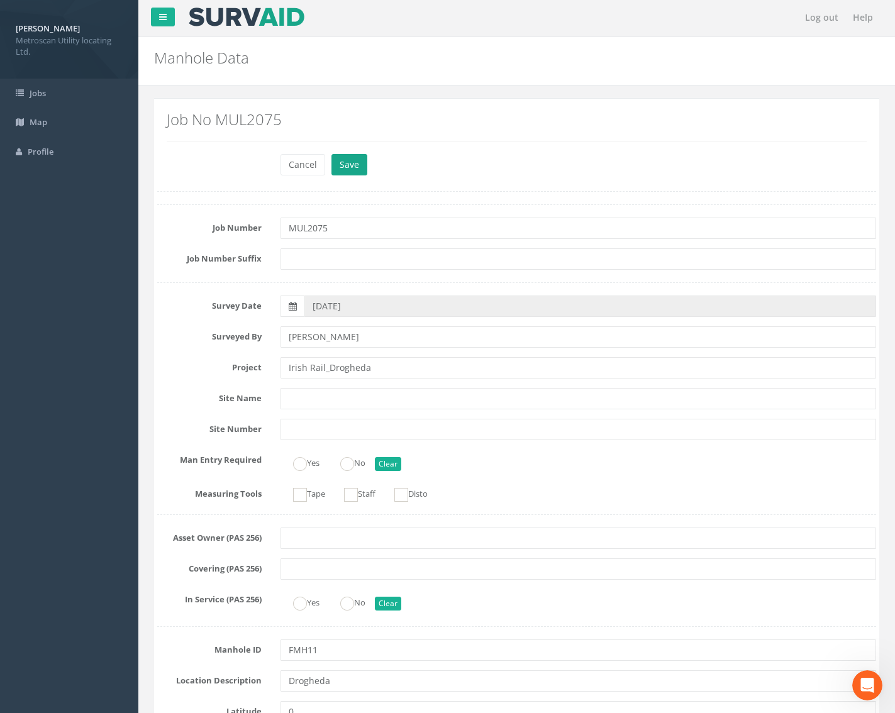
scroll to position [0, 0]
type input "26.06"
click at [356, 167] on button "Save" at bounding box center [349, 165] width 36 height 21
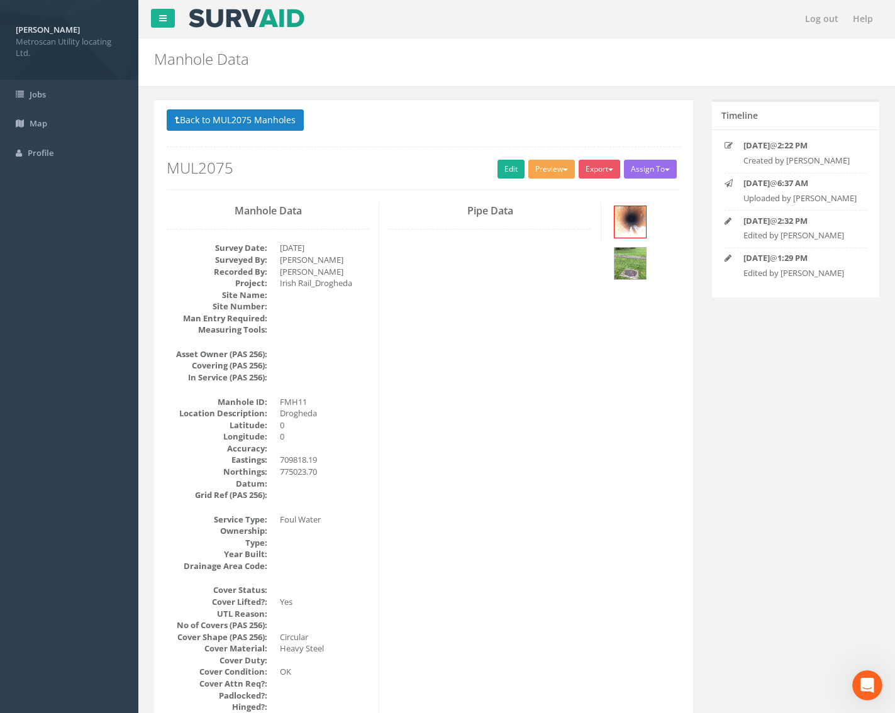
click at [552, 169] on button "Preview" at bounding box center [551, 169] width 47 height 19
click at [535, 192] on link "Metroscan Manhole" at bounding box center [528, 194] width 96 height 19
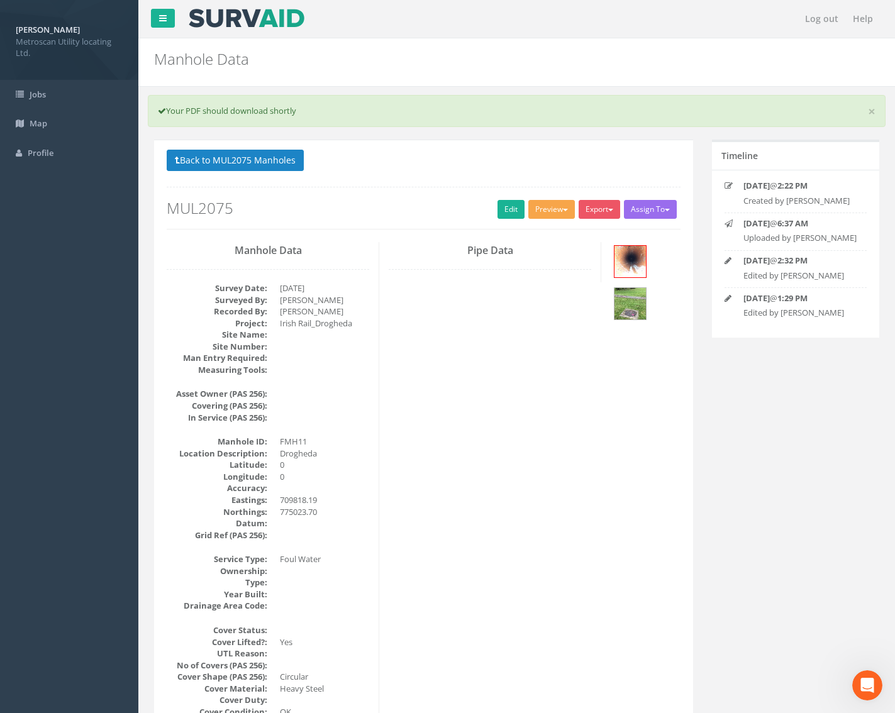
click at [551, 209] on button "Preview" at bounding box center [551, 209] width 47 height 19
click at [600, 206] on button "Export" at bounding box center [598, 209] width 41 height 19
click at [592, 238] on link "Metroscan Manhole" at bounding box center [574, 235] width 96 height 19
click at [227, 164] on button "Back to MUL2075 Manholes" at bounding box center [235, 160] width 137 height 21
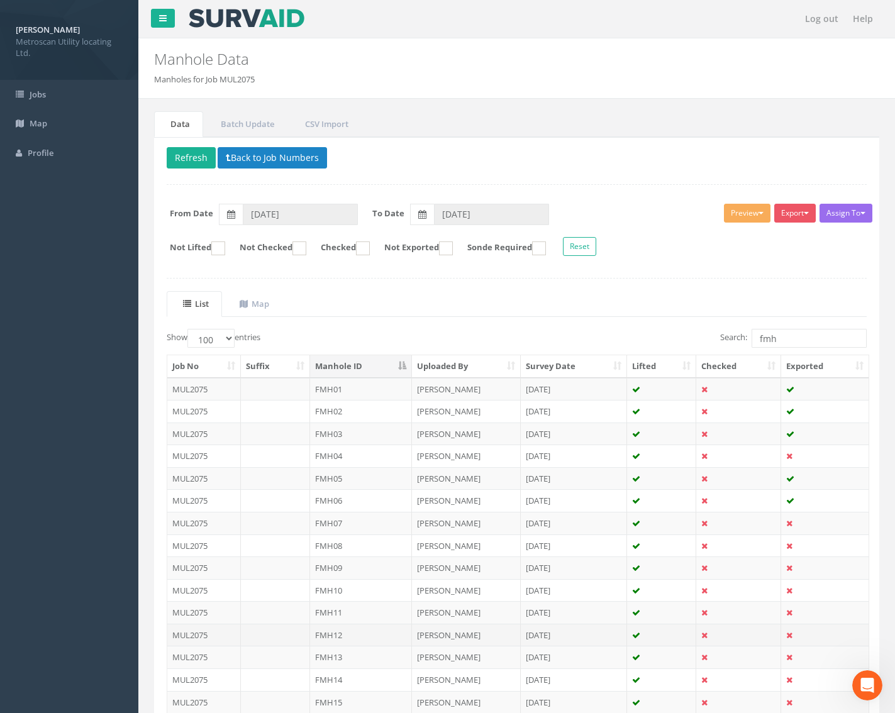
click at [348, 634] on td "FMH12" at bounding box center [361, 635] width 102 height 23
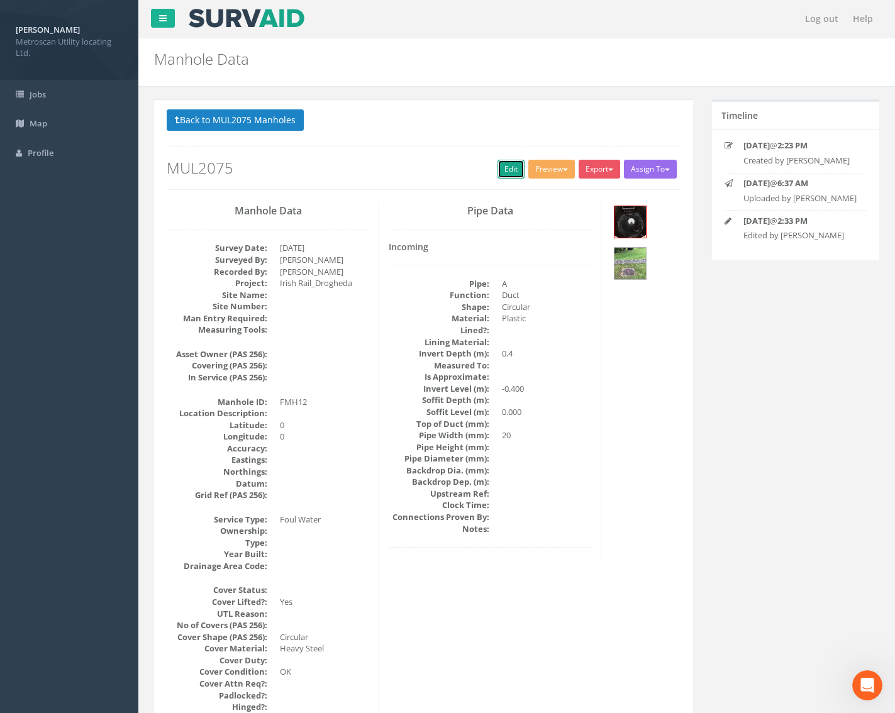
click at [503, 175] on link "Edit" at bounding box center [510, 169] width 27 height 19
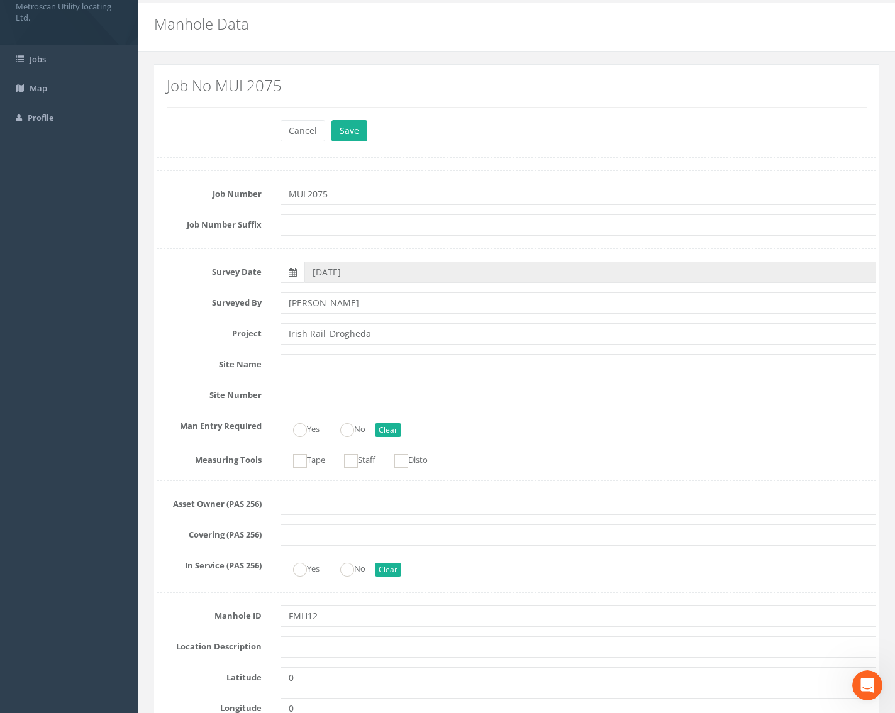
scroll to position [126, 0]
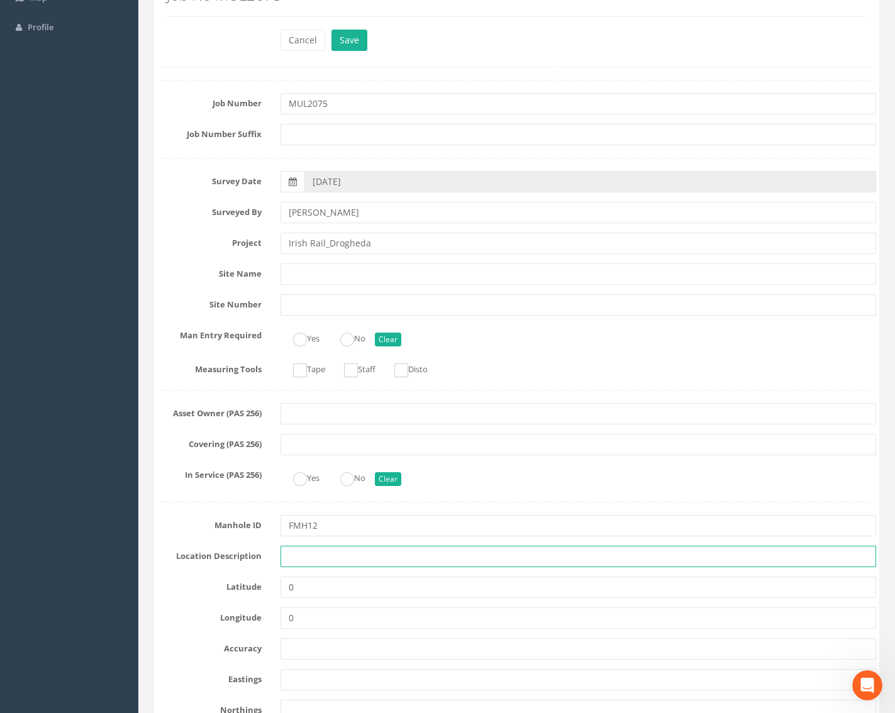
click at [334, 558] on input "text" at bounding box center [578, 556] width 596 height 21
type input "Drogheda"
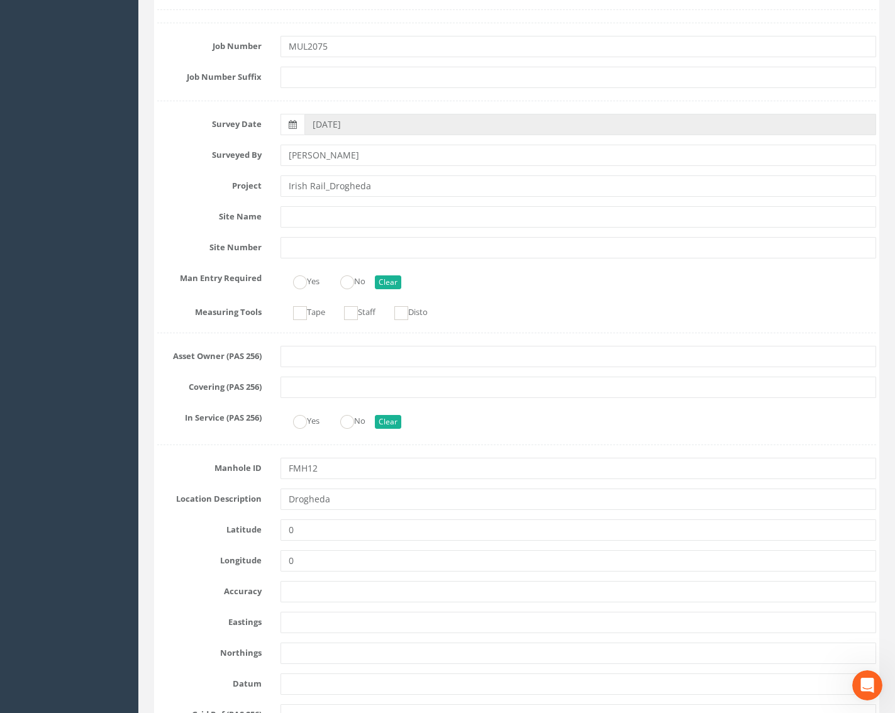
scroll to position [189, 0]
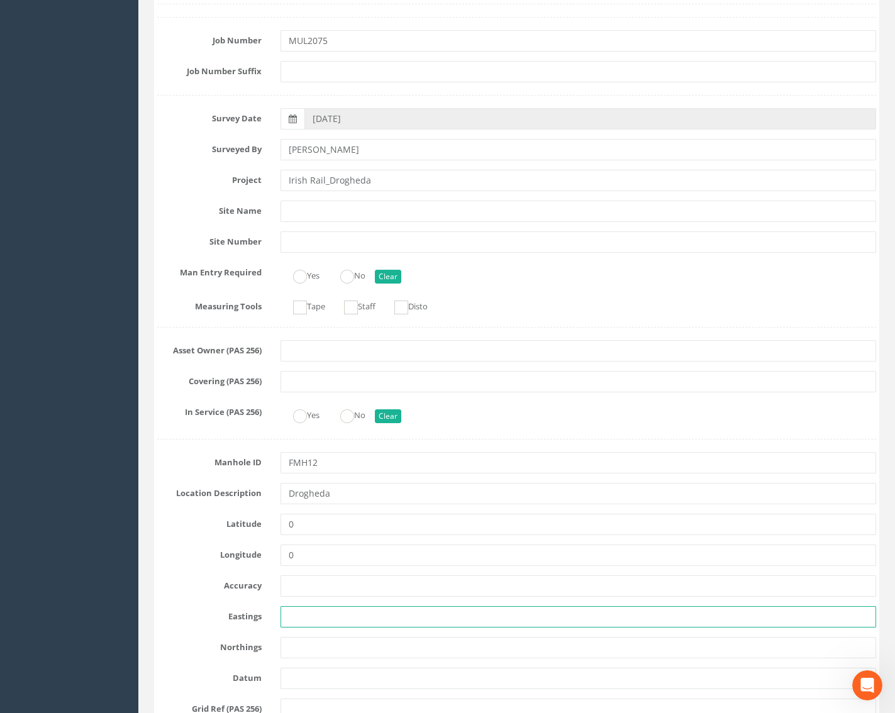
click at [306, 619] on input "text" at bounding box center [578, 616] width 596 height 21
paste input "709817.51"
type input "709817.51"
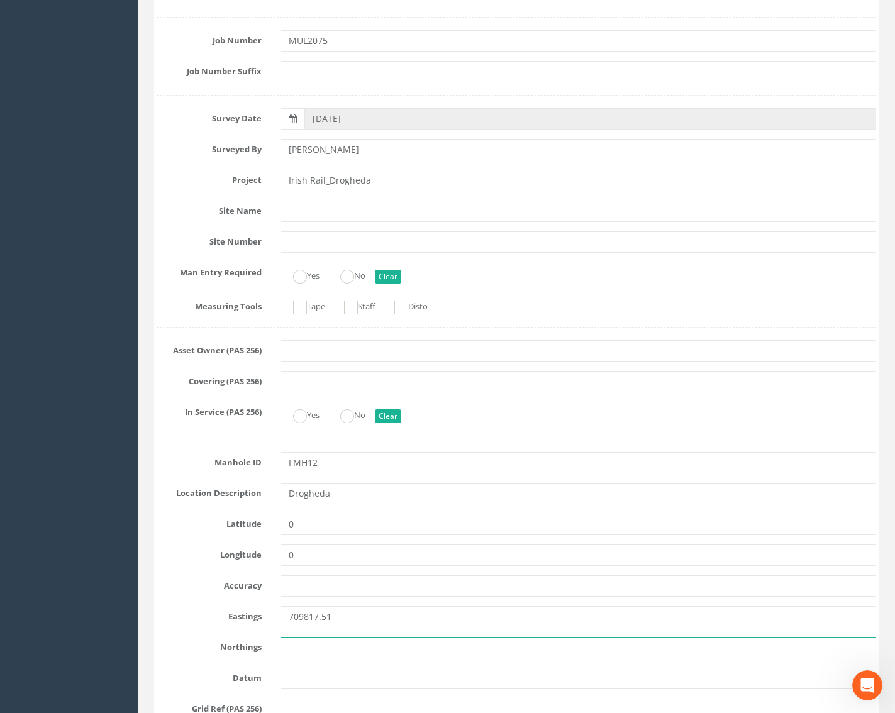
click at [328, 646] on input "text" at bounding box center [578, 647] width 596 height 21
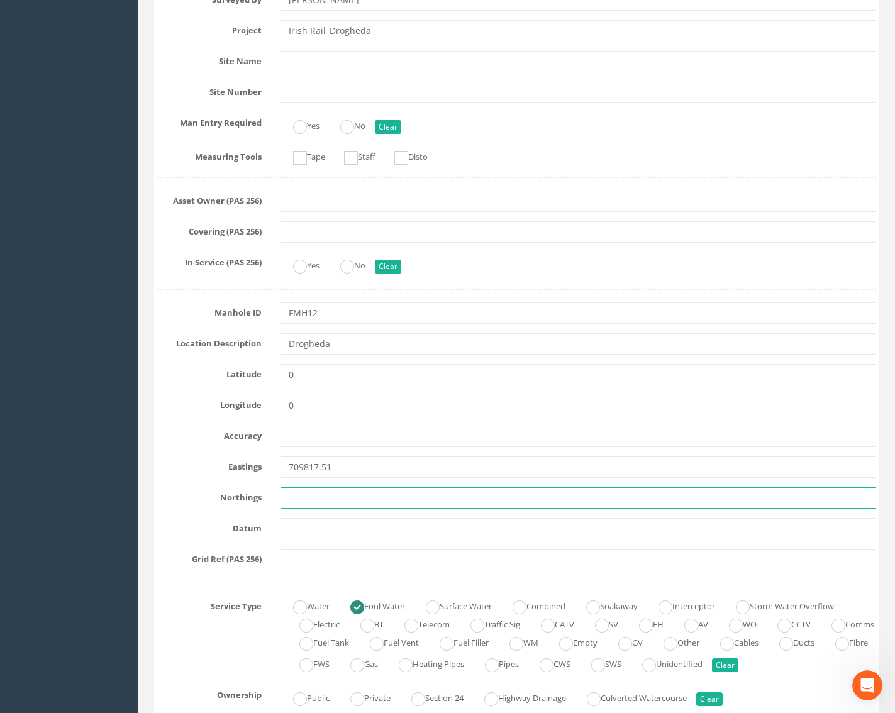
scroll to position [377, 0]
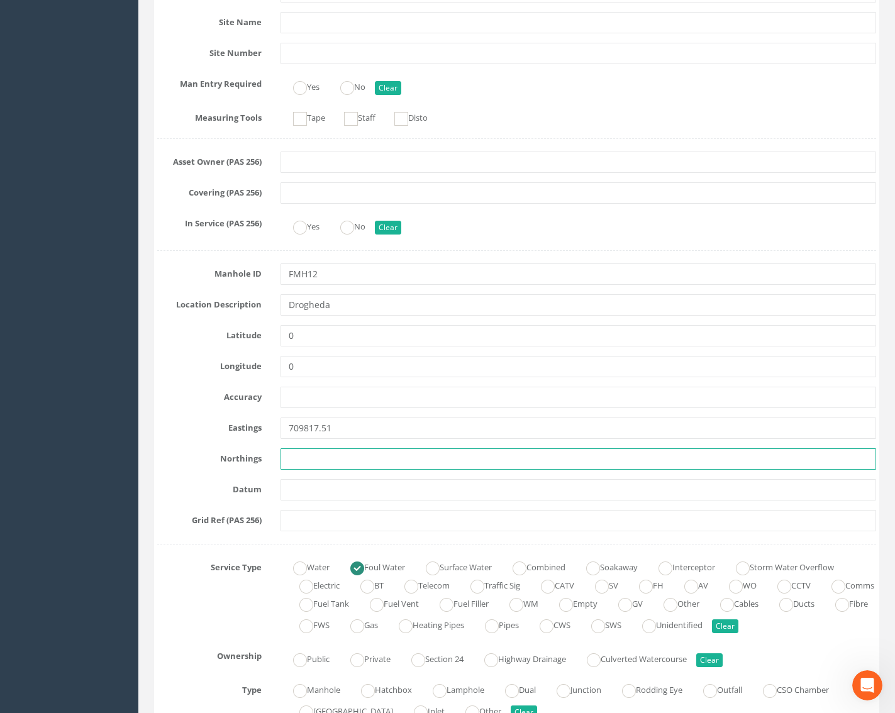
click at [326, 455] on input "text" at bounding box center [578, 458] width 596 height 21
paste input "775027.70"
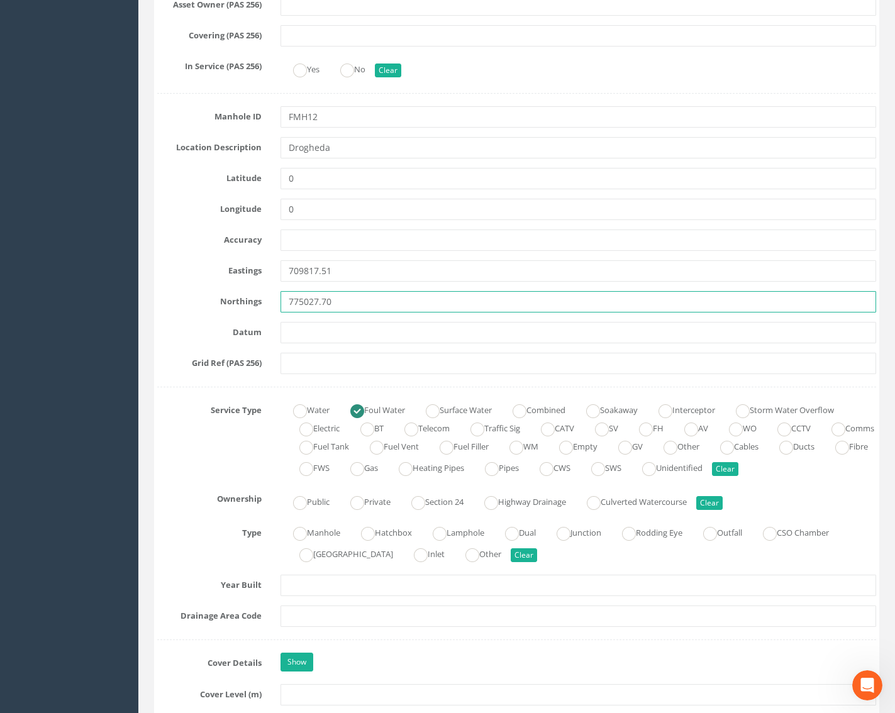
scroll to position [566, 0]
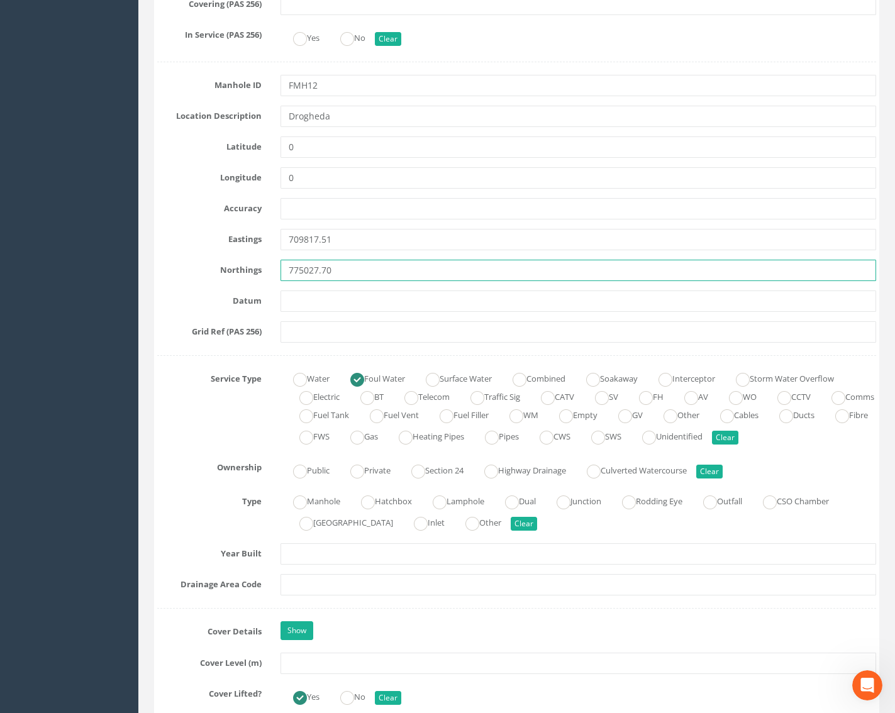
type input "775027.70"
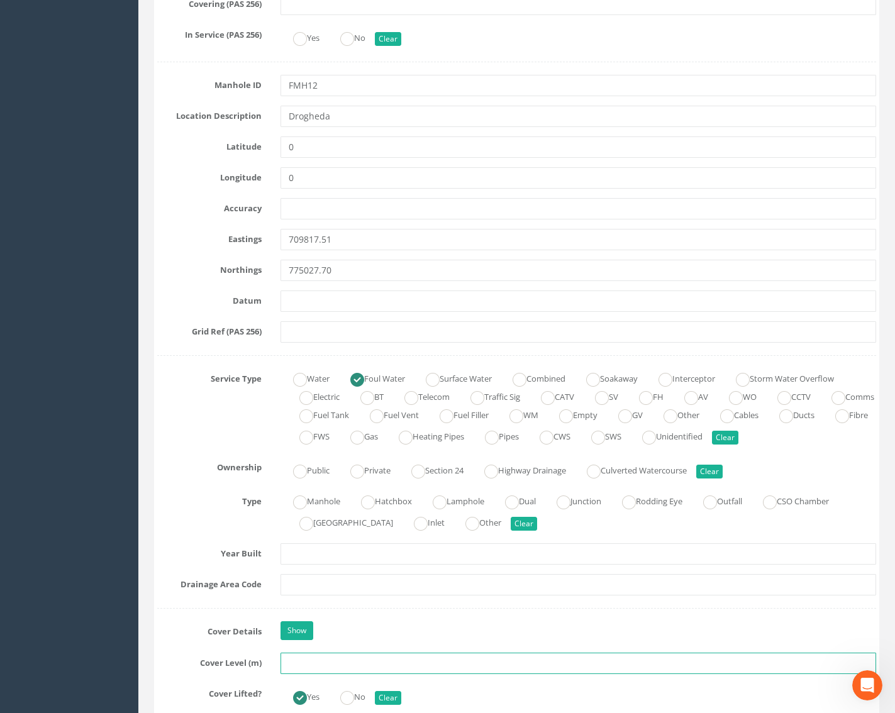
click at [292, 658] on input "text" at bounding box center [578, 663] width 596 height 21
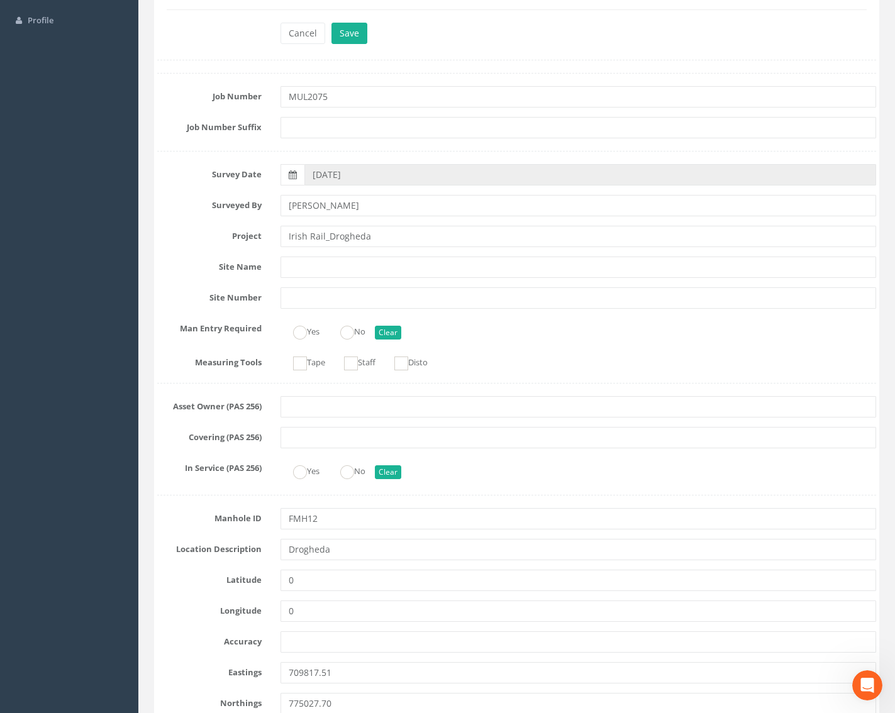
scroll to position [126, 0]
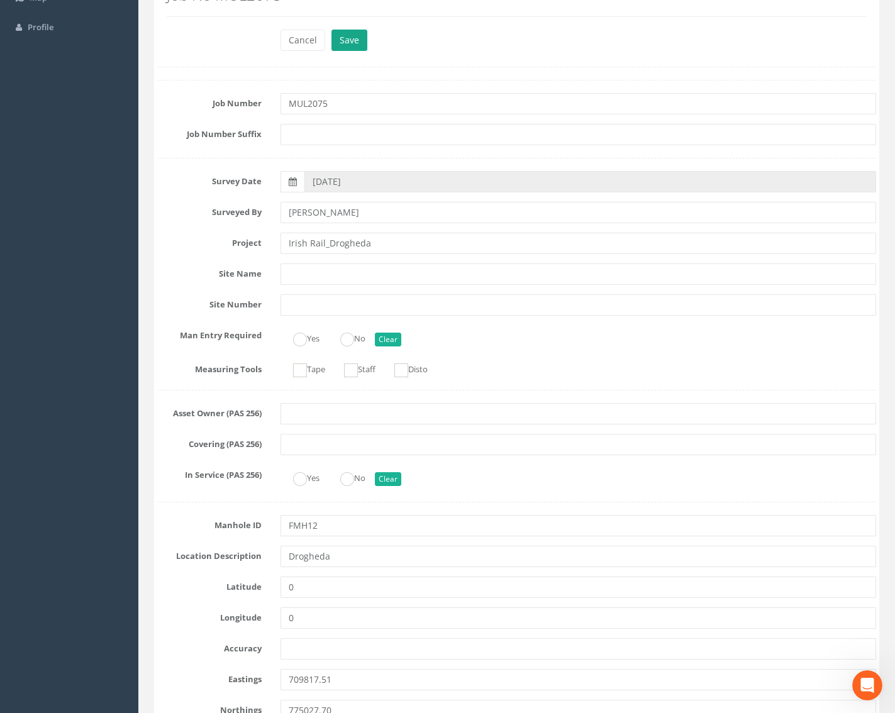
type input "25.38"
click at [362, 33] on button "Save" at bounding box center [349, 40] width 36 height 21
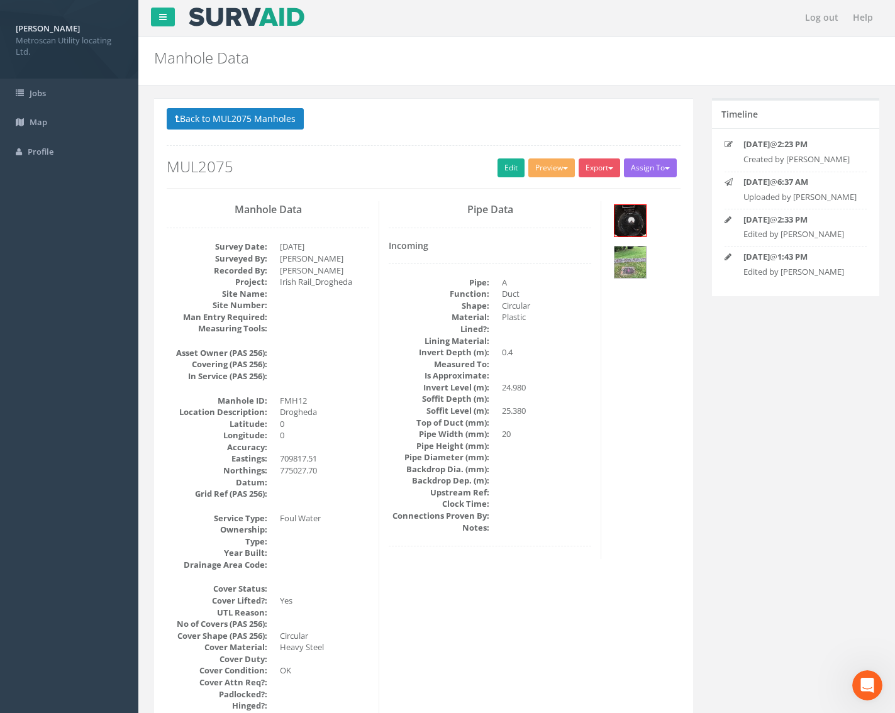
scroll to position [0, 0]
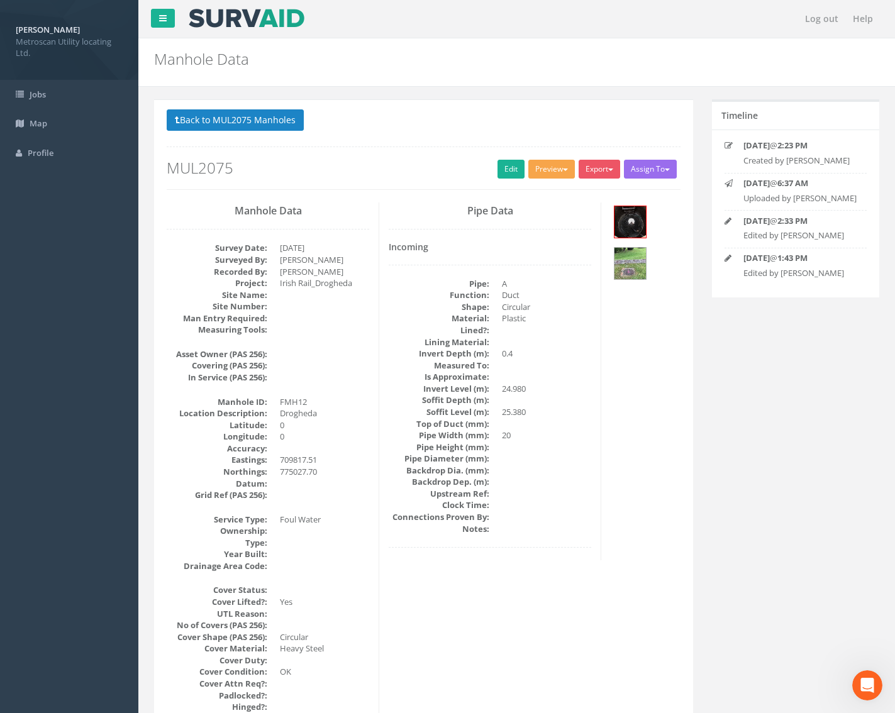
click at [551, 177] on button "Preview" at bounding box center [551, 169] width 47 height 19
click at [535, 197] on link "Metroscan Manhole" at bounding box center [528, 194] width 96 height 19
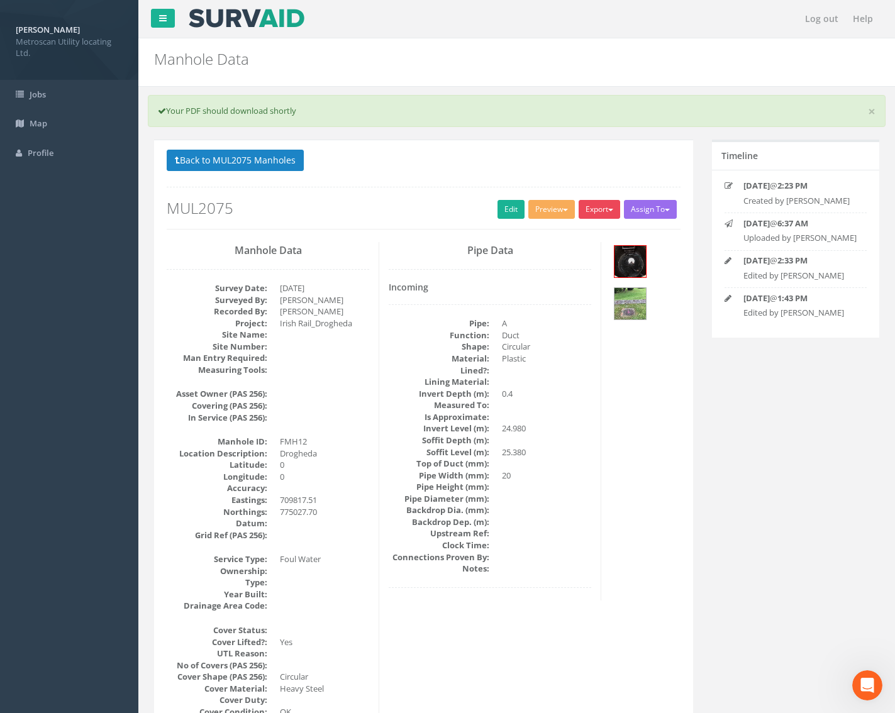
click at [597, 204] on button "Export" at bounding box center [598, 209] width 41 height 19
click at [593, 233] on link "Metroscan Manhole" at bounding box center [574, 235] width 96 height 19
click at [255, 158] on button "Back to MUL2075 Manholes" at bounding box center [235, 160] width 137 height 21
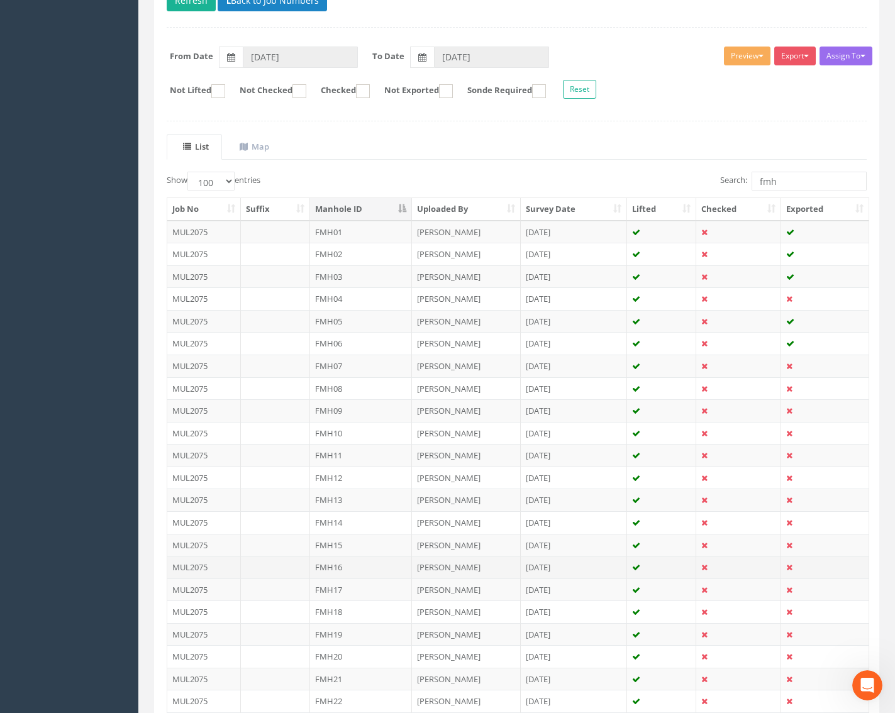
scroll to position [189, 0]
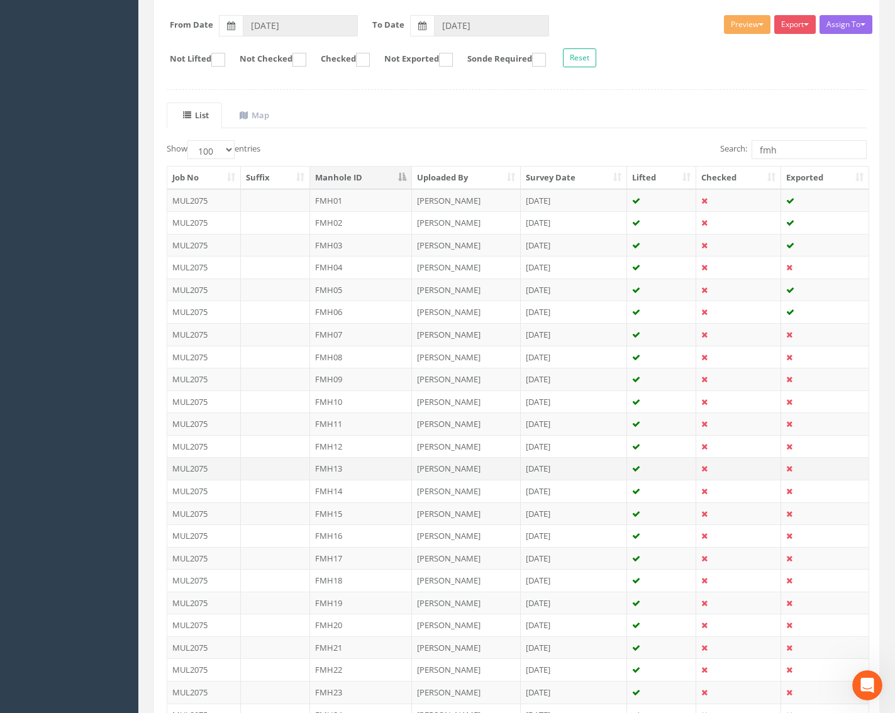
click at [350, 470] on td "FMH13" at bounding box center [361, 468] width 102 height 23
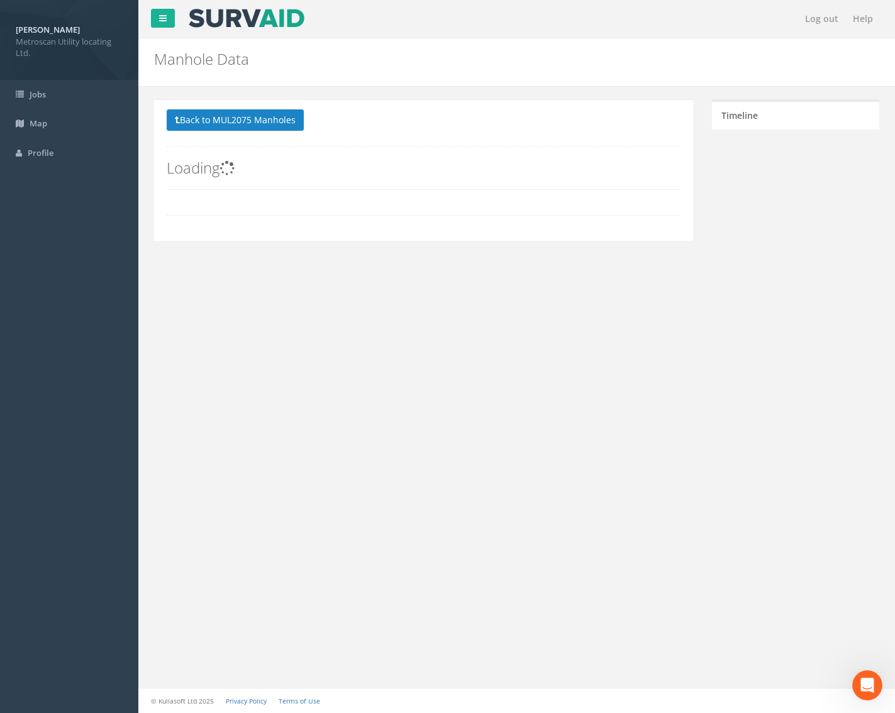
scroll to position [0, 0]
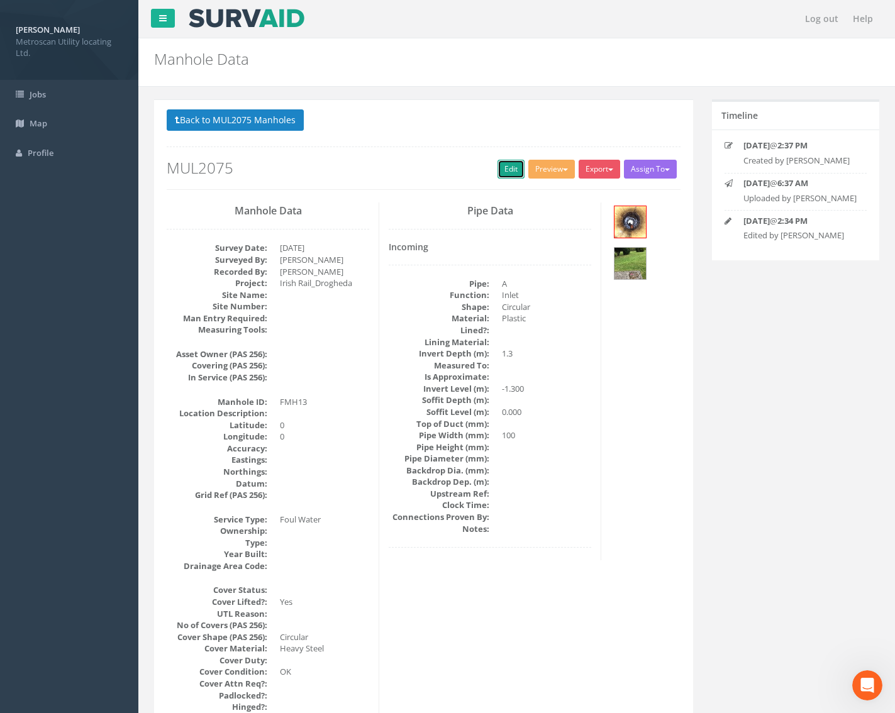
click at [511, 167] on link "Edit" at bounding box center [510, 169] width 27 height 19
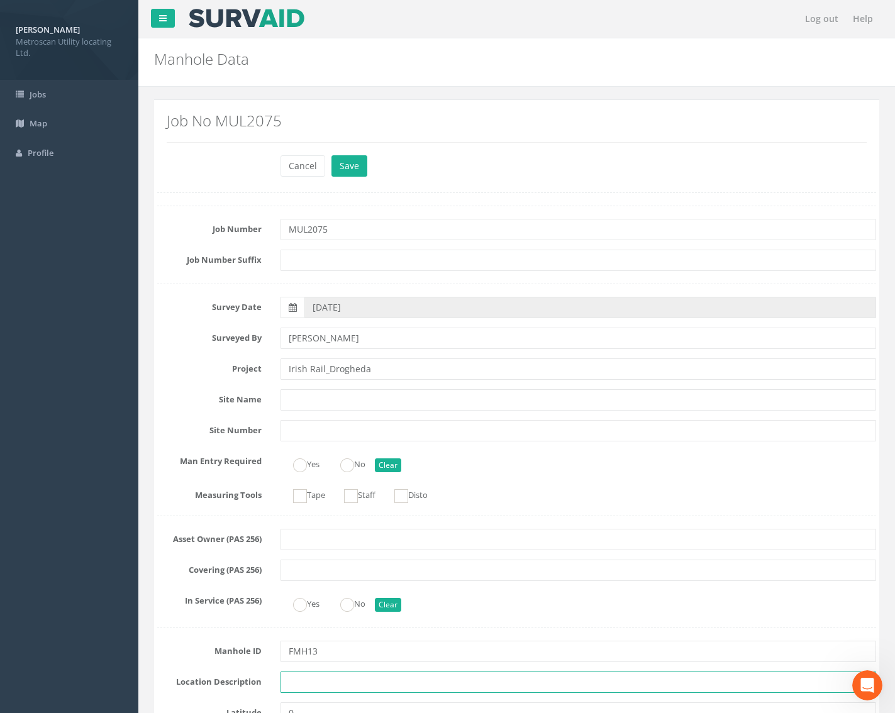
click at [319, 677] on input "text" at bounding box center [578, 682] width 596 height 21
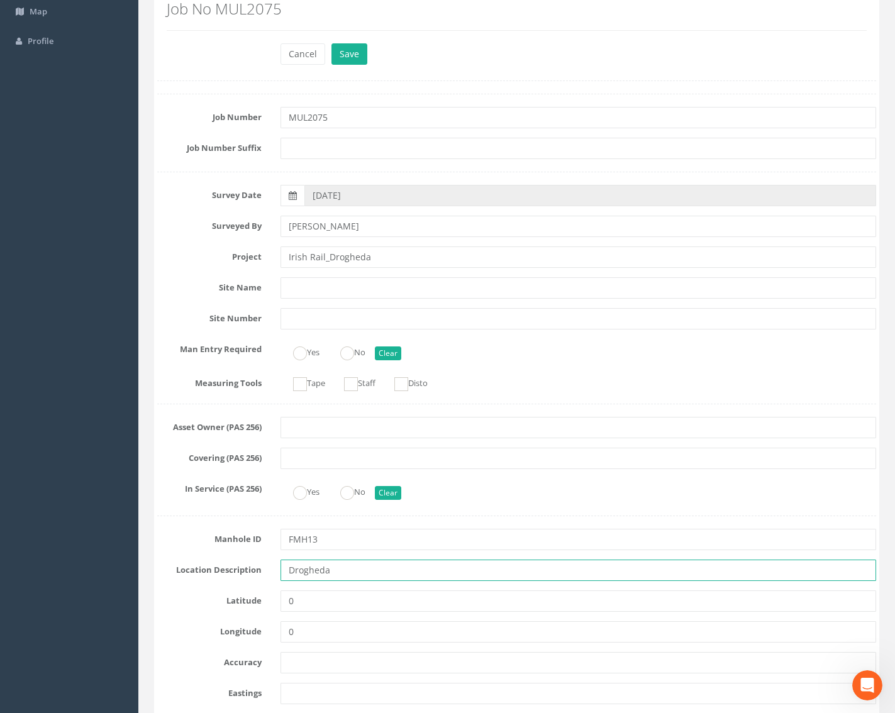
scroll to position [314, 0]
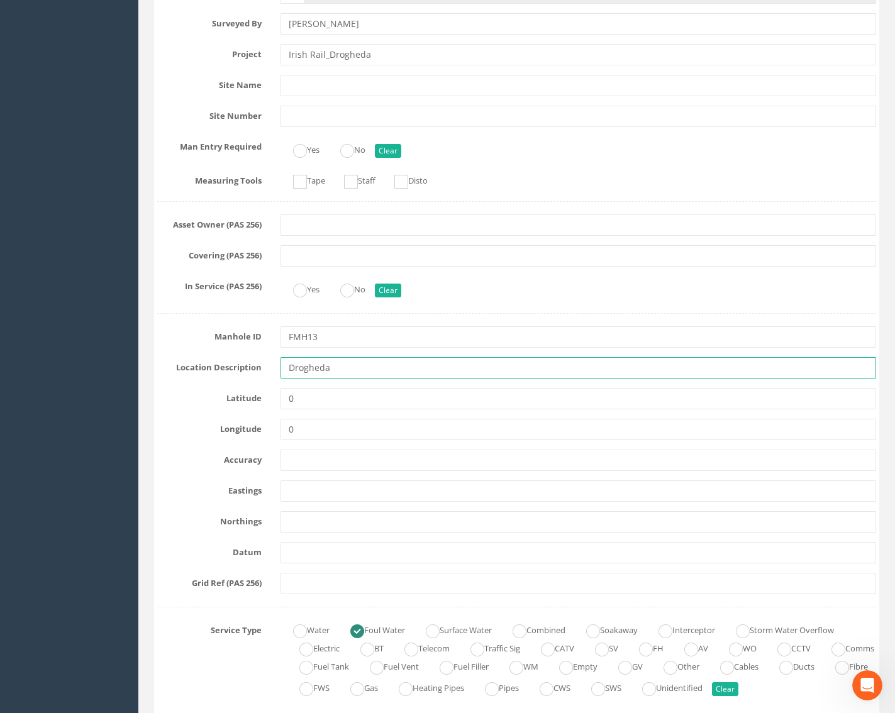
type input "Drogheda"
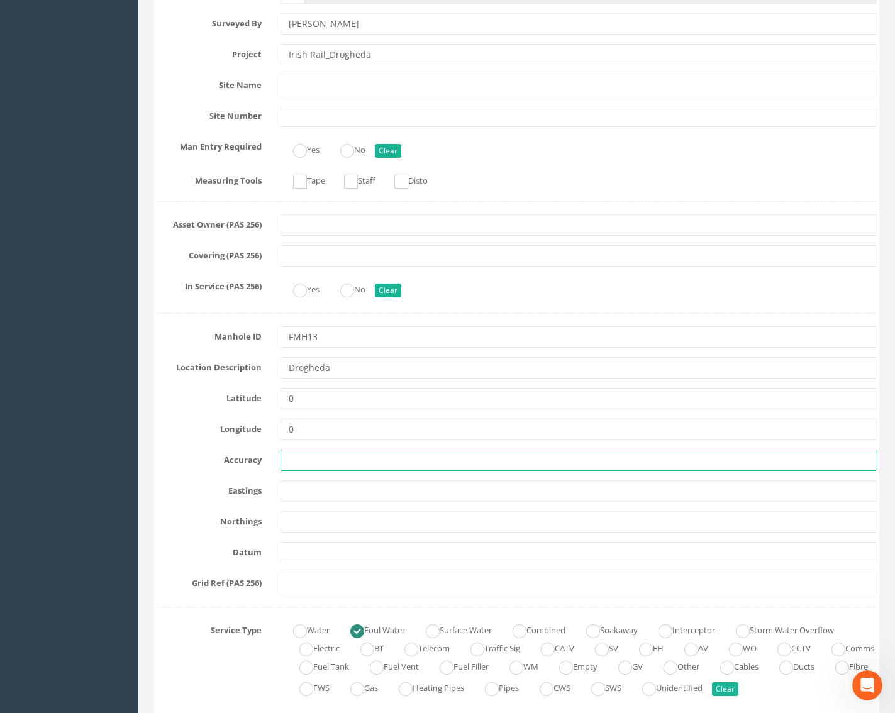
click at [312, 467] on input "text" at bounding box center [578, 460] width 596 height 21
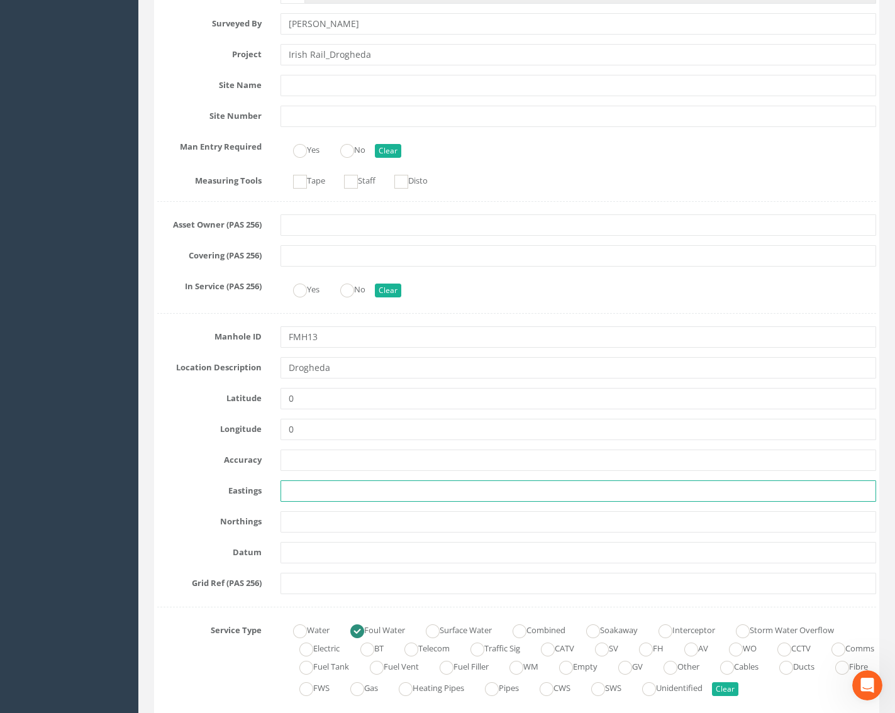
click at [309, 484] on input "text" at bounding box center [578, 490] width 596 height 21
paste input "709821.75"
type input "709821.75"
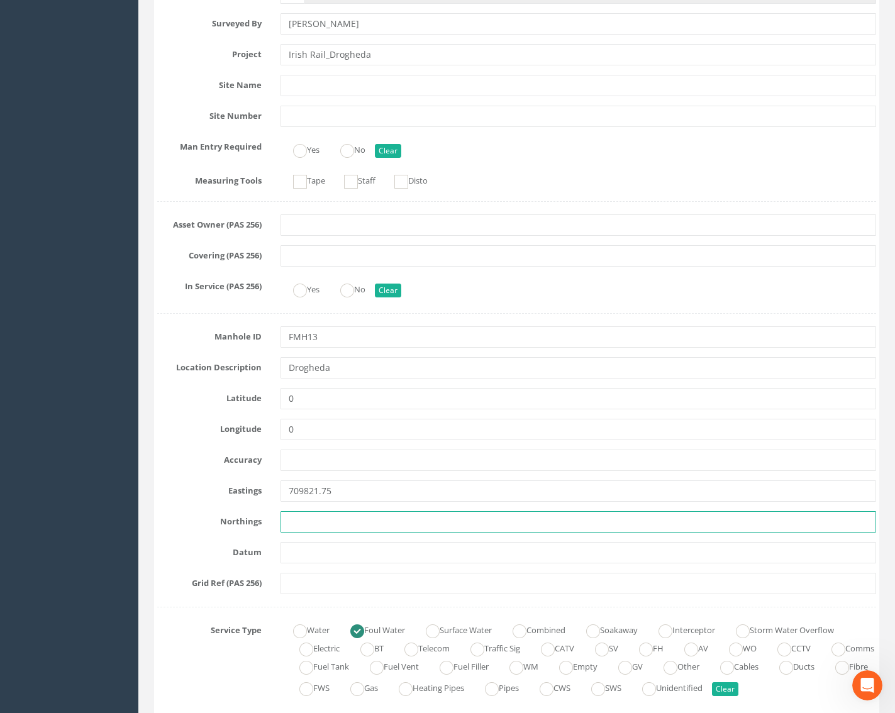
click at [341, 519] on input "text" at bounding box center [578, 521] width 596 height 21
paste input "775025.44"
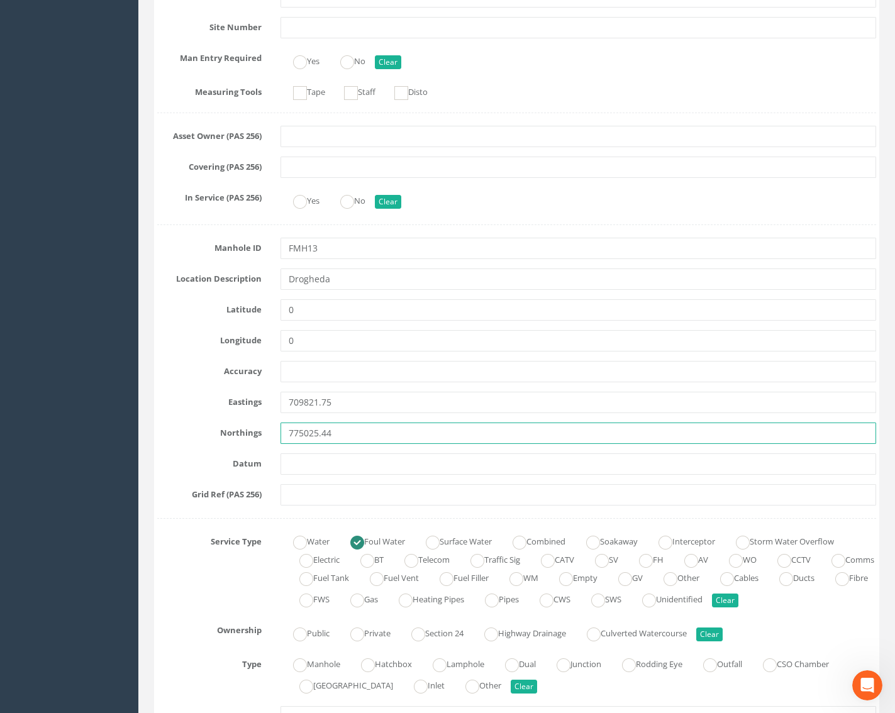
scroll to position [566, 0]
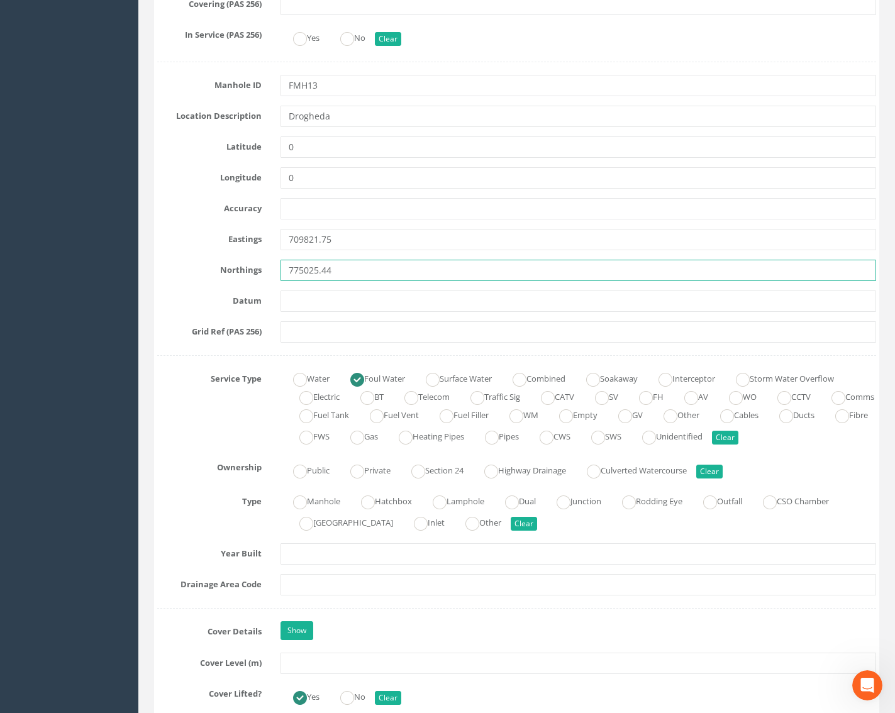
type input "775025.44"
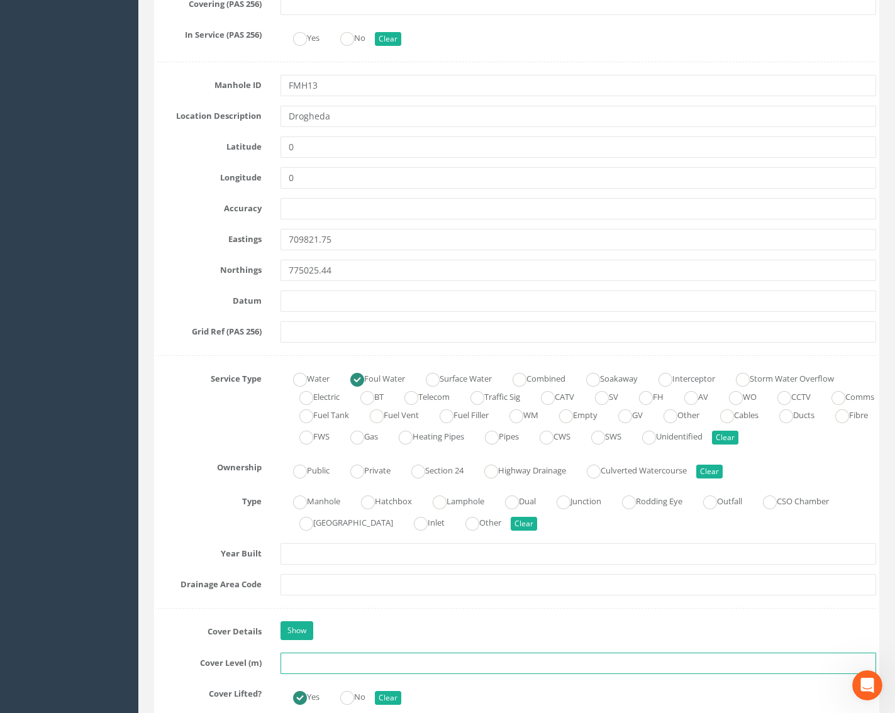
click at [315, 663] on input "text" at bounding box center [578, 663] width 596 height 21
type input "3"
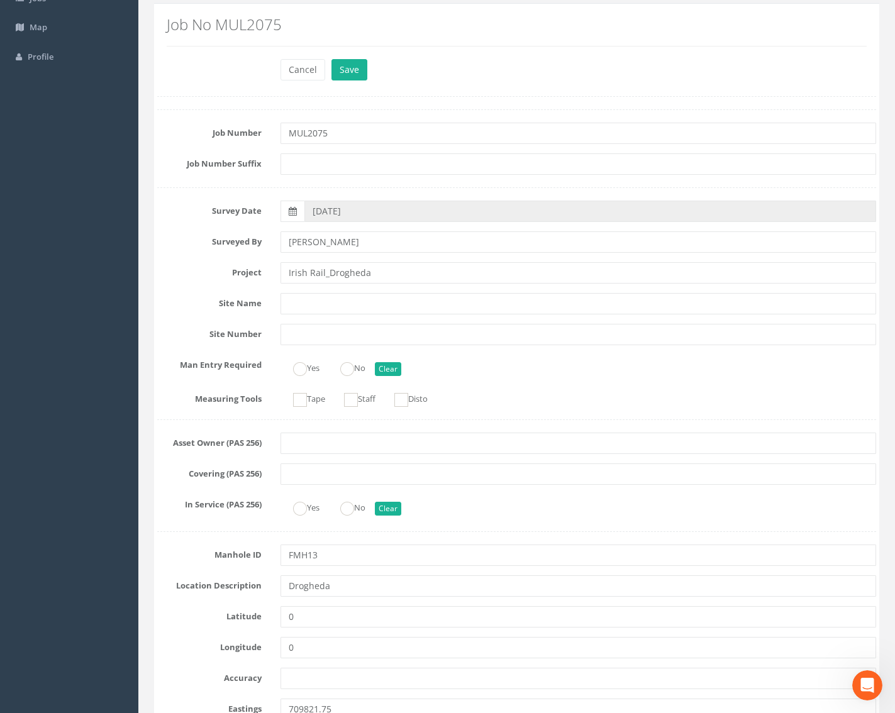
scroll to position [0, 0]
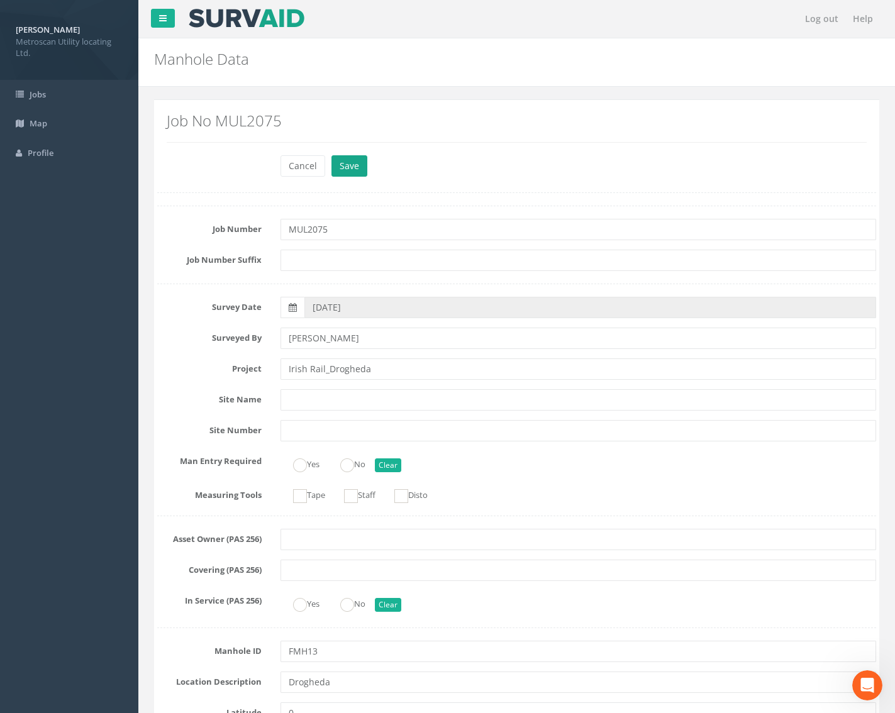
type input "25.69"
click at [351, 169] on button "Save" at bounding box center [349, 165] width 36 height 21
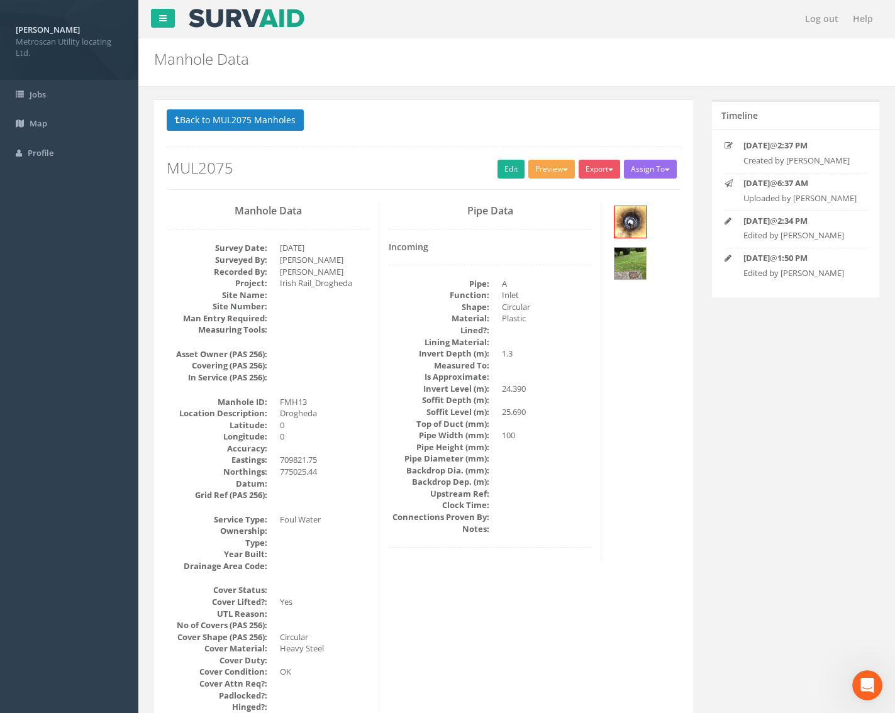
click at [556, 169] on button "Preview" at bounding box center [551, 169] width 47 height 19
click at [540, 192] on link "Metroscan Manhole" at bounding box center [528, 194] width 96 height 19
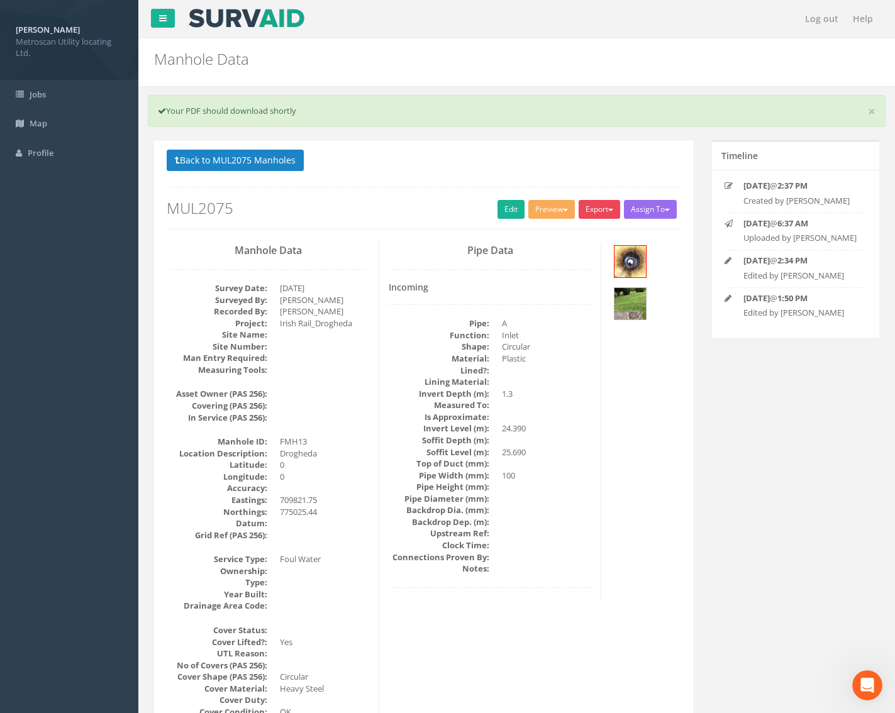
click at [602, 206] on button "Export" at bounding box center [598, 209] width 41 height 19
click at [589, 233] on link "Metroscan Manhole" at bounding box center [574, 235] width 96 height 19
click at [267, 161] on button "Back to MUL2075 Manholes" at bounding box center [235, 160] width 137 height 21
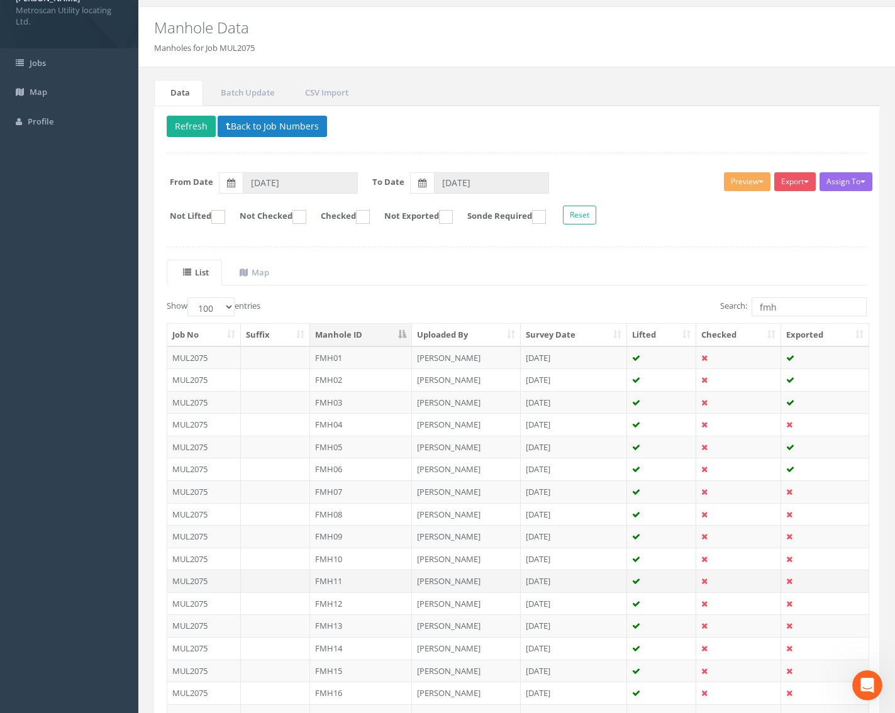
scroll to position [63, 0]
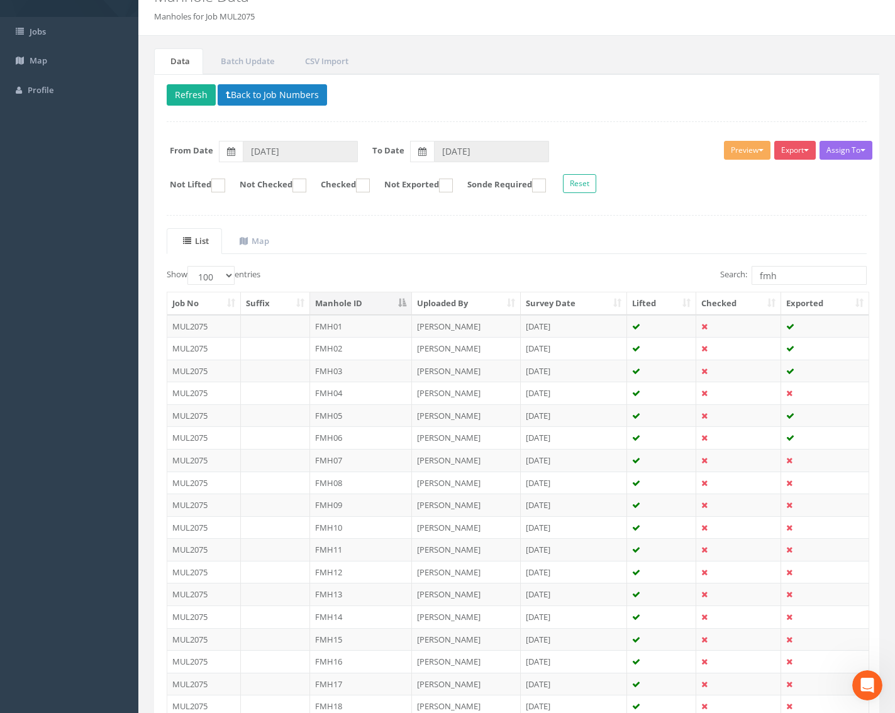
click at [347, 612] on td "FMH14" at bounding box center [361, 617] width 102 height 23
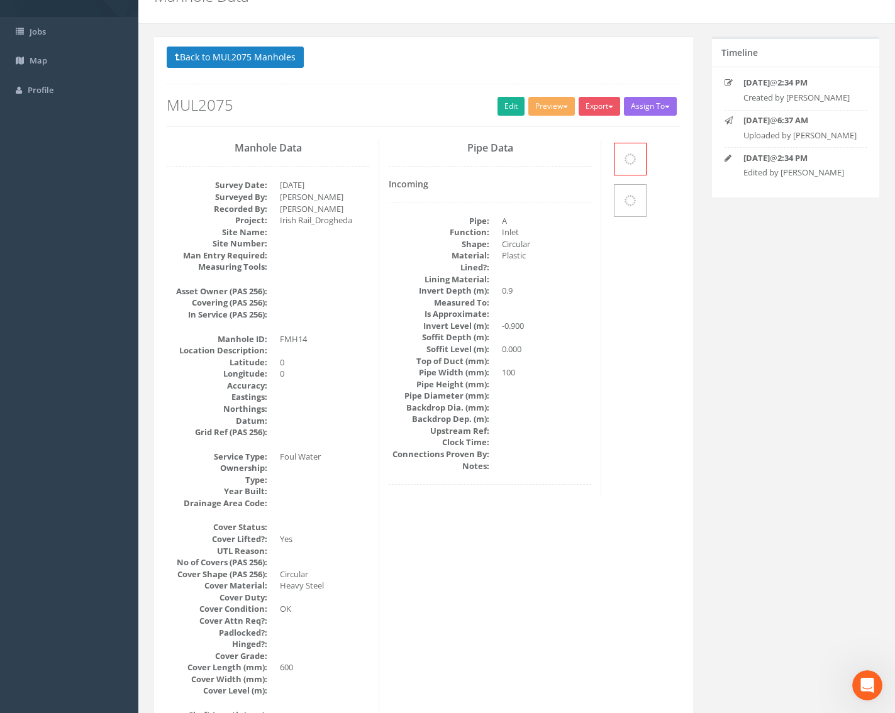
scroll to position [0, 0]
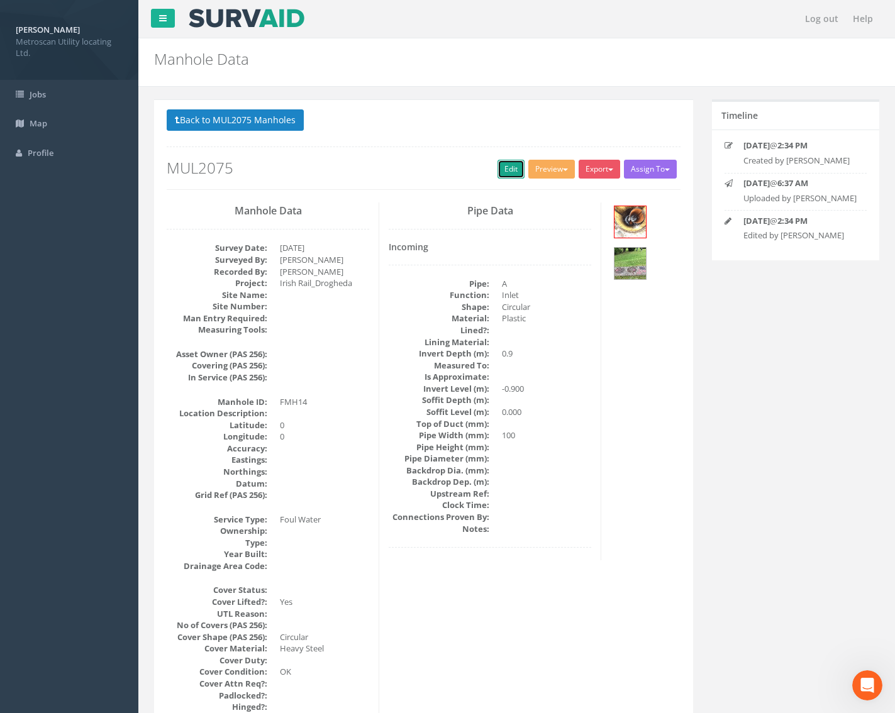
click at [514, 165] on link "Edit" at bounding box center [510, 169] width 27 height 19
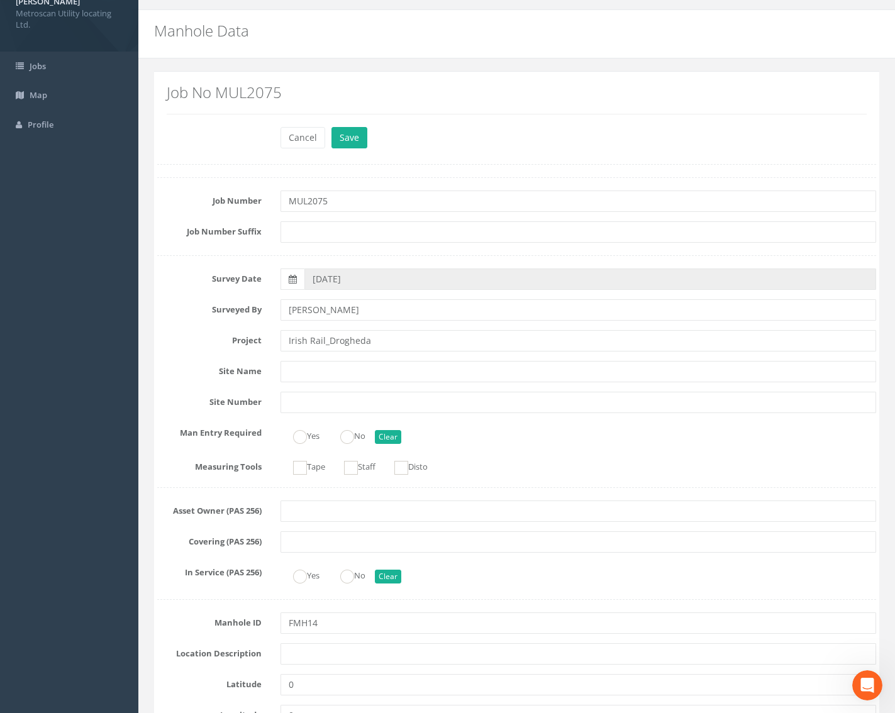
scroll to position [252, 0]
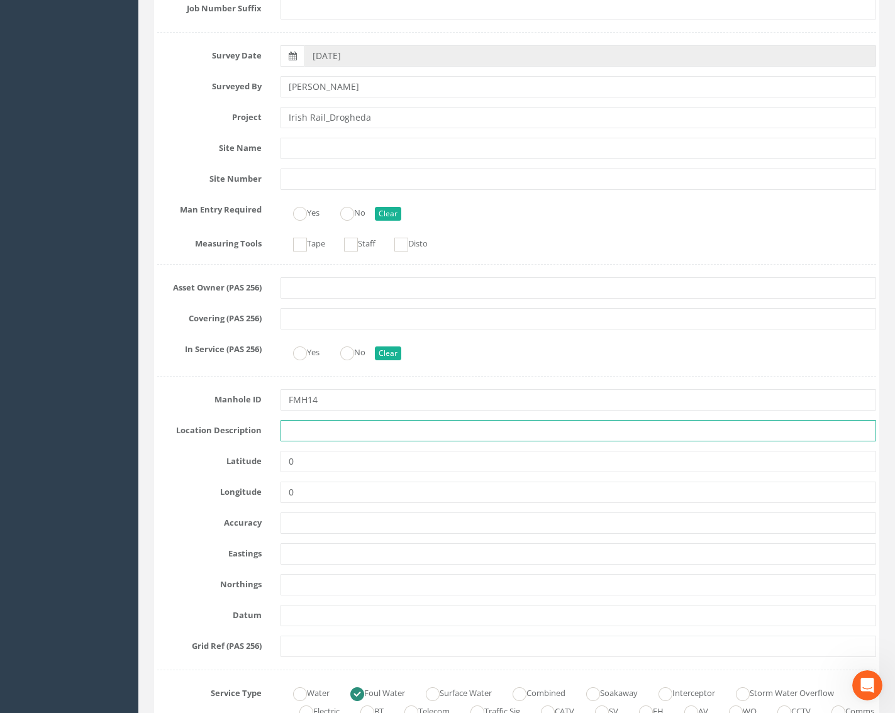
click at [318, 438] on input "text" at bounding box center [578, 430] width 596 height 21
type input "Drogheda"
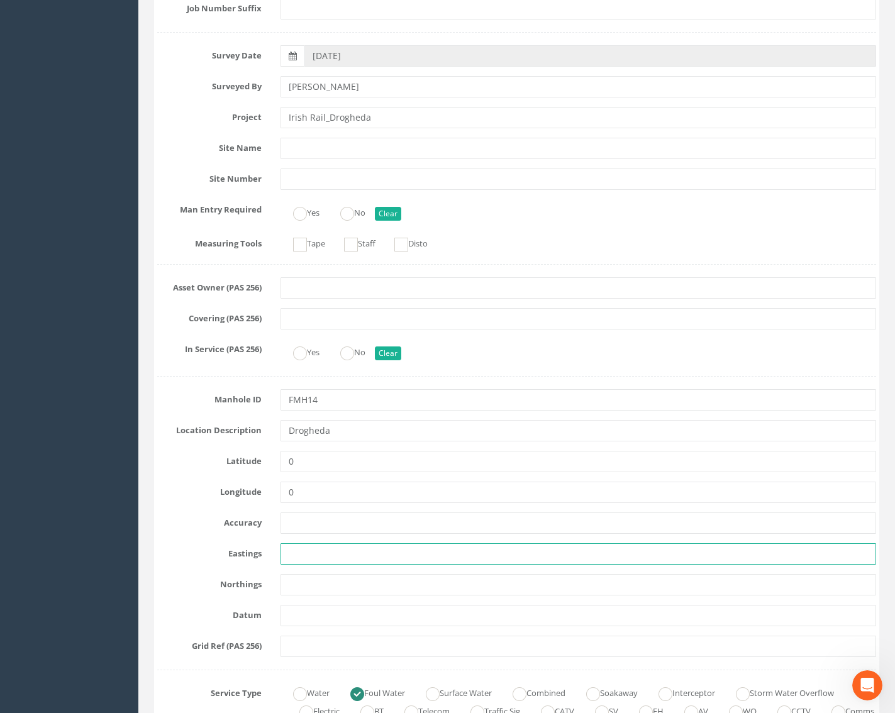
click at [301, 560] on input "text" at bounding box center [578, 553] width 596 height 21
paste input "709819.59"
type input "709819.59"
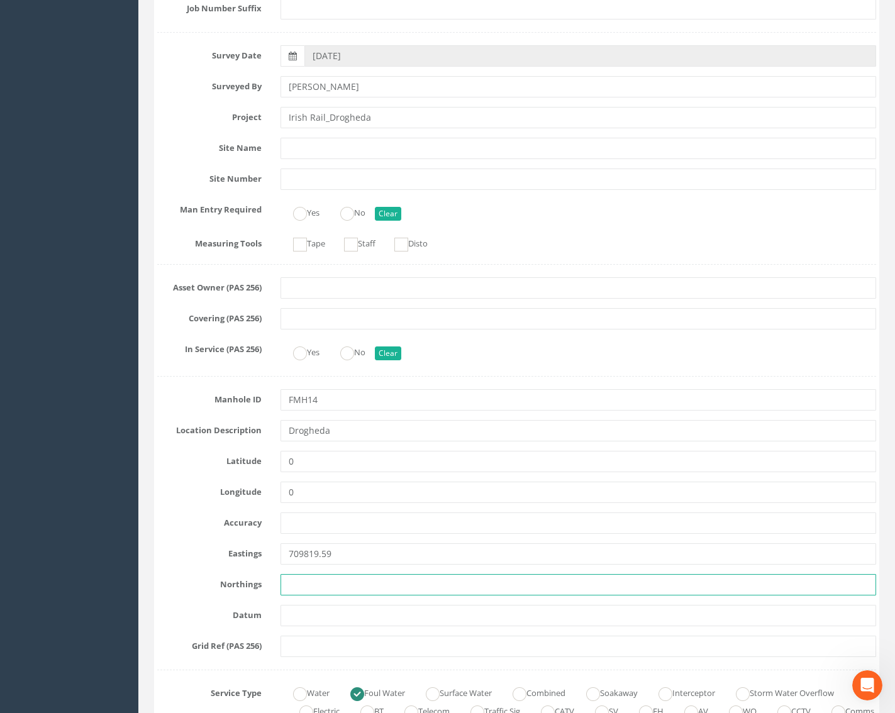
click at [311, 580] on input "text" at bounding box center [578, 584] width 596 height 21
paste input "775027.71"
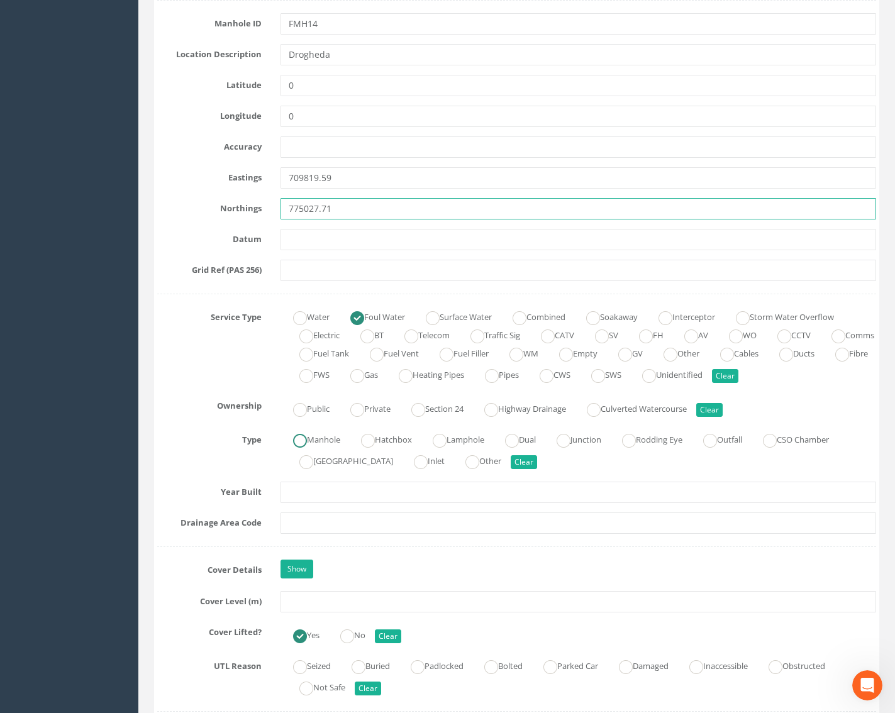
scroll to position [629, 0]
type input "775027.71"
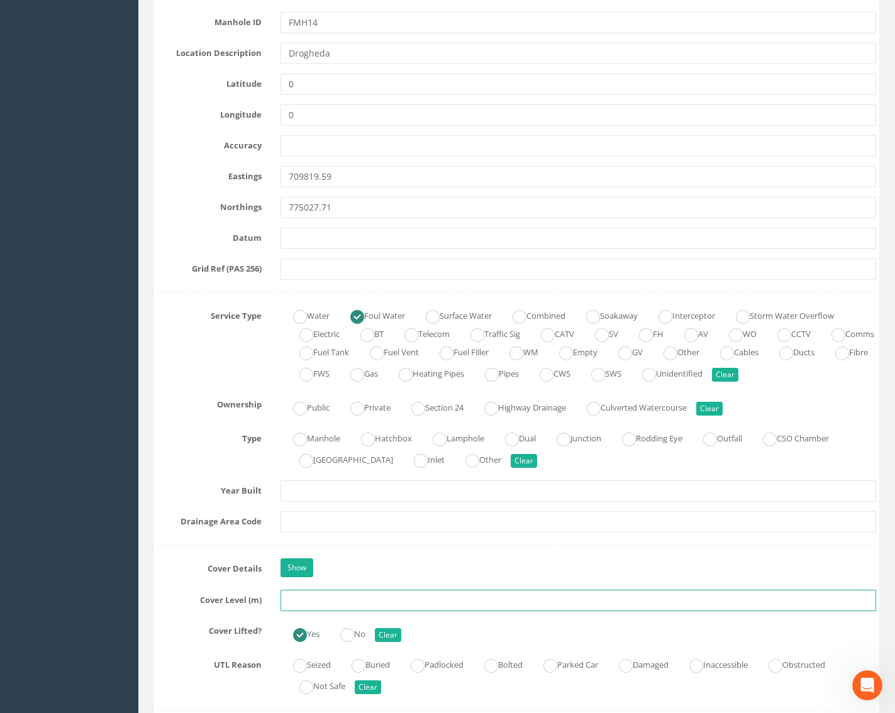
click at [293, 602] on input "text" at bounding box center [578, 600] width 596 height 21
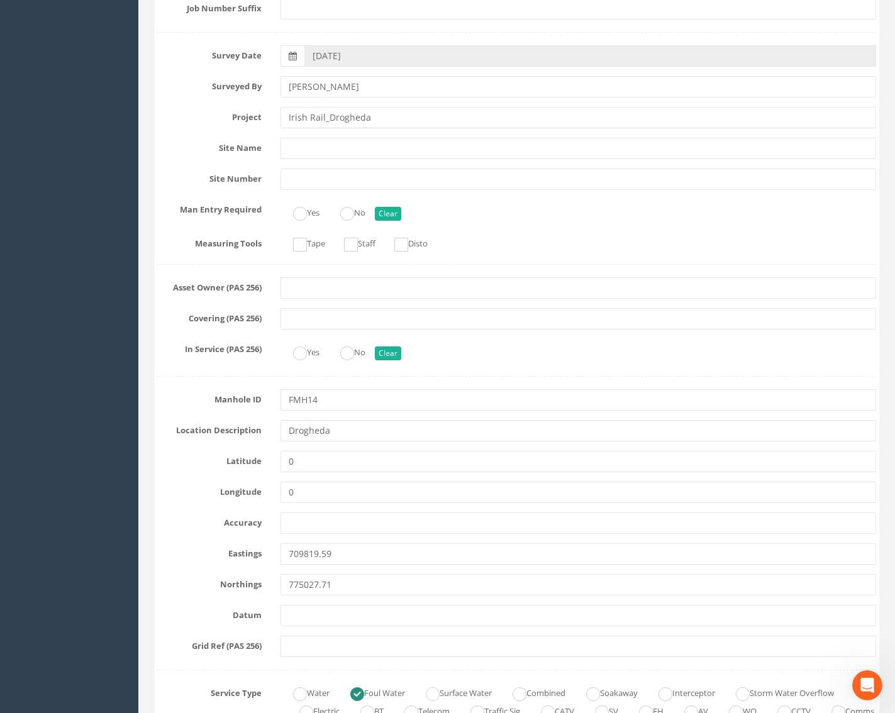
scroll to position [0, 0]
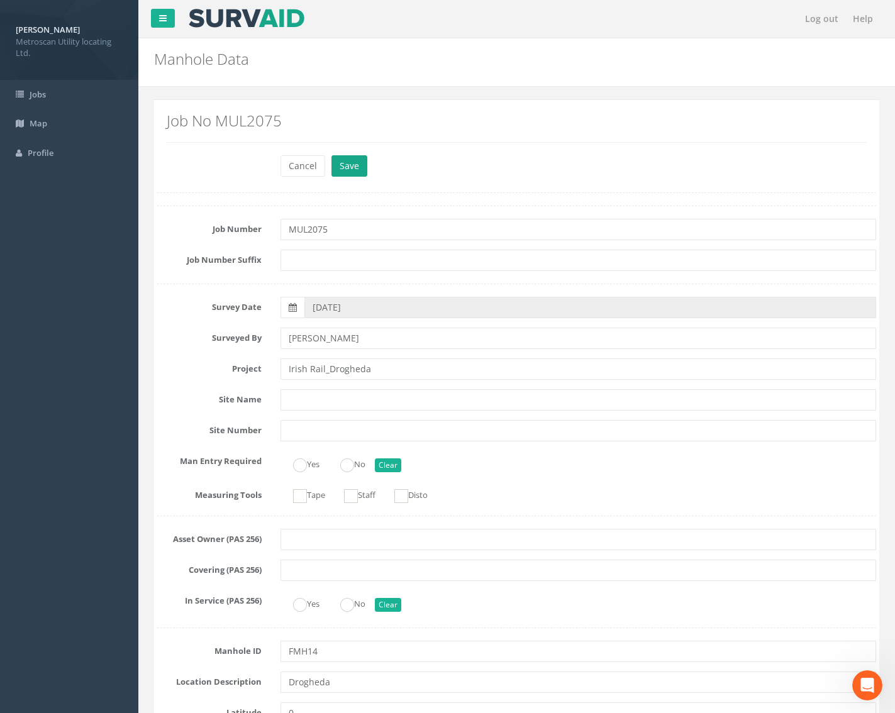
type input "25.48"
click at [351, 173] on button "Save" at bounding box center [349, 165] width 36 height 21
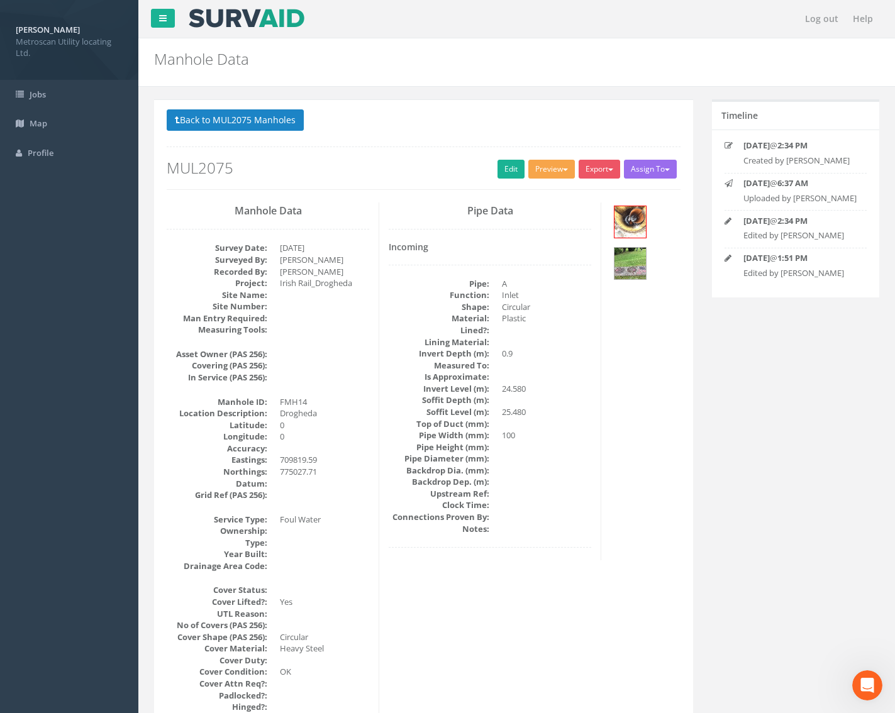
click at [568, 167] on button "Preview" at bounding box center [551, 169] width 47 height 19
click at [546, 191] on link "Metroscan Manhole" at bounding box center [528, 194] width 96 height 19
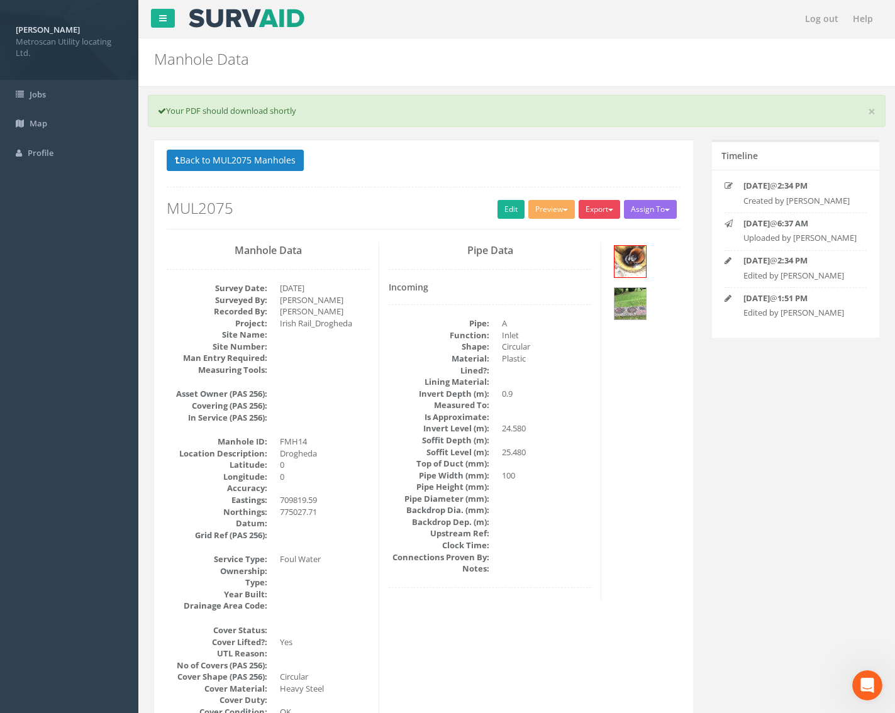
click at [599, 208] on button "Export" at bounding box center [598, 209] width 41 height 19
click at [592, 237] on link "Metroscan Manhole" at bounding box center [574, 235] width 96 height 19
click at [294, 158] on button "Back to MUL2075 Manholes" at bounding box center [235, 160] width 137 height 21
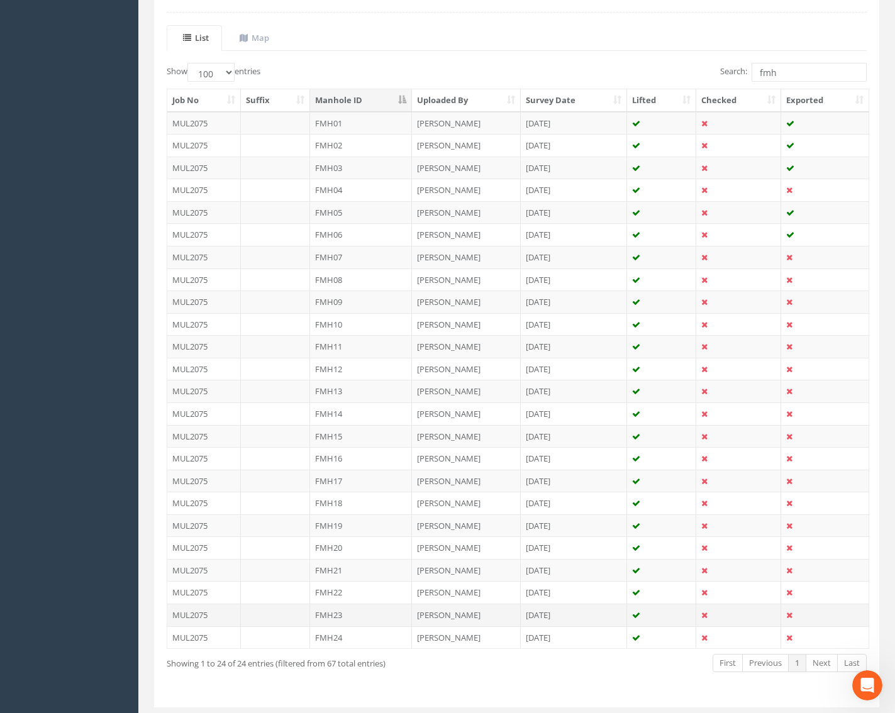
scroll to position [301, 0]
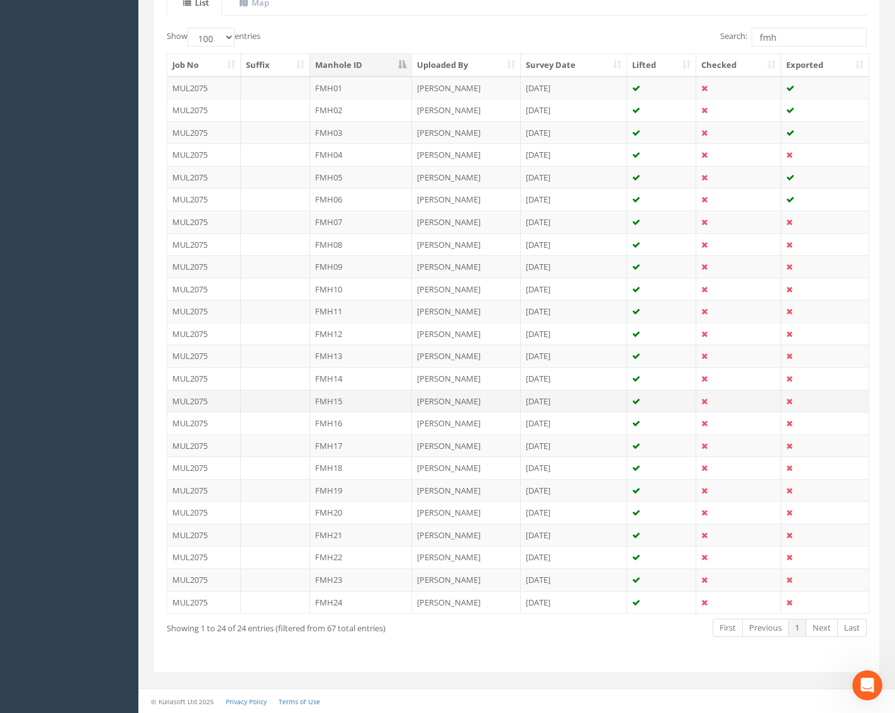
click at [348, 405] on td "FMH15" at bounding box center [361, 401] width 102 height 23
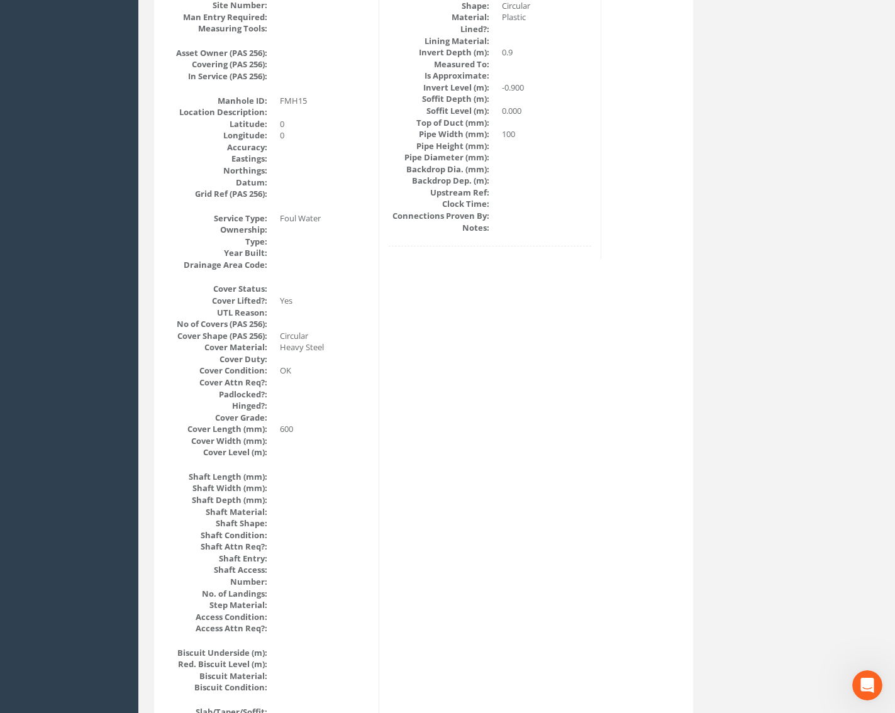
scroll to position [0, 0]
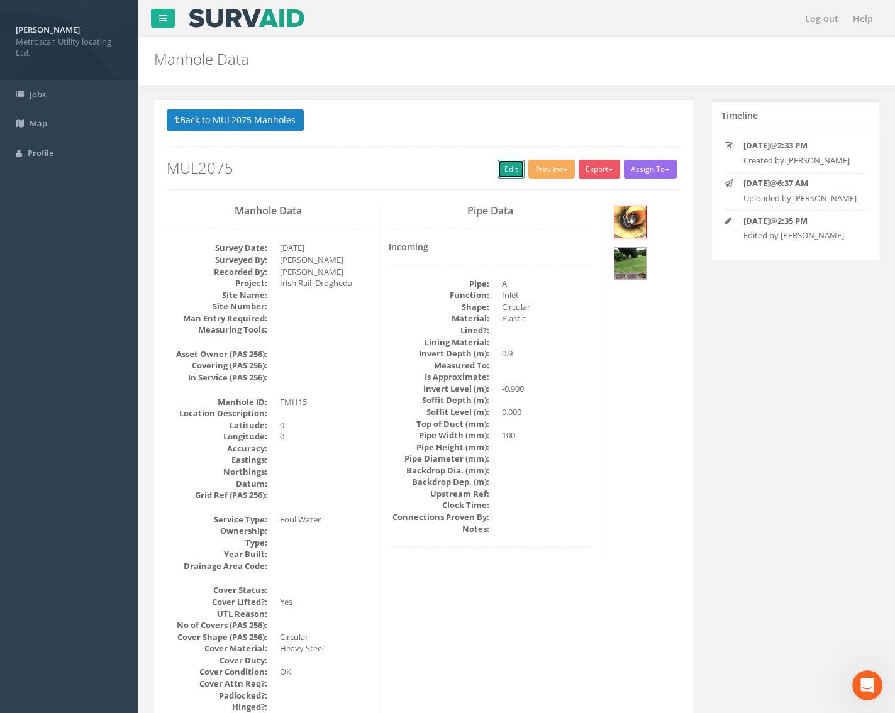
click at [513, 172] on link "Edit" at bounding box center [510, 169] width 27 height 19
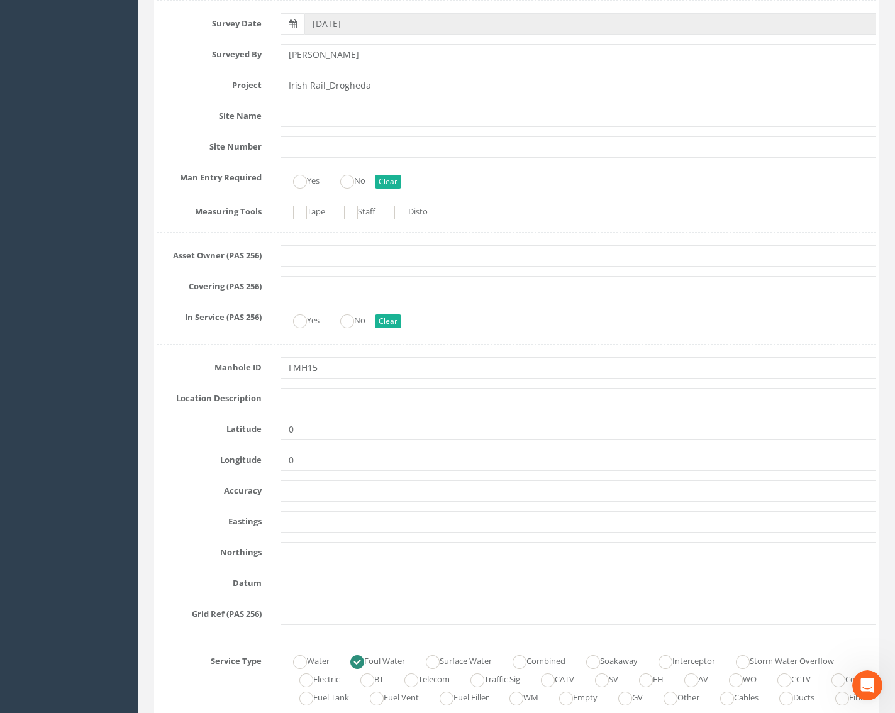
scroll to position [314, 0]
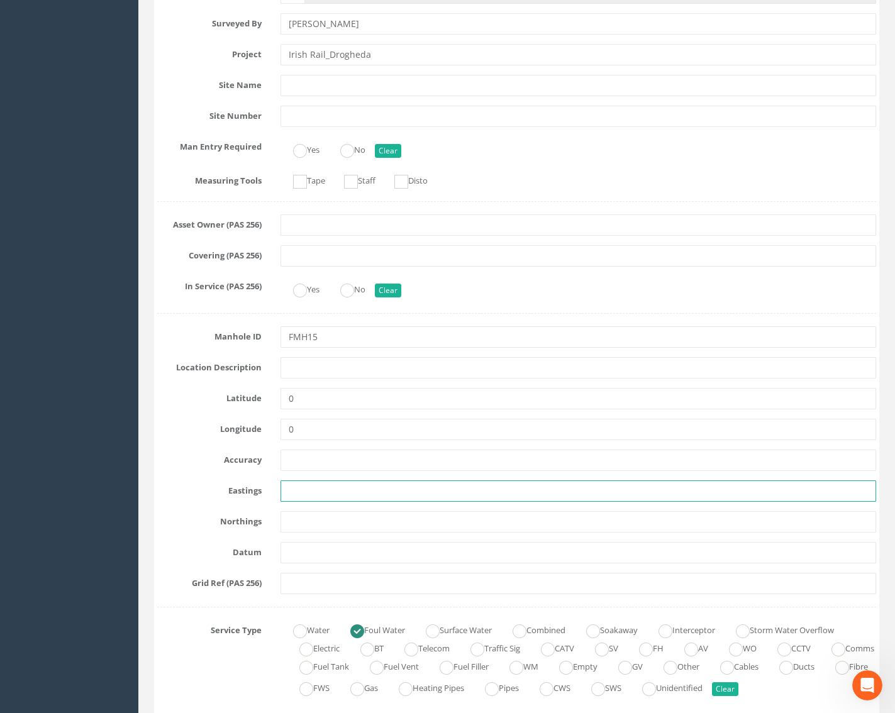
click at [298, 490] on input "text" at bounding box center [578, 490] width 596 height 21
paste input "709819.03"
type input "709819.03"
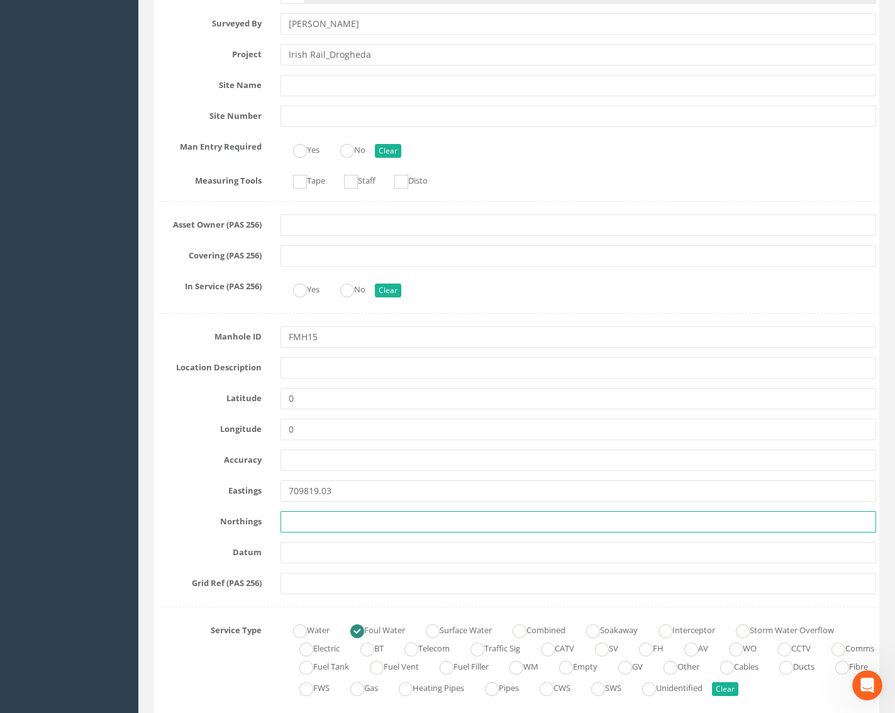
click at [320, 523] on input "text" at bounding box center [578, 521] width 596 height 21
paste input "775028.25"
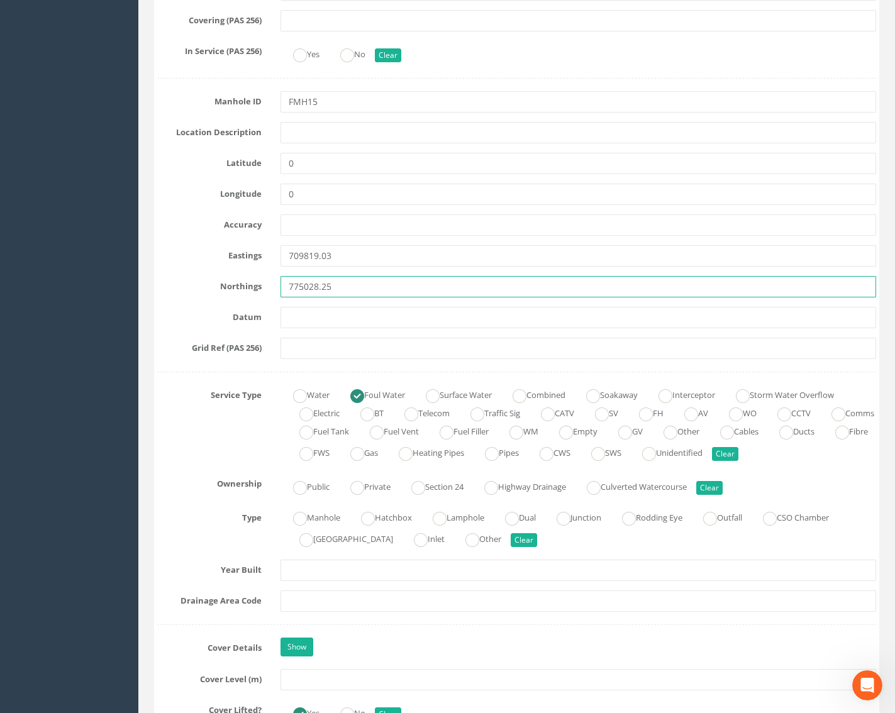
scroll to position [629, 0]
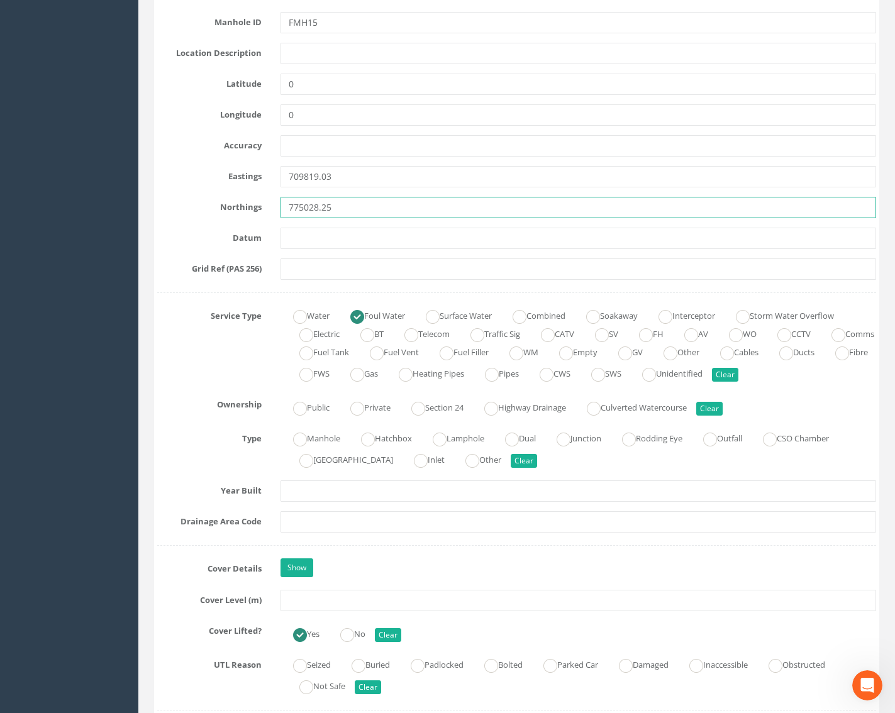
type input "775028.25"
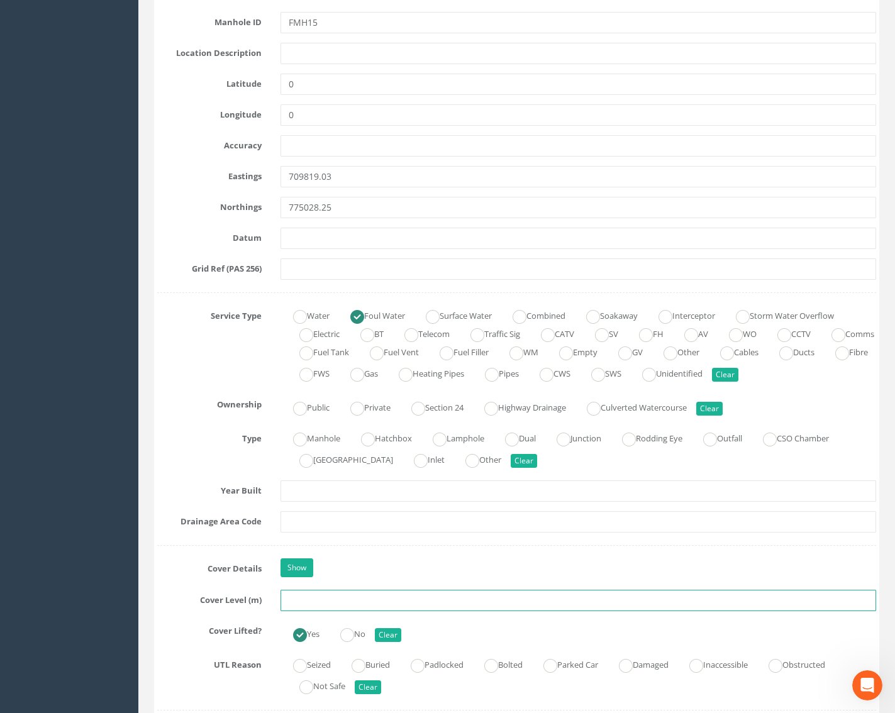
click at [304, 599] on input "text" at bounding box center [578, 600] width 596 height 21
click at [302, 600] on input "text" at bounding box center [578, 600] width 596 height 21
paste input "25.43"
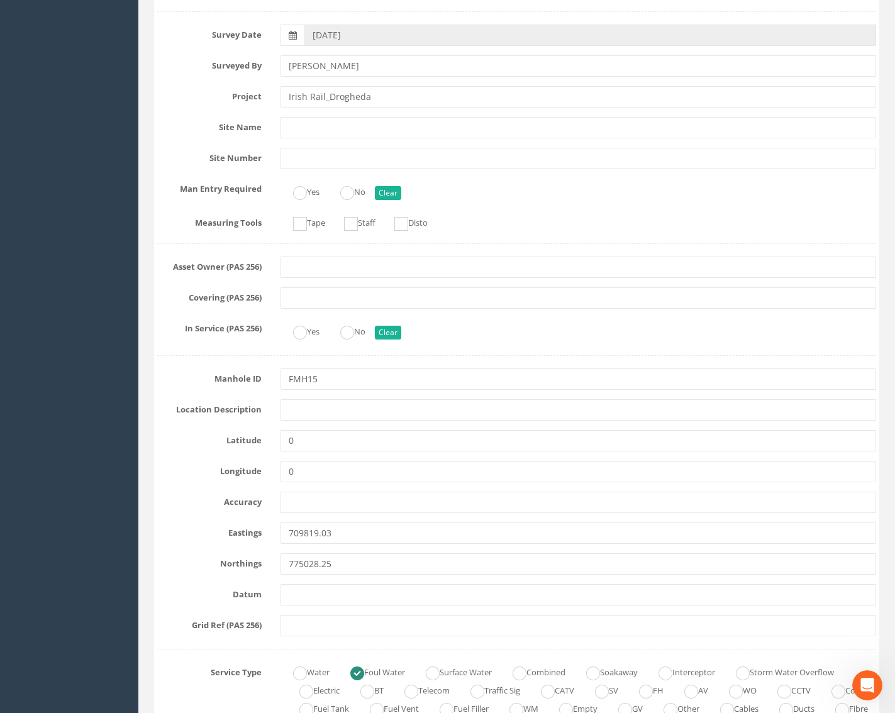
scroll to position [189, 0]
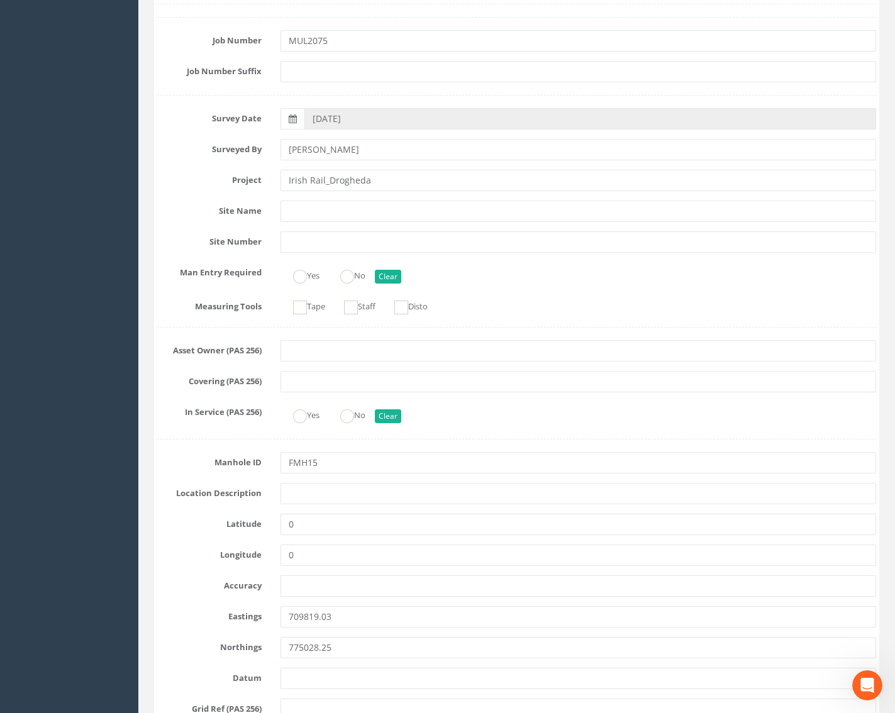
type input "25.43"
click at [304, 213] on input "text" at bounding box center [578, 211] width 596 height 21
click at [300, 492] on input "text" at bounding box center [578, 493] width 596 height 21
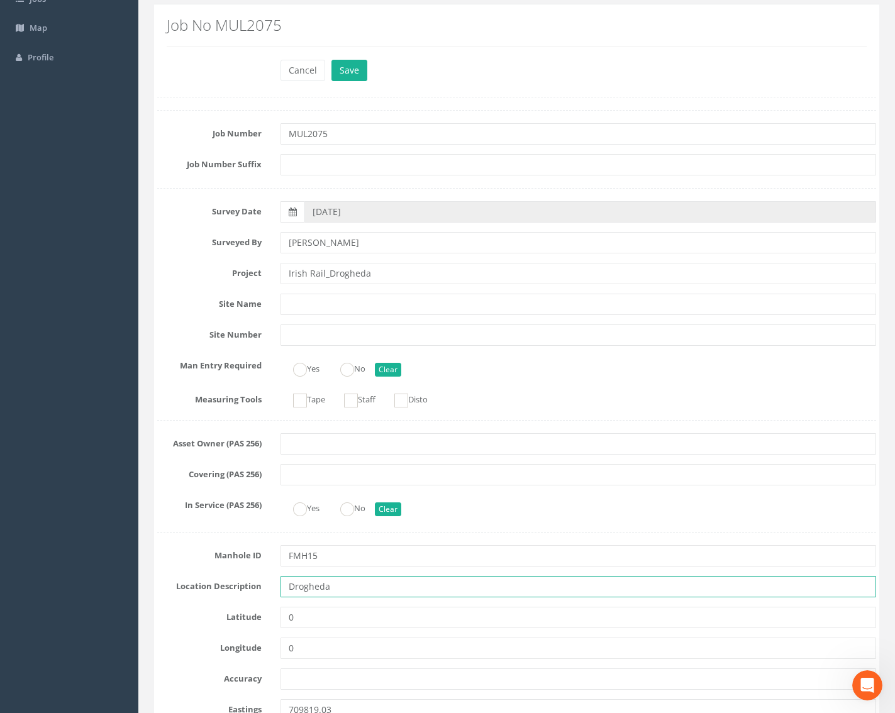
scroll to position [0, 0]
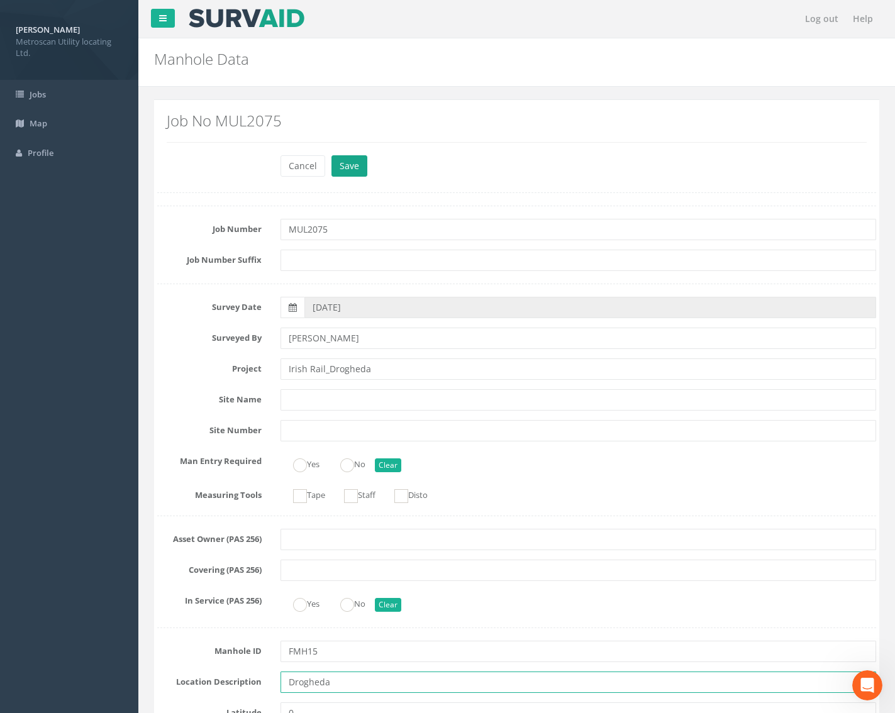
type input "Drogheda"
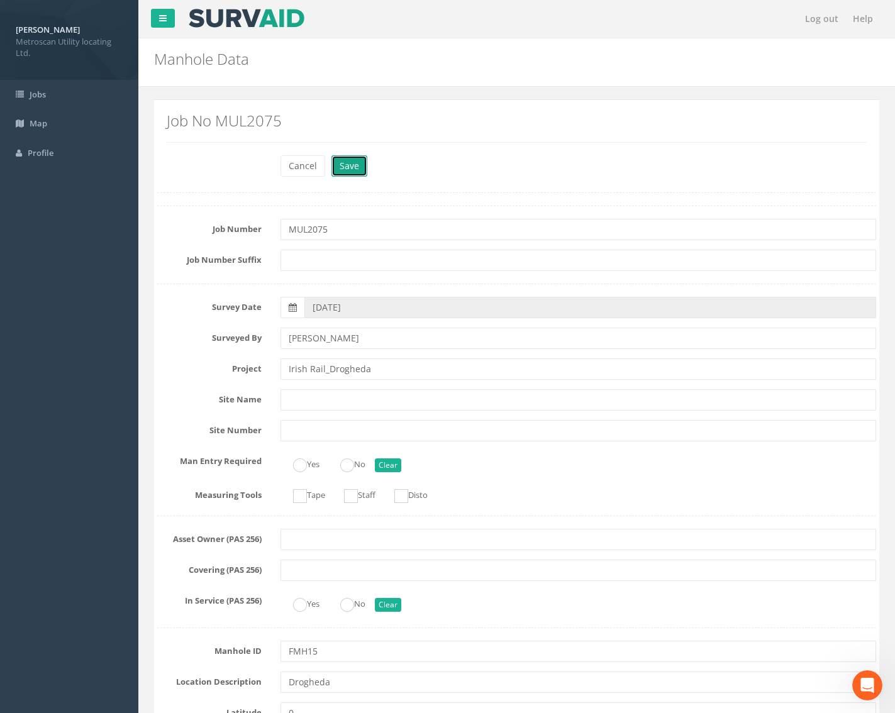
click at [345, 165] on button "Save" at bounding box center [349, 165] width 36 height 21
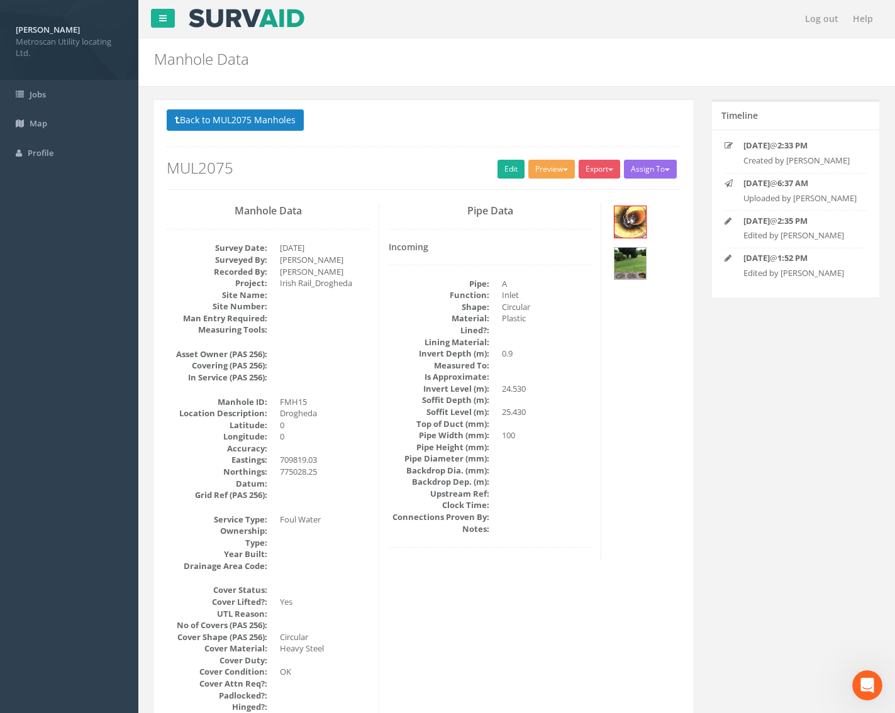
click at [551, 163] on button "Preview" at bounding box center [551, 169] width 47 height 19
click at [549, 189] on link "Metroscan Manhole" at bounding box center [528, 194] width 96 height 19
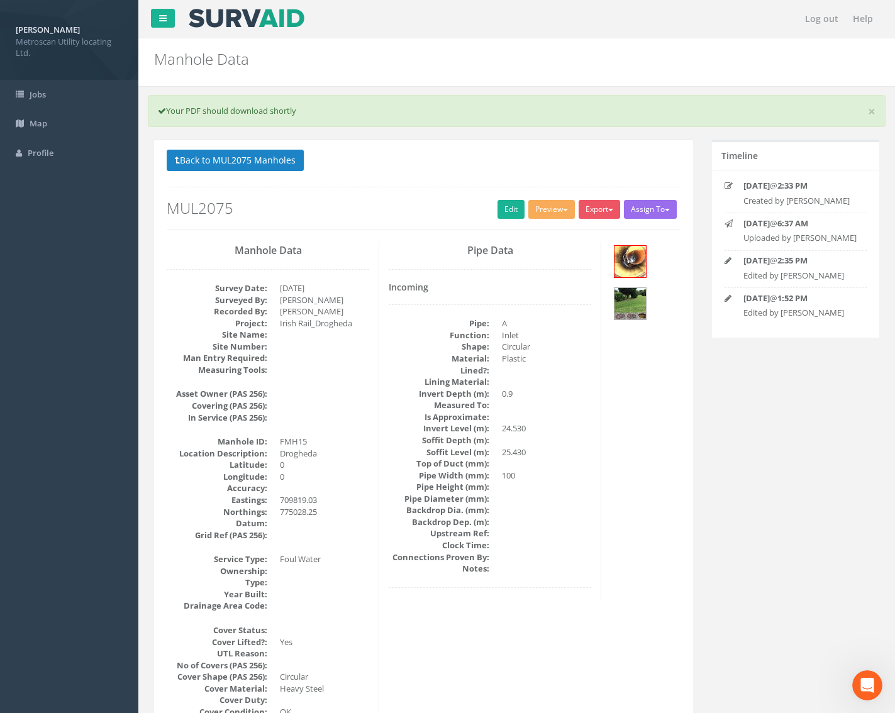
click at [605, 196] on div "Back to MUL2075 Manholes Back to Map Assign To No Companies Added Export Metros…" at bounding box center [424, 190] width 514 height 80
click at [603, 208] on button "Export" at bounding box center [598, 209] width 41 height 19
click at [589, 230] on link "Metroscan Manhole" at bounding box center [574, 235] width 96 height 19
click at [607, 203] on button "Export" at bounding box center [598, 209] width 41 height 19
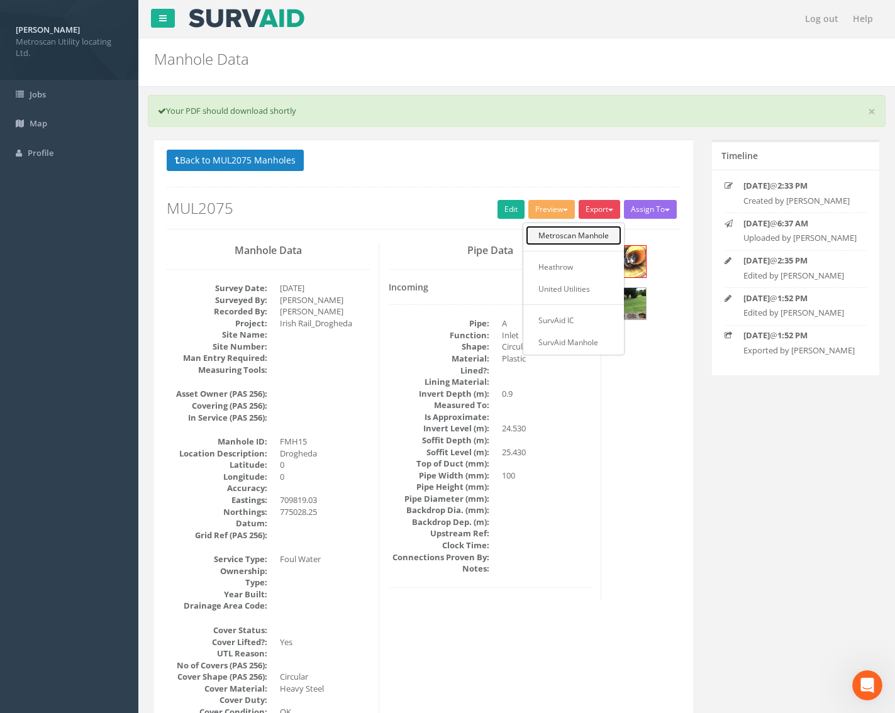
click at [600, 231] on link "Metroscan Manhole" at bounding box center [574, 235] width 96 height 19
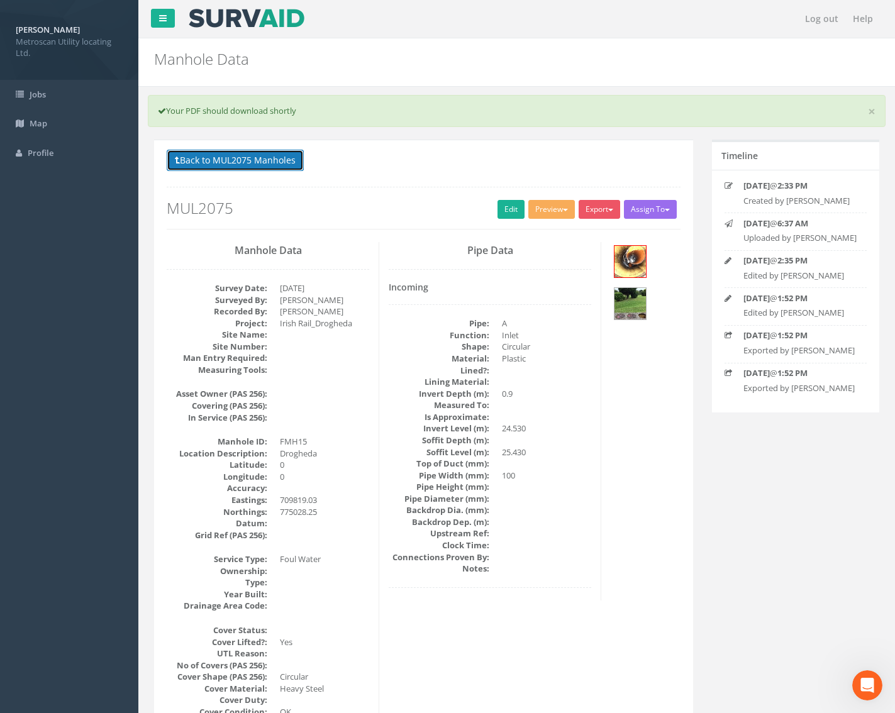
click at [258, 162] on button "Back to MUL2075 Manholes" at bounding box center [235, 160] width 137 height 21
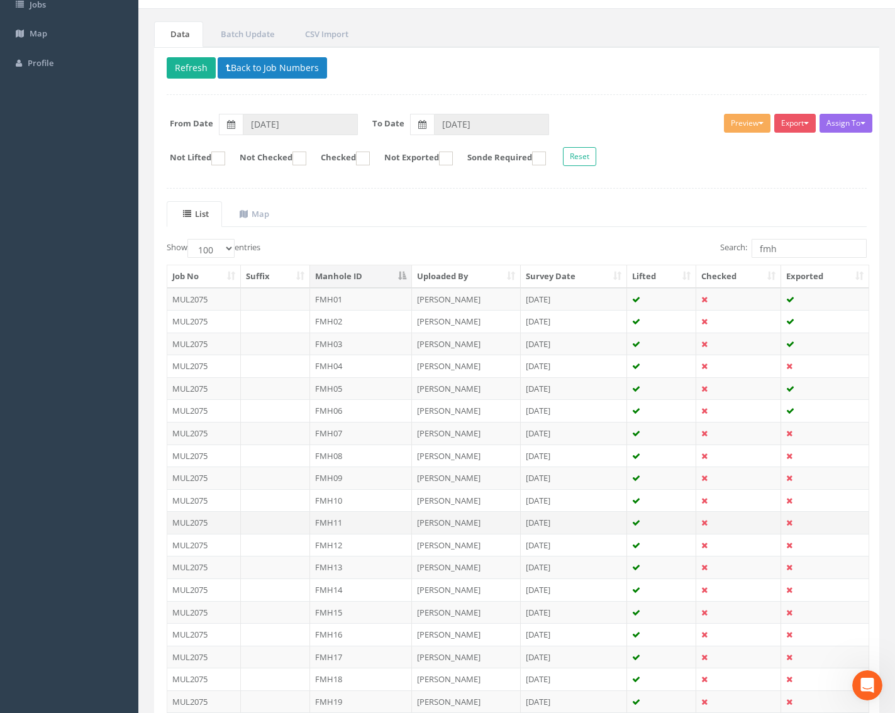
scroll to position [126, 0]
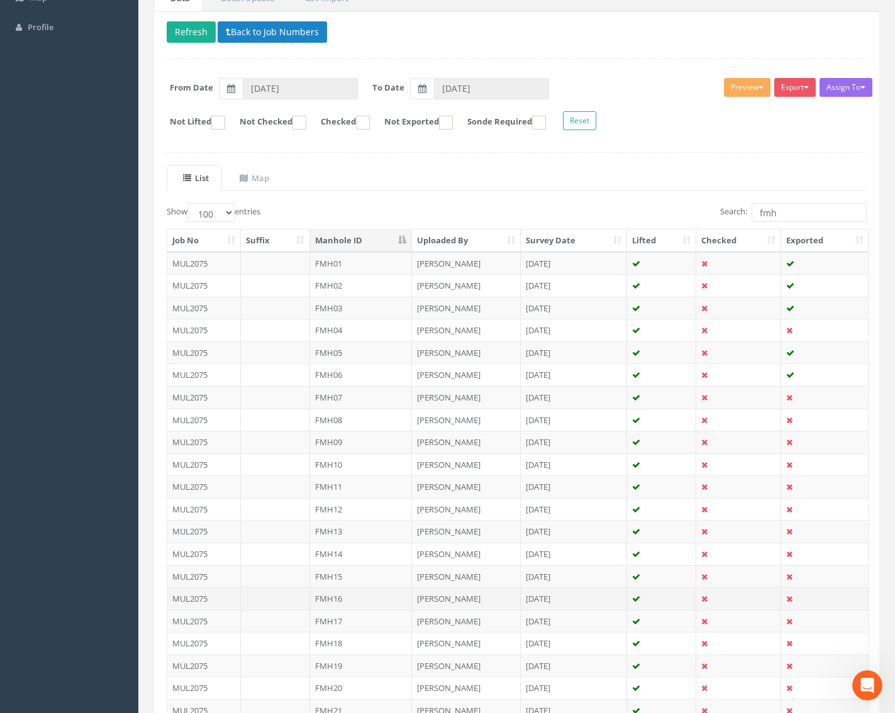
click at [363, 594] on td "FMH16" at bounding box center [361, 598] width 102 height 23
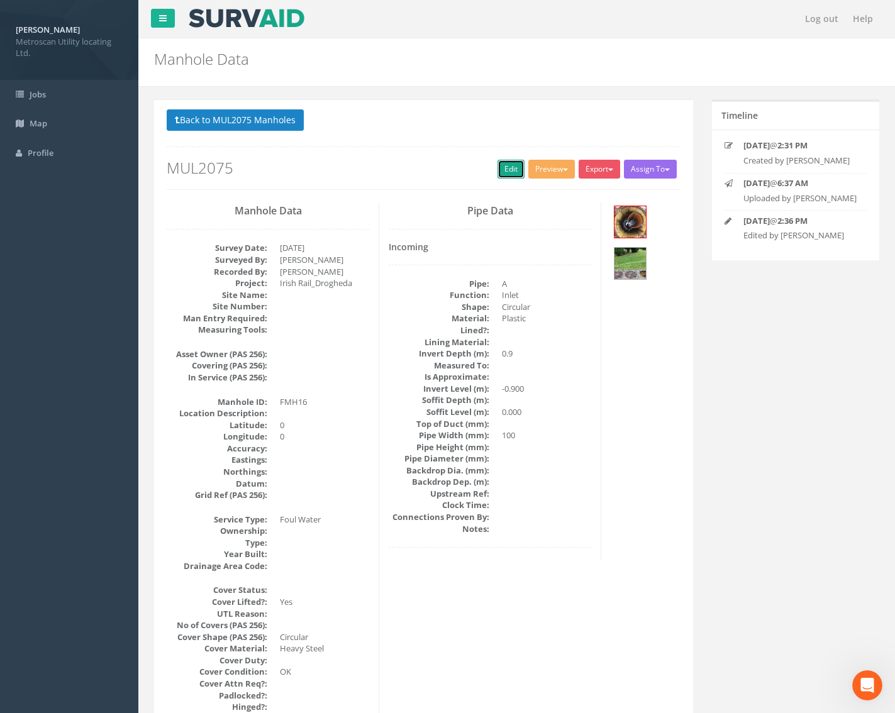
click at [517, 167] on link "Edit" at bounding box center [510, 169] width 27 height 19
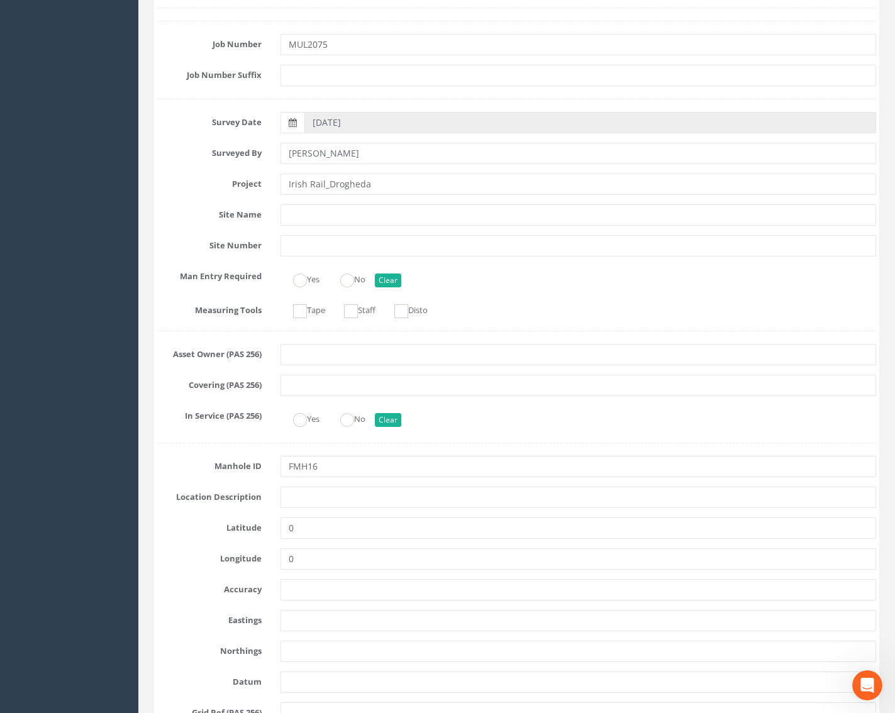
scroll to position [189, 0]
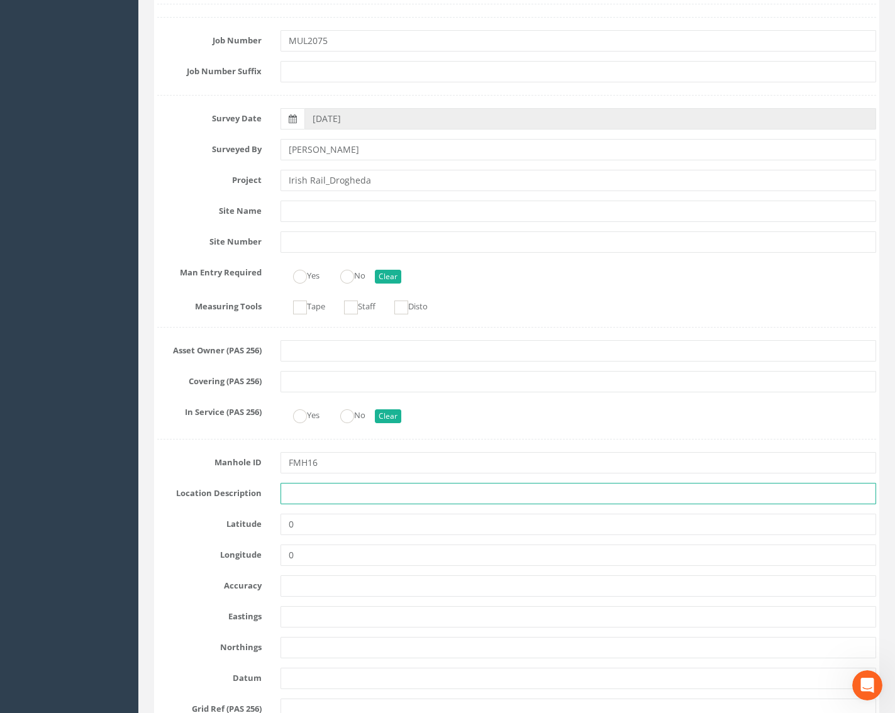
click at [324, 489] on input "text" at bounding box center [578, 493] width 596 height 21
type input "Drogheda"
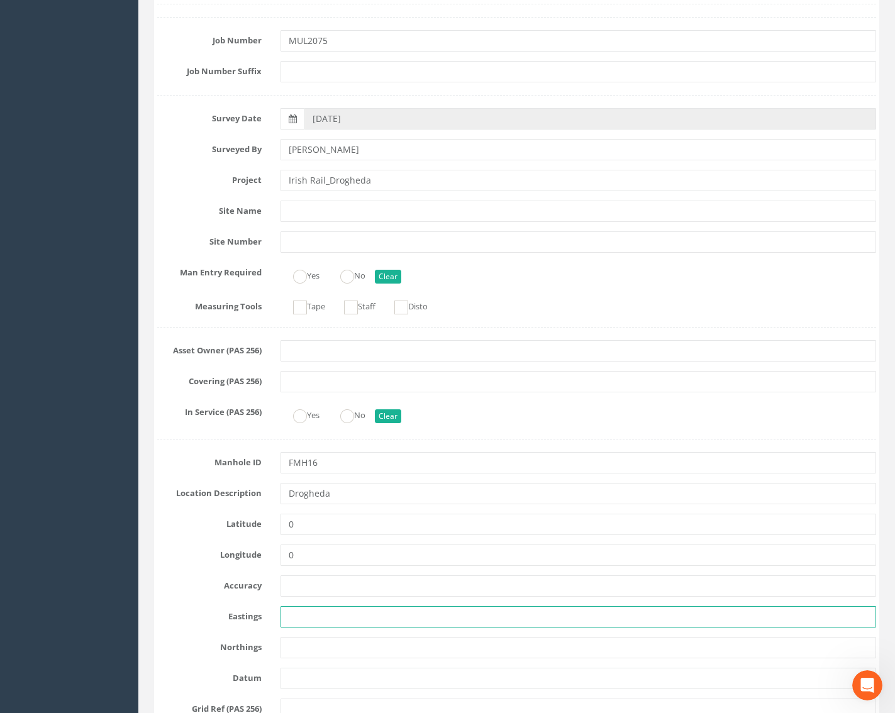
click at [312, 621] on input "text" at bounding box center [578, 616] width 596 height 21
paste input "709818.42"
type input "709818.42"
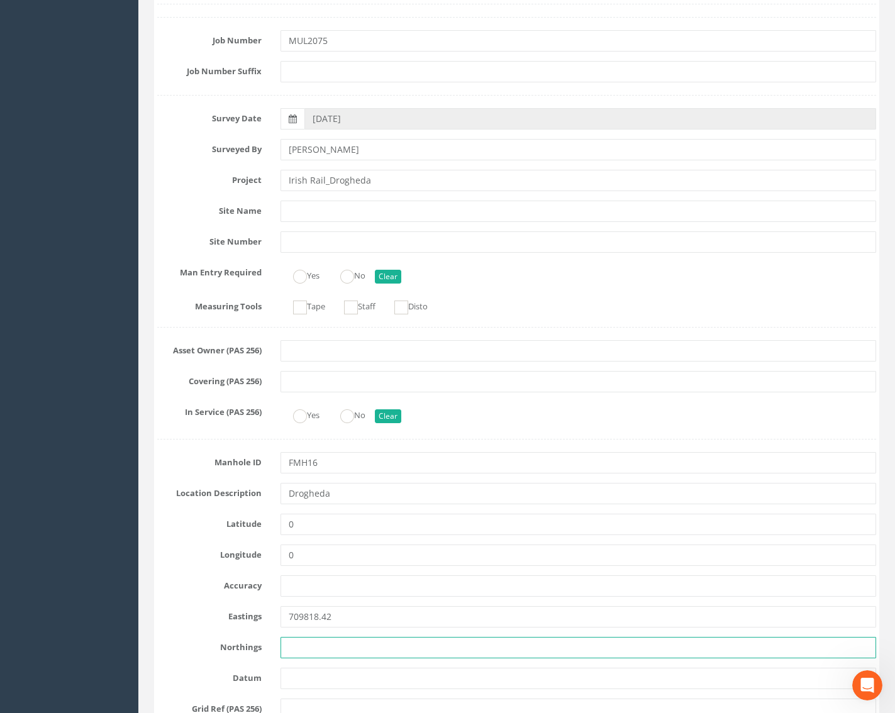
click at [332, 651] on input "text" at bounding box center [578, 647] width 596 height 21
paste input "775028.76"
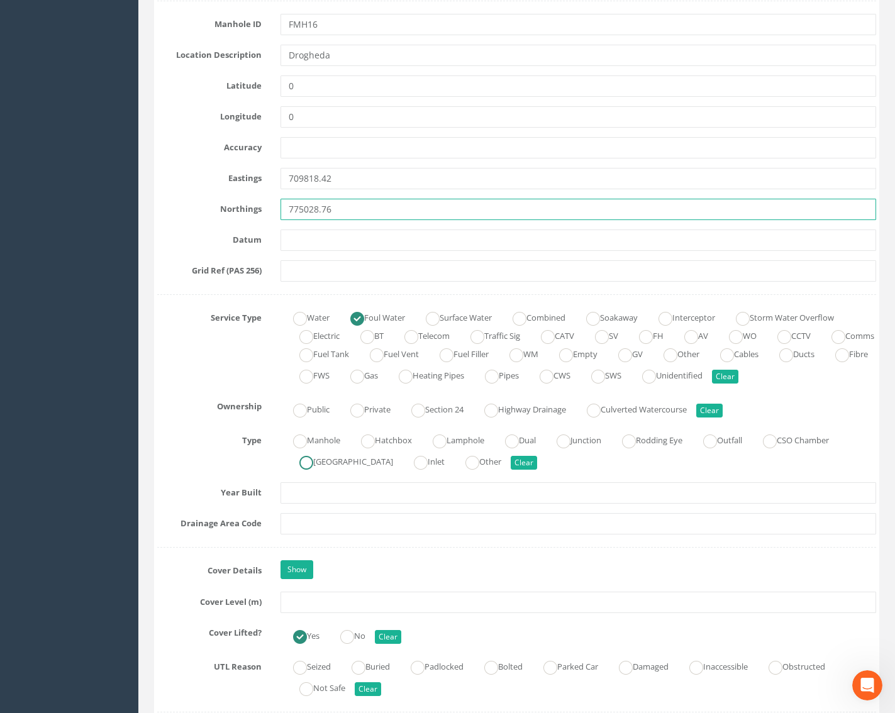
scroll to position [629, 0]
type input "775028.76"
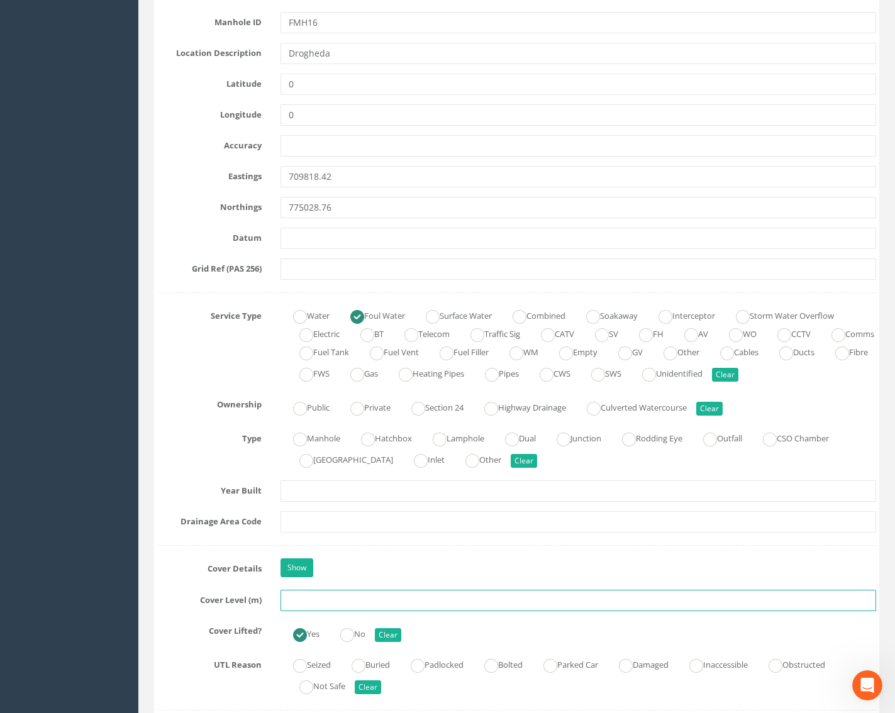
click at [302, 605] on input "text" at bounding box center [578, 600] width 596 height 21
paste input "25.38"
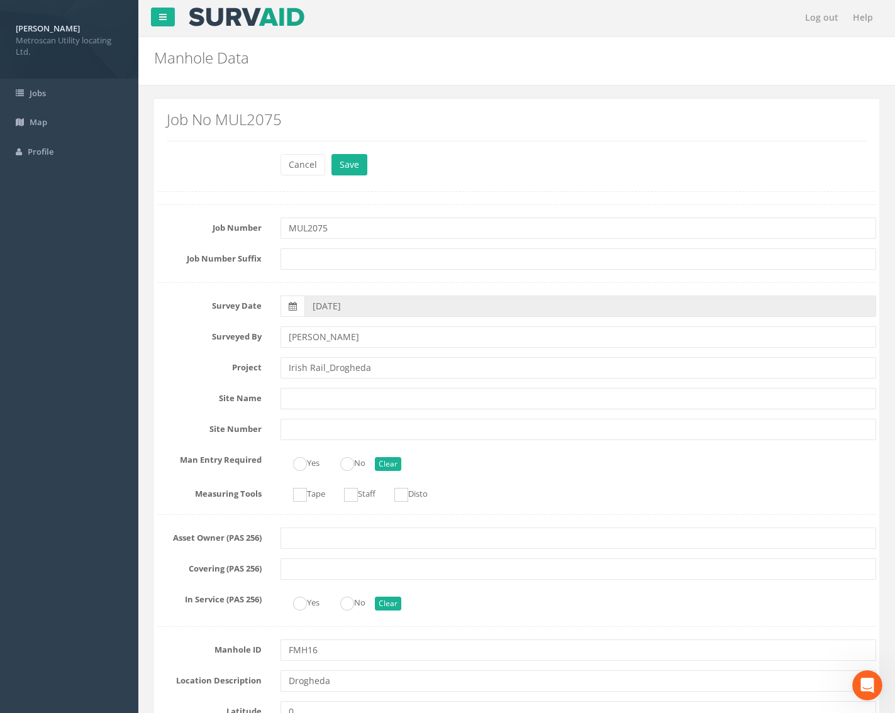
scroll to position [0, 0]
type input "25.38"
click at [351, 167] on button "Save" at bounding box center [349, 165] width 36 height 21
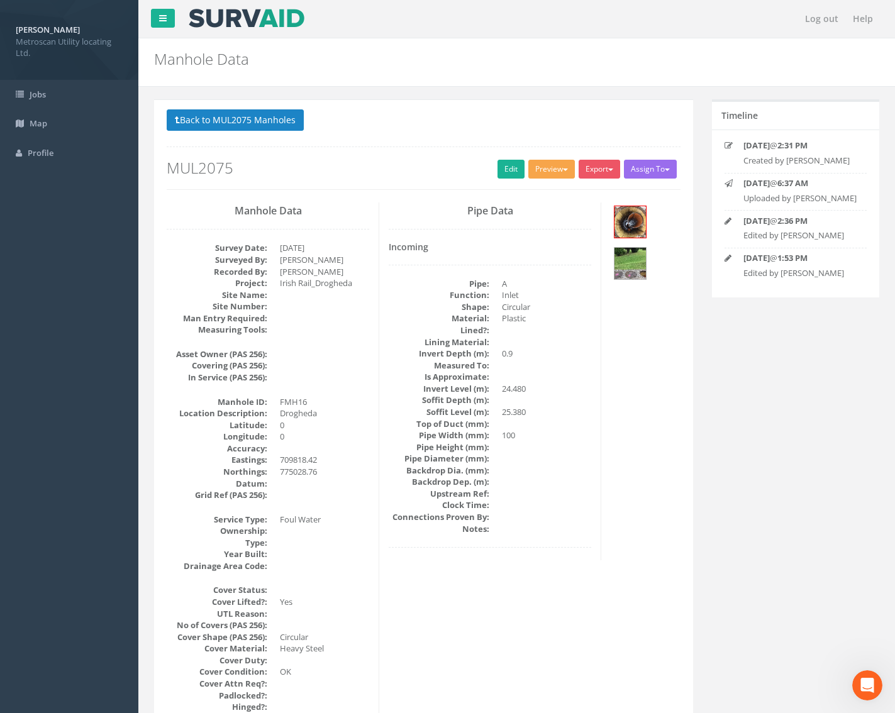
click at [558, 164] on button "Preview" at bounding box center [551, 169] width 47 height 19
click at [543, 189] on link "Metroscan Manhole" at bounding box center [528, 194] width 96 height 19
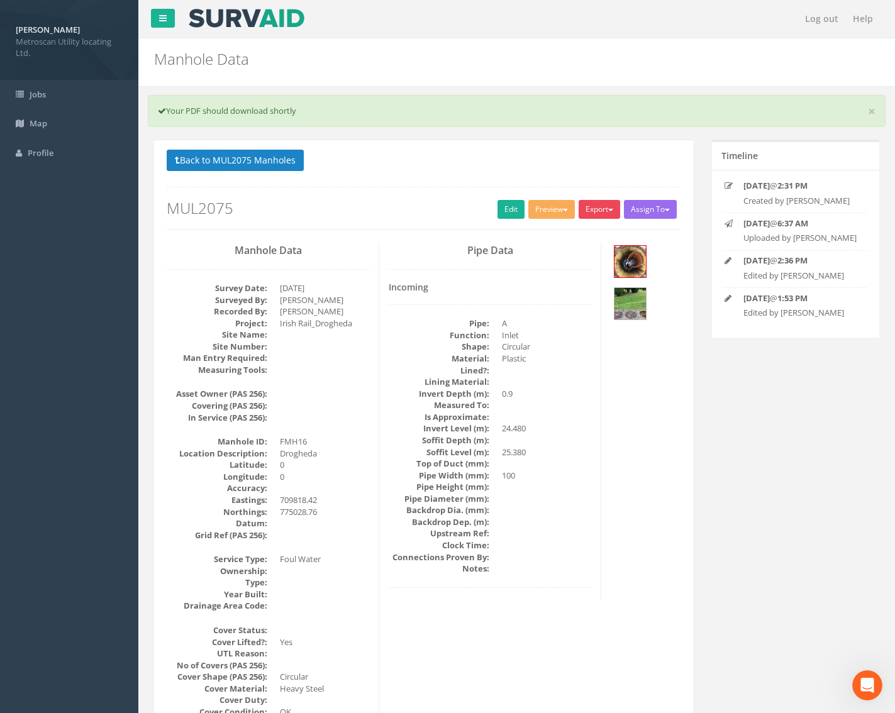
click at [600, 208] on button "Export" at bounding box center [598, 209] width 41 height 19
click at [575, 238] on link "Metroscan Manhole" at bounding box center [574, 235] width 96 height 19
click at [244, 152] on button "Back to MUL2075 Manholes" at bounding box center [235, 160] width 137 height 21
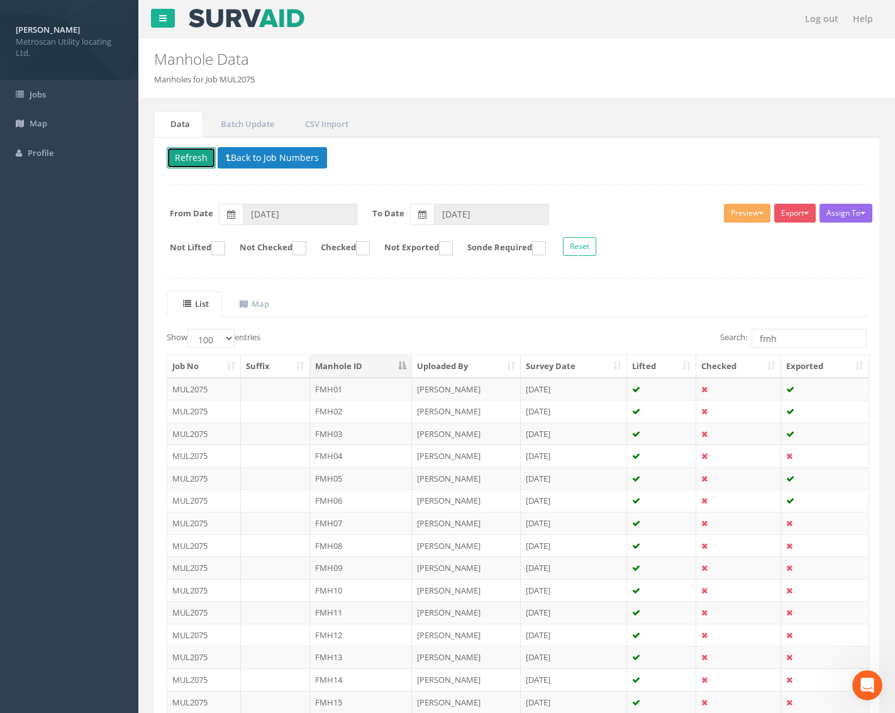
click at [197, 155] on button "Refresh" at bounding box center [191, 157] width 49 height 21
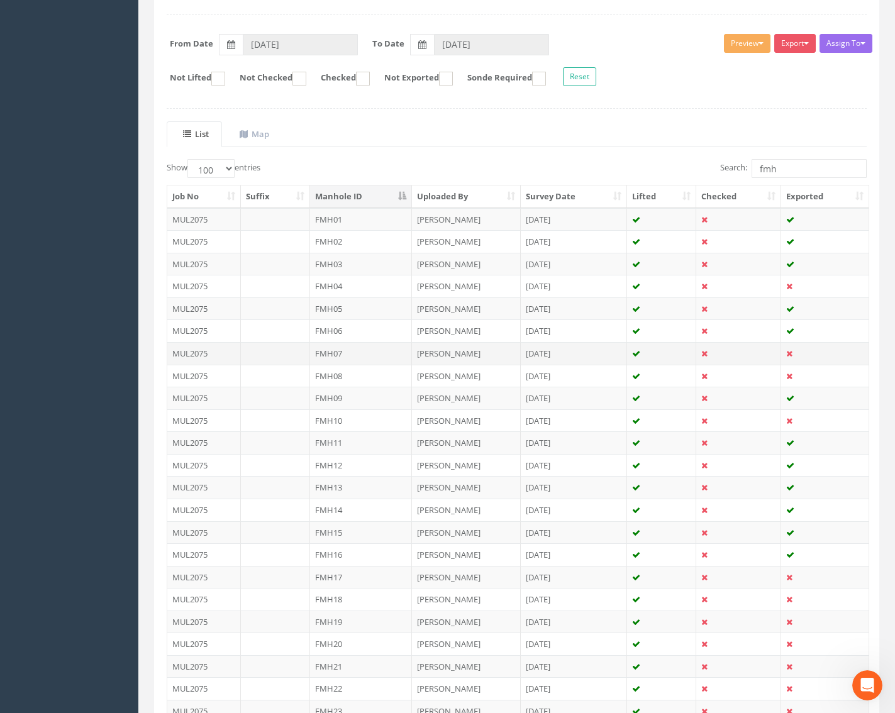
scroll to position [189, 0]
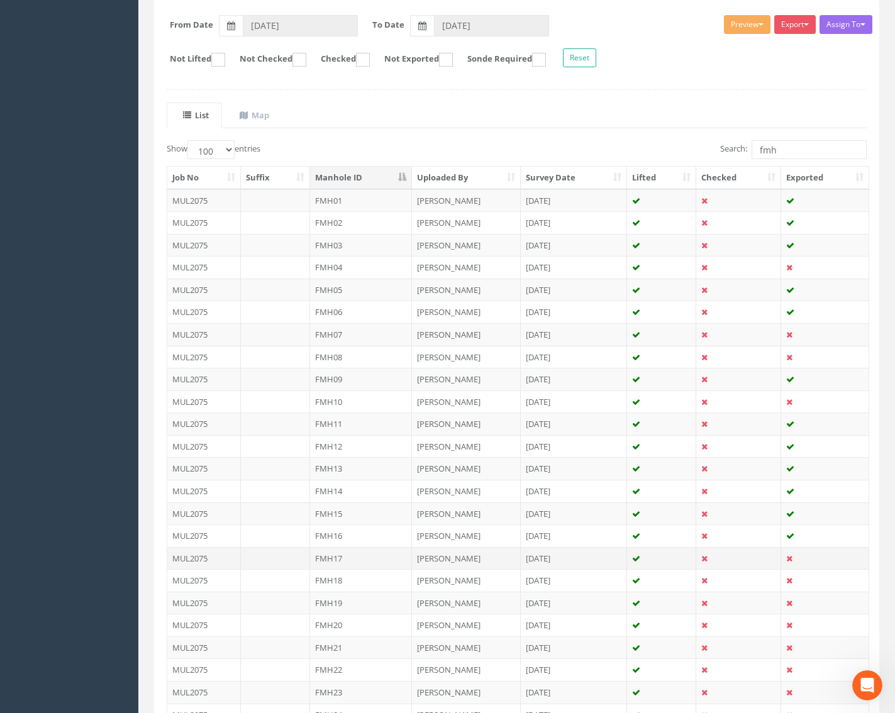
click at [272, 558] on td at bounding box center [275, 558] width 69 height 23
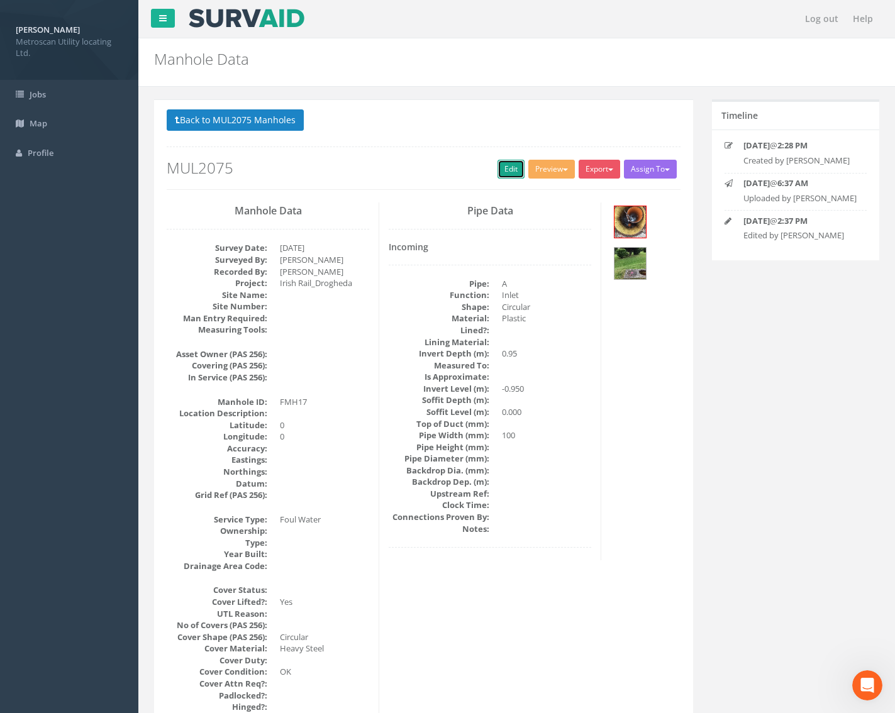
click at [504, 169] on link "Edit" at bounding box center [510, 169] width 27 height 19
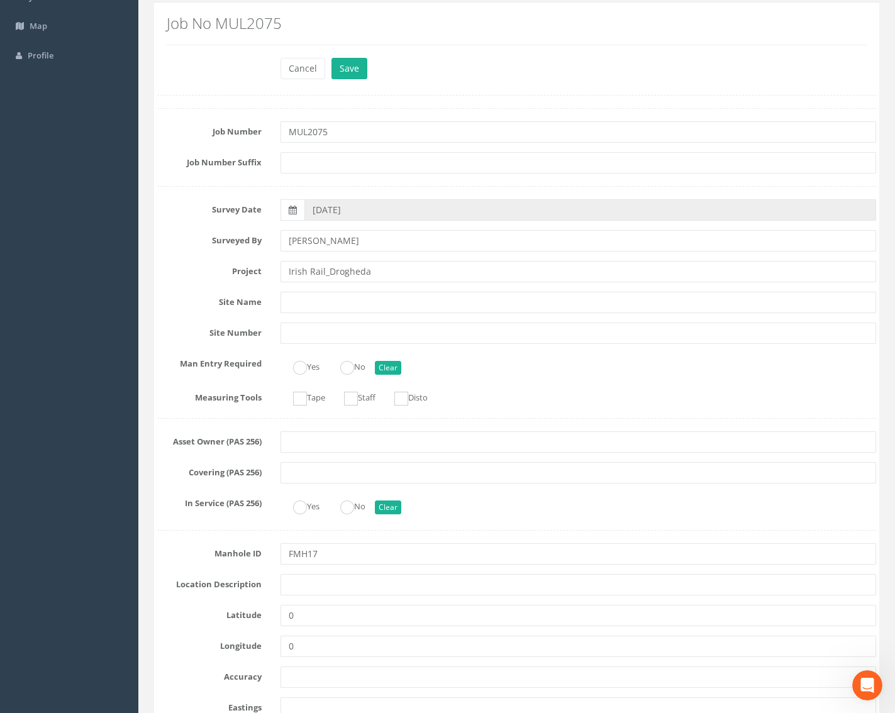
scroll to position [252, 0]
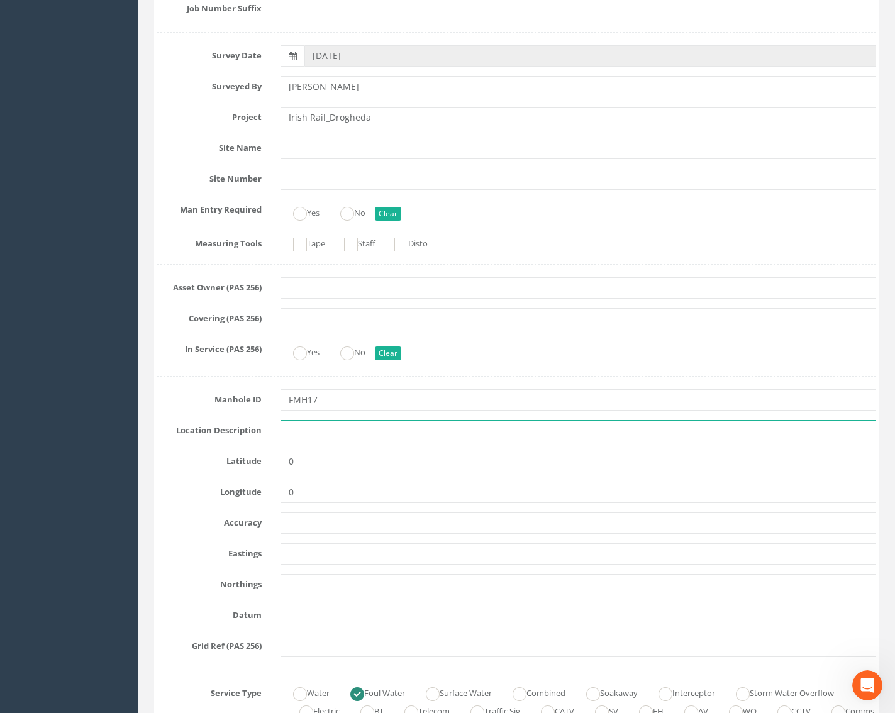
click at [309, 423] on input "text" at bounding box center [578, 430] width 596 height 21
type input "Drogheda"
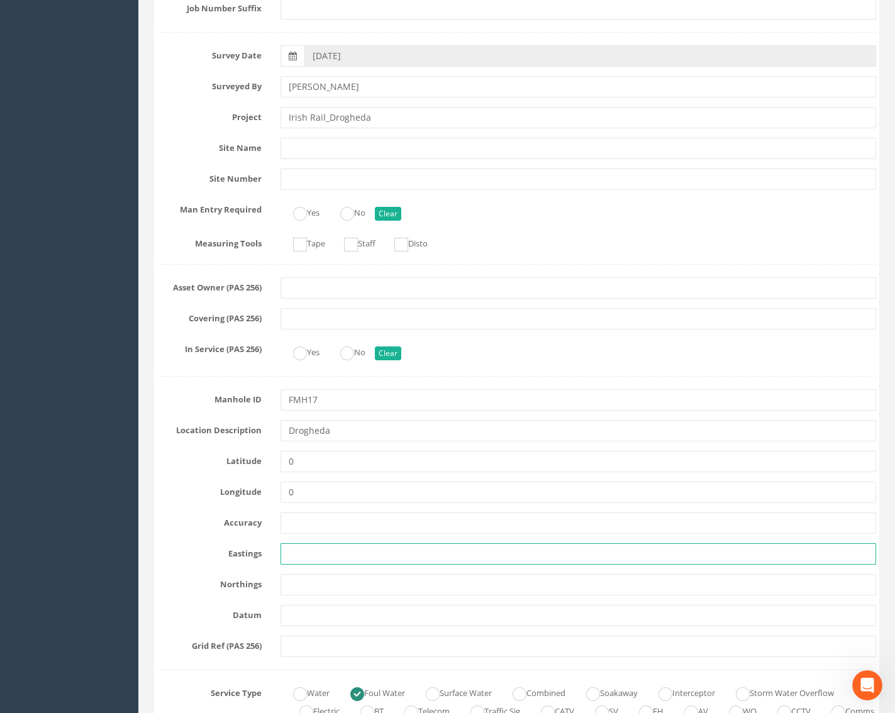
click at [296, 556] on input "text" at bounding box center [578, 553] width 596 height 21
paste input "709818.01"
type input "709818.01"
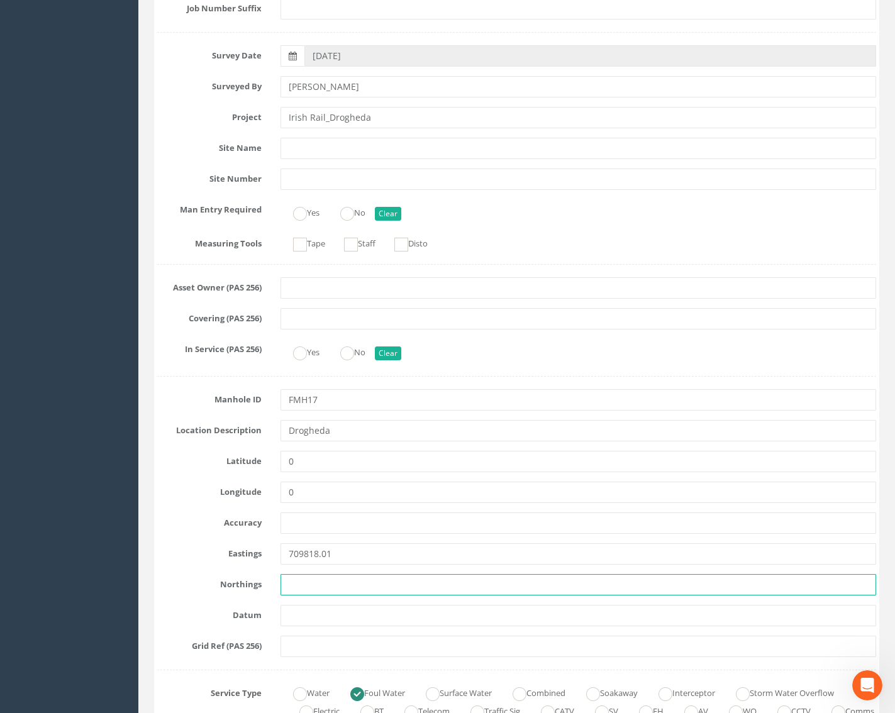
drag, startPoint x: 299, startPoint y: 586, endPoint x: 296, endPoint y: 580, distance: 6.5
click at [299, 586] on input "text" at bounding box center [578, 584] width 596 height 21
paste input "775029.26"
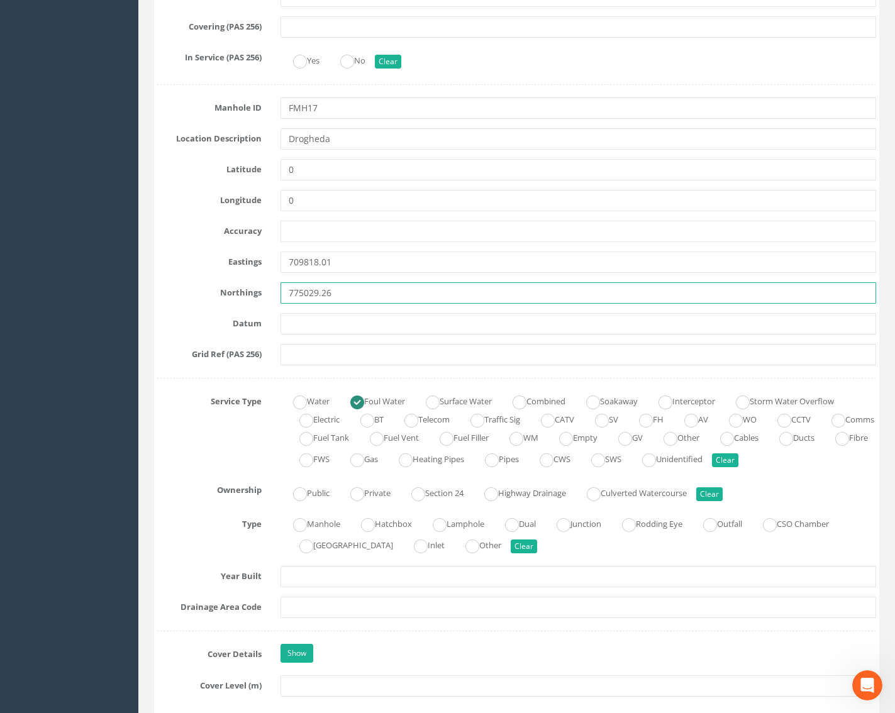
scroll to position [692, 0]
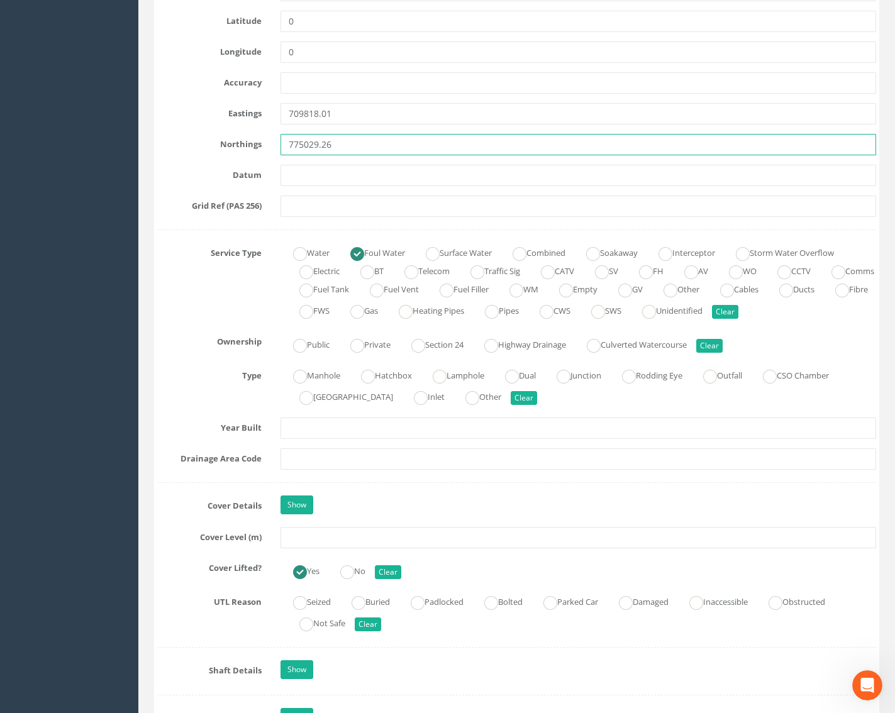
type input "775029.26"
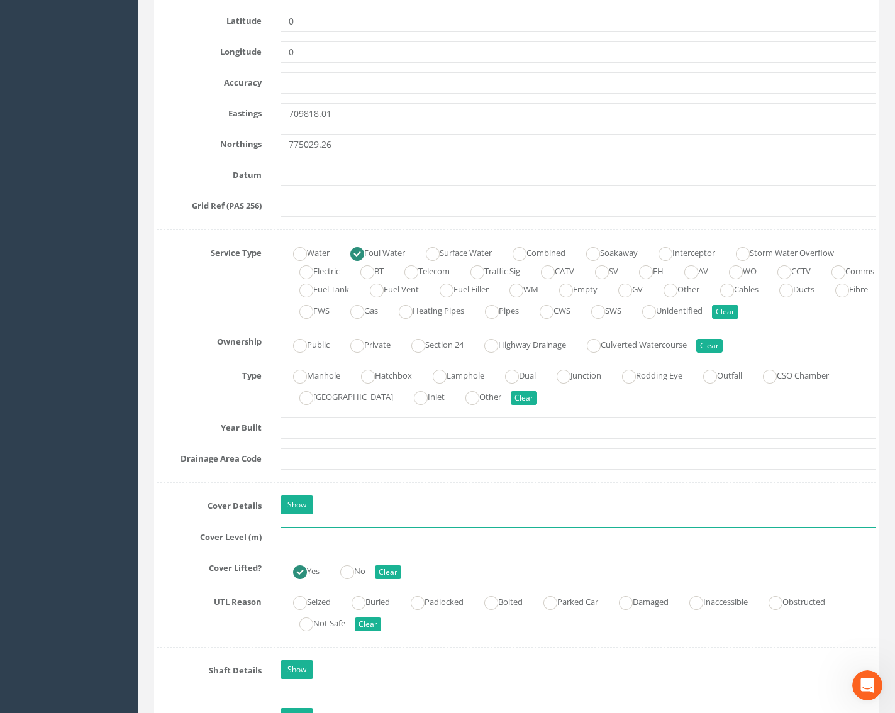
click at [307, 535] on input "text" at bounding box center [578, 537] width 596 height 21
paste input "25.37"
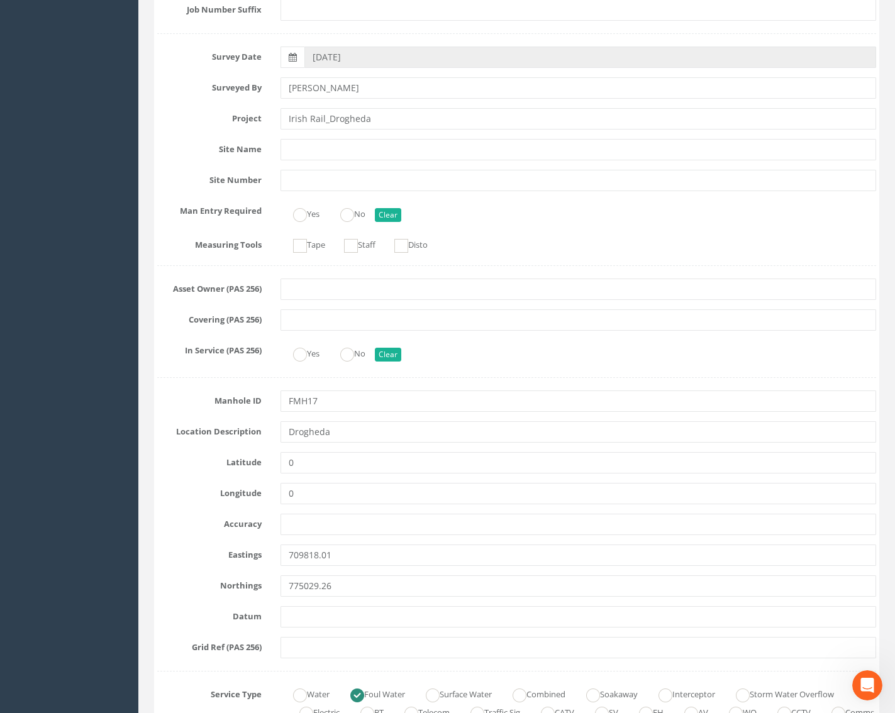
scroll to position [0, 0]
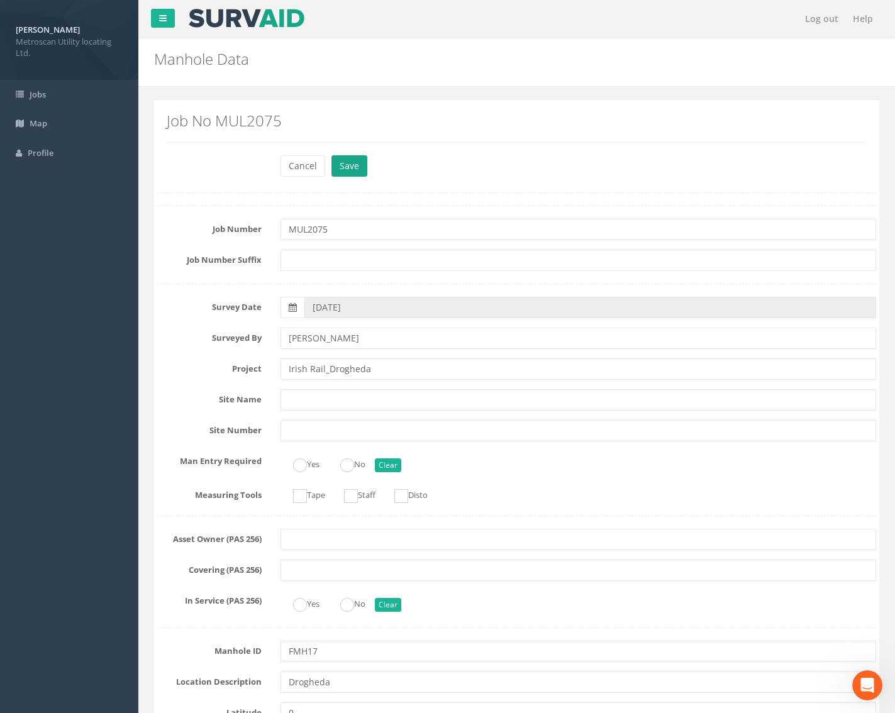
type input "25.37"
click at [341, 159] on button "Save" at bounding box center [349, 165] width 36 height 21
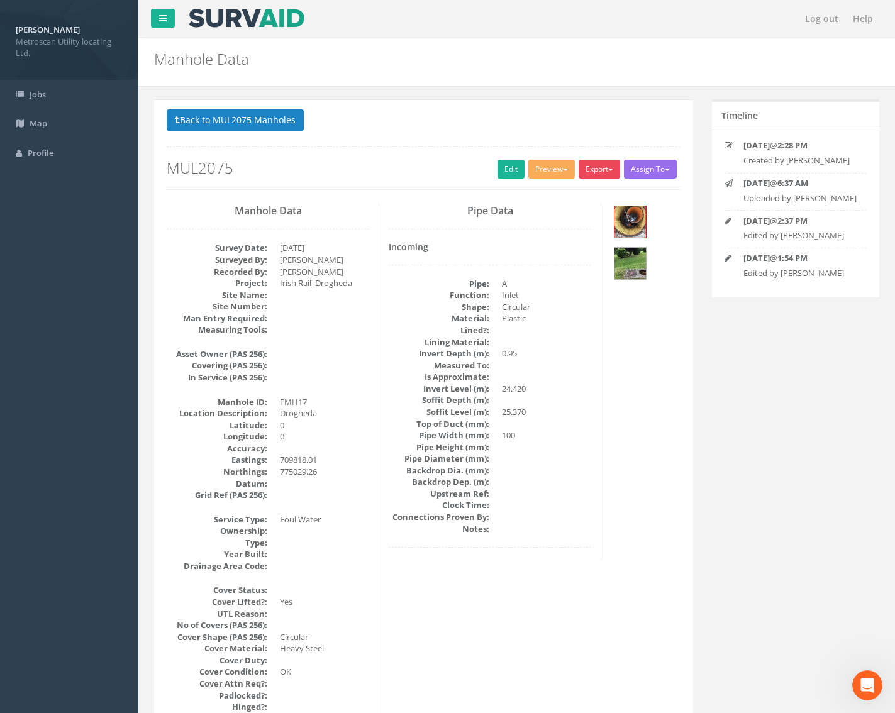
click at [601, 170] on button "Export" at bounding box center [598, 169] width 41 height 19
click at [590, 185] on link "Metroscan Manhole" at bounding box center [574, 194] width 96 height 19
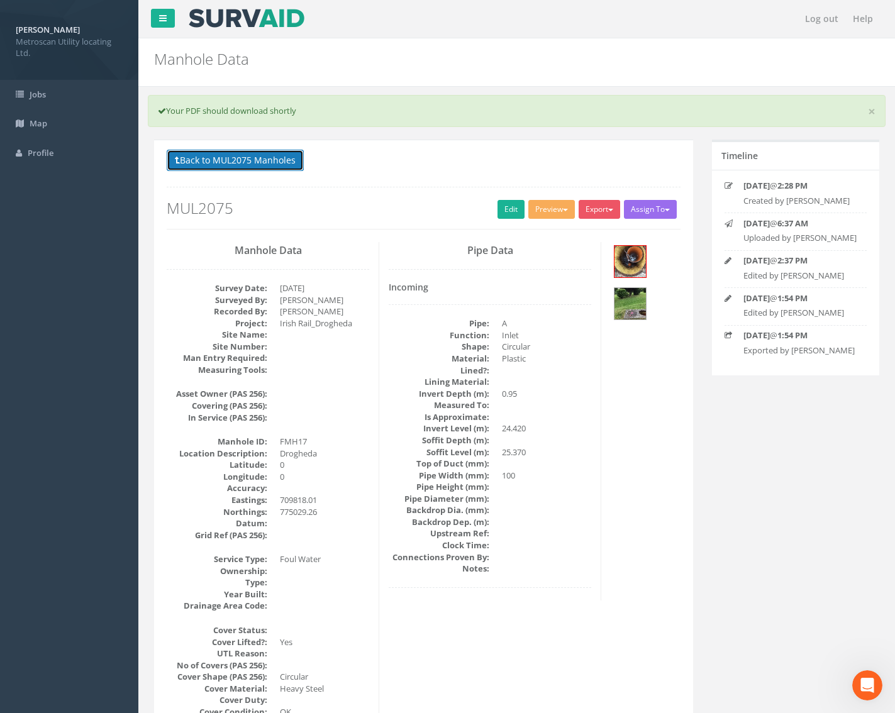
click at [261, 151] on button "Back to MUL2075 Manholes" at bounding box center [235, 160] width 137 height 21
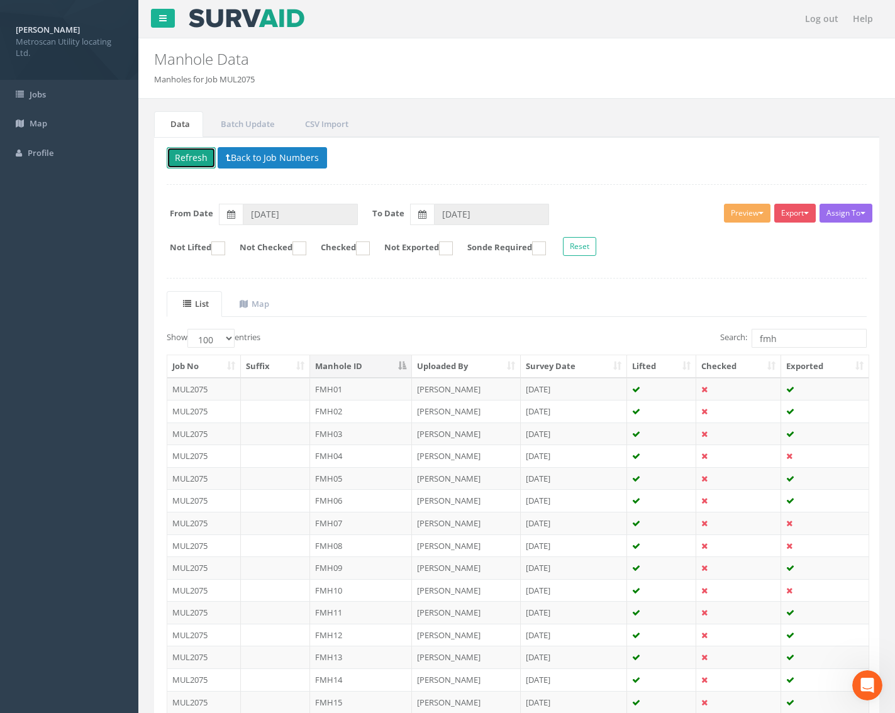
click at [202, 152] on button "Refresh" at bounding box center [191, 157] width 49 height 21
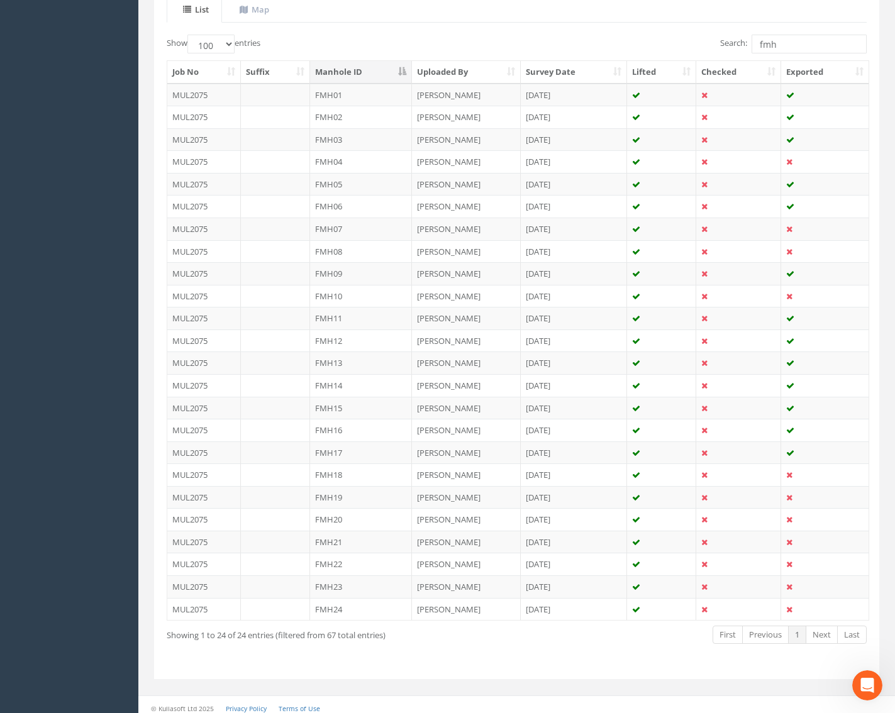
scroll to position [301, 0]
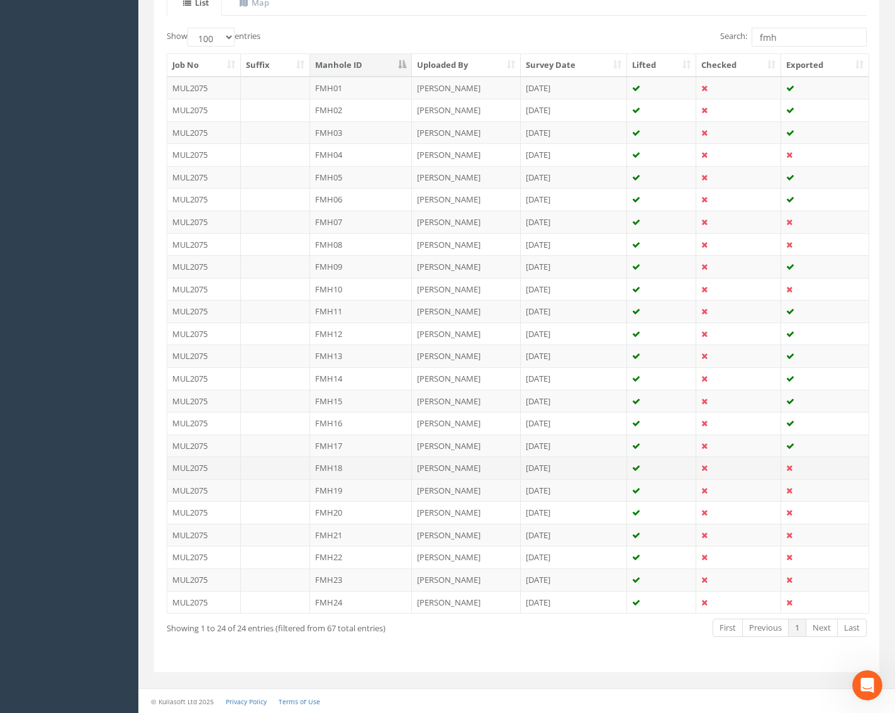
click at [353, 466] on td "FMH18" at bounding box center [361, 467] width 102 height 23
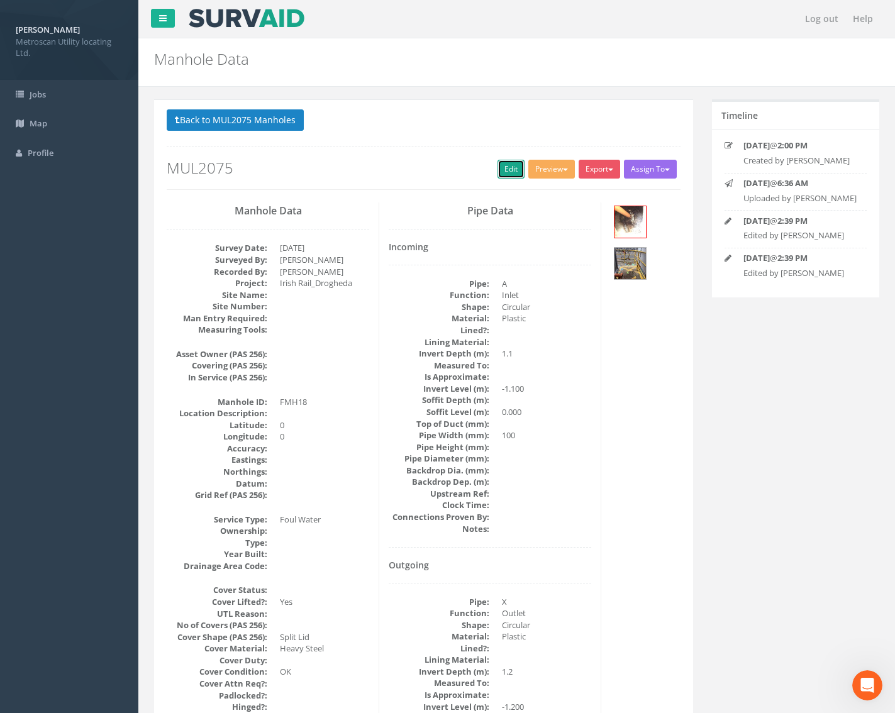
click at [504, 177] on link "Edit" at bounding box center [510, 169] width 27 height 19
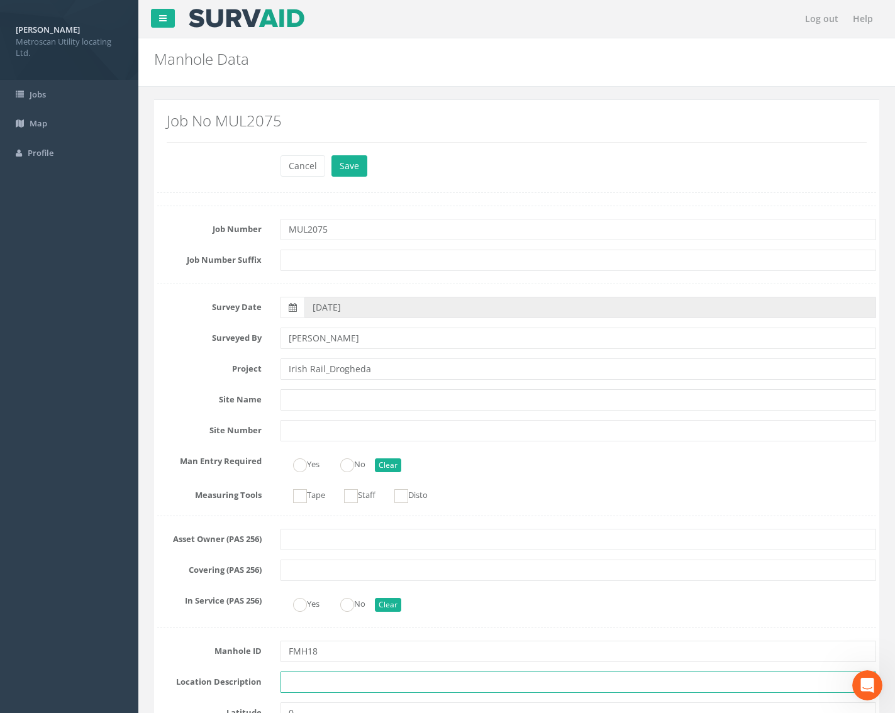
click at [304, 683] on input "text" at bounding box center [578, 682] width 596 height 21
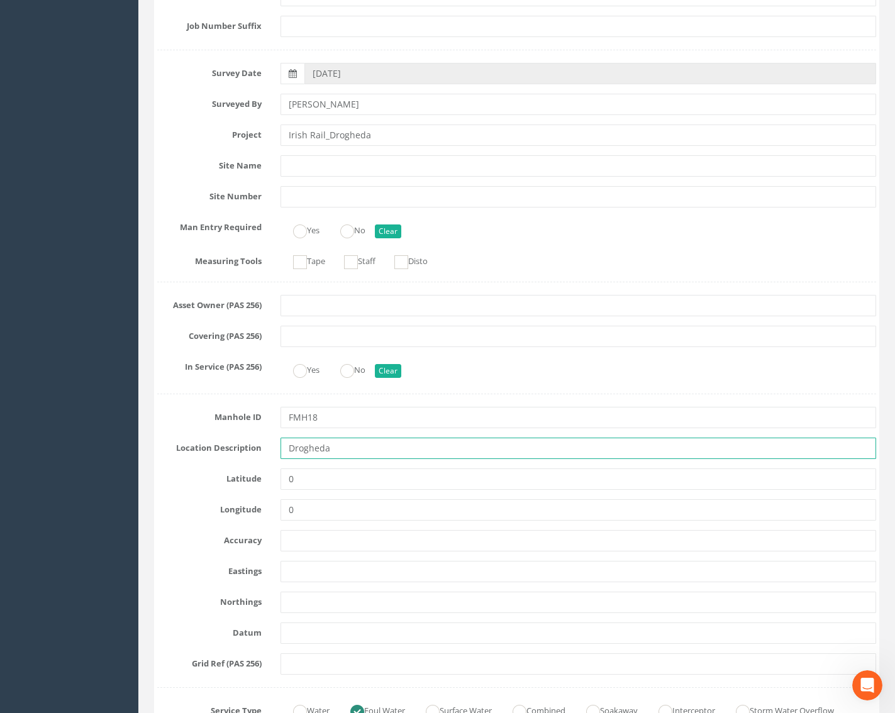
scroll to position [252, 0]
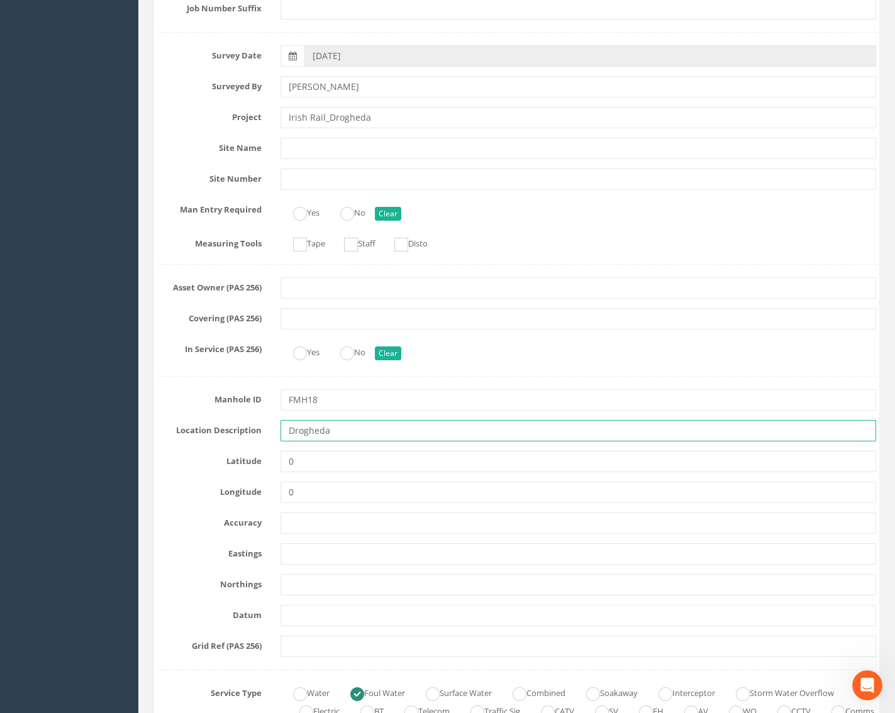
type input "Drogheda"
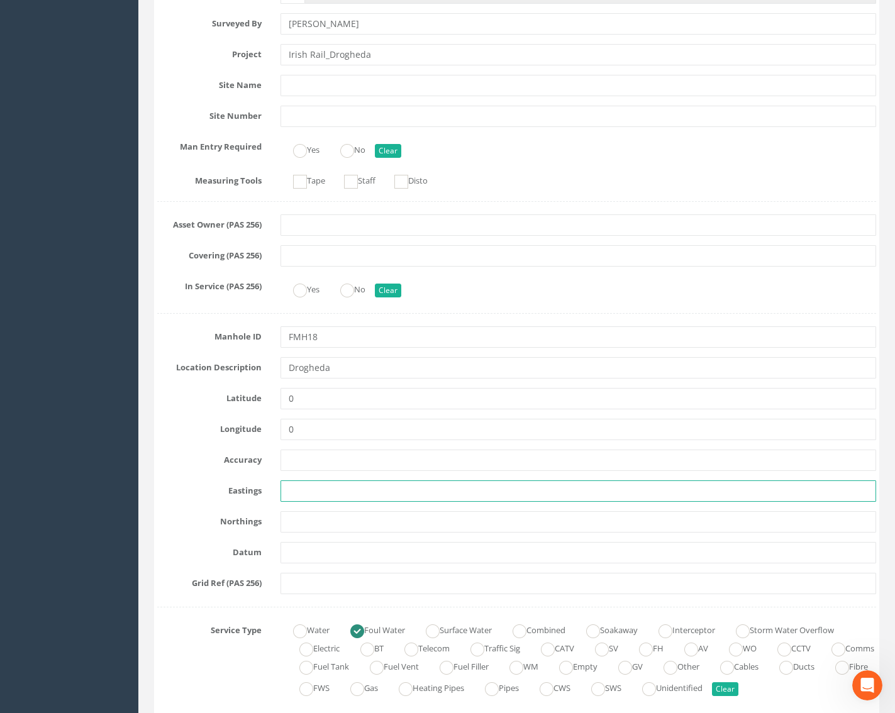
click at [301, 486] on input "text" at bounding box center [578, 490] width 596 height 21
paste input "709981.55"
type input "709981.55"
click at [309, 397] on input "0" at bounding box center [578, 398] width 596 height 21
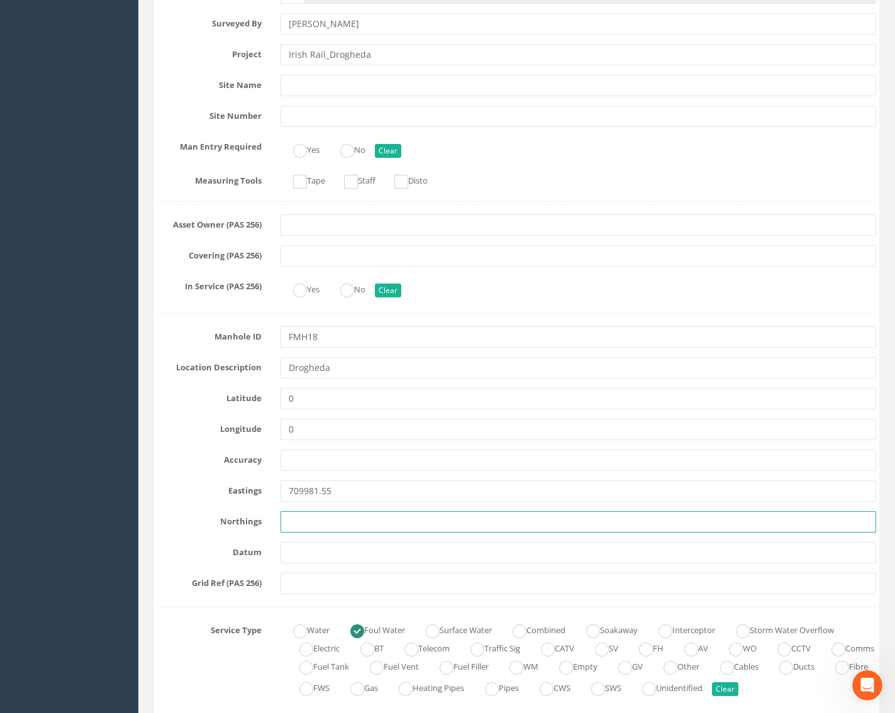
click at [307, 516] on input "text" at bounding box center [578, 521] width 596 height 21
paste input "774926.84"
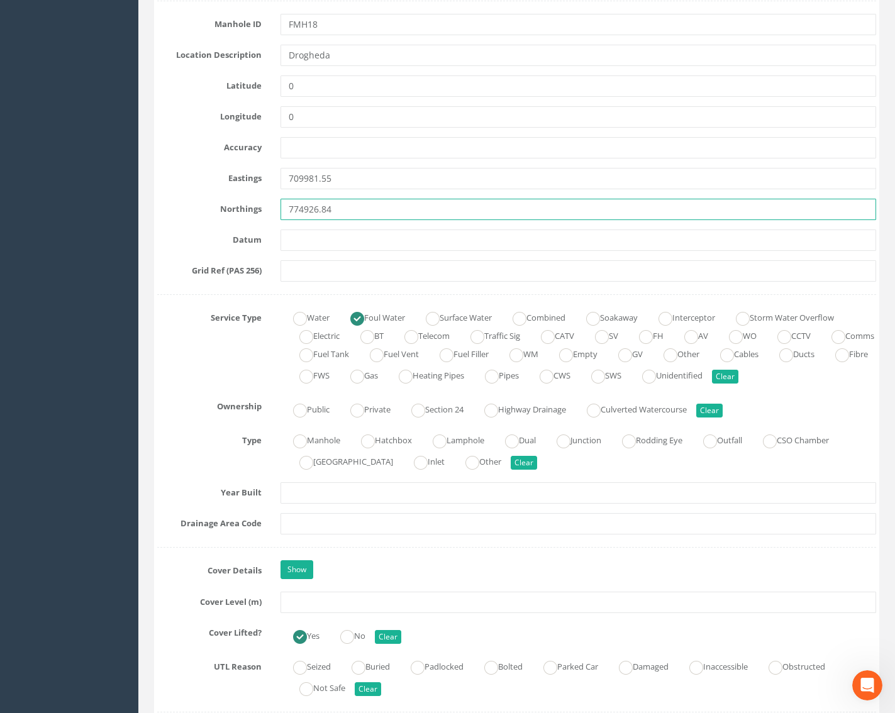
scroll to position [629, 0]
type input "774926.84"
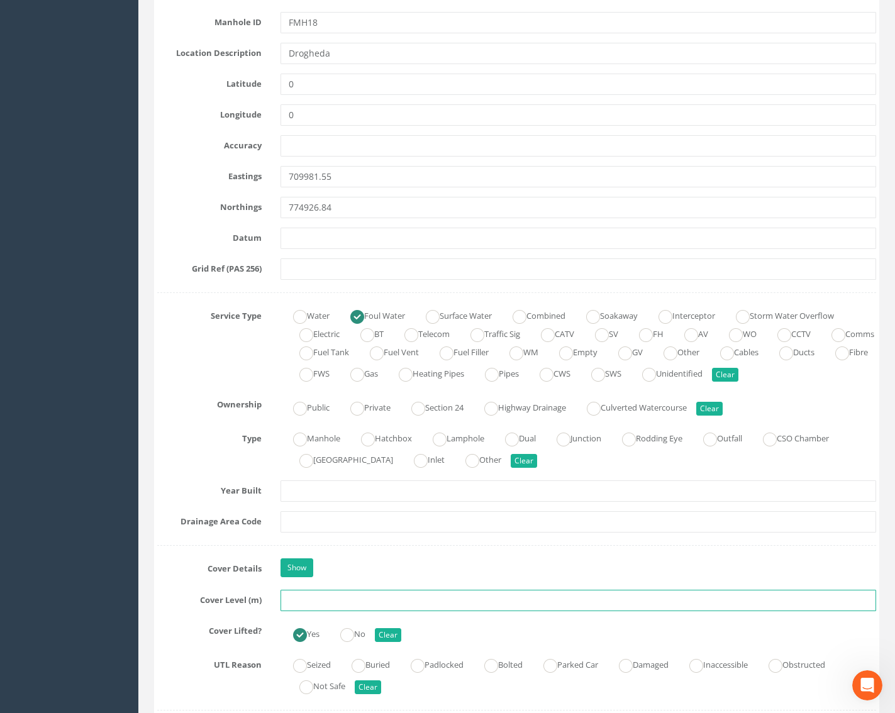
click at [300, 606] on input "text" at bounding box center [578, 600] width 596 height 21
type input "1"
type input "29.83"
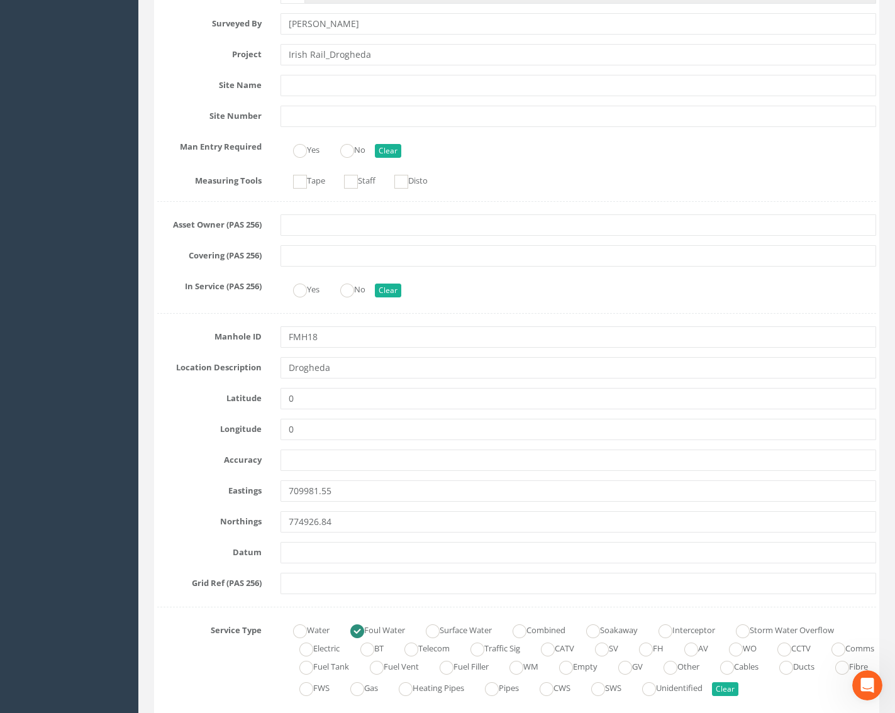
scroll to position [0, 0]
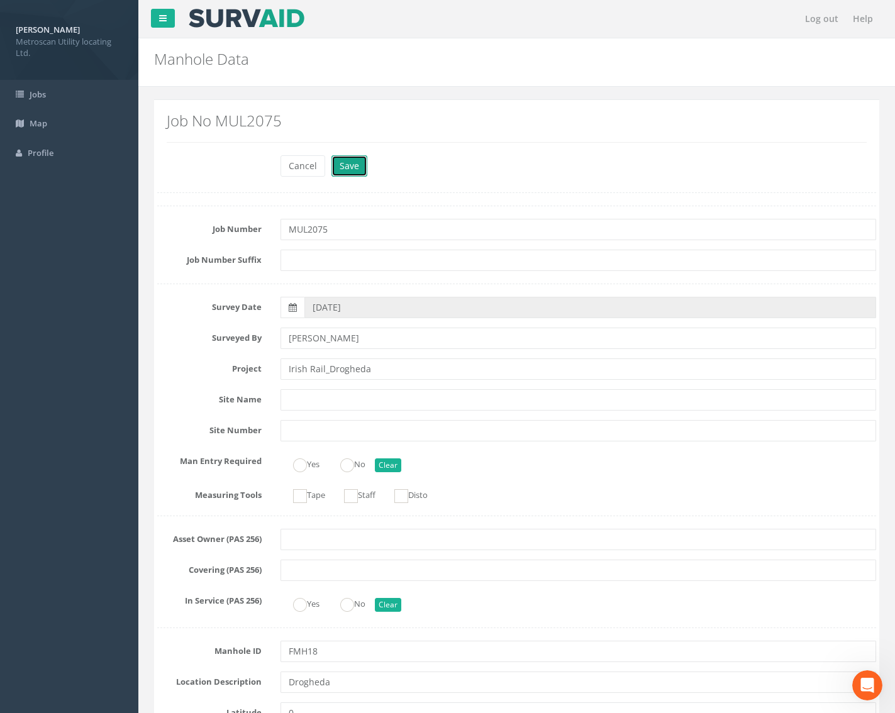
click at [350, 167] on button "Save" at bounding box center [349, 165] width 36 height 21
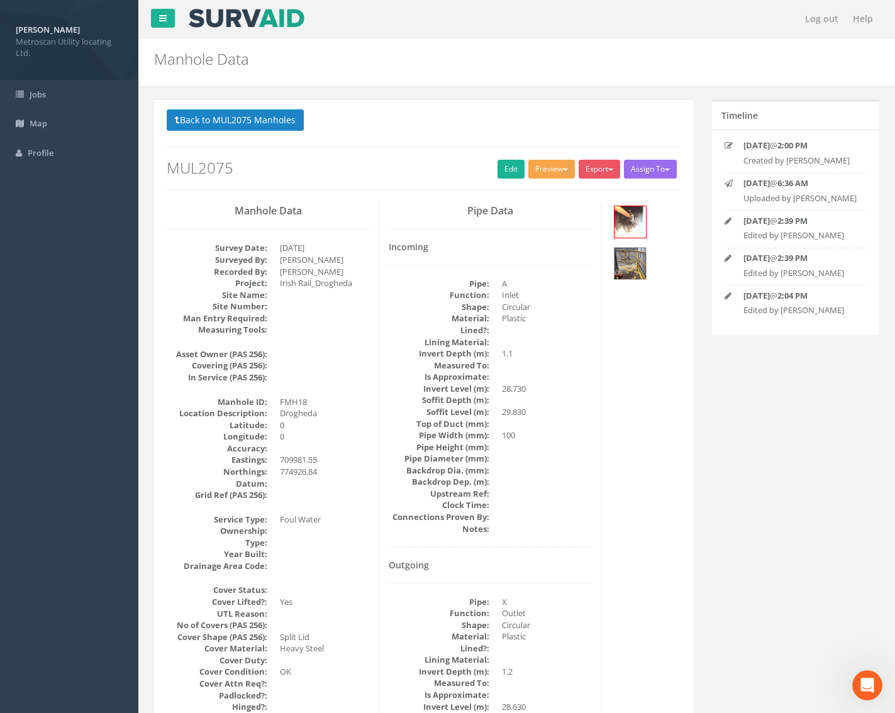
click at [553, 170] on button "Preview" at bounding box center [551, 169] width 47 height 19
click at [538, 193] on link "Metroscan Manhole" at bounding box center [528, 194] width 96 height 19
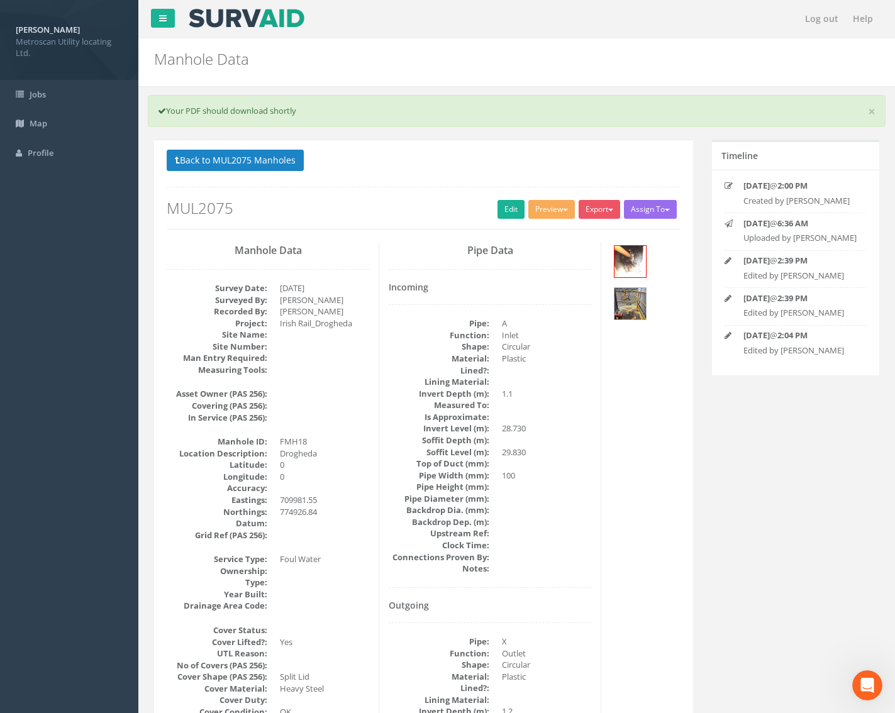
click at [561, 397] on dd "1.1" at bounding box center [546, 394] width 89 height 12
click at [600, 209] on button "Export" at bounding box center [598, 209] width 41 height 19
click at [587, 236] on link "Metroscan Manhole" at bounding box center [574, 235] width 96 height 19
click at [287, 163] on button "Back to MUL2075 Manholes" at bounding box center [235, 160] width 137 height 21
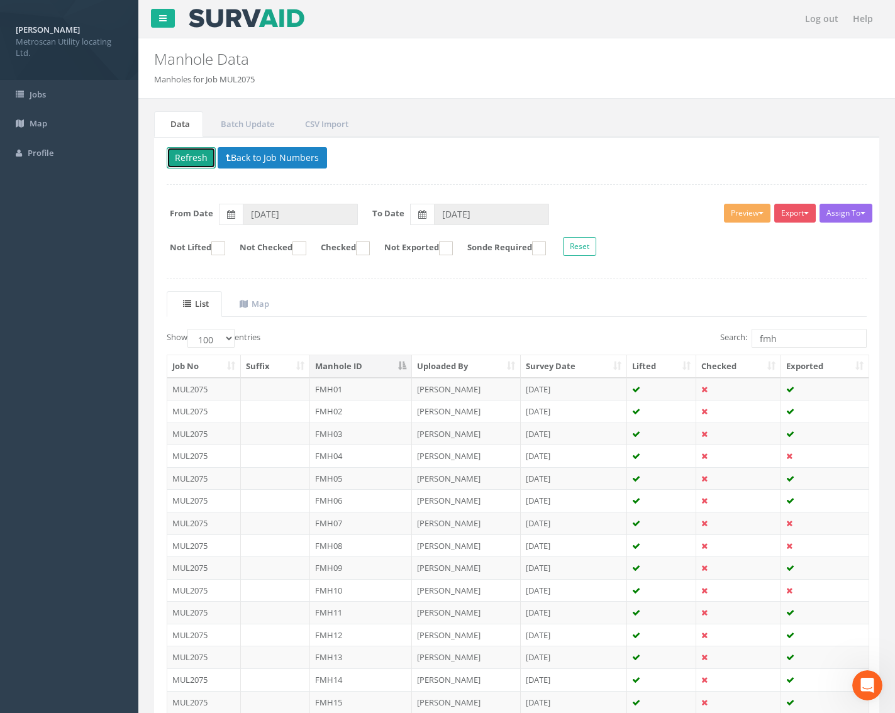
click at [194, 157] on button "Refresh" at bounding box center [191, 157] width 49 height 21
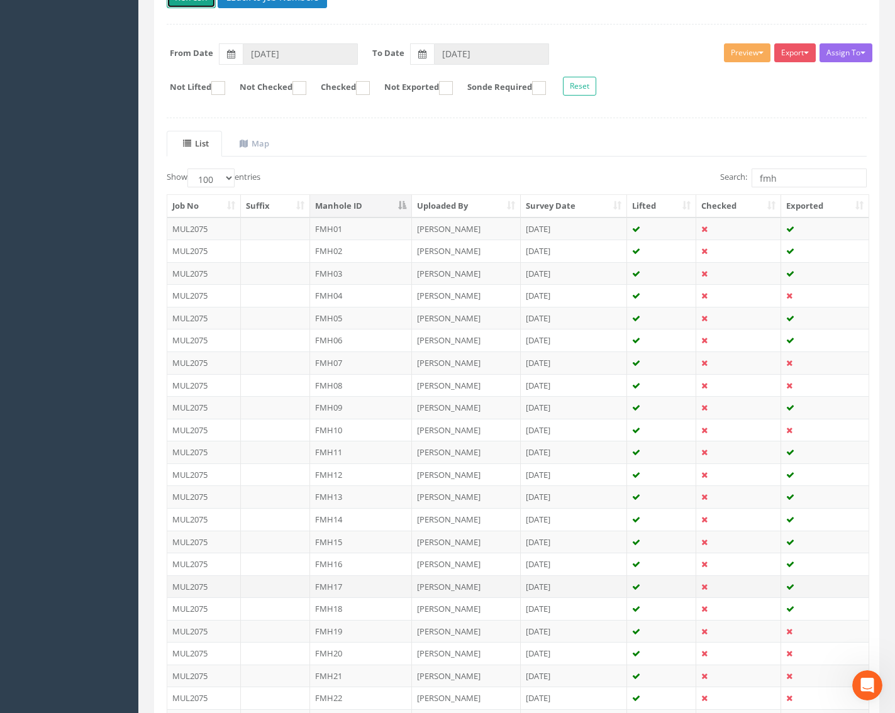
scroll to position [301, 0]
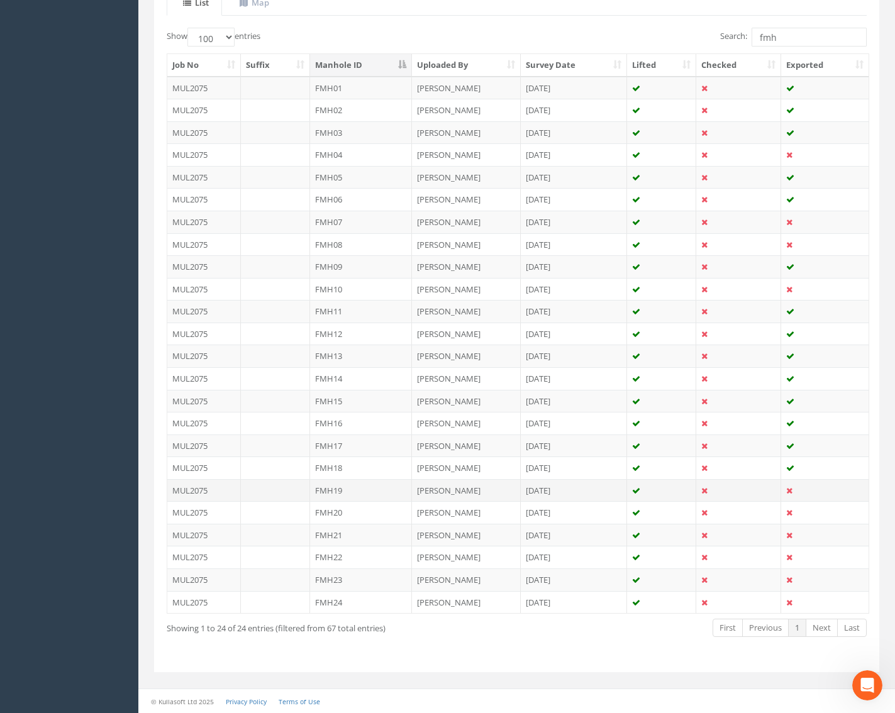
click at [382, 487] on td "FMH19" at bounding box center [361, 490] width 102 height 23
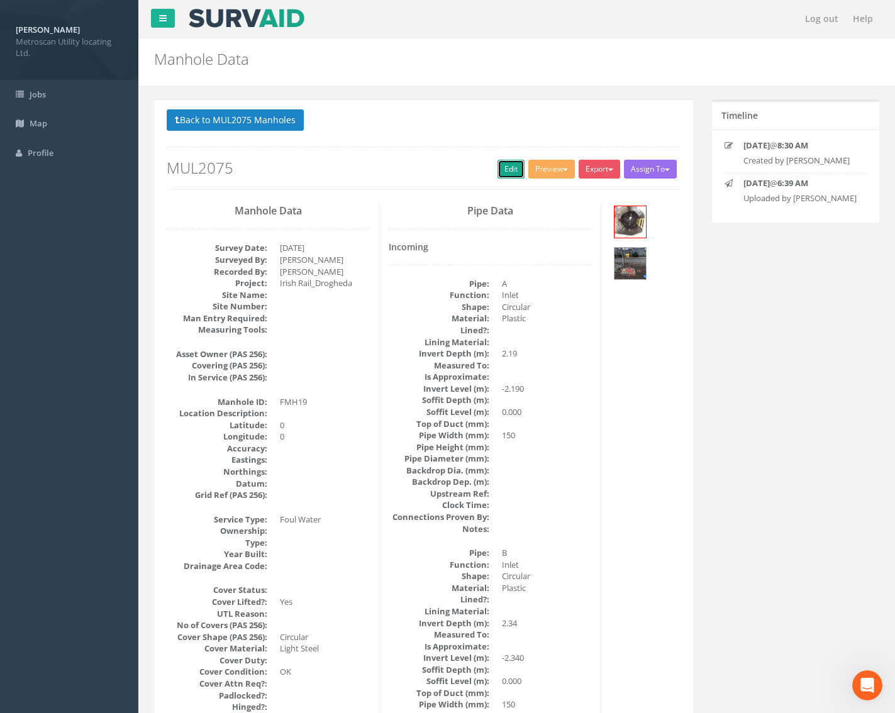
click at [506, 170] on link "Edit" at bounding box center [510, 169] width 27 height 19
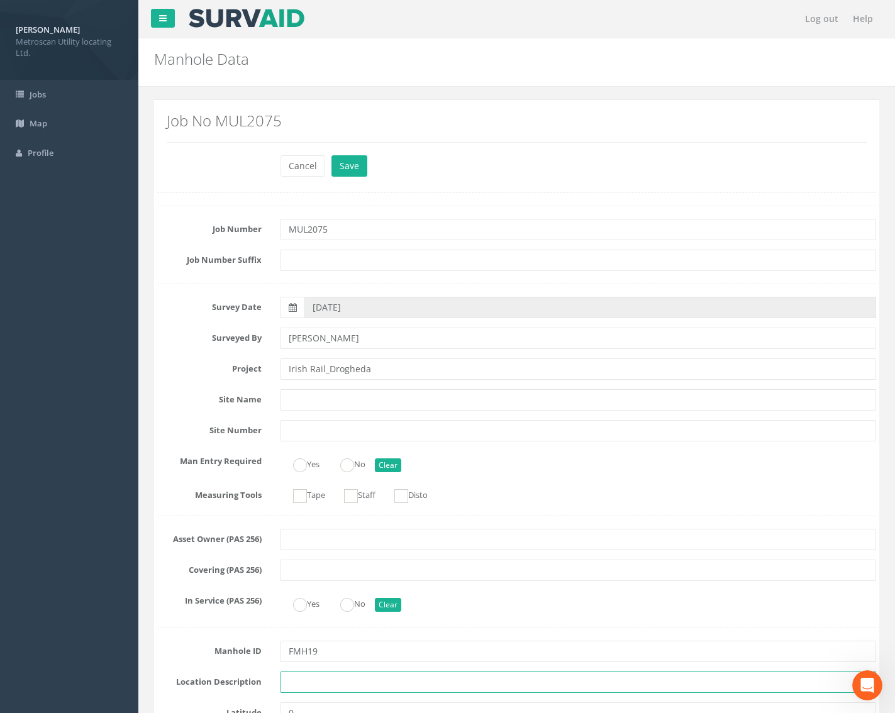
click at [306, 681] on input "text" at bounding box center [578, 682] width 596 height 21
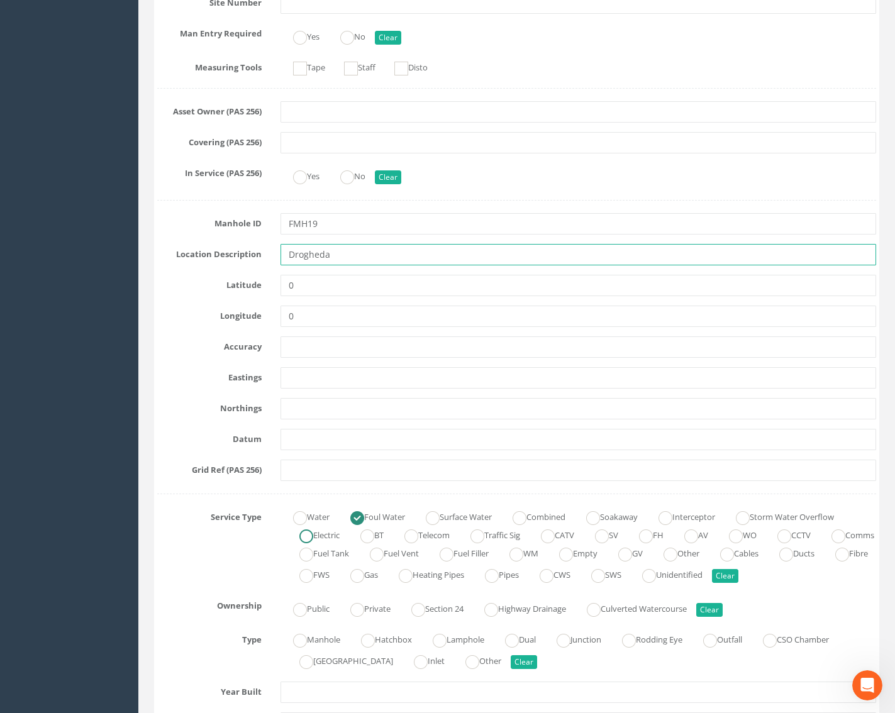
scroll to position [440, 0]
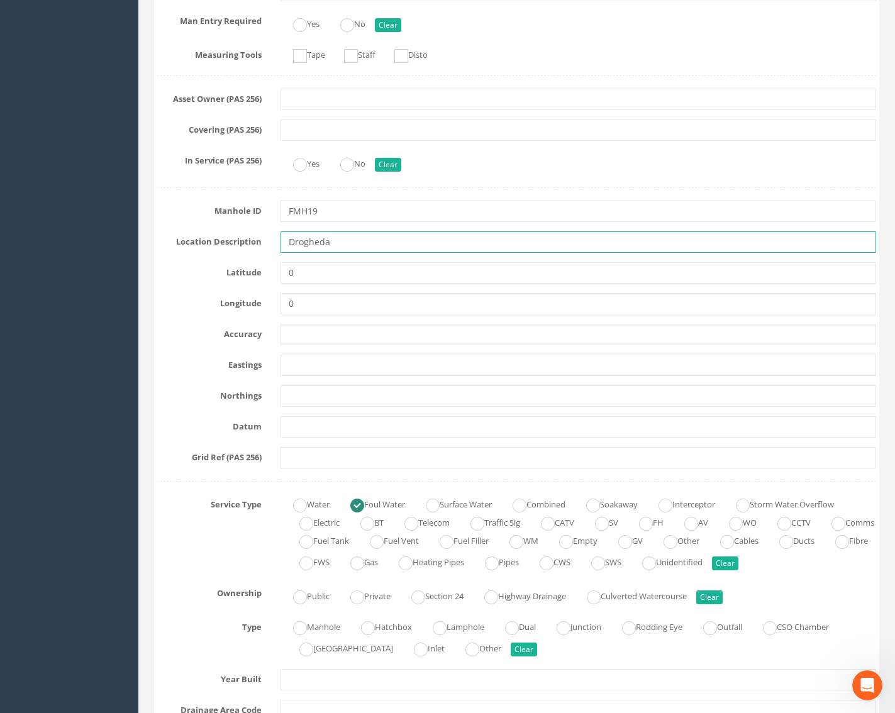
type input "Drogheda"
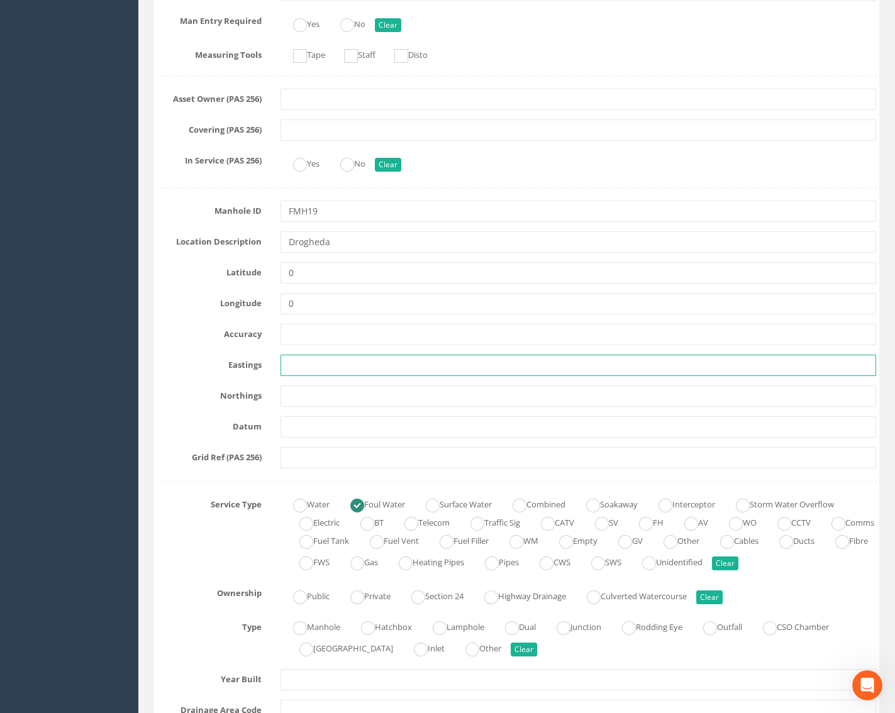
click at [294, 364] on input "text" at bounding box center [578, 365] width 596 height 21
paste input "709869.49"
type input "709869.49"
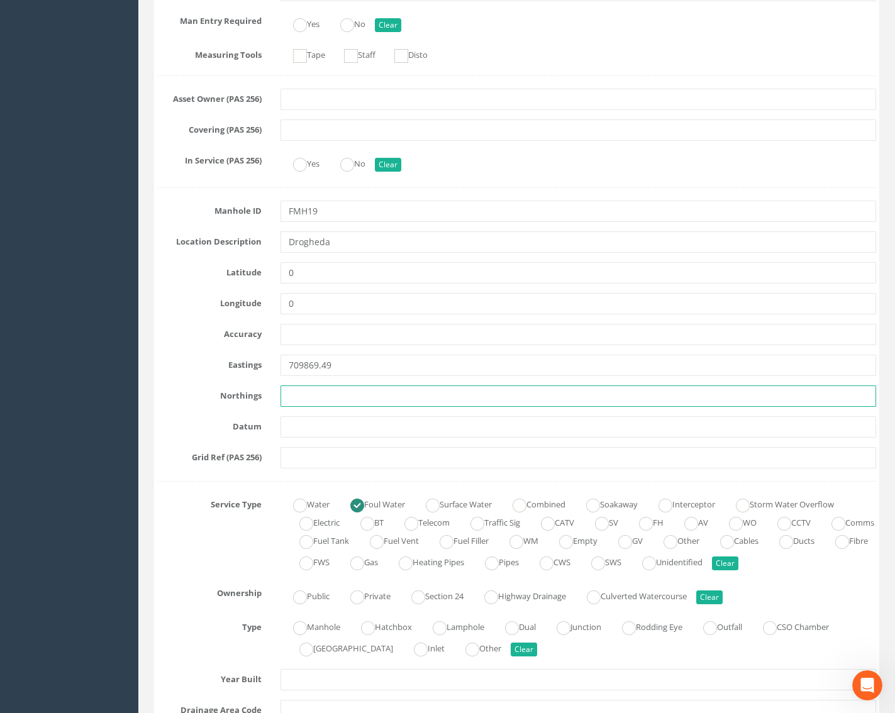
click at [339, 397] on input "text" at bounding box center [578, 395] width 596 height 21
paste input "774949.53"
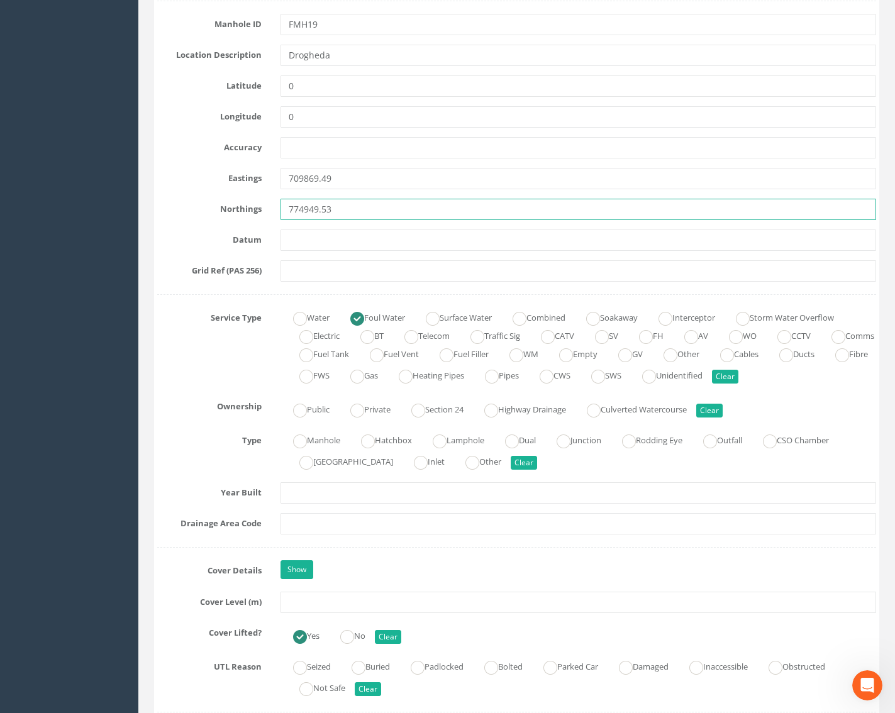
scroll to position [629, 0]
type input "774949.53"
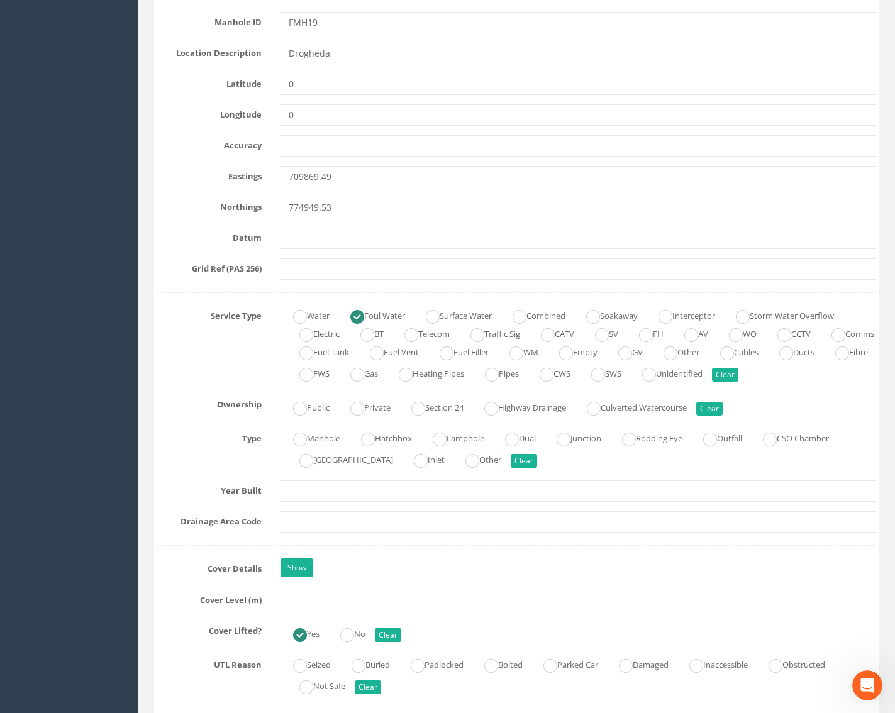
click at [304, 602] on input "text" at bounding box center [578, 600] width 596 height 21
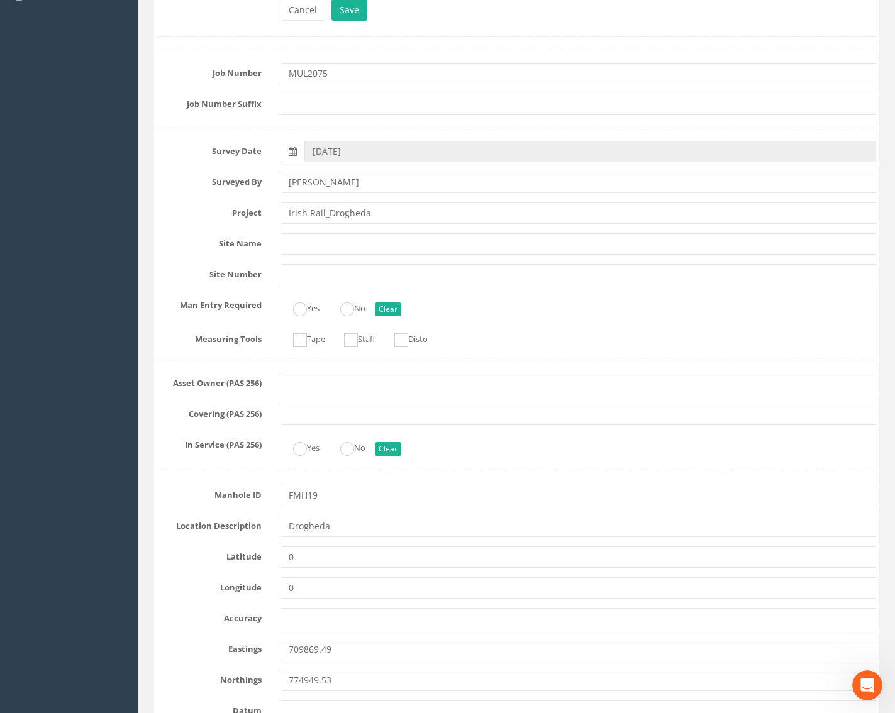
scroll to position [0, 0]
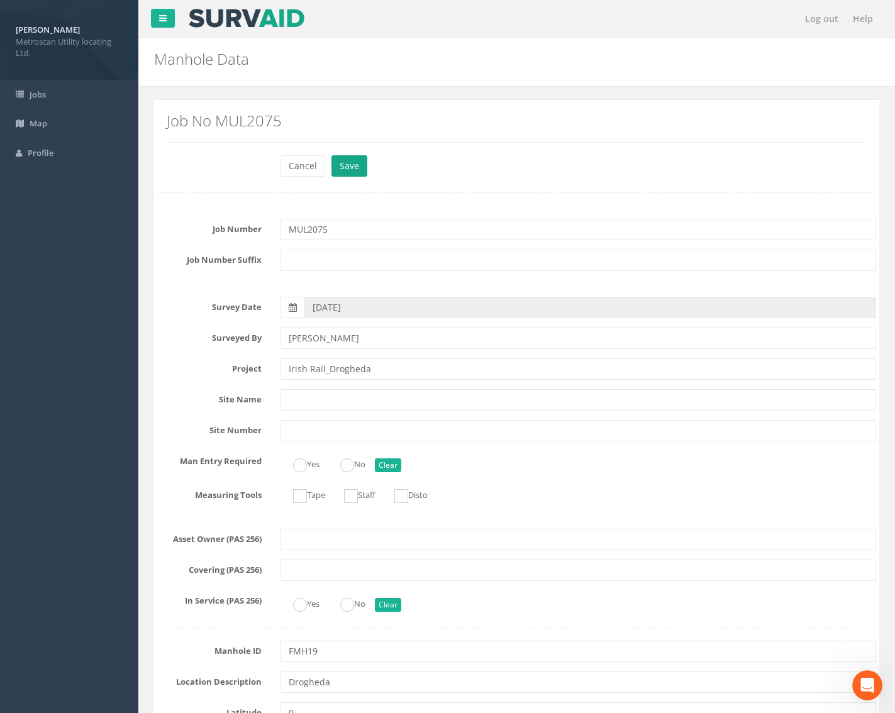
type input "29.69"
click at [342, 159] on button "Save" at bounding box center [349, 165] width 36 height 21
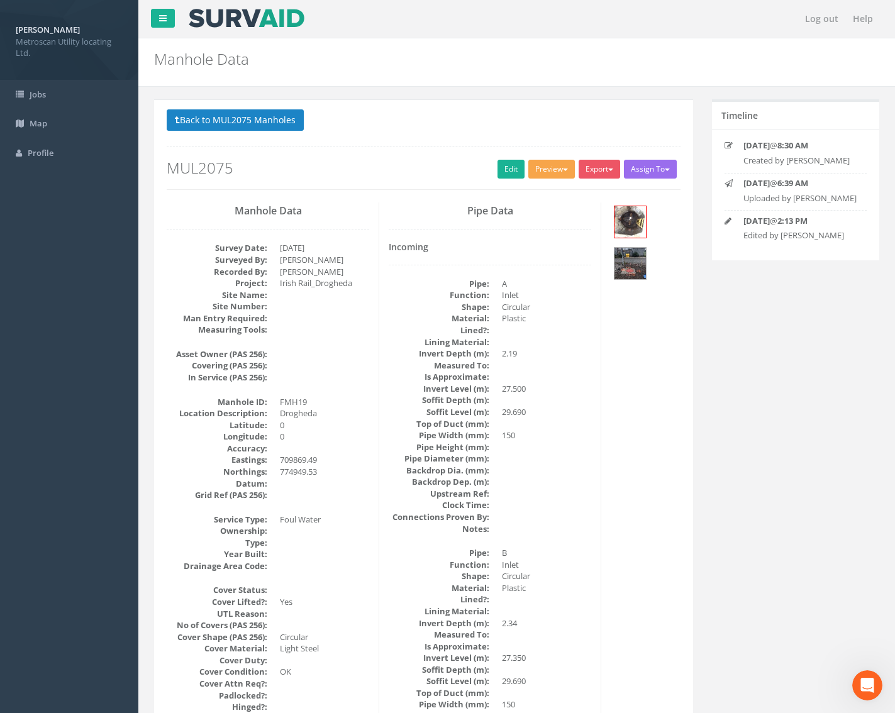
click at [541, 167] on button "Preview" at bounding box center [551, 169] width 47 height 19
click at [530, 187] on link "Metroscan Manhole" at bounding box center [528, 194] width 96 height 19
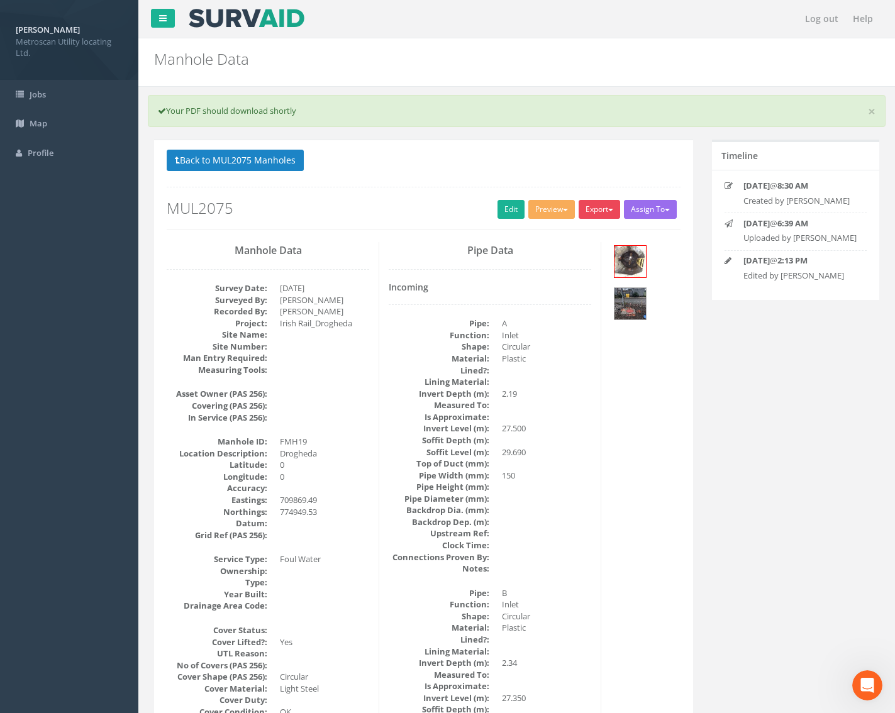
click at [595, 206] on button "Export" at bounding box center [598, 209] width 41 height 19
click at [585, 235] on link "Metroscan Manhole" at bounding box center [574, 235] width 96 height 19
click at [253, 153] on button "Back to MUL2075 Manholes" at bounding box center [235, 160] width 137 height 21
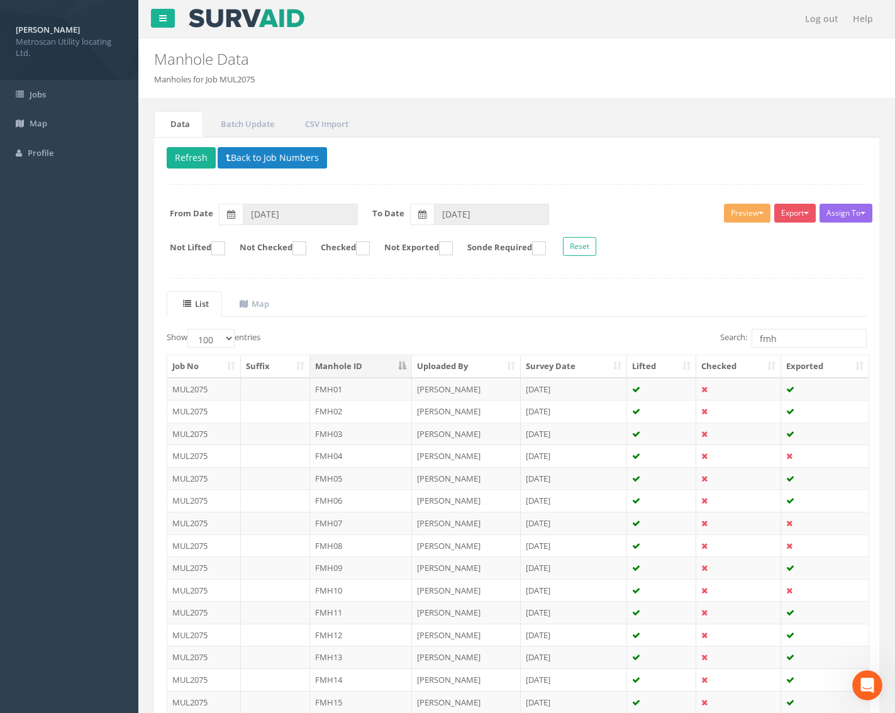
scroll to position [301, 0]
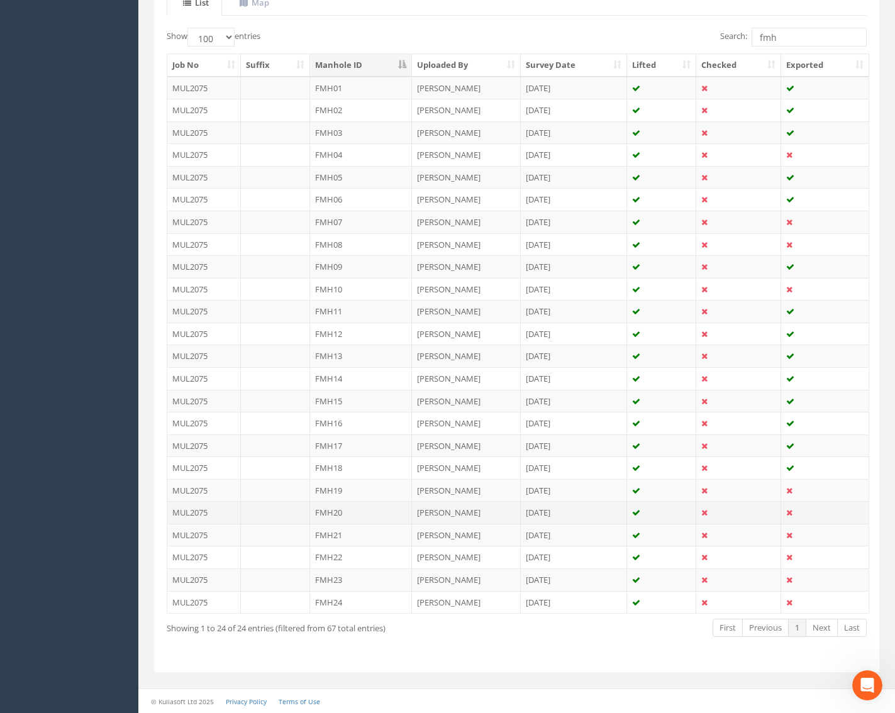
click at [358, 511] on td "FMH20" at bounding box center [361, 512] width 102 height 23
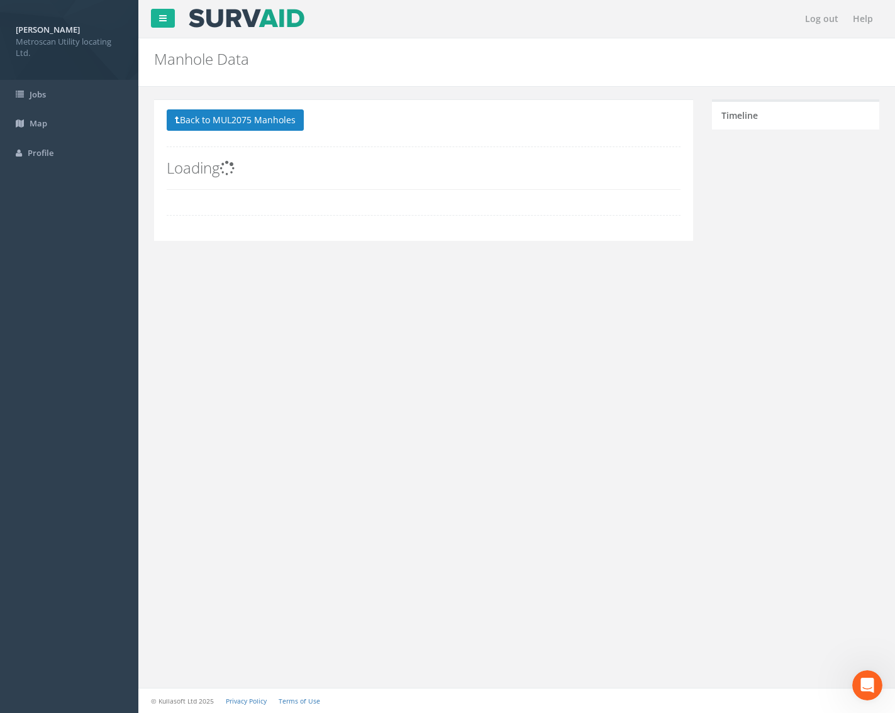
scroll to position [0, 0]
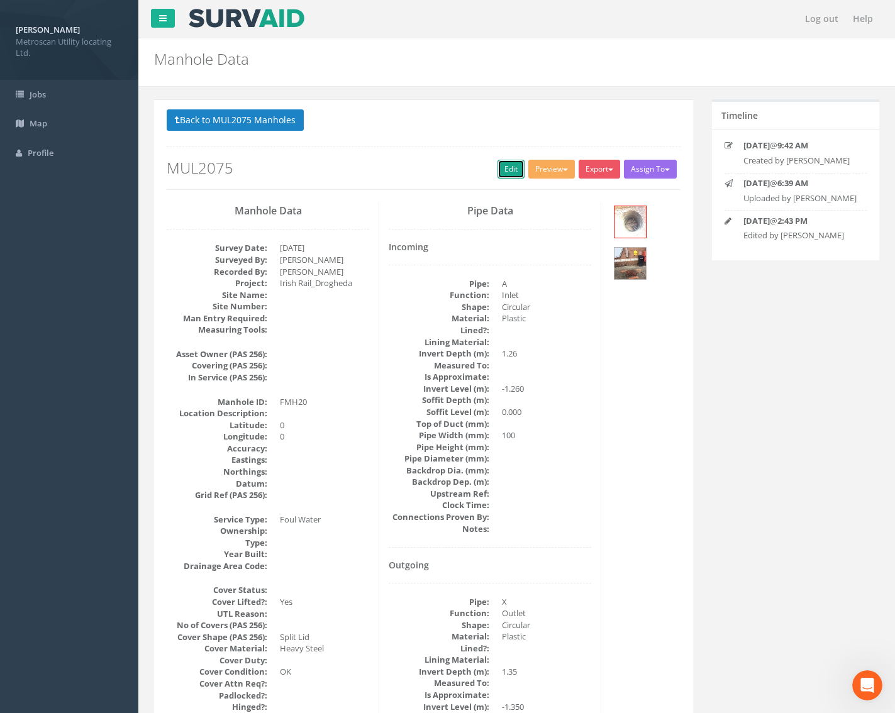
click at [511, 167] on link "Edit" at bounding box center [510, 169] width 27 height 19
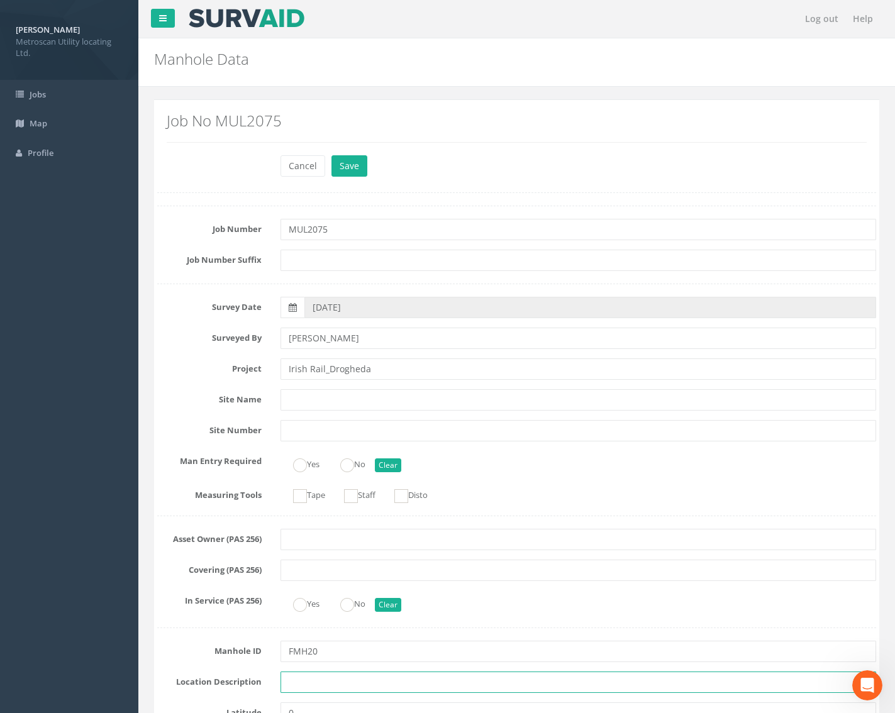
click at [316, 677] on input "text" at bounding box center [578, 682] width 596 height 21
type input "d"
type input "Drogheda"
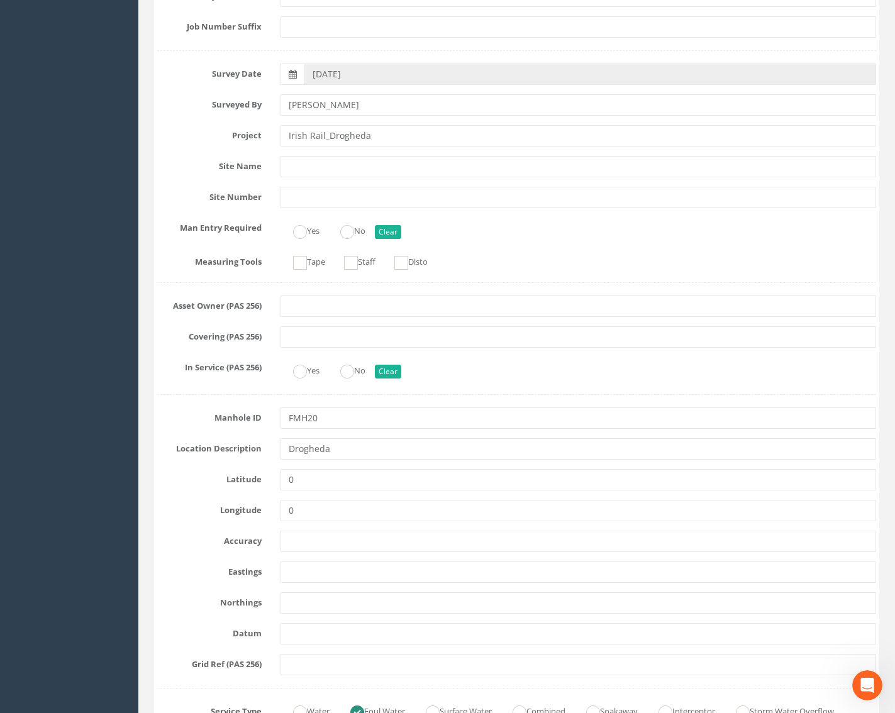
scroll to position [252, 0]
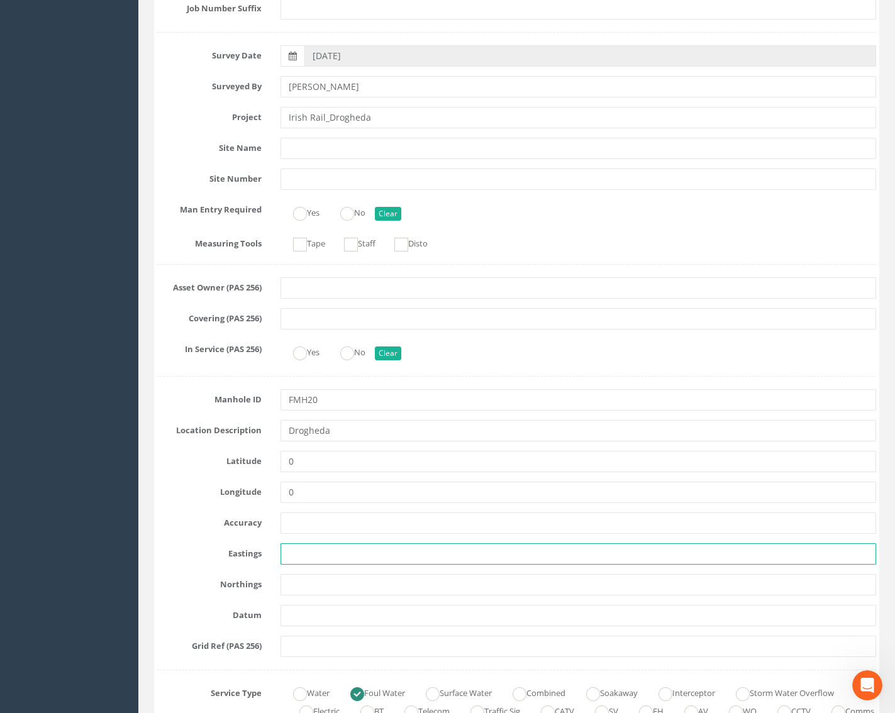
click at [301, 558] on input "text" at bounding box center [578, 553] width 596 height 21
paste input "709876.25"
type input "709876.25"
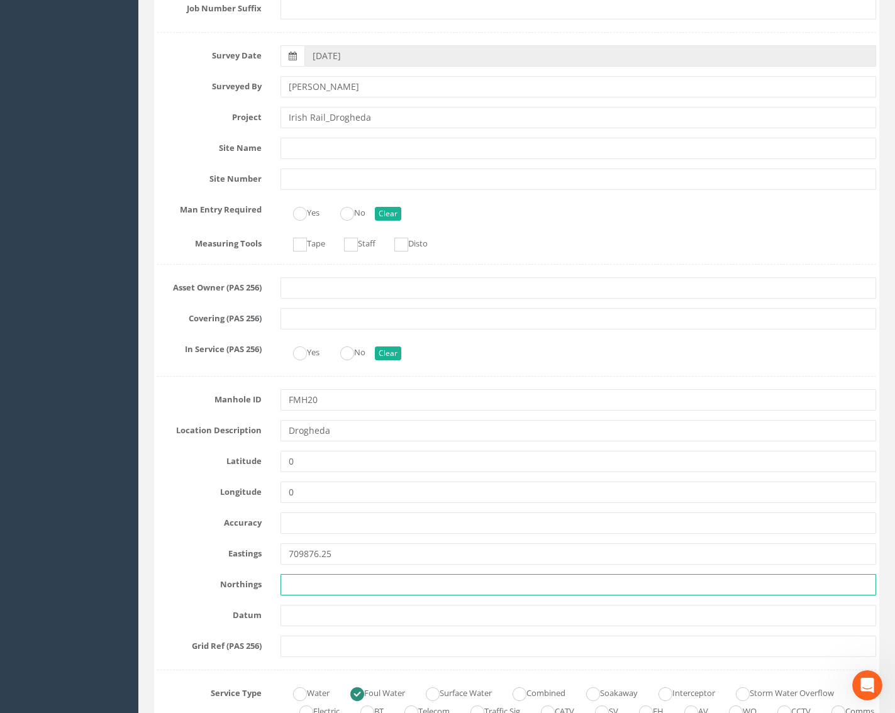
click at [336, 579] on input "text" at bounding box center [578, 584] width 596 height 21
paste input "774929.71"
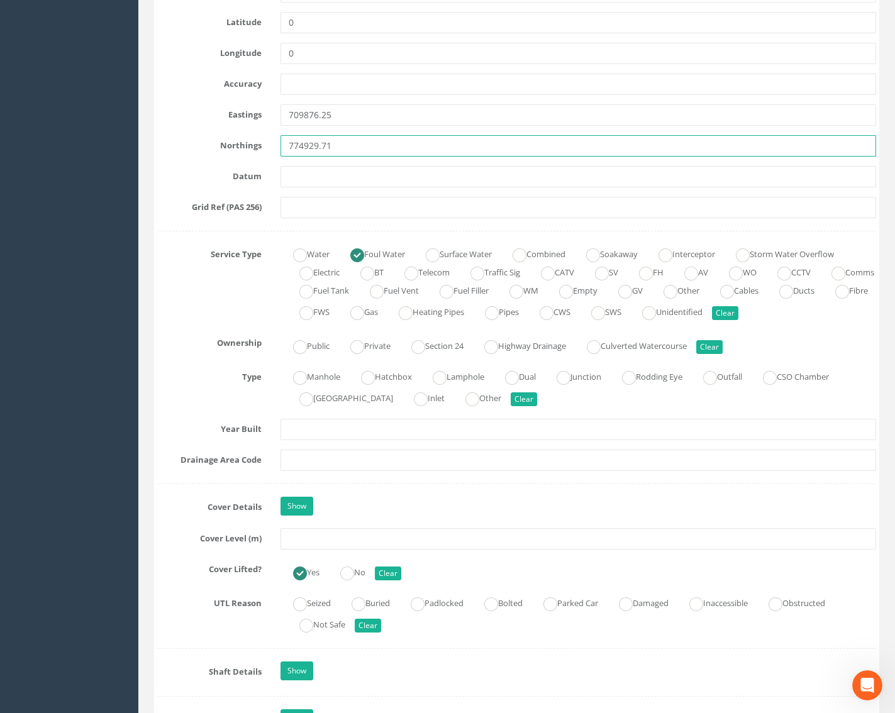
scroll to position [692, 0]
type input "774929.71"
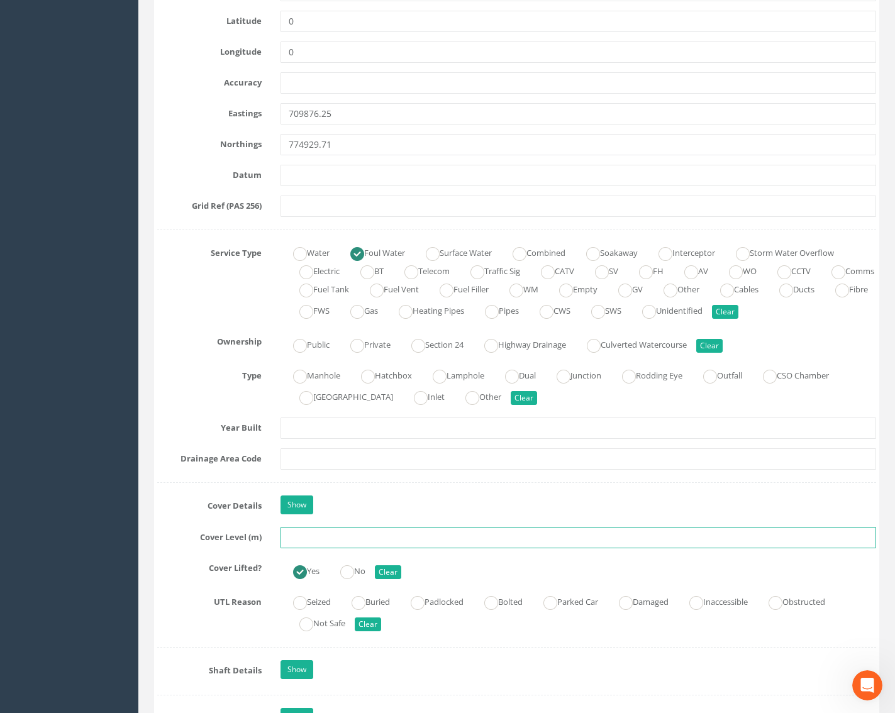
click at [312, 539] on input "text" at bounding box center [578, 537] width 596 height 21
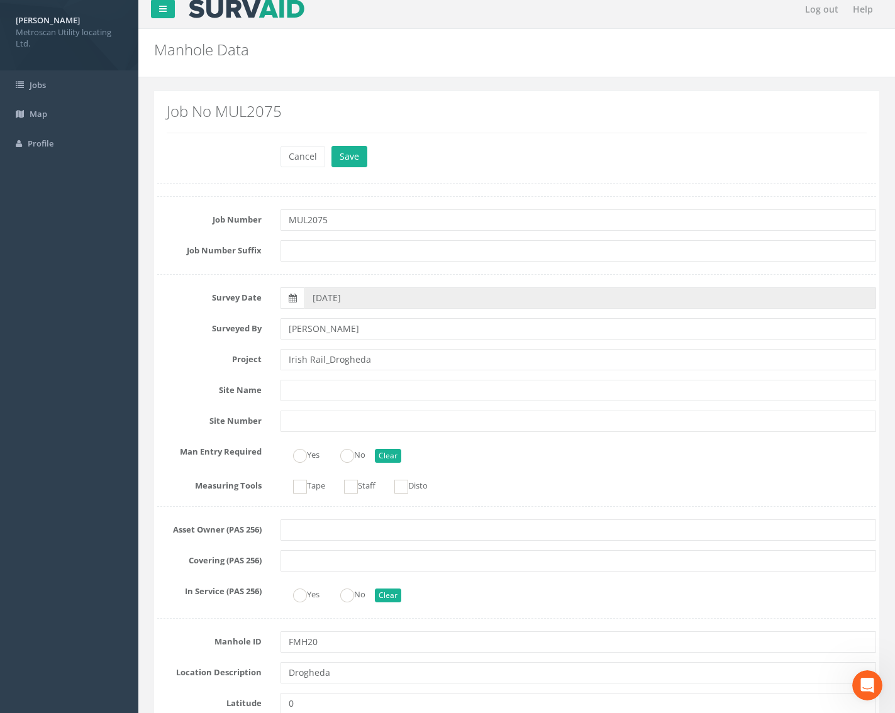
scroll to position [0, 0]
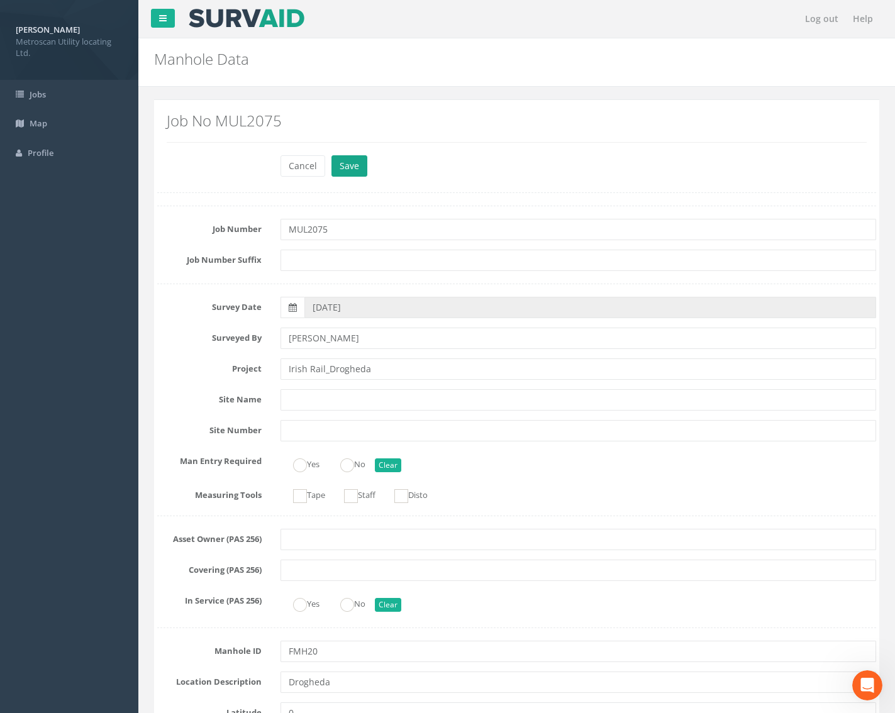
type input "29.79"
click at [349, 165] on button "Save" at bounding box center [349, 165] width 36 height 21
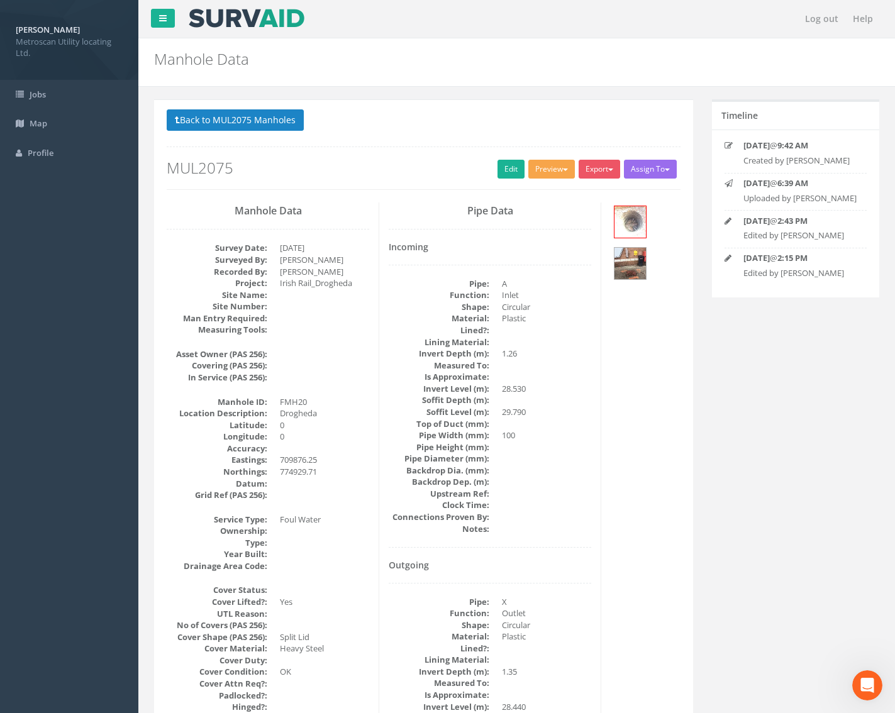
click at [560, 175] on button "Preview" at bounding box center [551, 169] width 47 height 19
click at [546, 199] on link "Metroscan Manhole" at bounding box center [528, 194] width 96 height 19
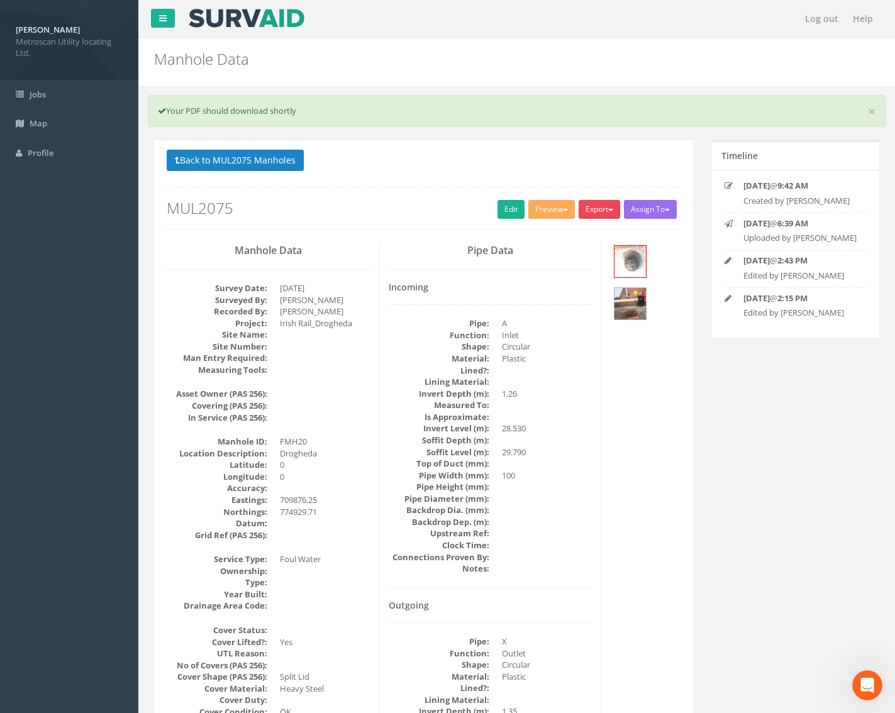
click at [594, 208] on button "Export" at bounding box center [598, 209] width 41 height 19
click at [580, 241] on link "Metroscan Manhole" at bounding box center [574, 235] width 96 height 19
click at [605, 217] on button "Export" at bounding box center [598, 209] width 41 height 19
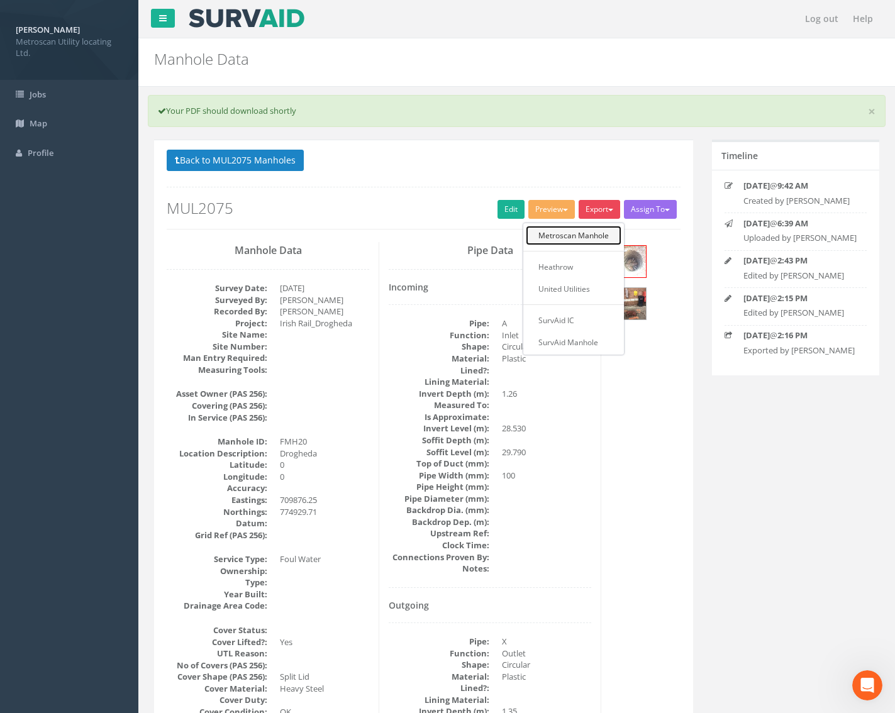
click at [597, 226] on link "Metroscan Manhole" at bounding box center [574, 235] width 96 height 19
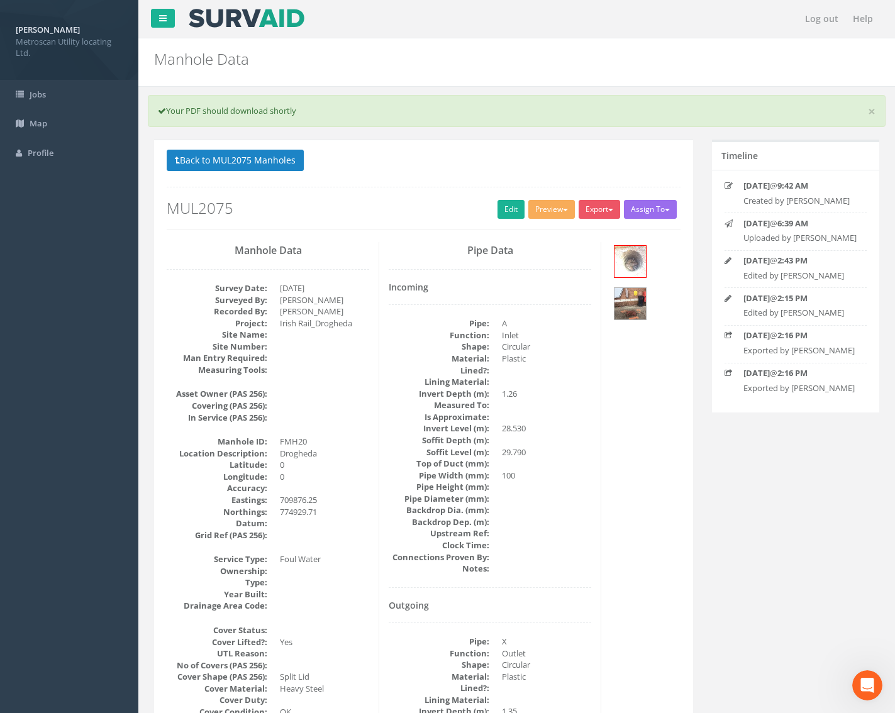
click at [246, 169] on button "Back to MUL2075 Manholes" at bounding box center [235, 160] width 137 height 21
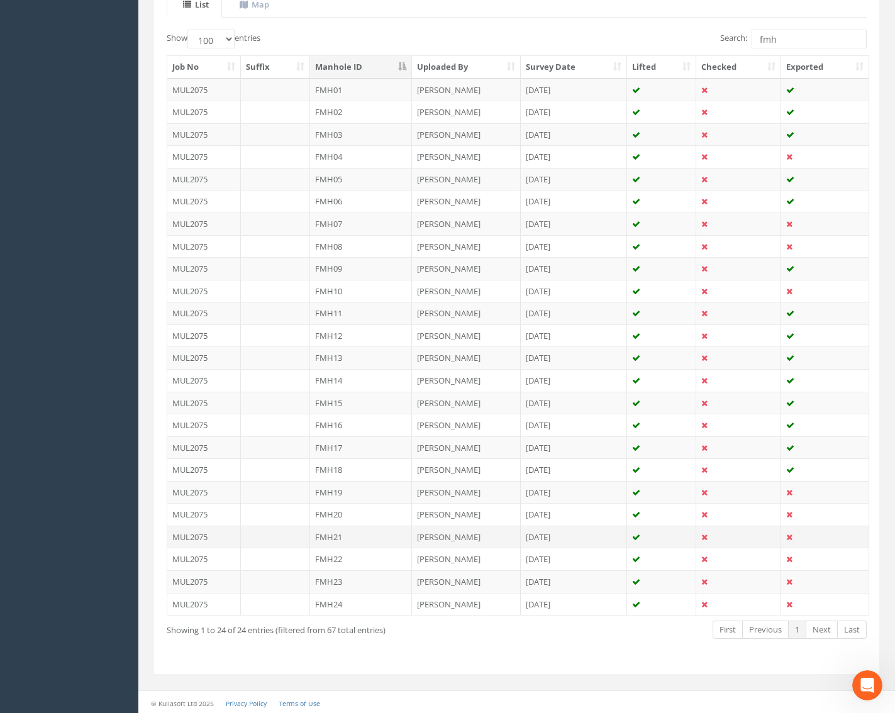
scroll to position [301, 0]
click at [346, 538] on td "FMH21" at bounding box center [361, 535] width 102 height 23
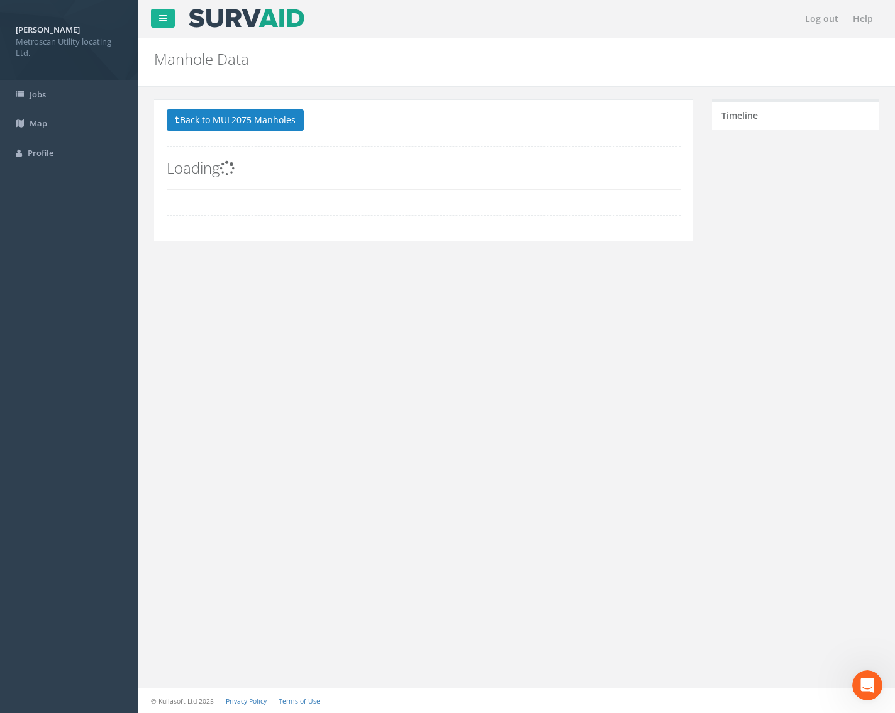
scroll to position [0, 0]
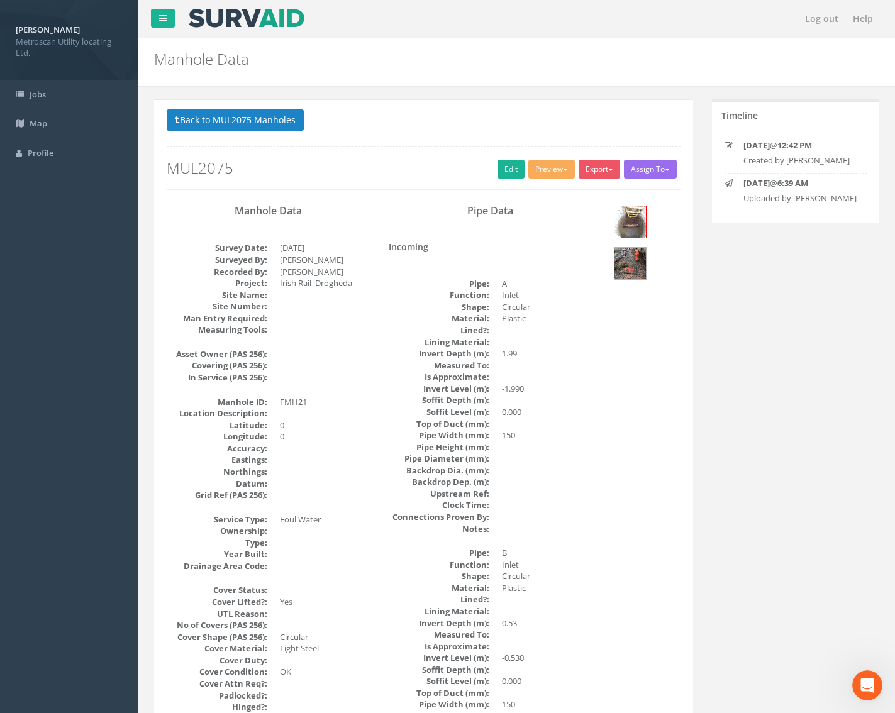
click at [510, 158] on div "Back to MUL2075 Manholes Back to Map Assign To No Companies Added Export Metros…" at bounding box center [424, 149] width 514 height 80
click at [508, 163] on link "Edit" at bounding box center [510, 169] width 27 height 19
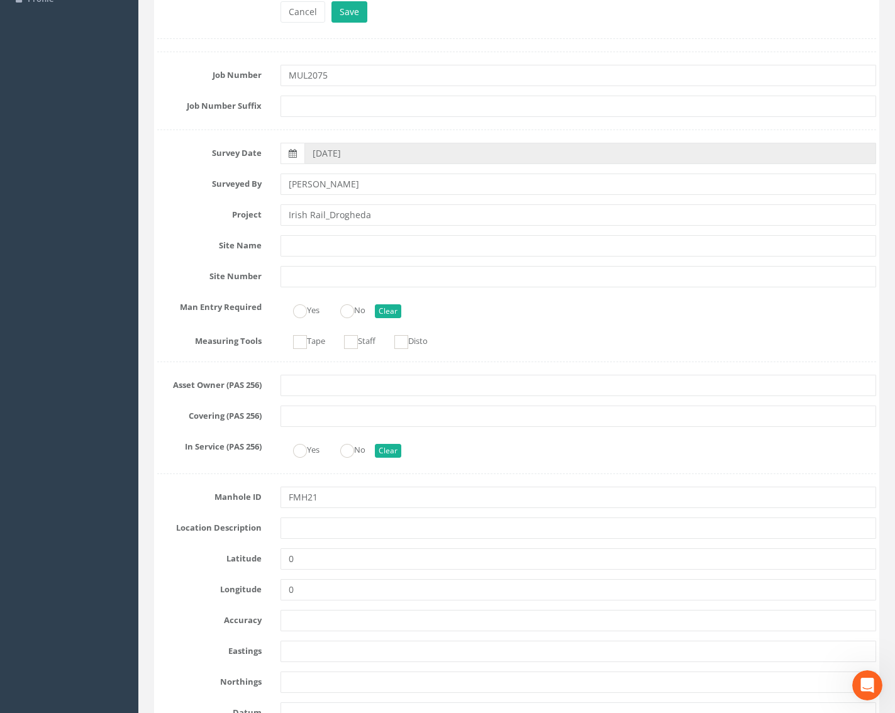
scroll to position [189, 0]
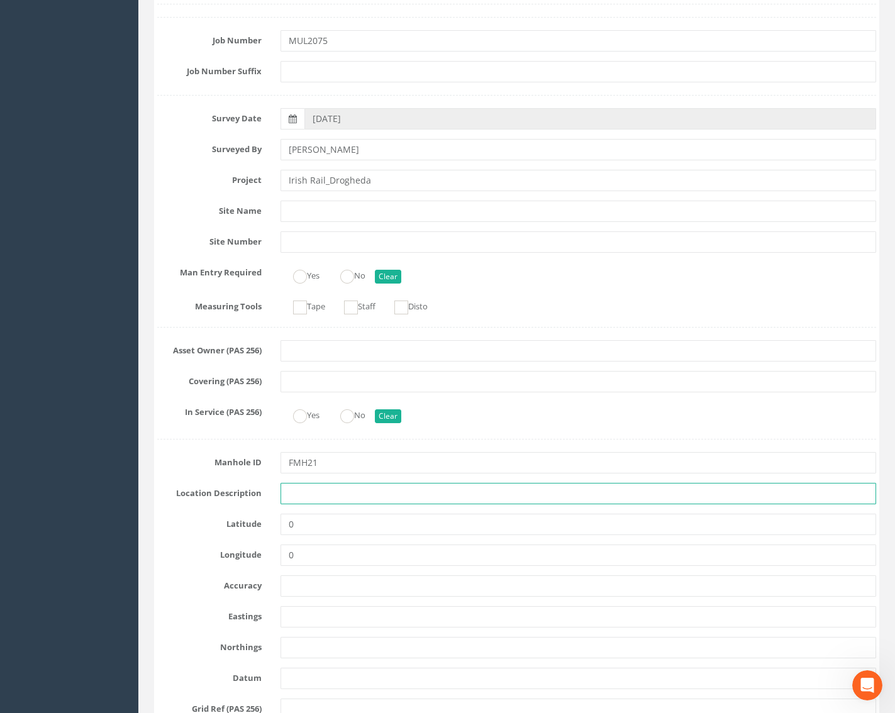
click at [337, 497] on input "text" at bounding box center [578, 493] width 596 height 21
type input "Drogheda"
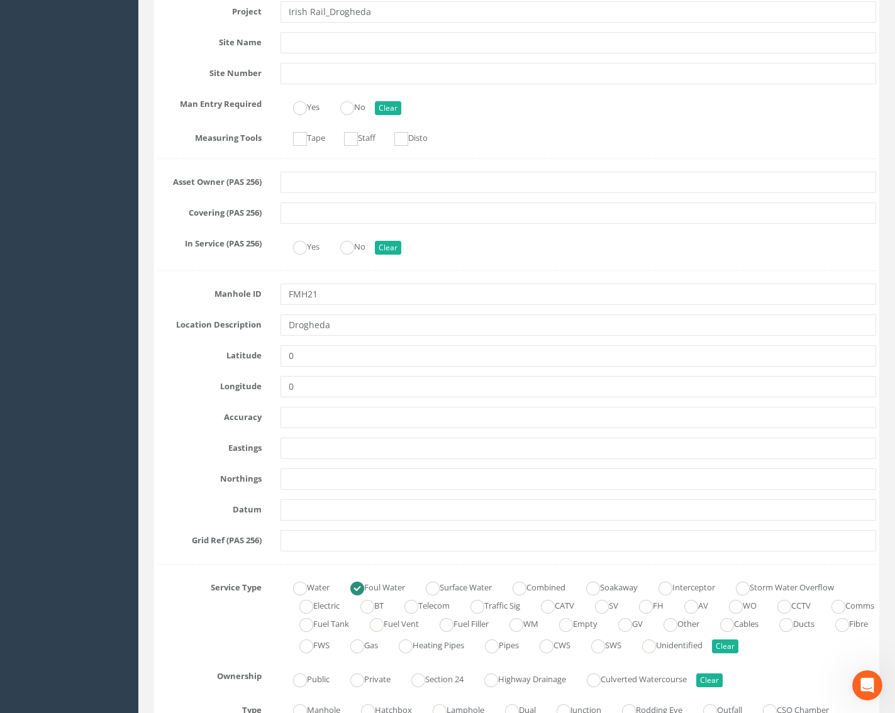
scroll to position [377, 0]
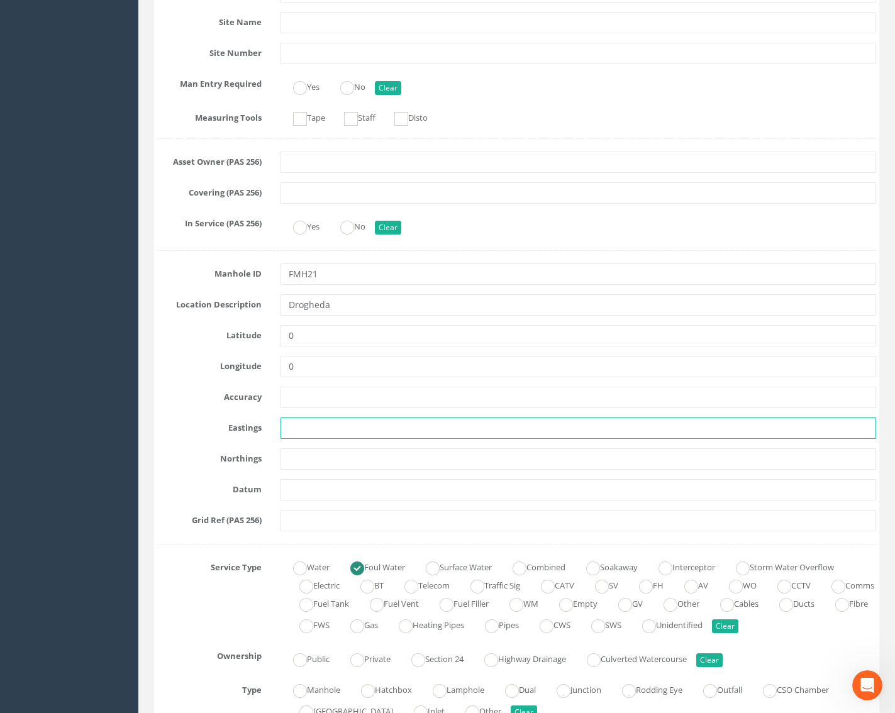
click at [302, 438] on input "text" at bounding box center [578, 428] width 596 height 21
paste input "709837.65"
type input "709837.65"
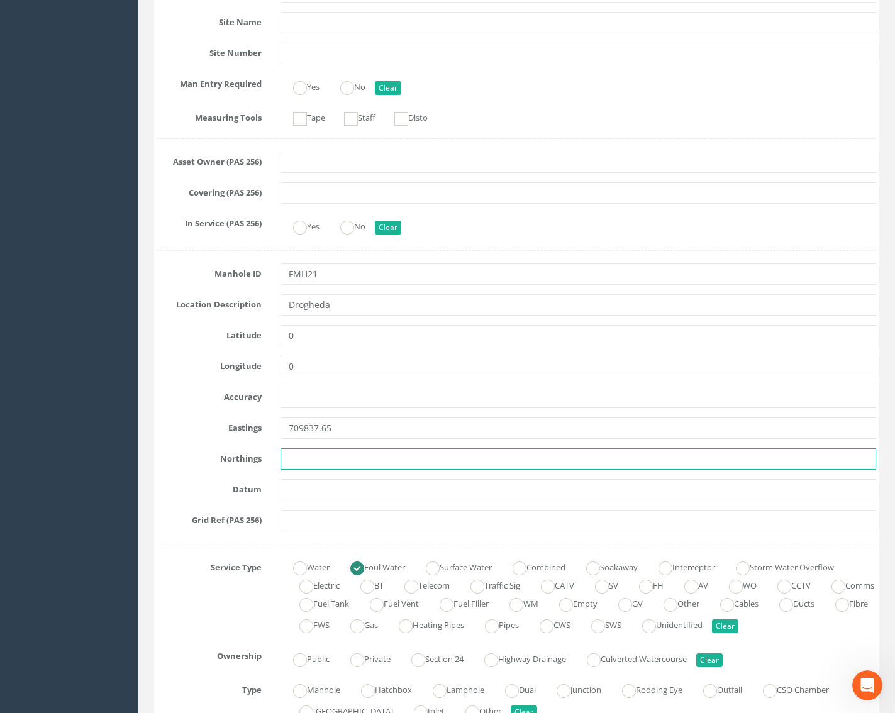
click at [306, 453] on input "text" at bounding box center [578, 458] width 596 height 21
paste input "774968.71"
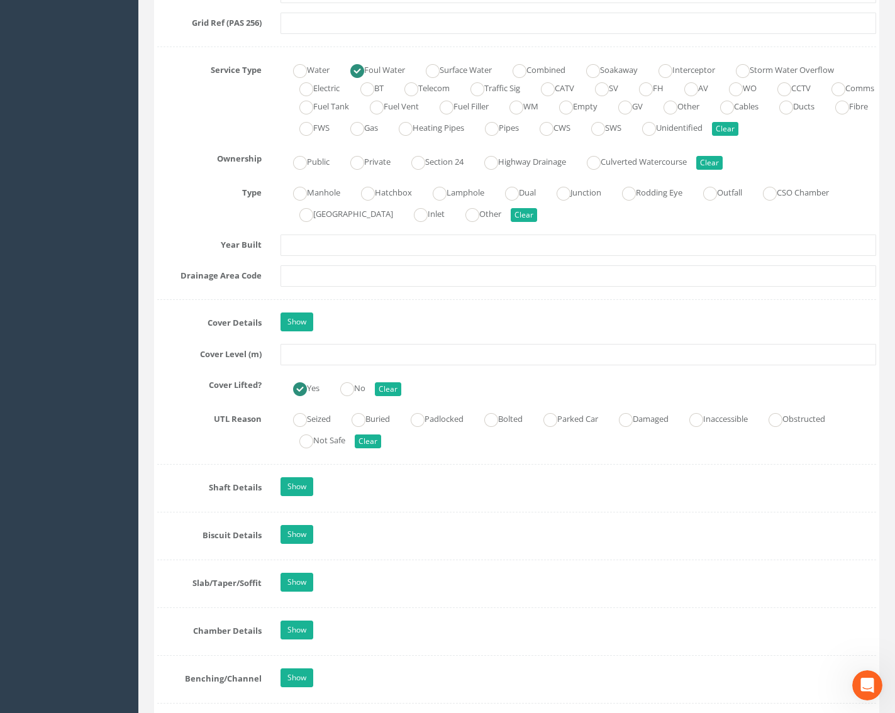
scroll to position [880, 0]
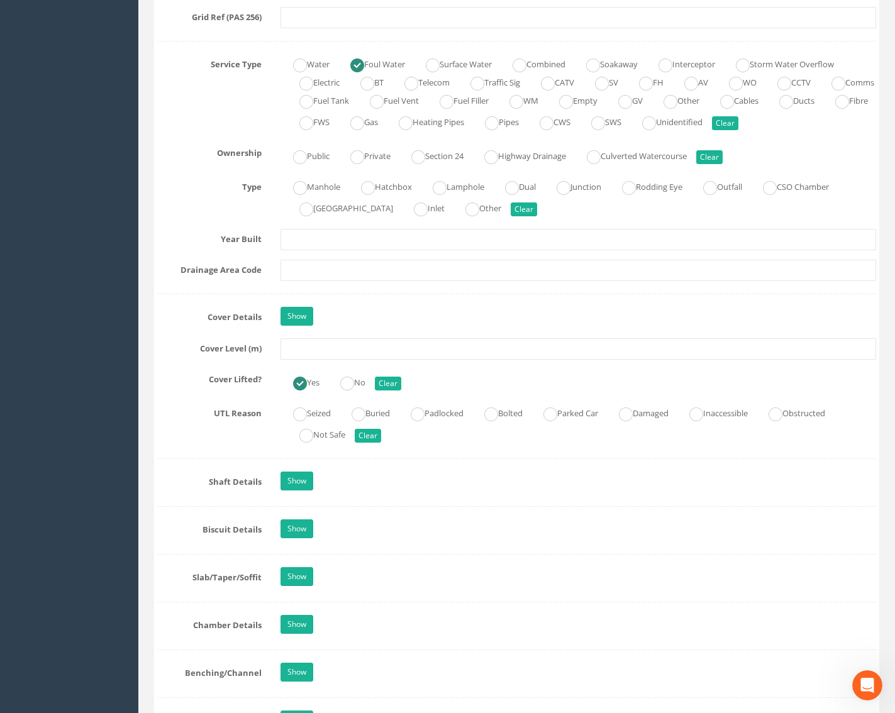
type input "774968.71"
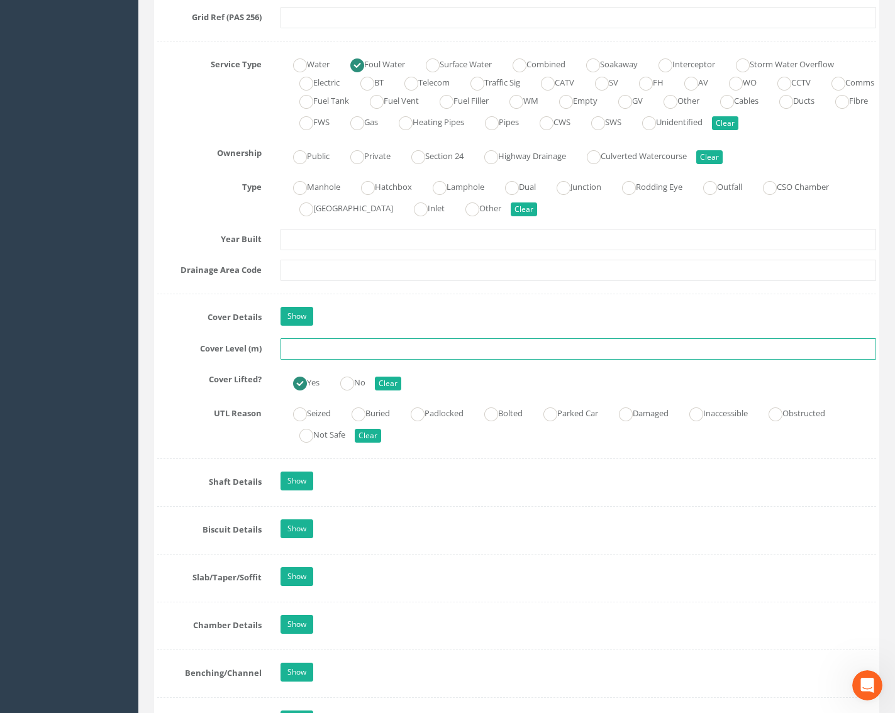
click at [316, 354] on input "text" at bounding box center [578, 348] width 596 height 21
click at [359, 342] on input "text" at bounding box center [578, 348] width 596 height 21
paste input "29.76"
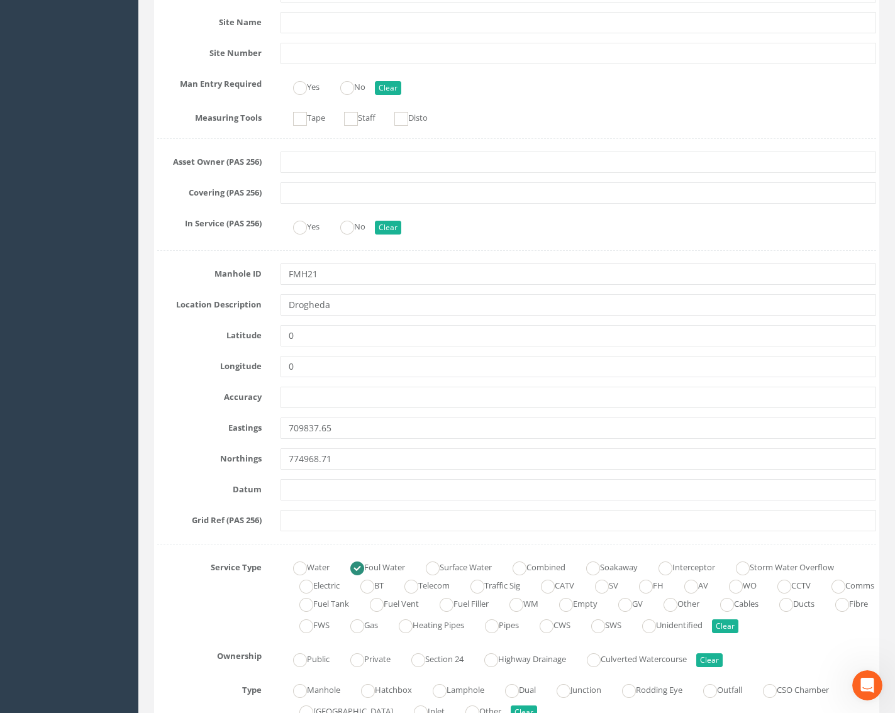
scroll to position [63, 0]
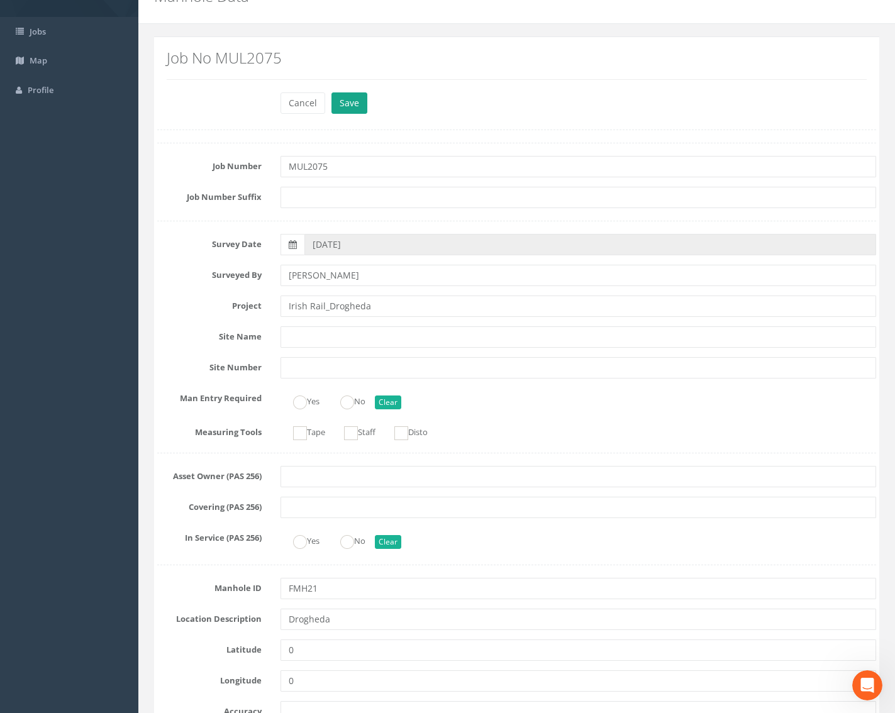
type input "29.76"
click at [355, 94] on button "Save" at bounding box center [349, 102] width 36 height 21
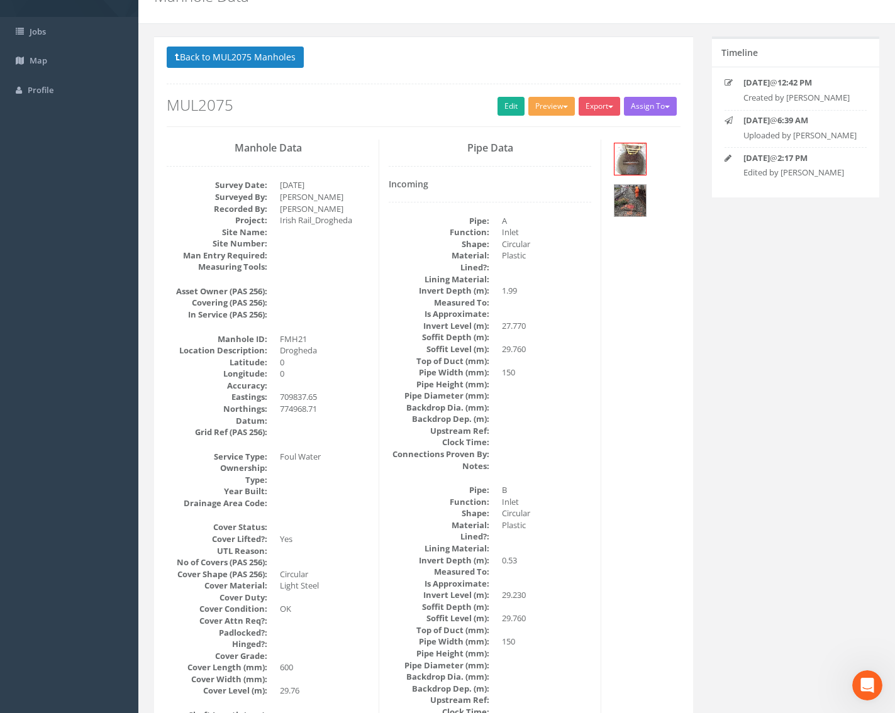
click at [553, 112] on button "Preview" at bounding box center [551, 106] width 47 height 19
click at [545, 124] on link "Metroscan Manhole" at bounding box center [528, 132] width 96 height 19
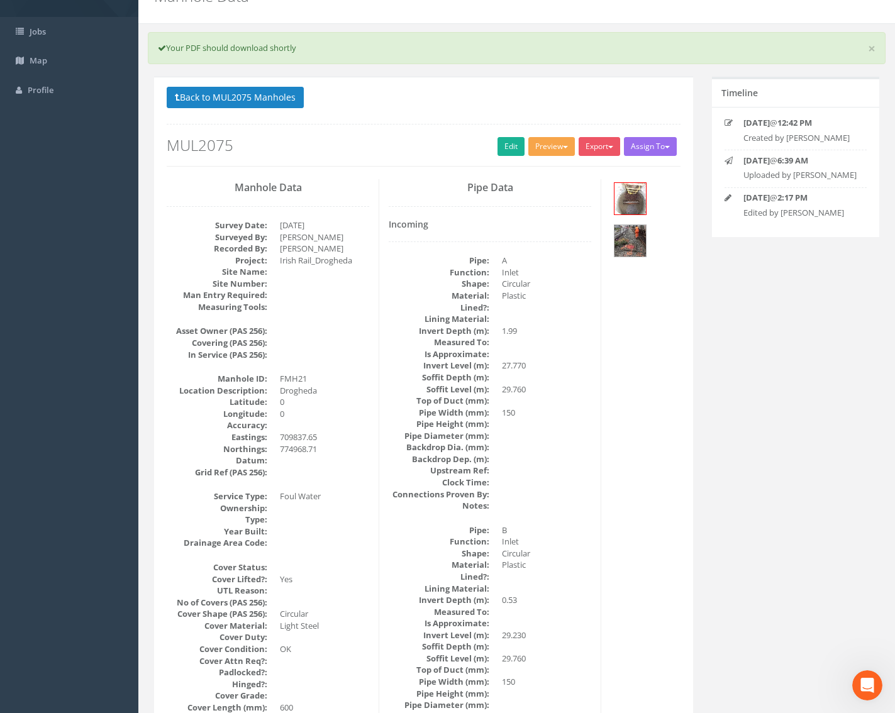
click at [550, 143] on button "Preview" at bounding box center [551, 146] width 47 height 19
click at [539, 173] on link "Metroscan Manhole" at bounding box center [528, 172] width 96 height 19
drag, startPoint x: 558, startPoint y: 146, endPoint x: 597, endPoint y: 140, distance: 38.9
click at [589, 124] on div "Back to MUL2075 Manholes Back to Map Assign To No Companies Added Export Metros…" at bounding box center [424, 127] width 514 height 80
click at [597, 140] on button "Export" at bounding box center [598, 146] width 41 height 19
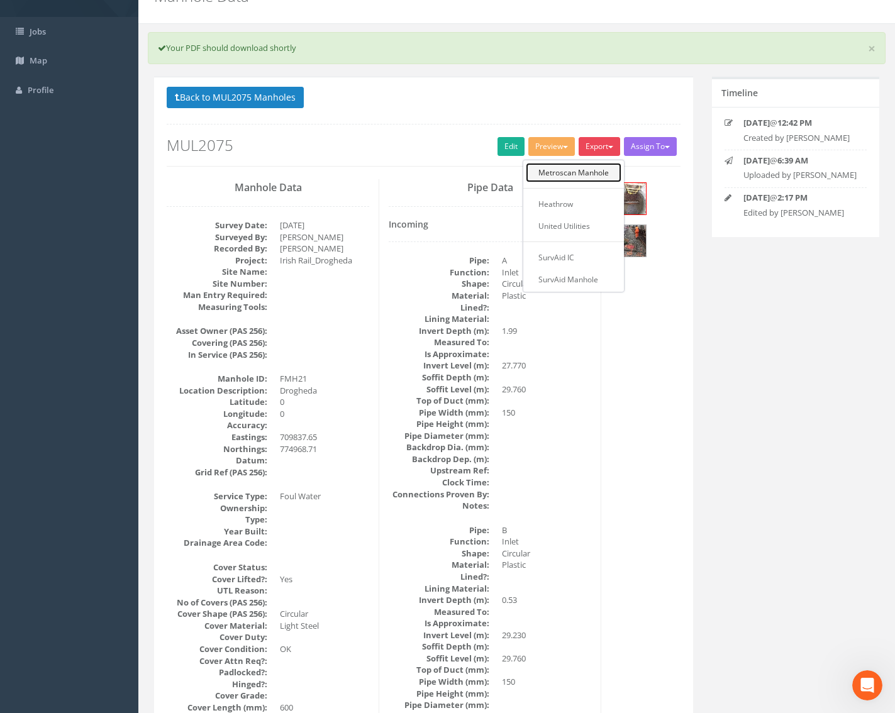
click at [597, 174] on link "Metroscan Manhole" at bounding box center [574, 172] width 96 height 19
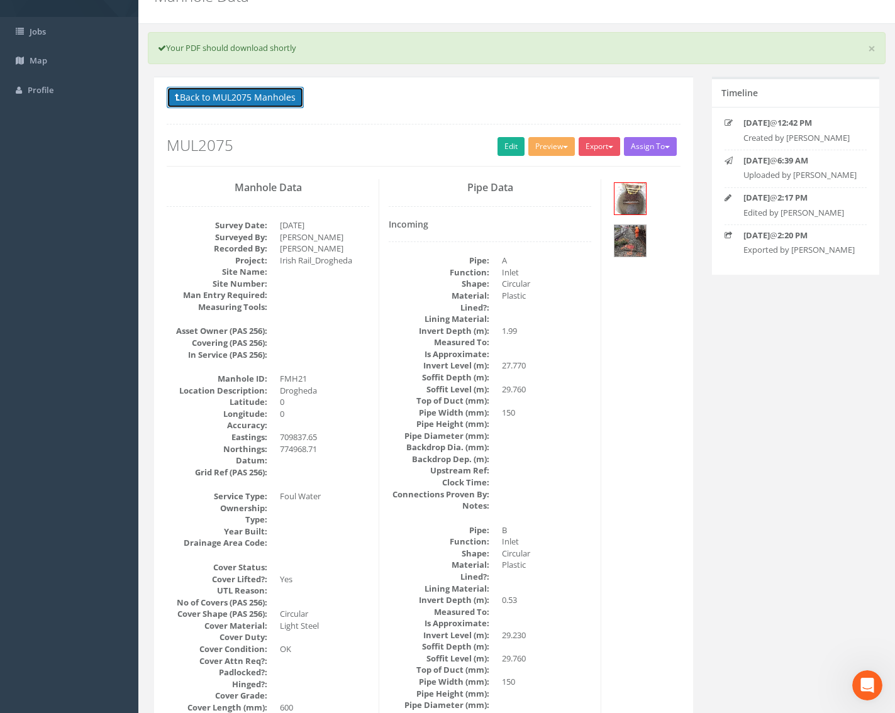
click at [252, 92] on button "Back to MUL2075 Manholes" at bounding box center [235, 97] width 137 height 21
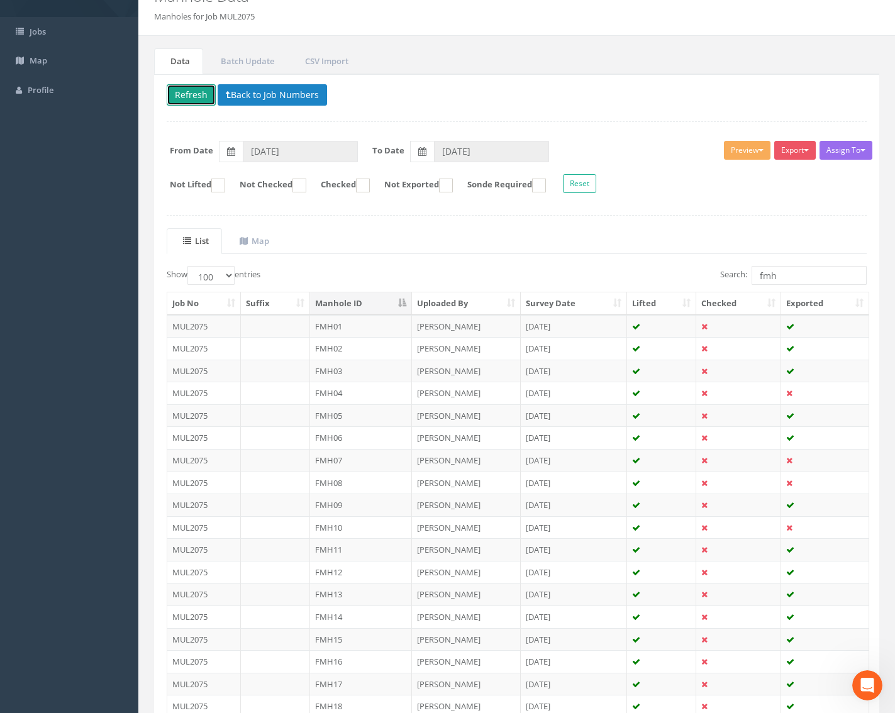
click at [209, 91] on button "Refresh" at bounding box center [191, 94] width 49 height 21
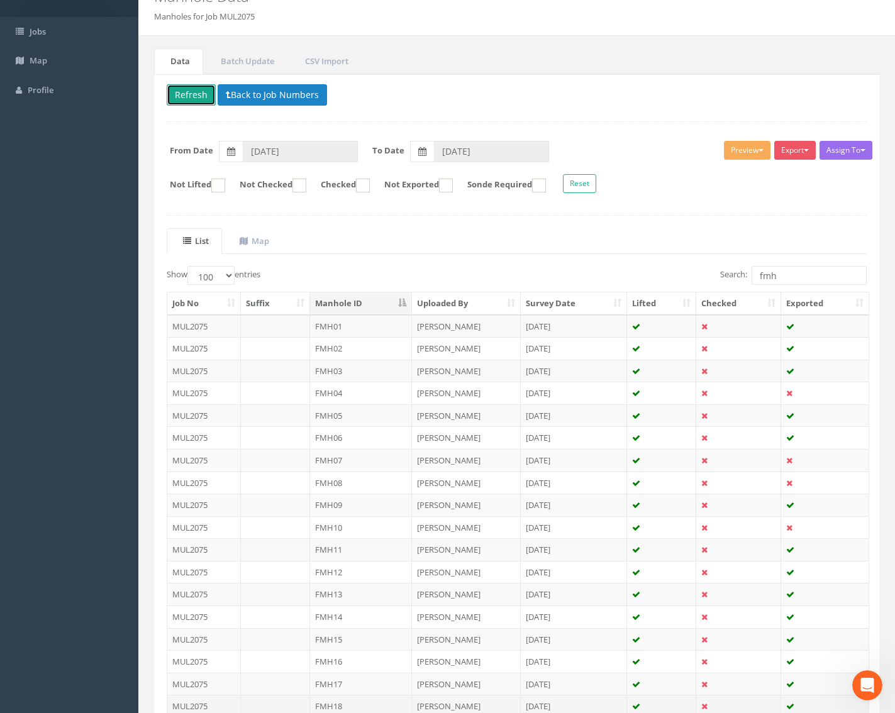
scroll to position [301, 0]
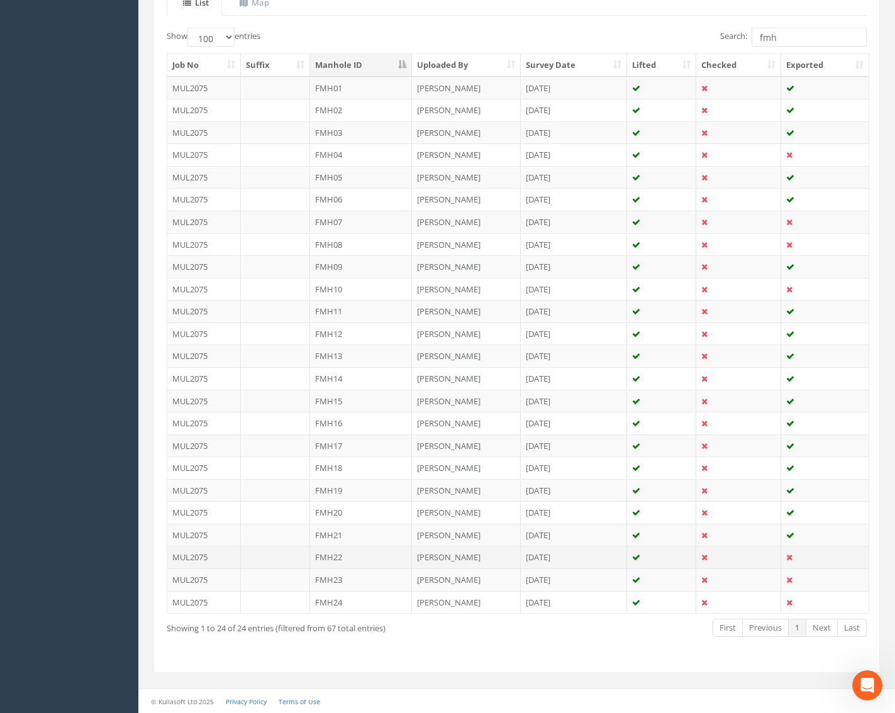
click at [252, 558] on td at bounding box center [275, 557] width 69 height 23
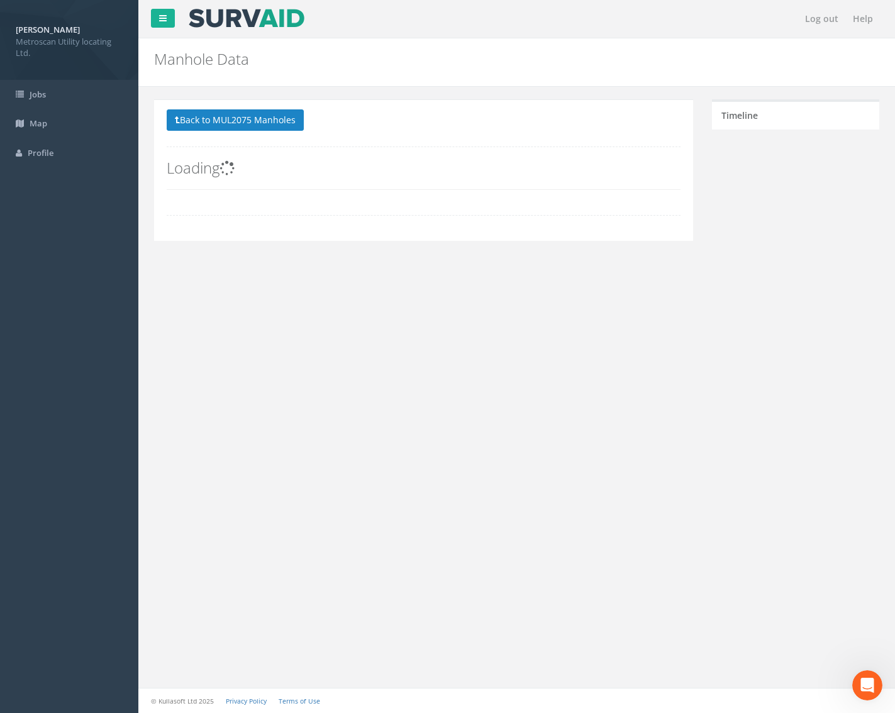
scroll to position [0, 0]
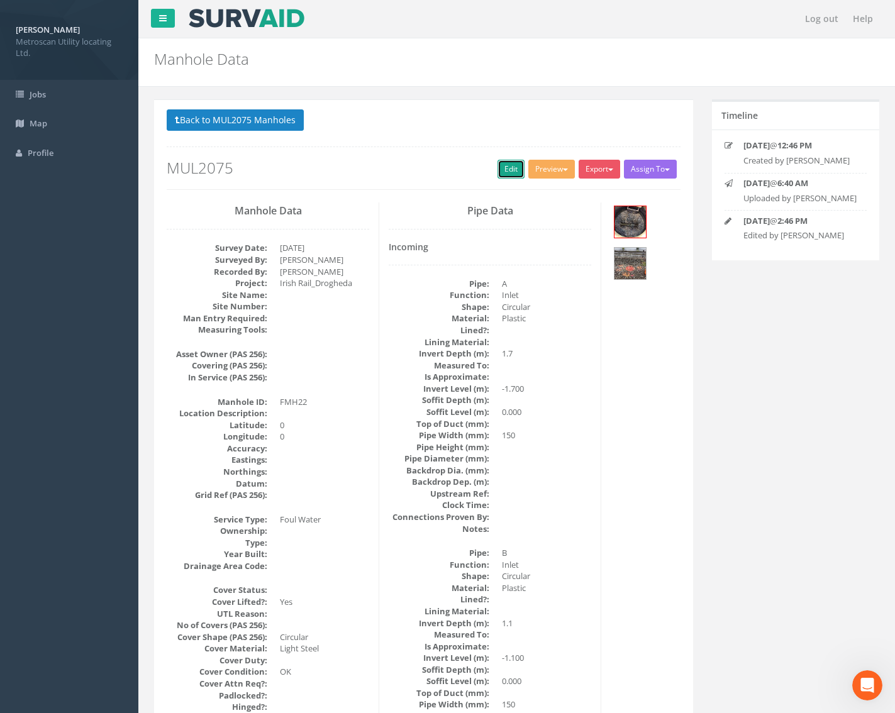
click at [501, 171] on link "Edit" at bounding box center [510, 169] width 27 height 19
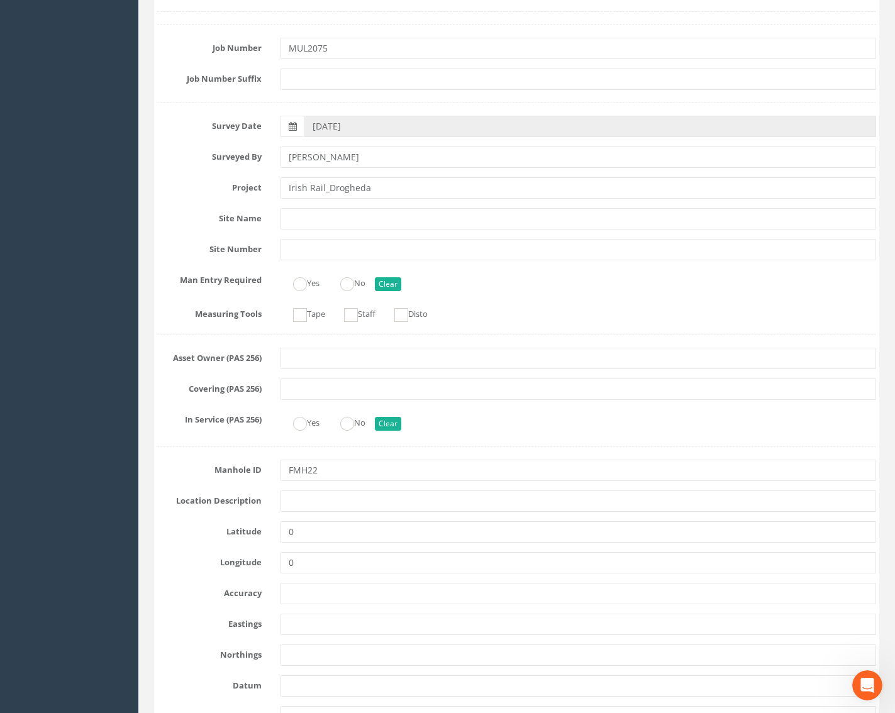
scroll to position [189, 0]
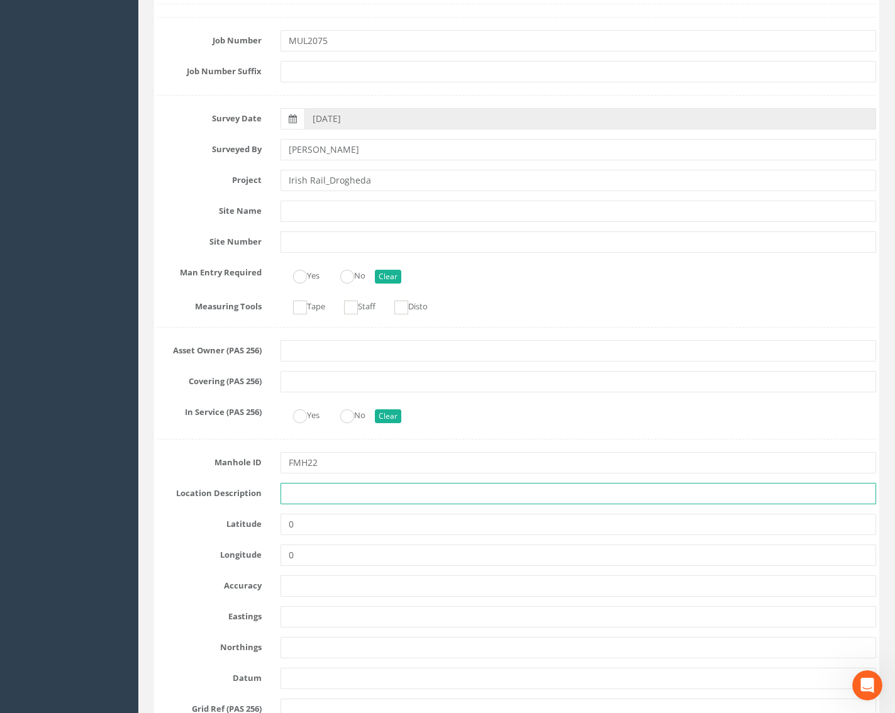
click at [321, 494] on input "text" at bounding box center [578, 493] width 596 height 21
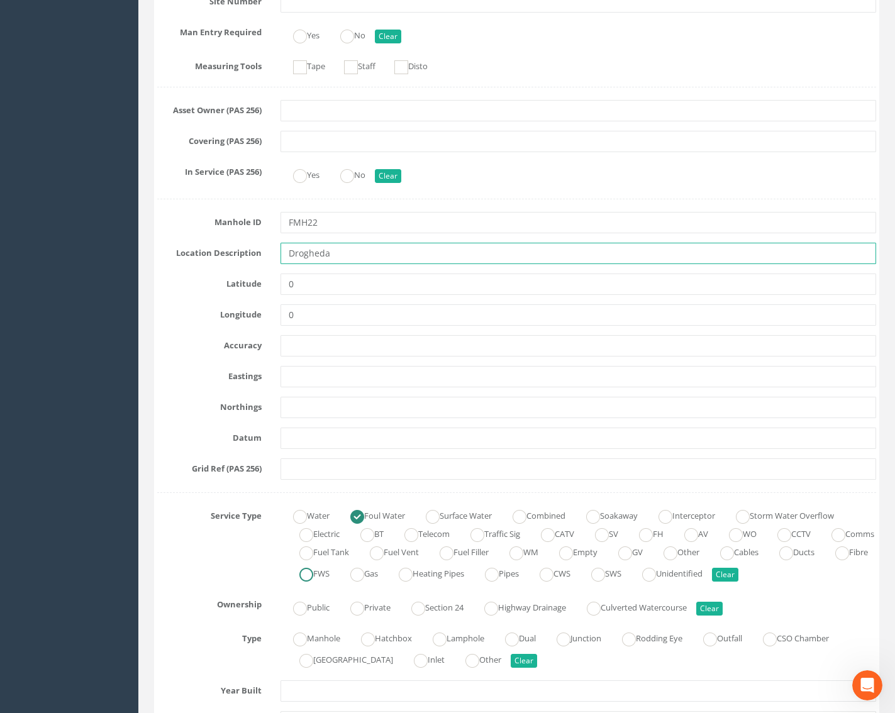
scroll to position [440, 0]
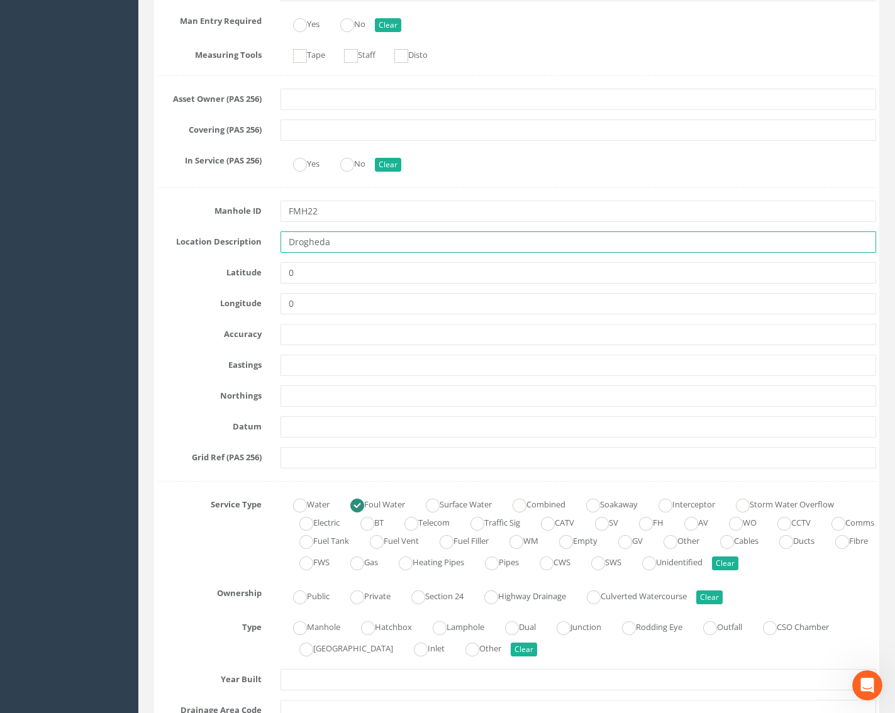
type input "Drogheda"
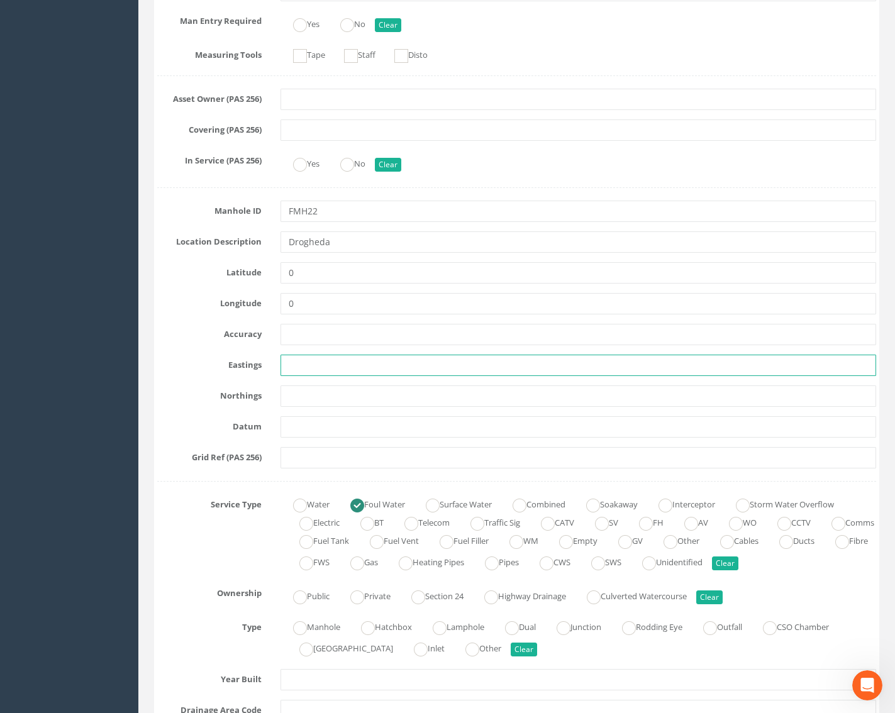
click at [325, 358] on input "text" at bounding box center [578, 365] width 596 height 21
click at [311, 363] on input "text" at bounding box center [578, 365] width 596 height 21
paste input "709813.23"
type input "709813.23"
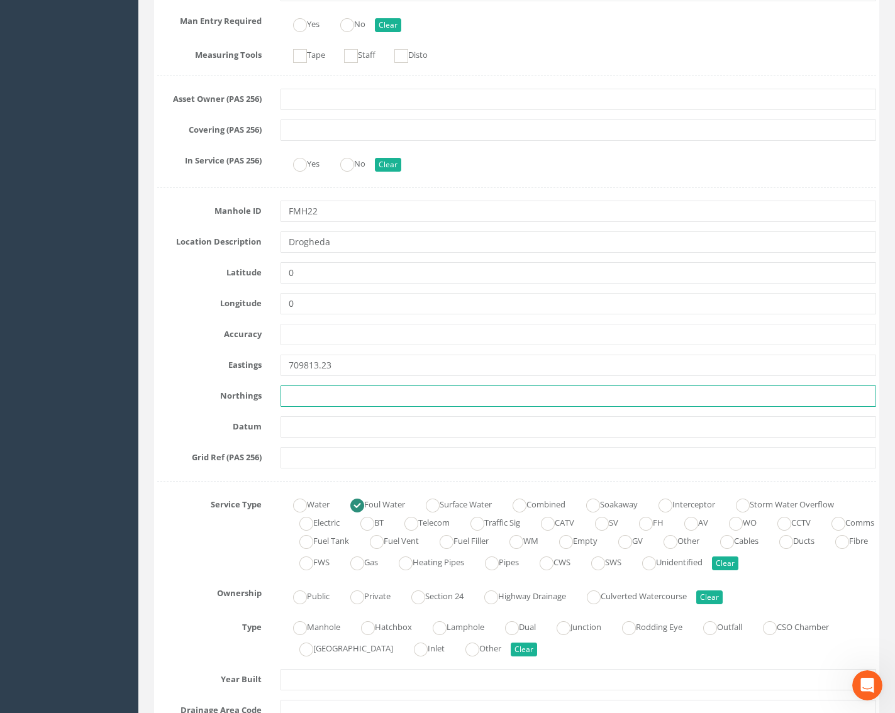
click at [331, 395] on input "text" at bounding box center [578, 395] width 596 height 21
paste input "774989.27"
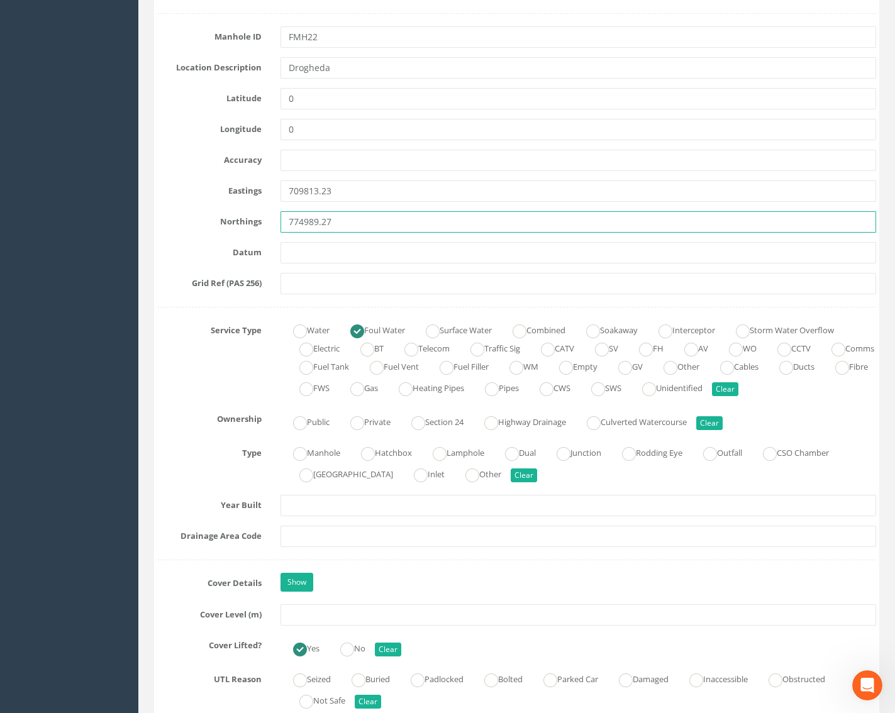
scroll to position [692, 0]
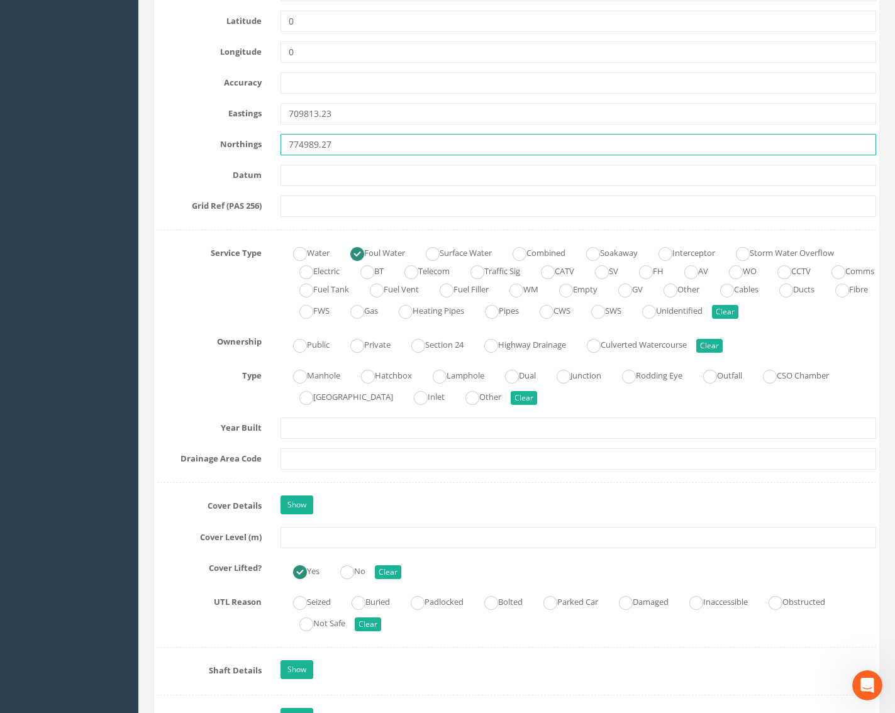
type input "774989.27"
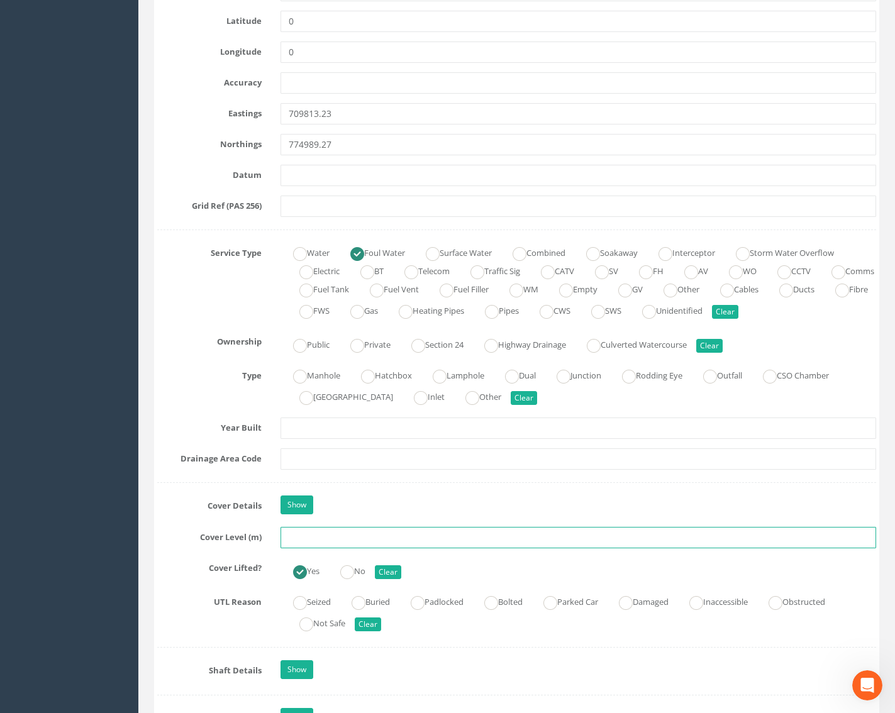
click at [300, 541] on input "text" at bounding box center [578, 537] width 596 height 21
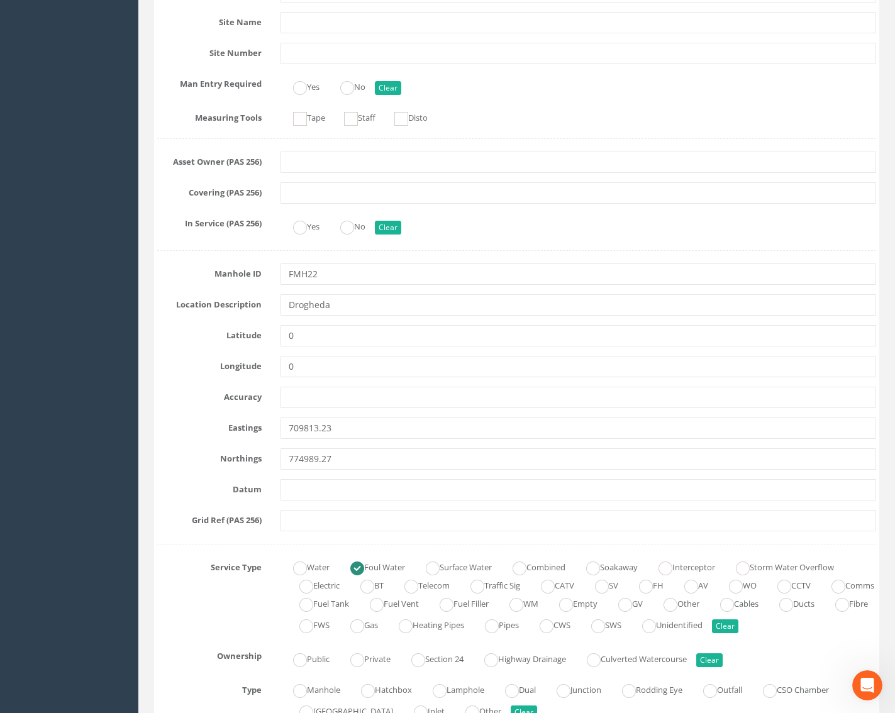
scroll to position [0, 0]
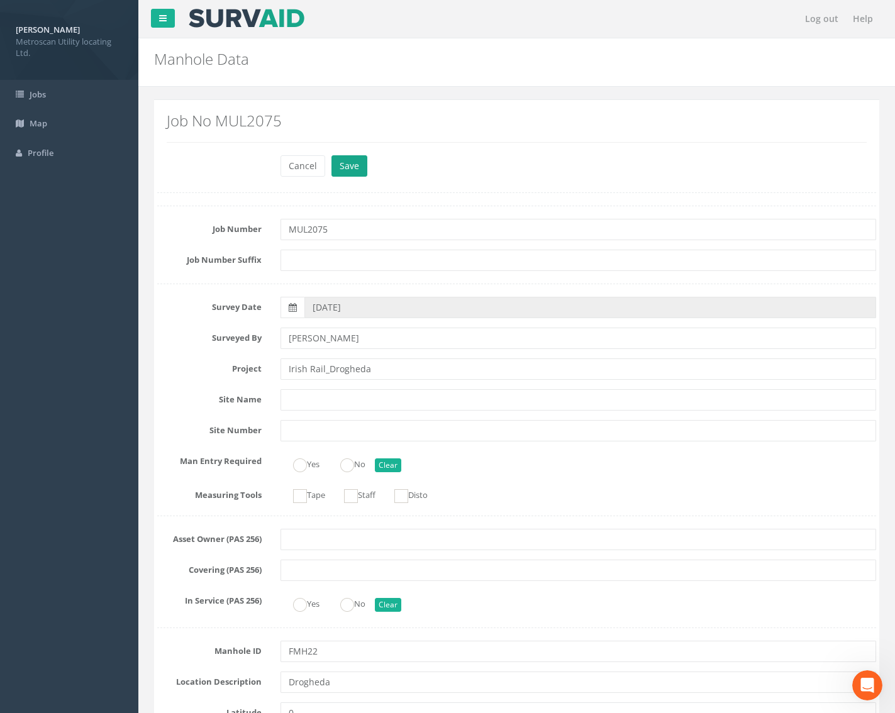
type input "29.71"
click at [351, 162] on button "Save" at bounding box center [349, 165] width 36 height 21
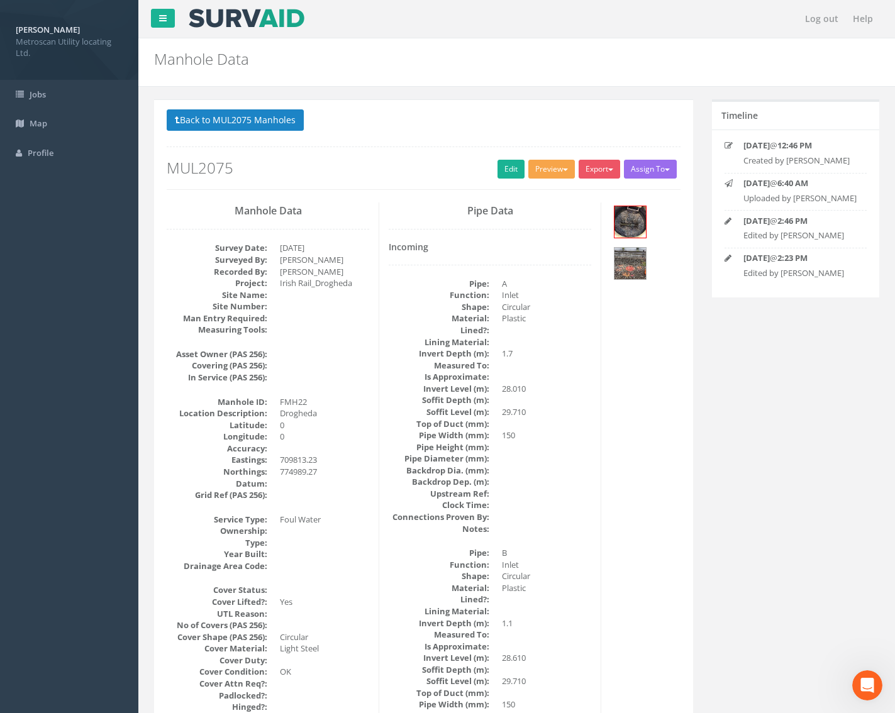
click at [544, 170] on button "Preview" at bounding box center [551, 169] width 47 height 19
click at [533, 188] on link "Metroscan Manhole" at bounding box center [528, 194] width 96 height 19
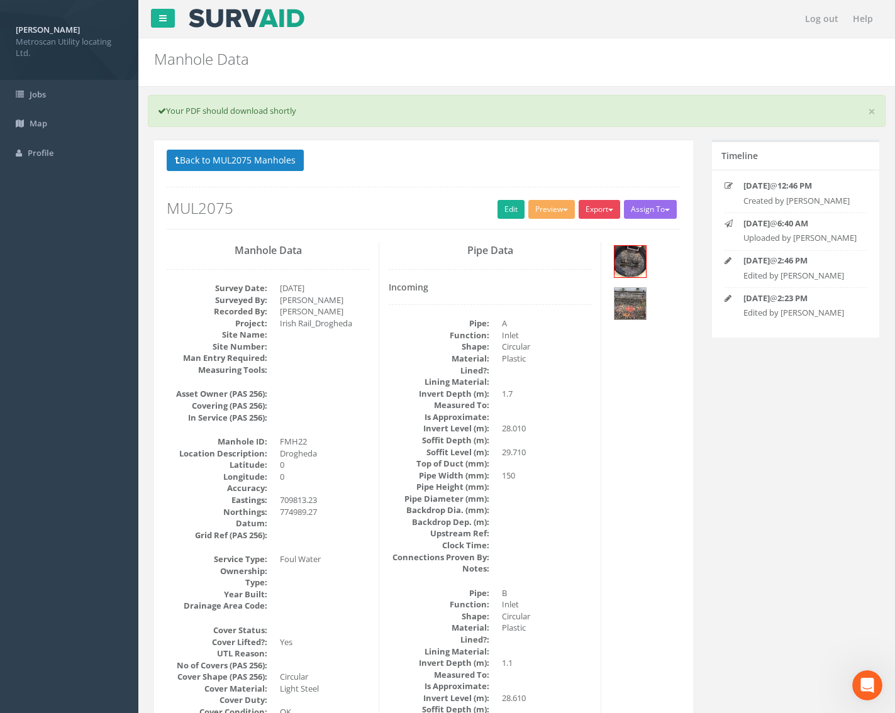
click at [600, 207] on button "Export" at bounding box center [598, 209] width 41 height 19
click at [589, 231] on link "Metroscan Manhole" at bounding box center [574, 235] width 96 height 19
click at [586, 206] on button "Export" at bounding box center [598, 209] width 41 height 19
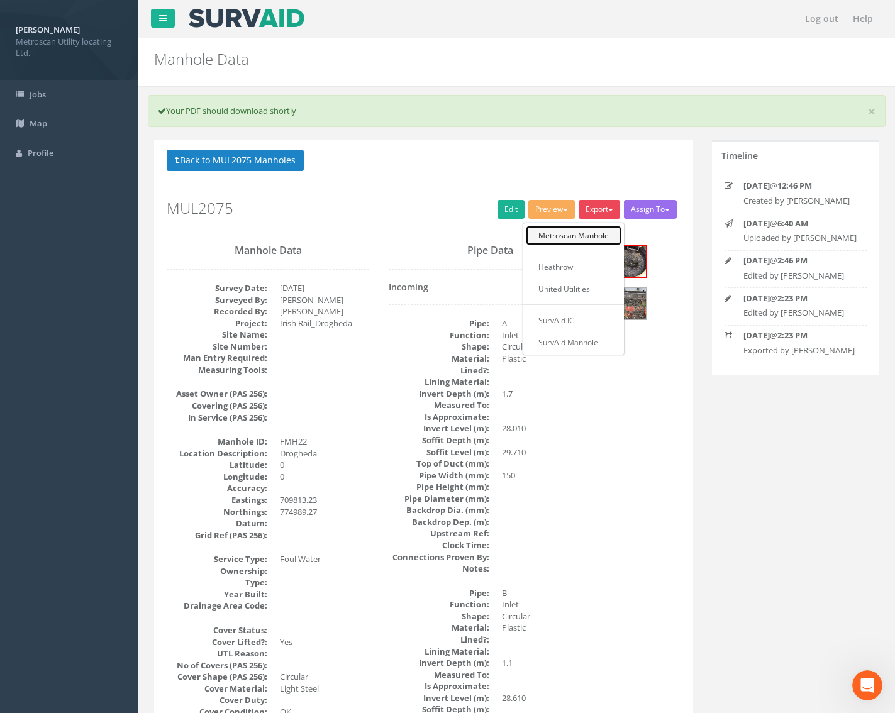
click at [586, 241] on link "Metroscan Manhole" at bounding box center [574, 235] width 96 height 19
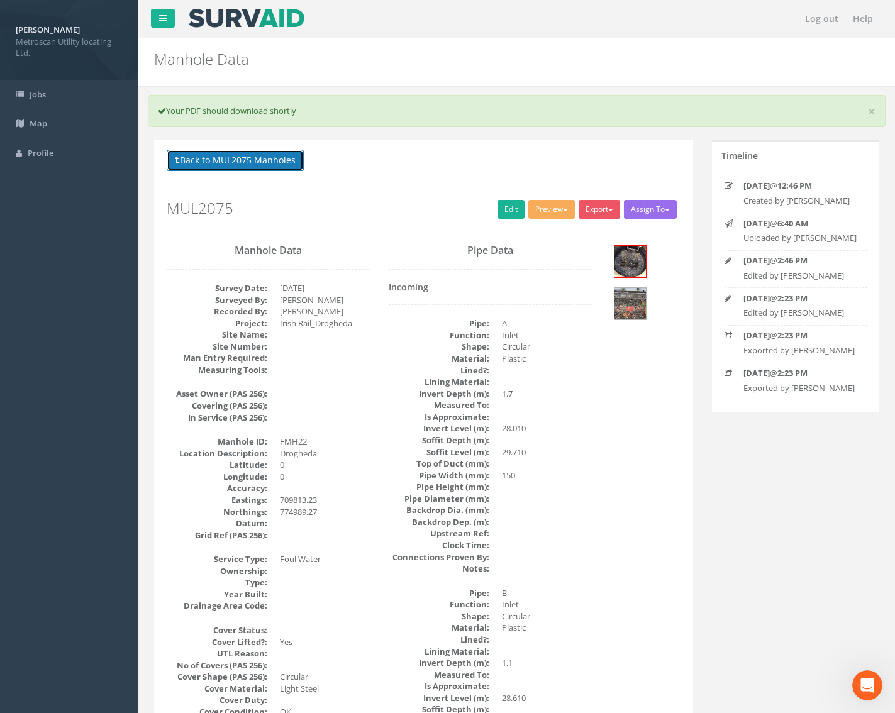
click at [248, 153] on button "Back to MUL2075 Manholes" at bounding box center [235, 160] width 137 height 21
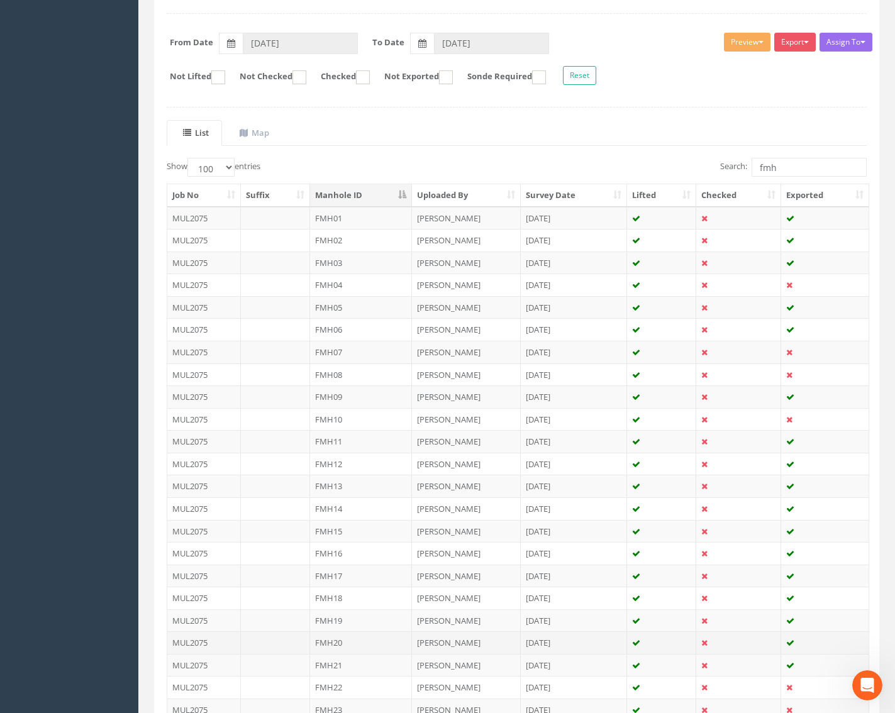
scroll to position [301, 0]
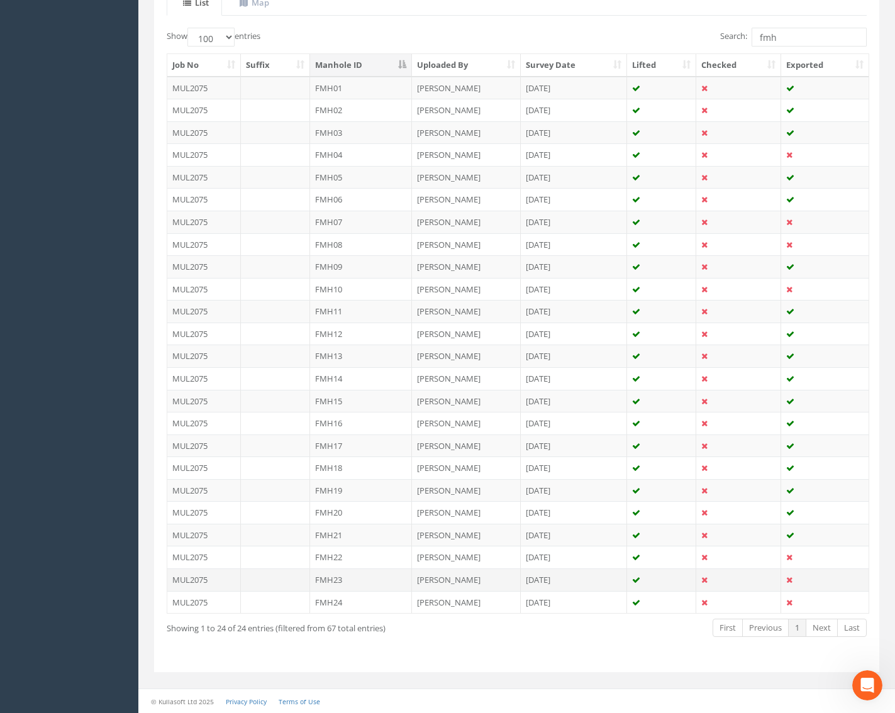
click at [344, 576] on td "FMH23" at bounding box center [361, 579] width 102 height 23
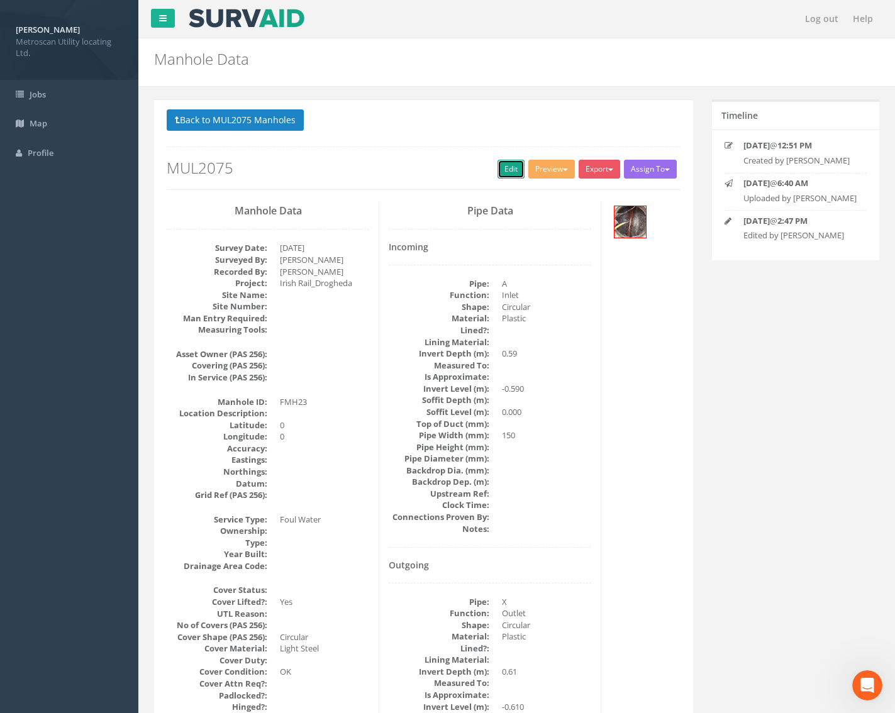
click at [511, 170] on link "Edit" at bounding box center [510, 169] width 27 height 19
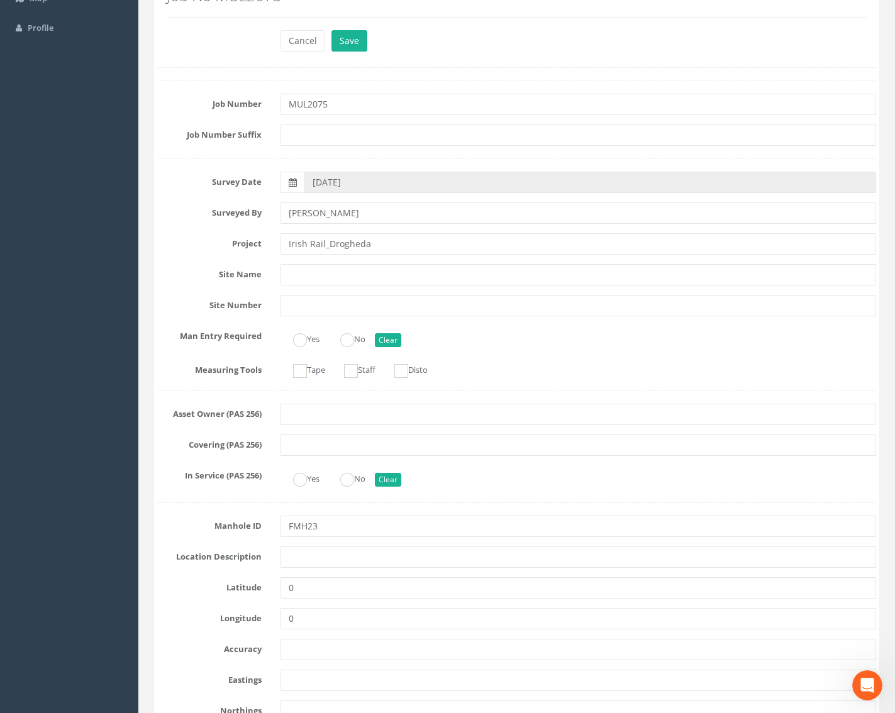
scroll to position [126, 0]
click at [338, 562] on input "text" at bounding box center [578, 556] width 596 height 21
type input "Drogheda"
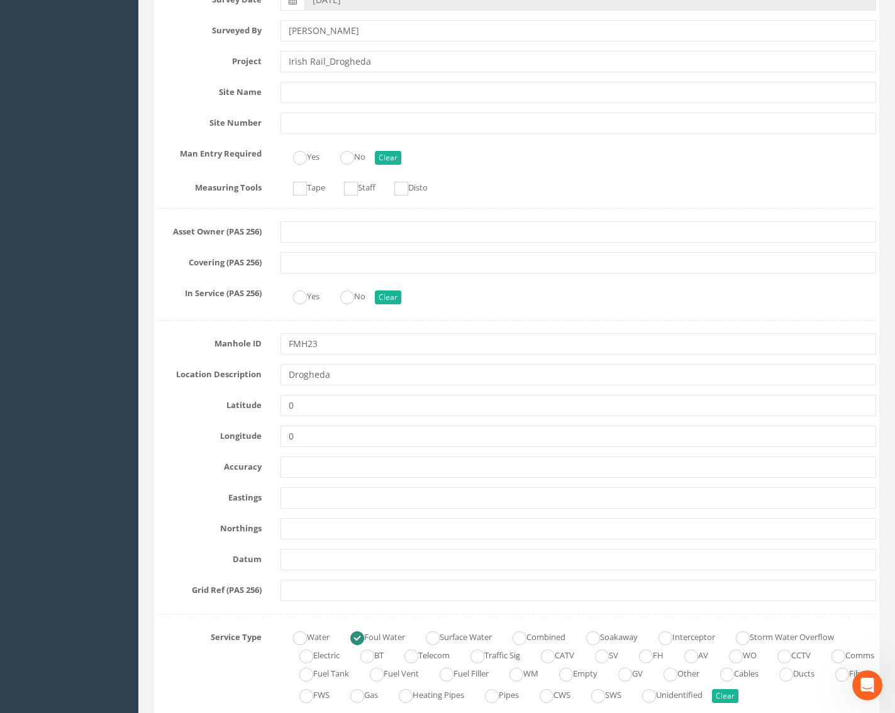
scroll to position [314, 0]
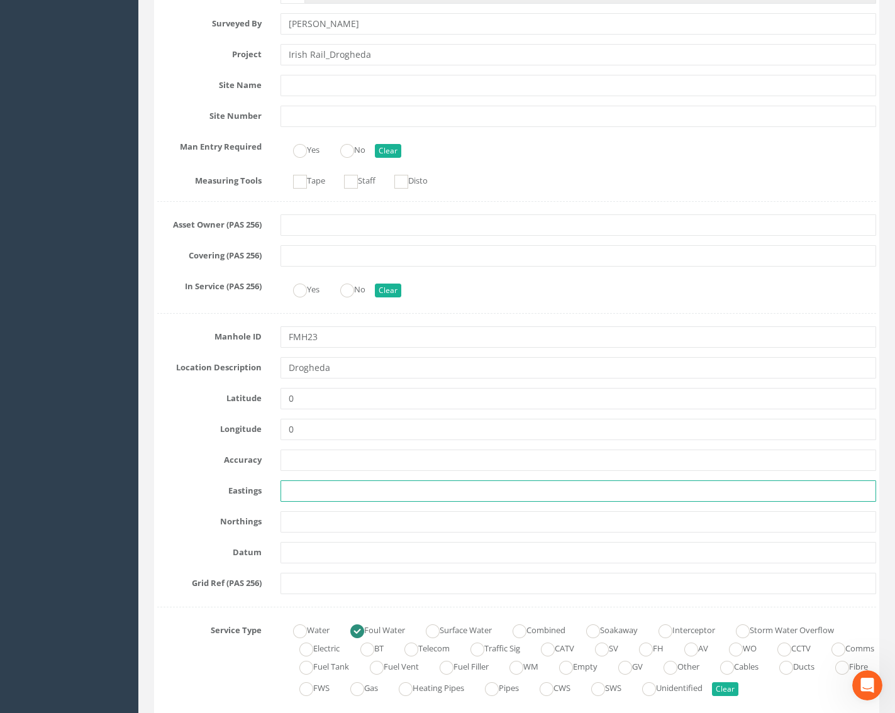
click at [312, 489] on input "text" at bounding box center [578, 490] width 596 height 21
paste input "709807.78"
type input "709807.78"
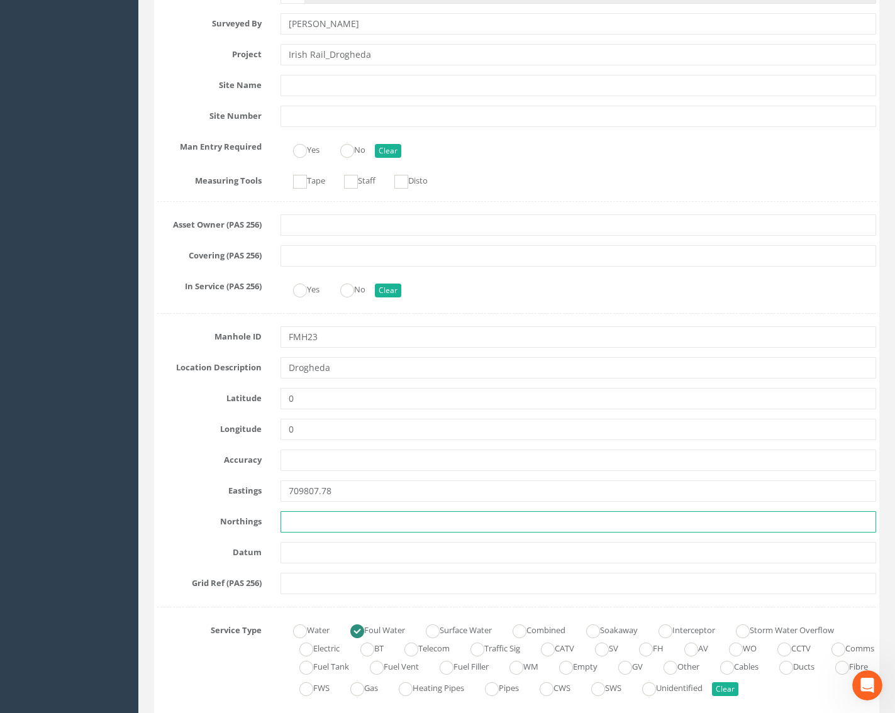
click at [321, 519] on input "text" at bounding box center [578, 521] width 596 height 21
paste input "774985.04"
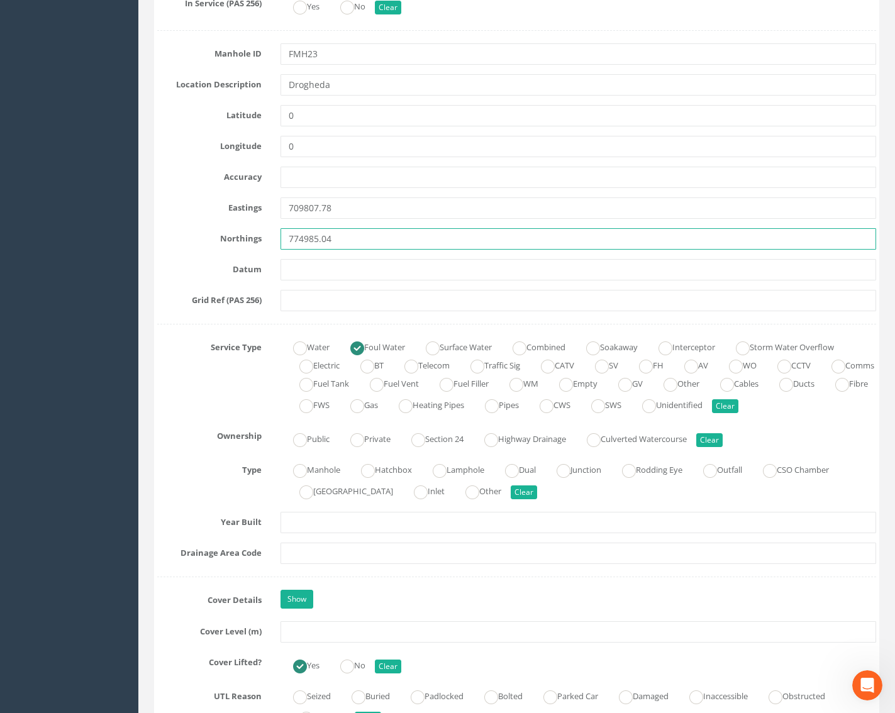
scroll to position [629, 0]
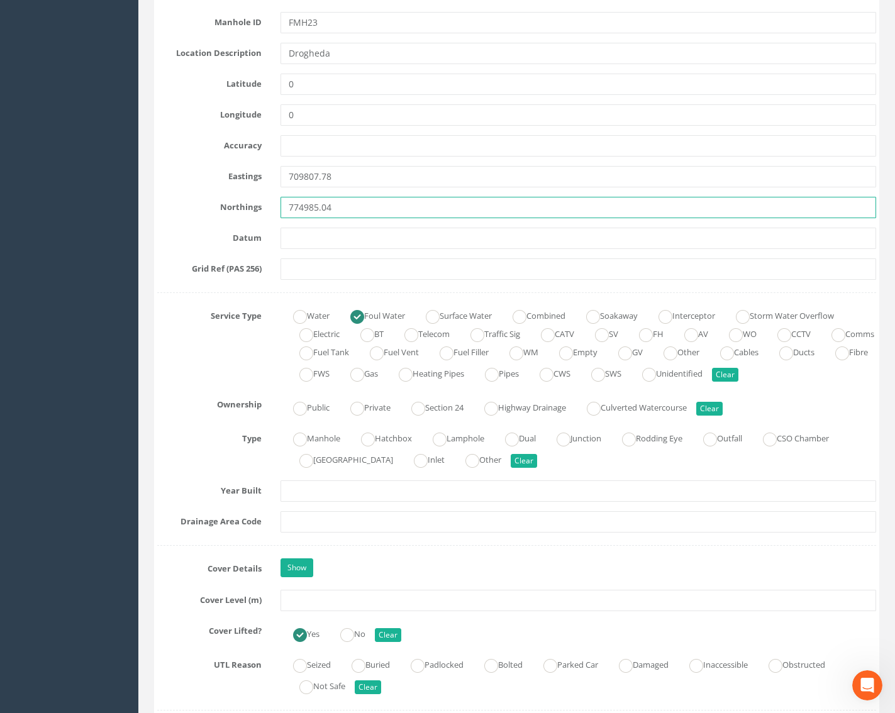
type input "774985.04"
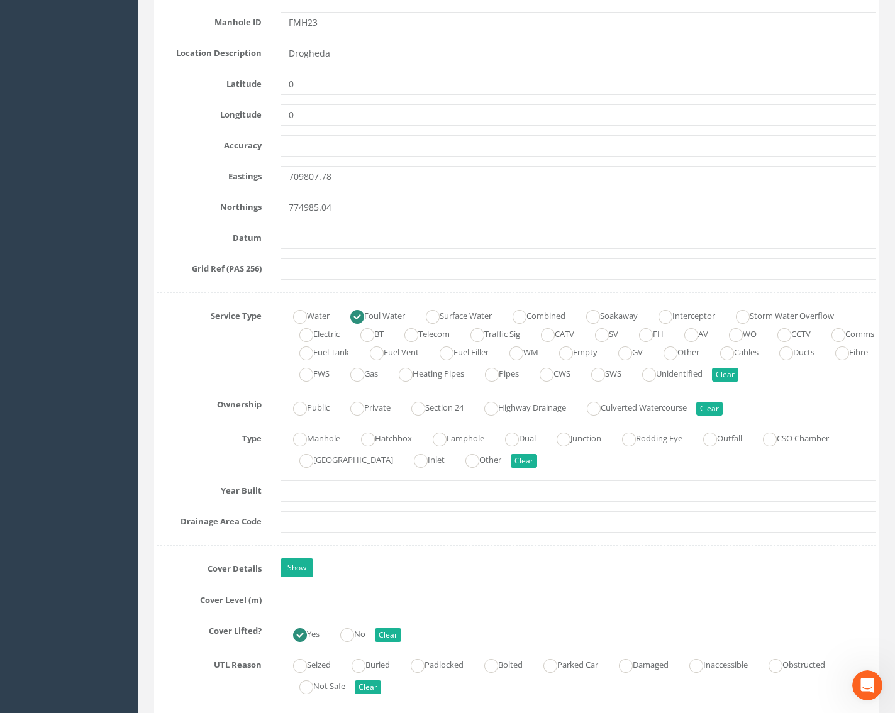
click at [294, 599] on input "text" at bounding box center [578, 600] width 596 height 21
paste input "29.56"
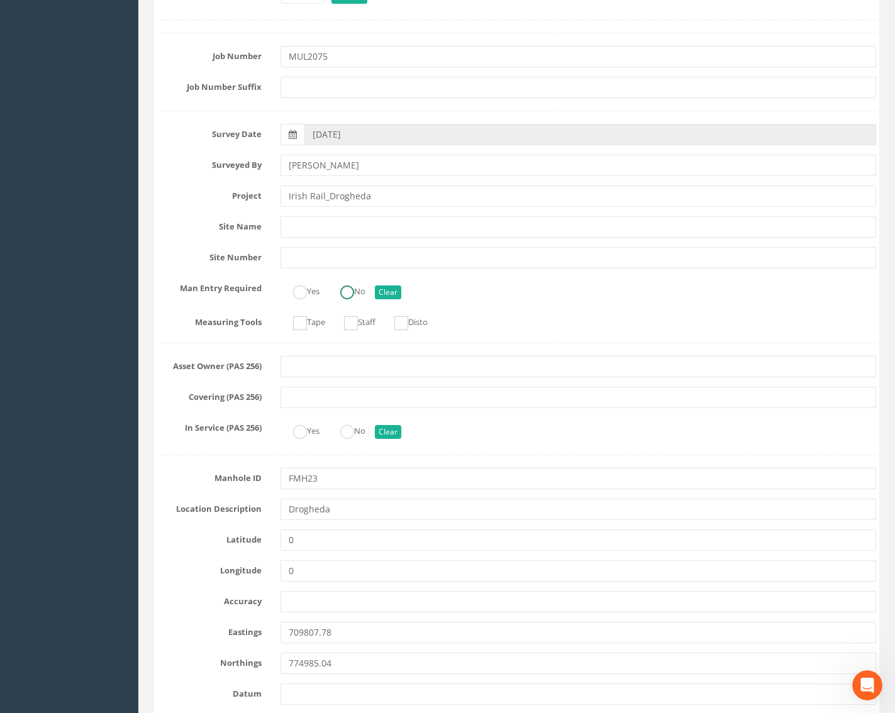
scroll to position [0, 0]
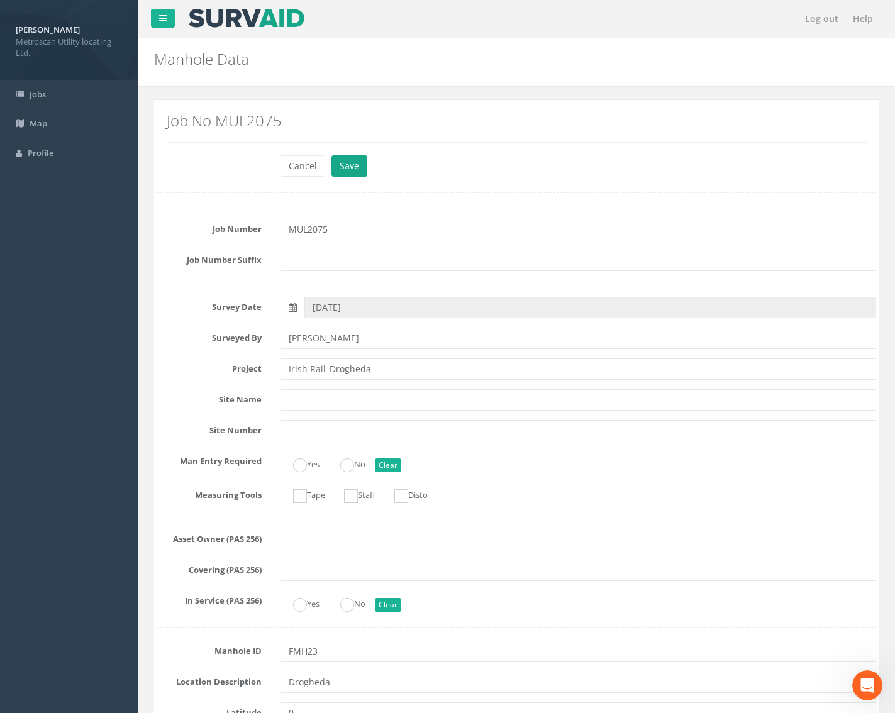
type input "29.56"
click at [363, 158] on button "Save" at bounding box center [349, 165] width 36 height 21
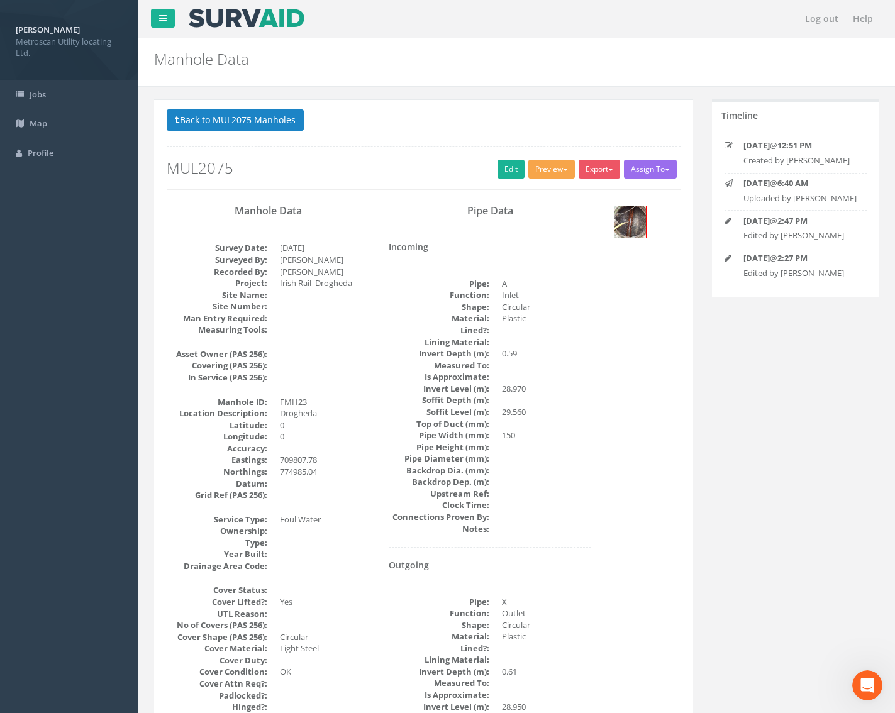
click at [544, 166] on button "Preview" at bounding box center [551, 169] width 47 height 19
click at [543, 195] on link "Metroscan Manhole" at bounding box center [528, 194] width 96 height 19
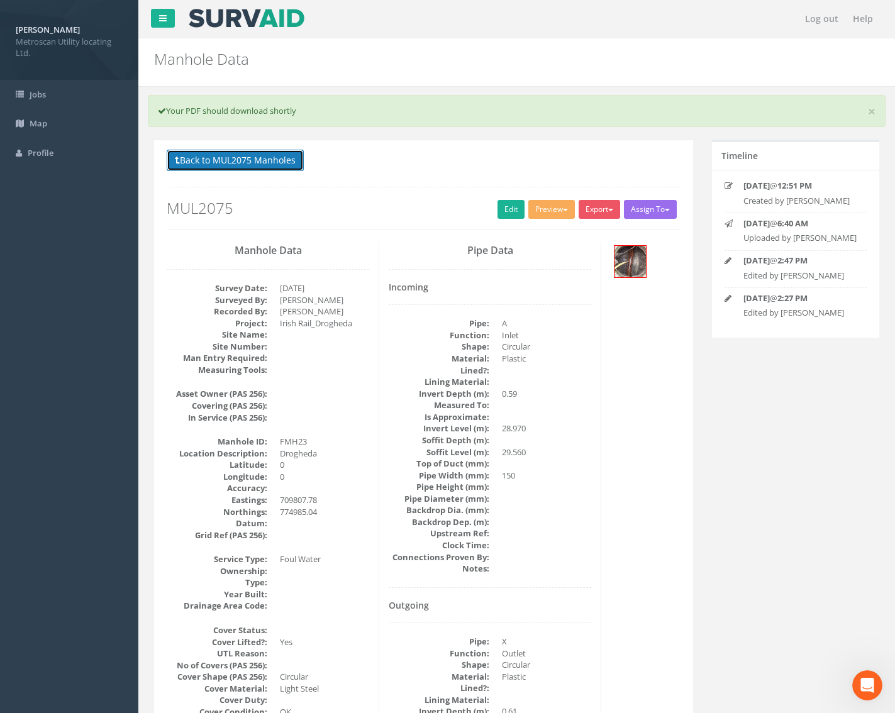
click at [269, 160] on button "Back to MUL2075 Manholes" at bounding box center [235, 160] width 137 height 21
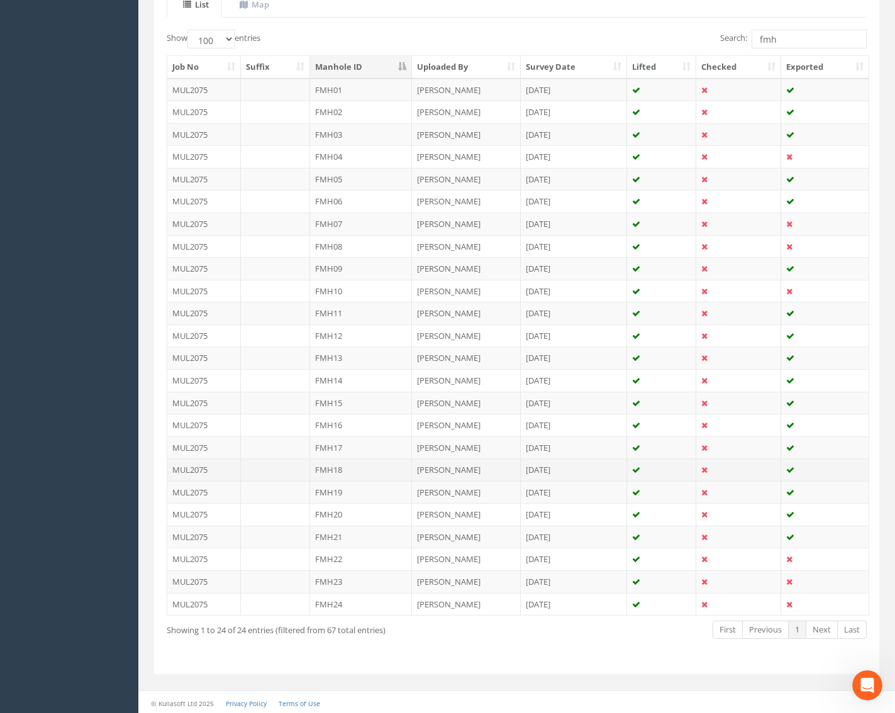
scroll to position [301, 0]
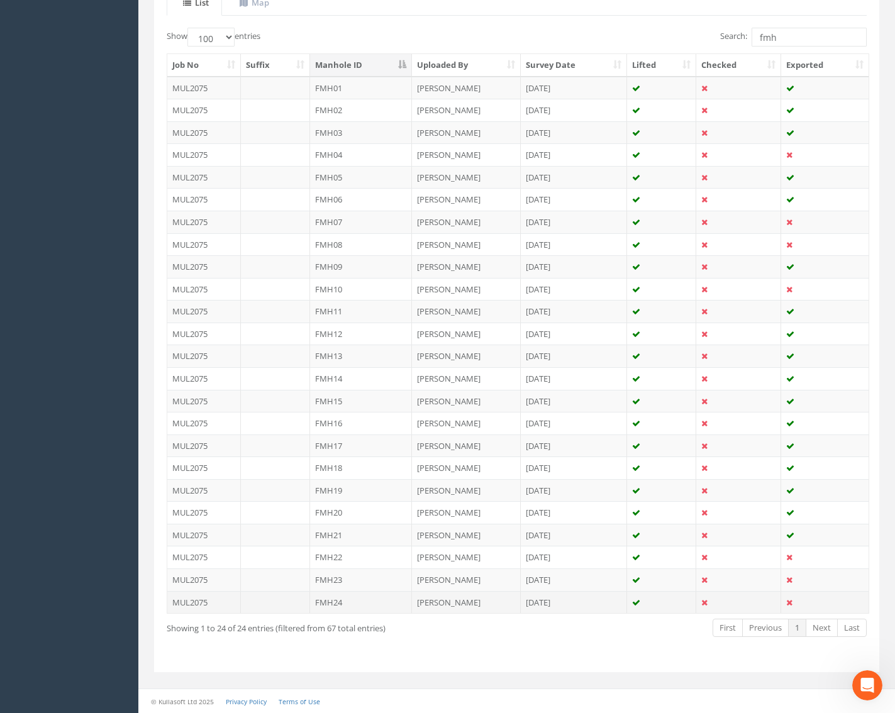
click at [363, 608] on td "FMH24" at bounding box center [361, 602] width 102 height 23
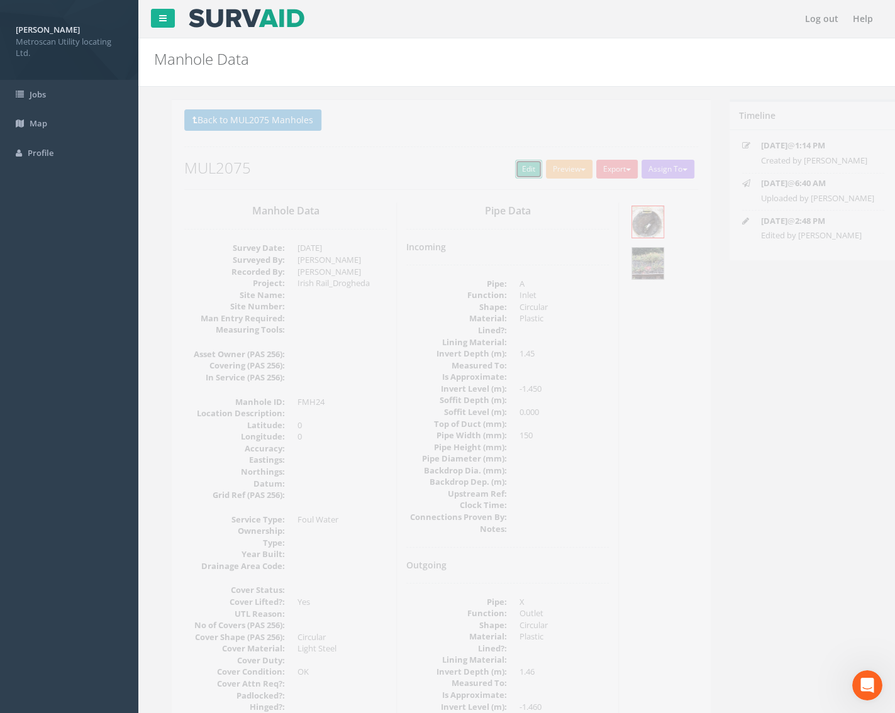
click at [512, 169] on link "Edit" at bounding box center [510, 169] width 27 height 19
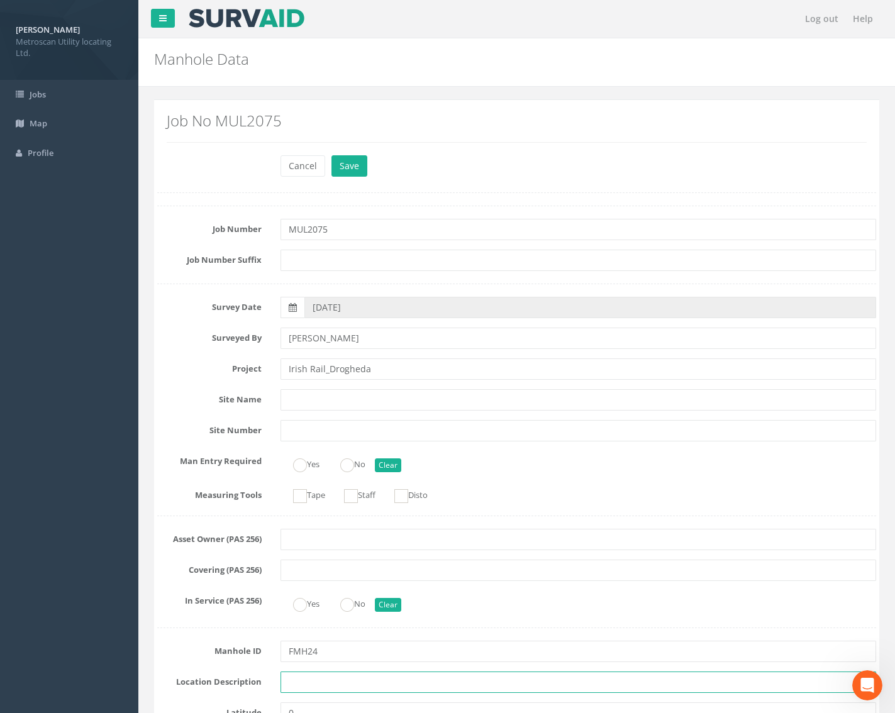
click at [299, 682] on input "text" at bounding box center [578, 682] width 596 height 21
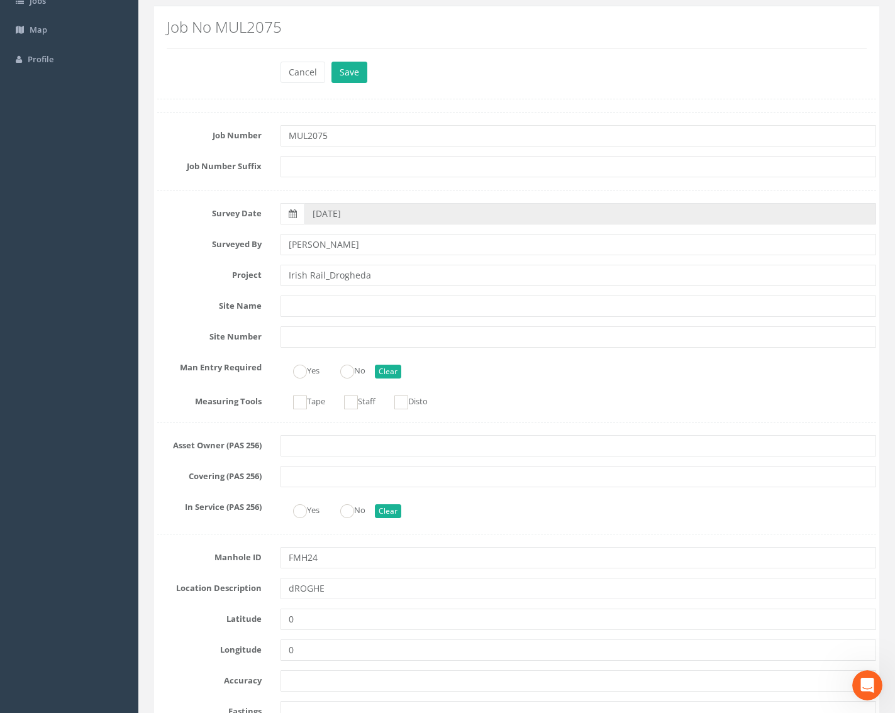
scroll to position [314, 0]
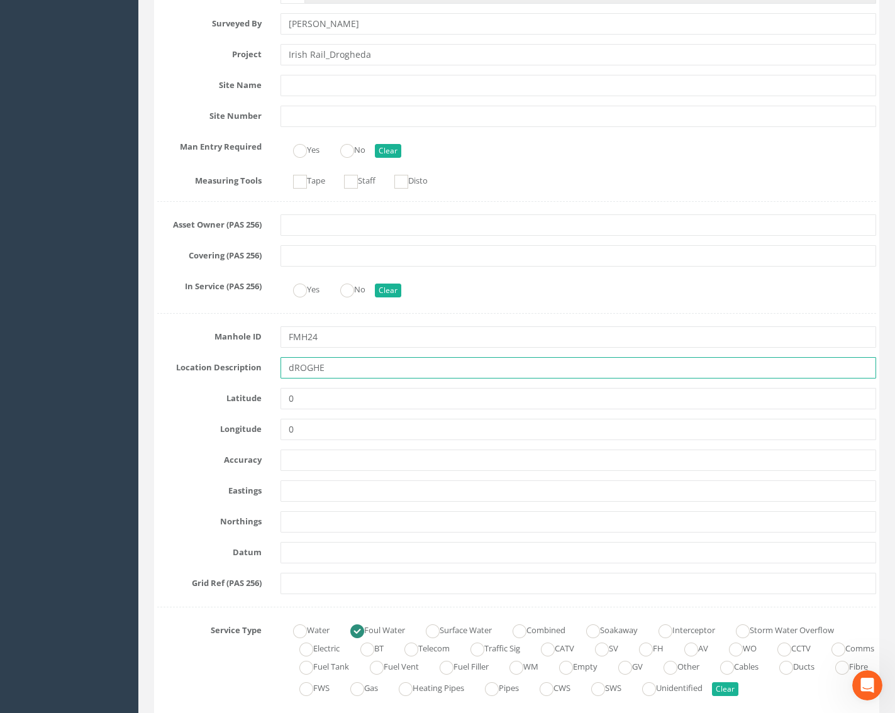
click at [335, 372] on input "dROGHE" at bounding box center [578, 367] width 596 height 21
drag, startPoint x: 343, startPoint y: 367, endPoint x: 193, endPoint y: 372, distance: 150.3
click at [193, 372] on div "Location Description dROGHE" at bounding box center [517, 367] width 738 height 21
type input "Drogheda"
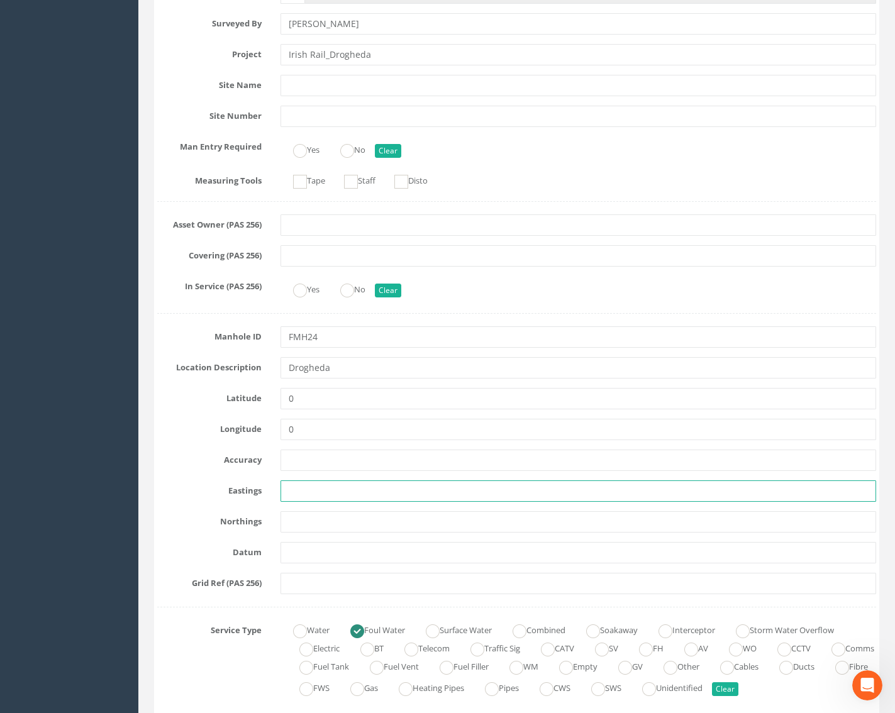
click at [314, 495] on input "text" at bounding box center [578, 490] width 596 height 21
paste input "709794.20"
type input "709794.20"
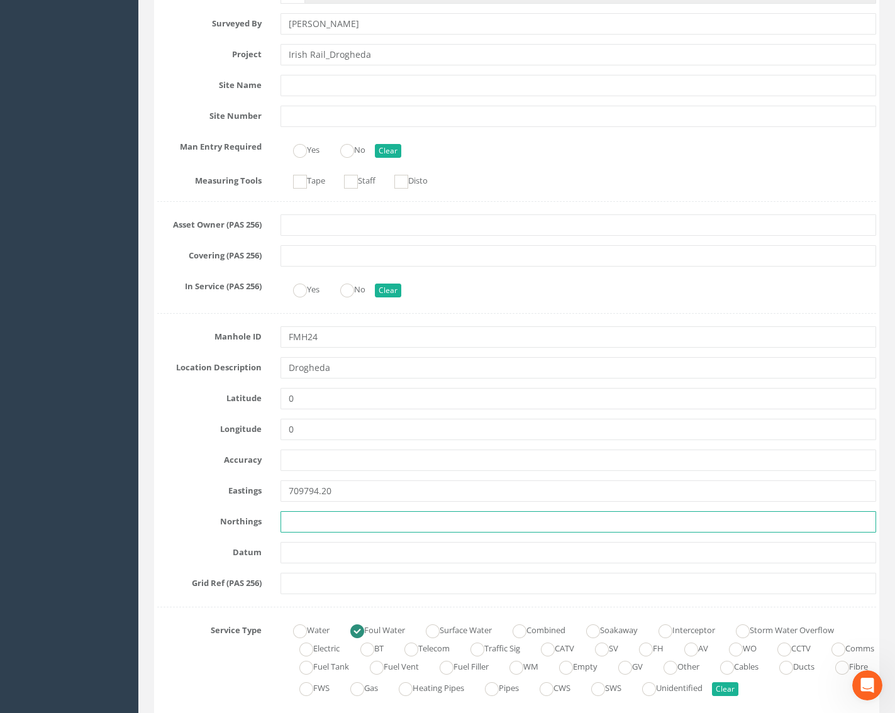
click at [326, 530] on input "text" at bounding box center [578, 521] width 596 height 21
paste input "775009.44"
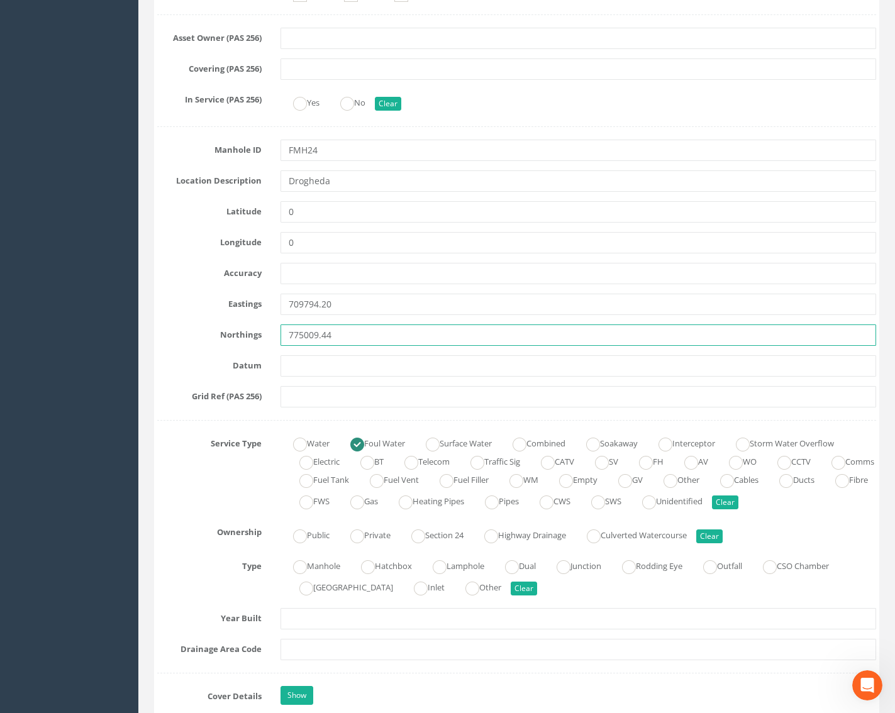
scroll to position [629, 0]
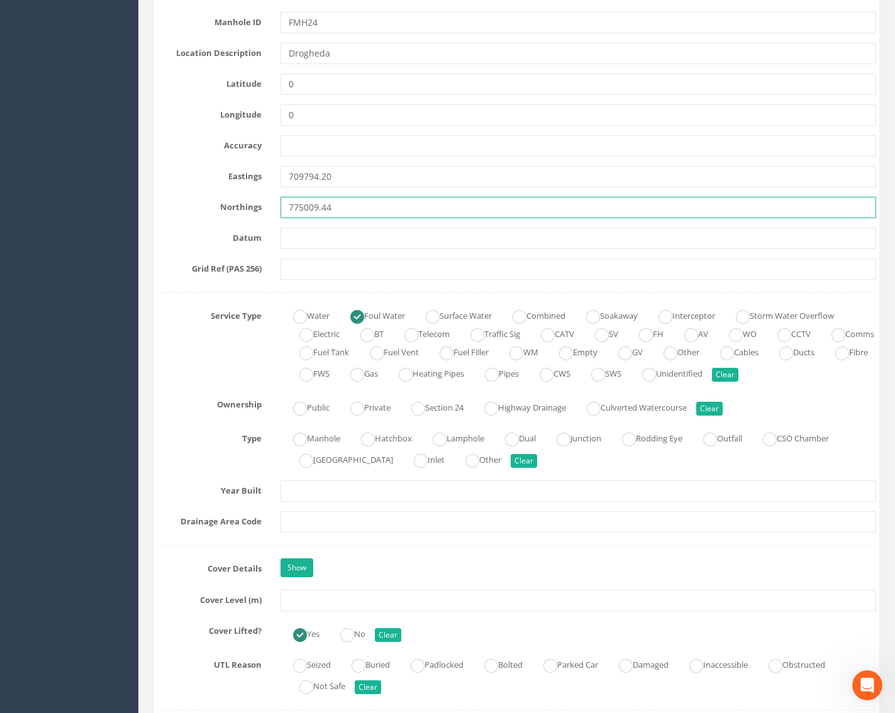
type input "775009.44"
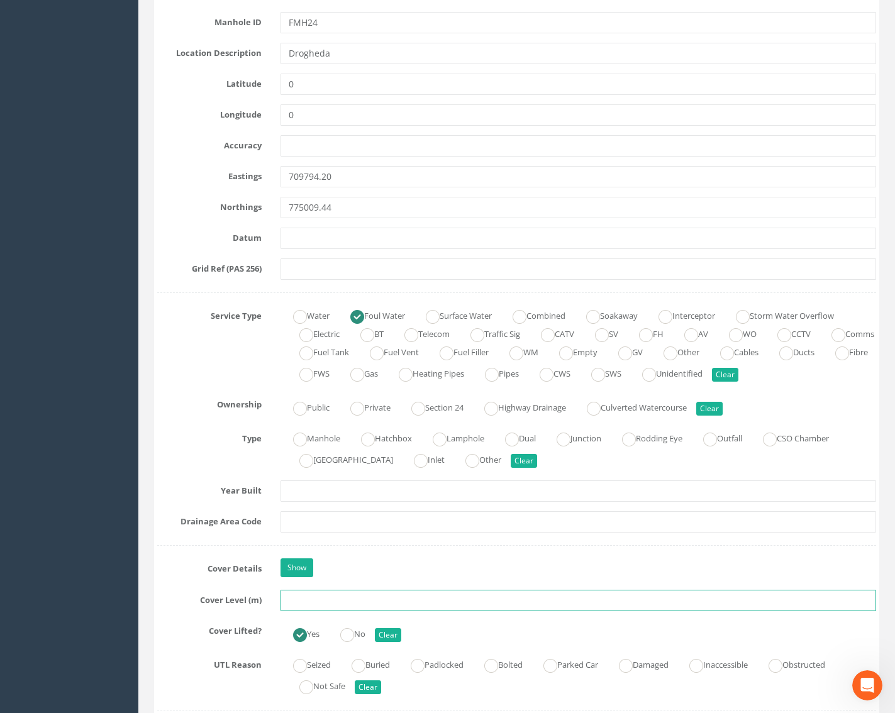
drag, startPoint x: 295, startPoint y: 594, endPoint x: 270, endPoint y: 586, distance: 26.4
click at [295, 594] on input "text" at bounding box center [578, 600] width 596 height 21
click at [350, 610] on input "text" at bounding box center [578, 600] width 596 height 21
paste input "29.68"
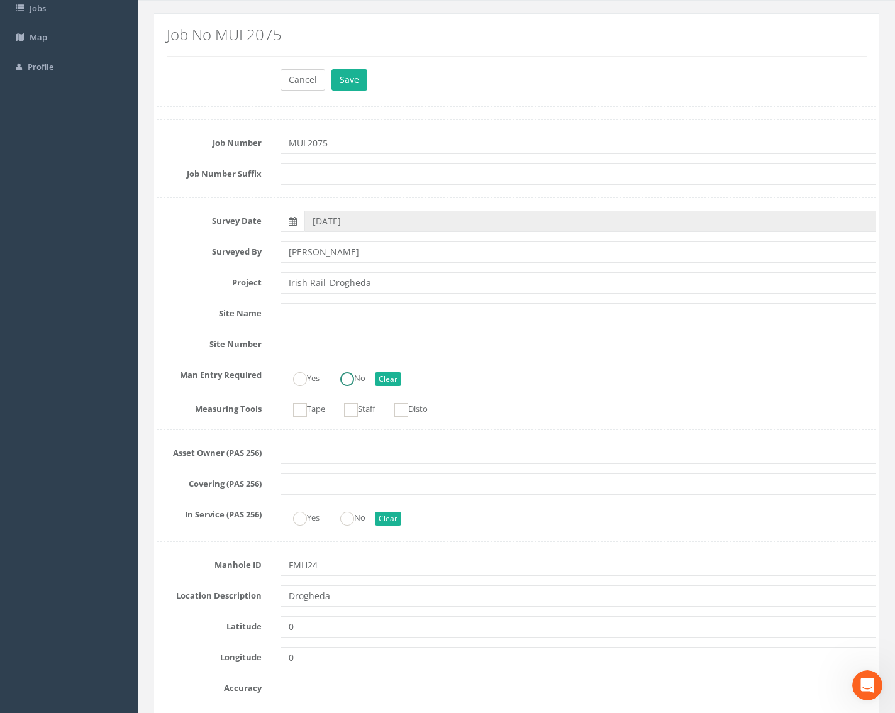
scroll to position [0, 0]
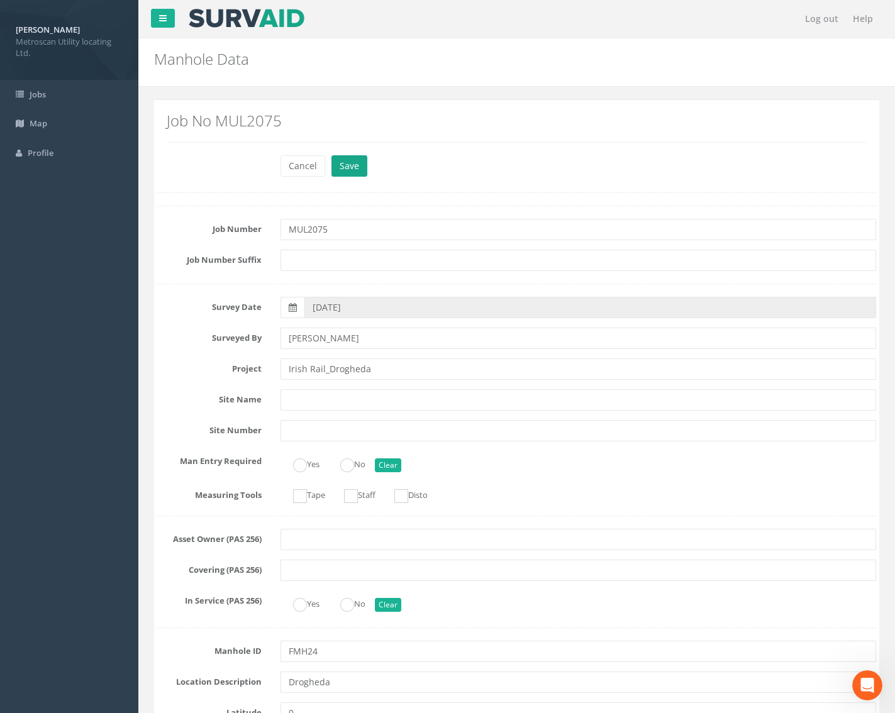
type input "29.68"
click at [351, 160] on button "Save" at bounding box center [349, 165] width 36 height 21
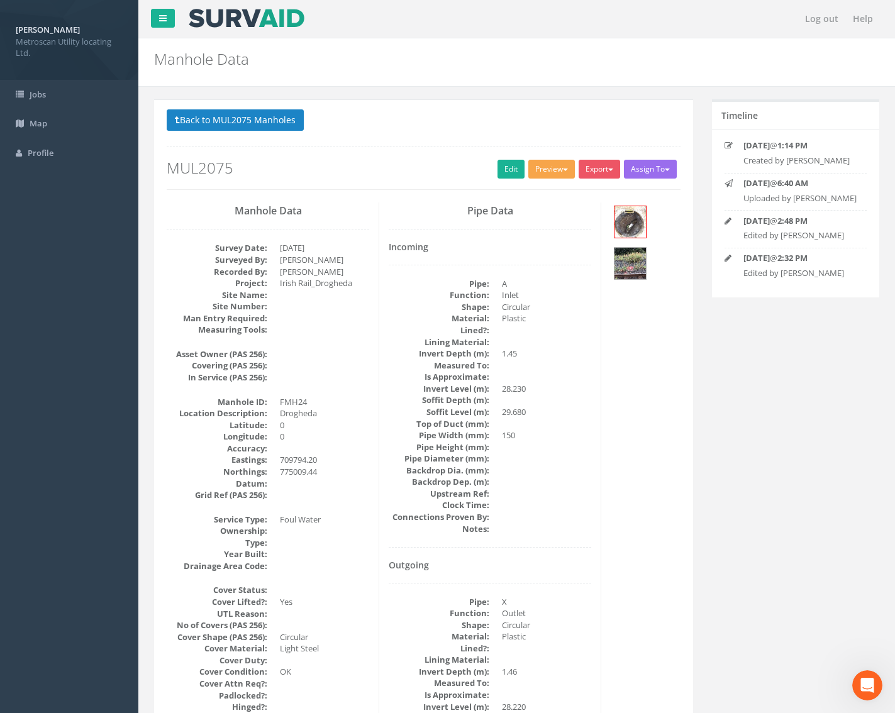
click at [567, 167] on button "Preview" at bounding box center [551, 169] width 47 height 19
click at [526, 186] on link "Metroscan Manhole" at bounding box center [528, 194] width 96 height 19
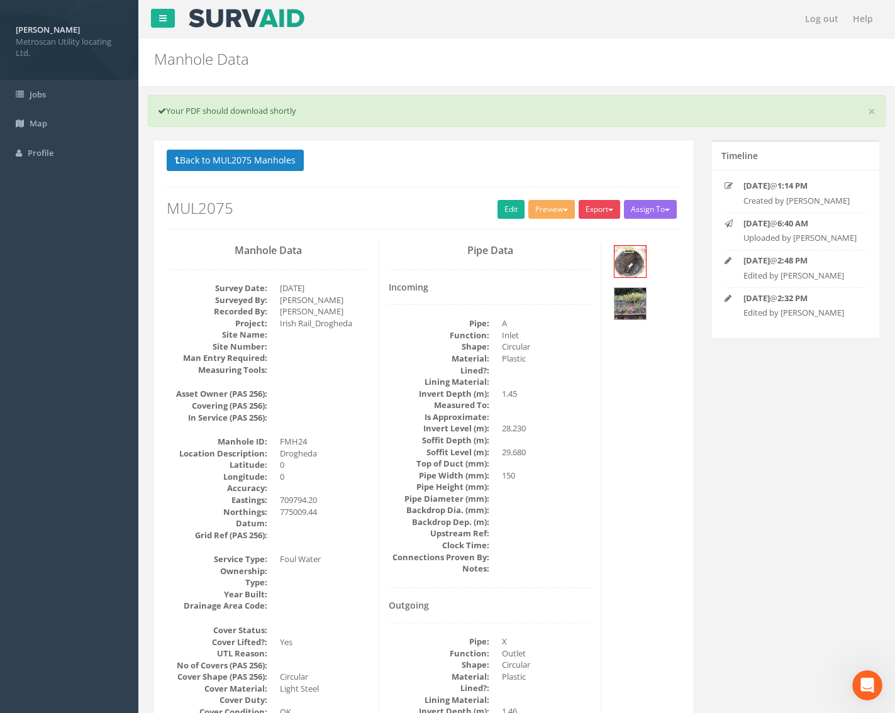
click at [591, 209] on button "Export" at bounding box center [598, 209] width 41 height 19
click at [587, 231] on link "Metroscan Manhole" at bounding box center [574, 235] width 96 height 19
click at [597, 202] on button "Export" at bounding box center [598, 209] width 41 height 19
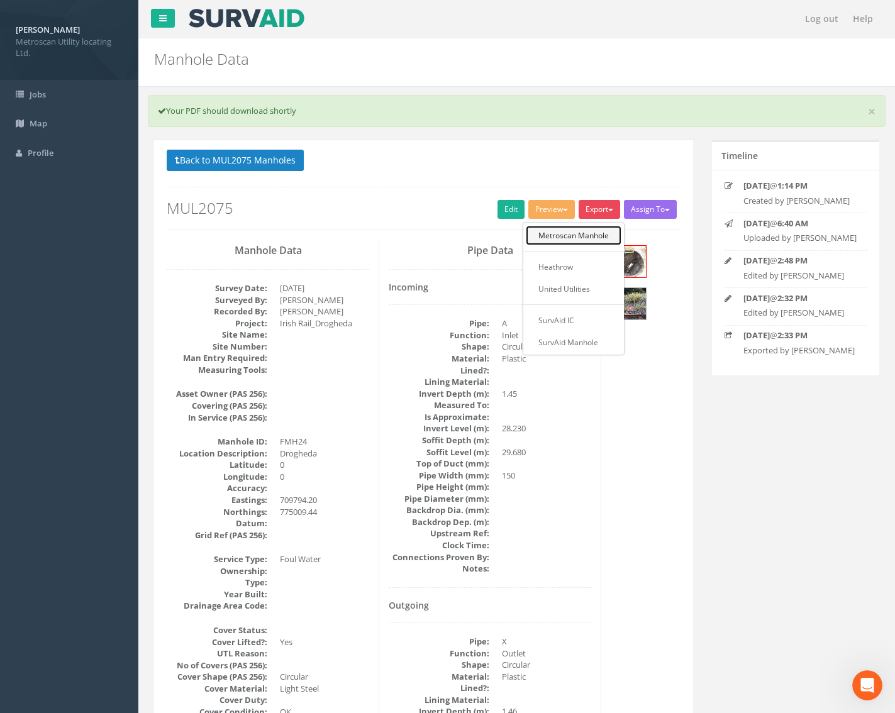
click at [599, 230] on link "Metroscan Manhole" at bounding box center [574, 235] width 96 height 19
